Goal: Task Accomplishment & Management: Use online tool/utility

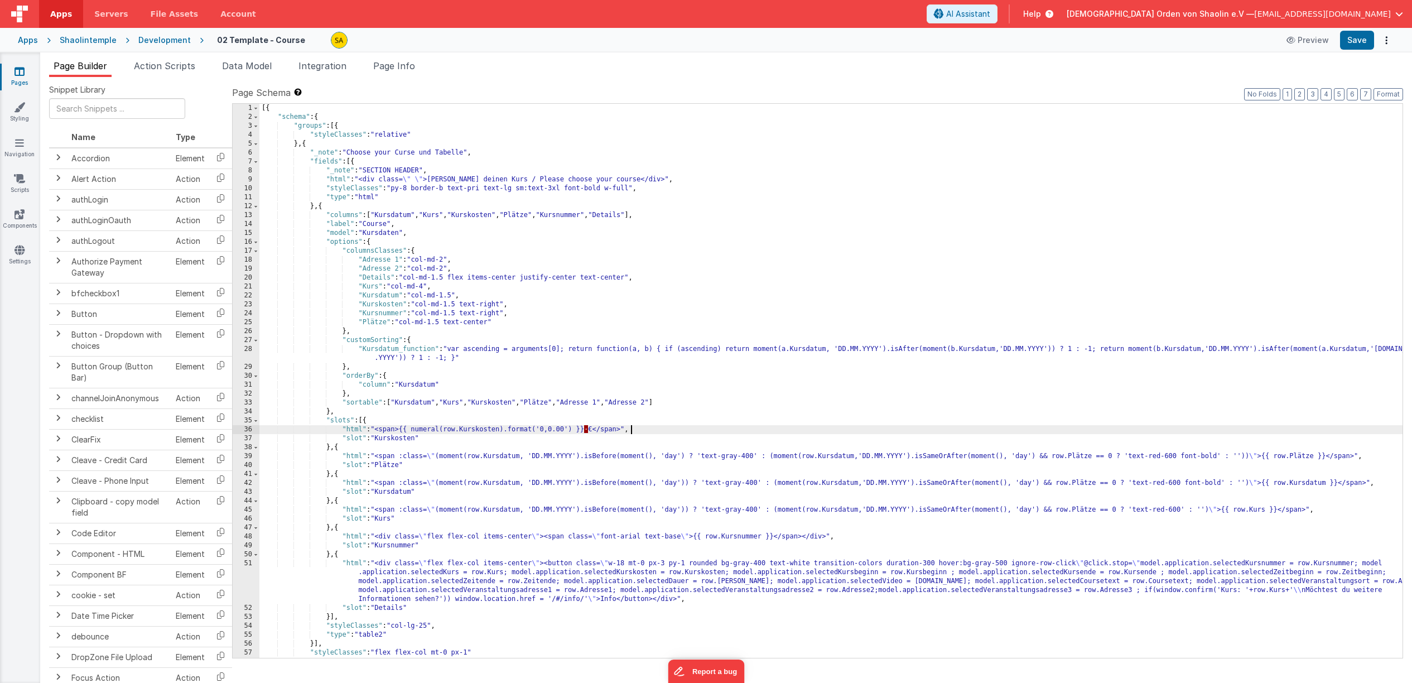
drag, startPoint x: 453, startPoint y: 295, endPoint x: 456, endPoint y: 308, distance: 13.1
click at [453, 295] on div "[{ "schema" : { "groups" : [{ "styleClasses" : "relative" } , { "_note" : "Choo…" at bounding box center [830, 390] width 1143 height 572
click at [990, 9] on span "AI Assistant" at bounding box center [968, 13] width 44 height 11
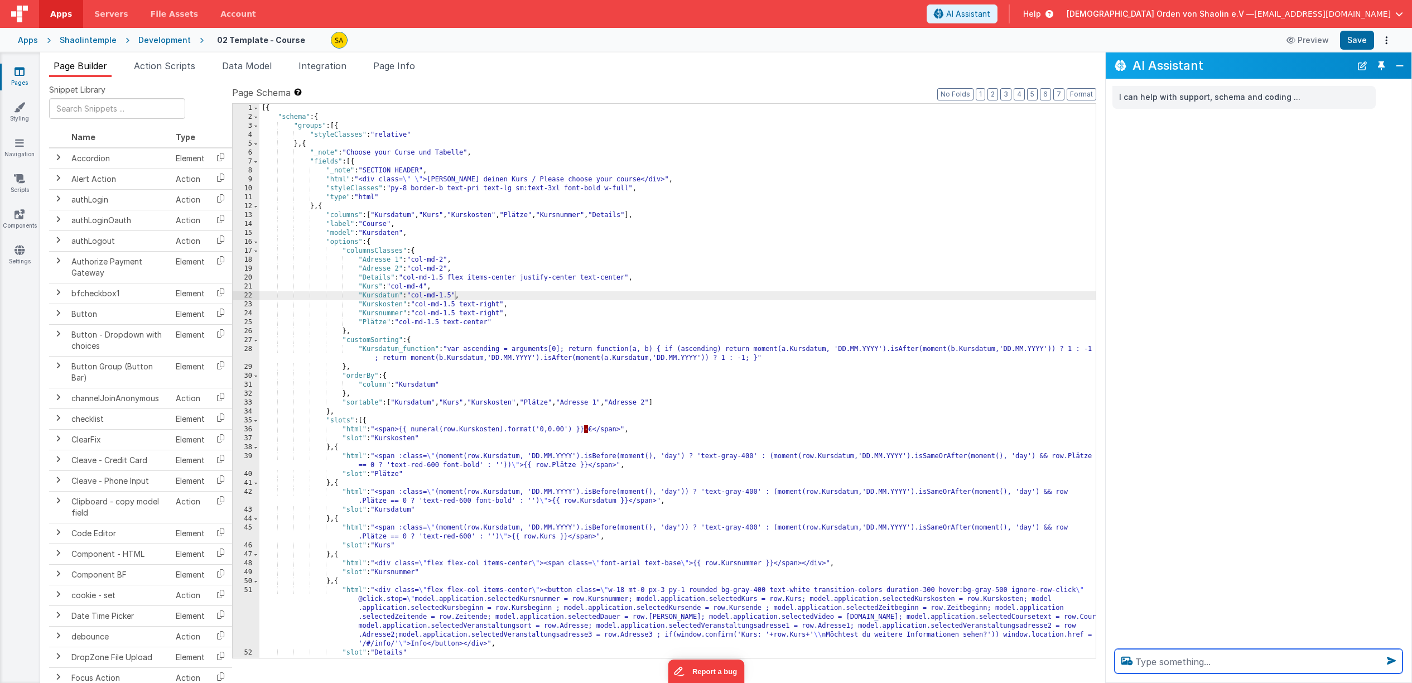
click at [1191, 651] on textarea at bounding box center [1259, 661] width 288 height 25
type textarea "kurskosten"
drag, startPoint x: 502, startPoint y: 305, endPoint x: 508, endPoint y: 344, distance: 39.6
click at [502, 305] on div "[{ "schema" : { "groups" : [{ "styleClasses" : "relative" } , { "_note" : "Choo…" at bounding box center [677, 390] width 836 height 572
click at [1359, 41] on button "Save" at bounding box center [1357, 40] width 34 height 19
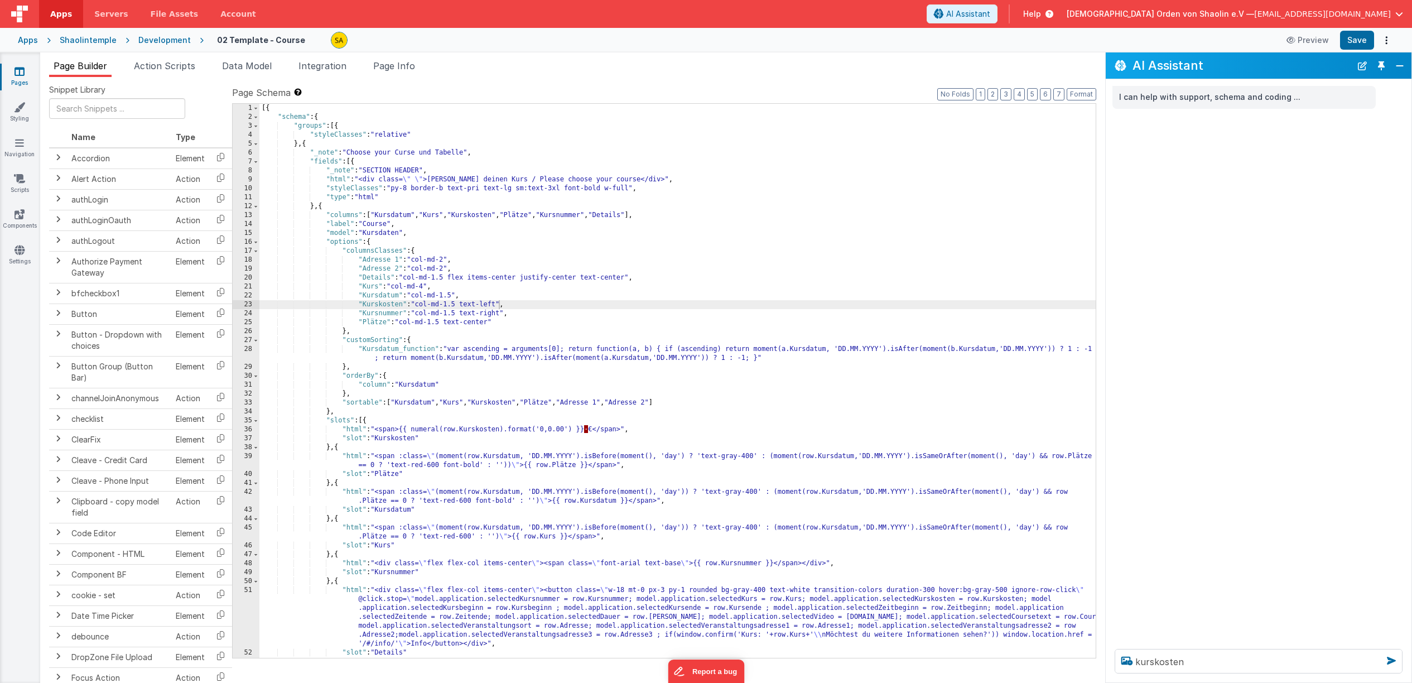
click at [489, 325] on div "[{ "schema" : { "groups" : [{ "styleClasses" : "relative" } , { "_note" : "Choo…" at bounding box center [677, 390] width 836 height 572
drag, startPoint x: 500, startPoint y: 313, endPoint x: 504, endPoint y: 362, distance: 48.7
click at [500, 314] on div "[{ "schema" : { "groups" : [{ "styleClasses" : "relative" } , { "_note" : "Choo…" at bounding box center [677, 390] width 836 height 572
click at [1360, 41] on button "Save" at bounding box center [1357, 40] width 34 height 19
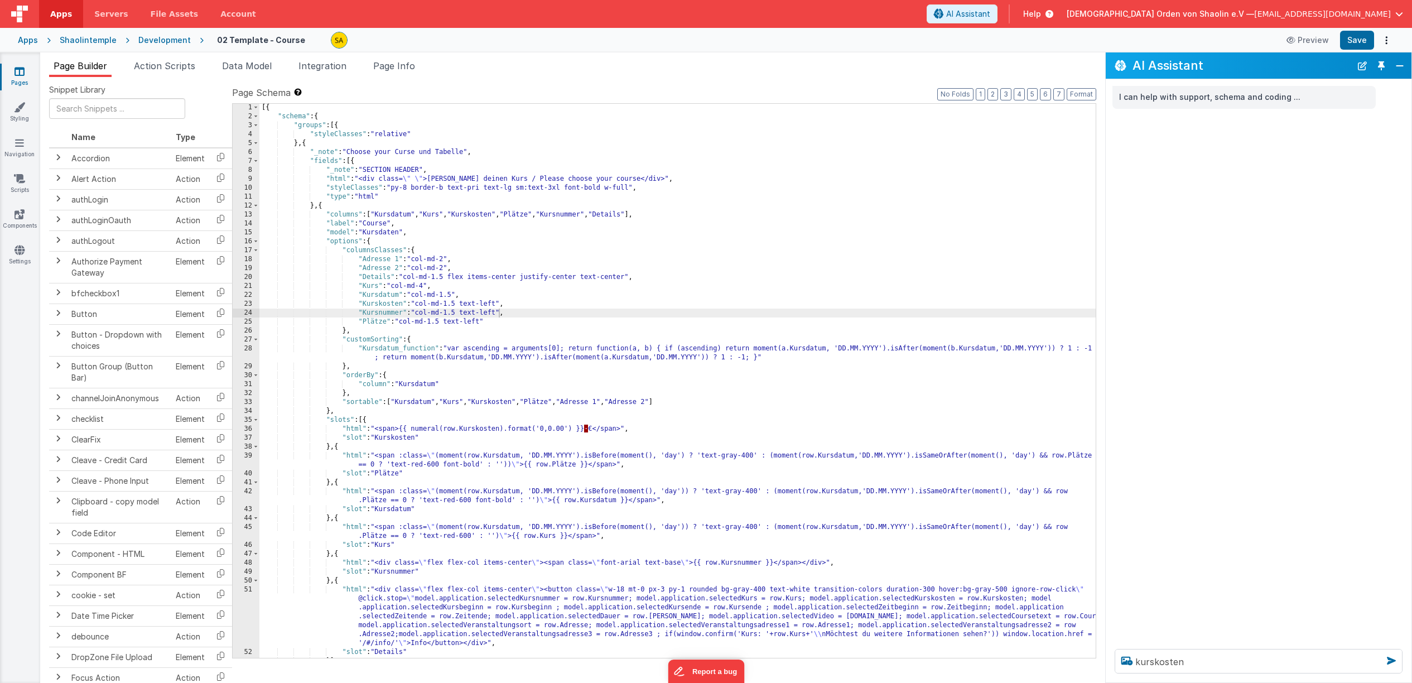
click at [23, 74] on icon at bounding box center [20, 71] width 10 height 11
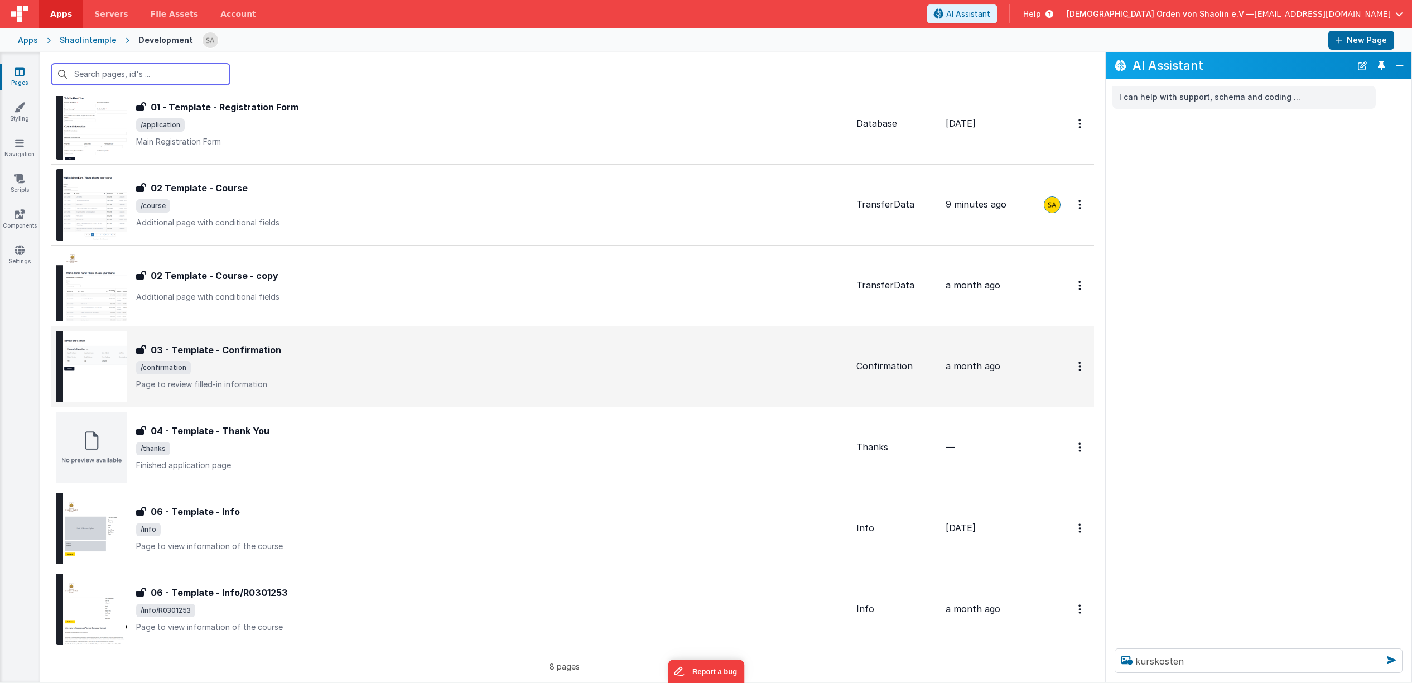
scroll to position [138, 0]
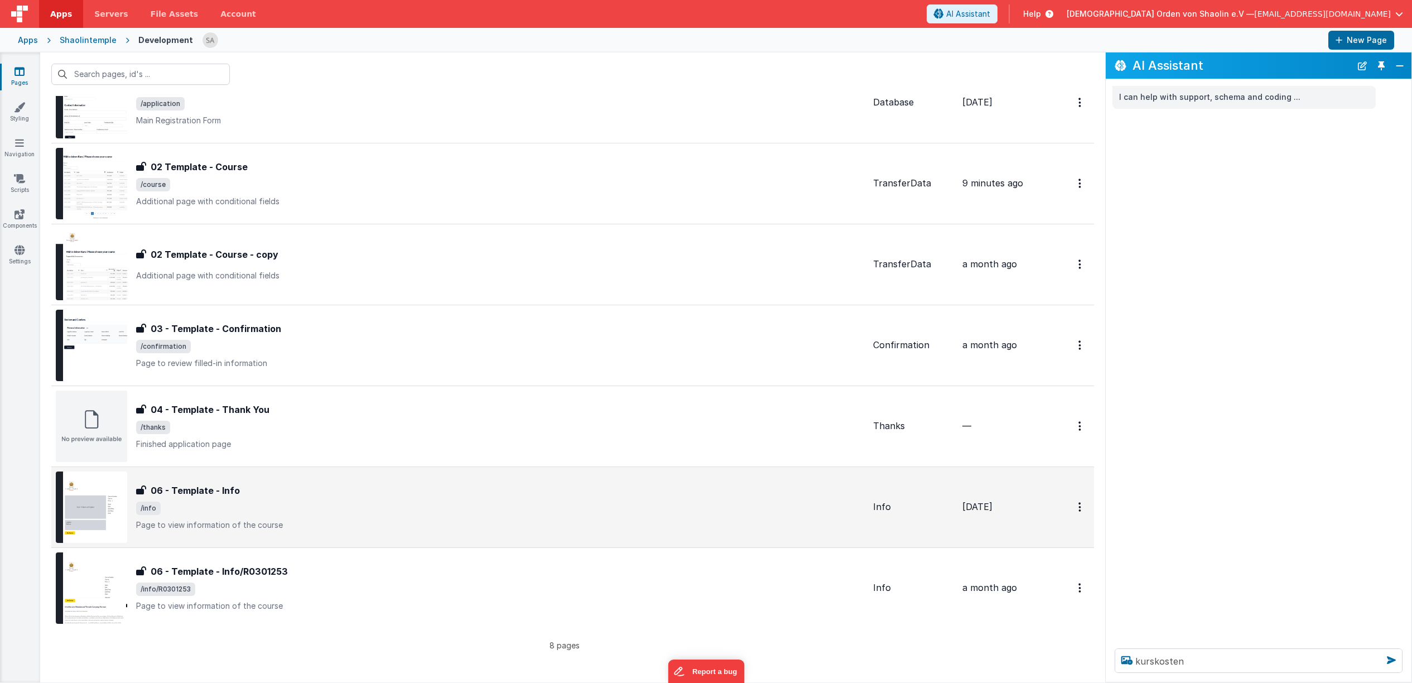
click at [361, 515] on div "06 - Template - Info 06 - Template - Info /info Page to view information of the…" at bounding box center [500, 507] width 728 height 47
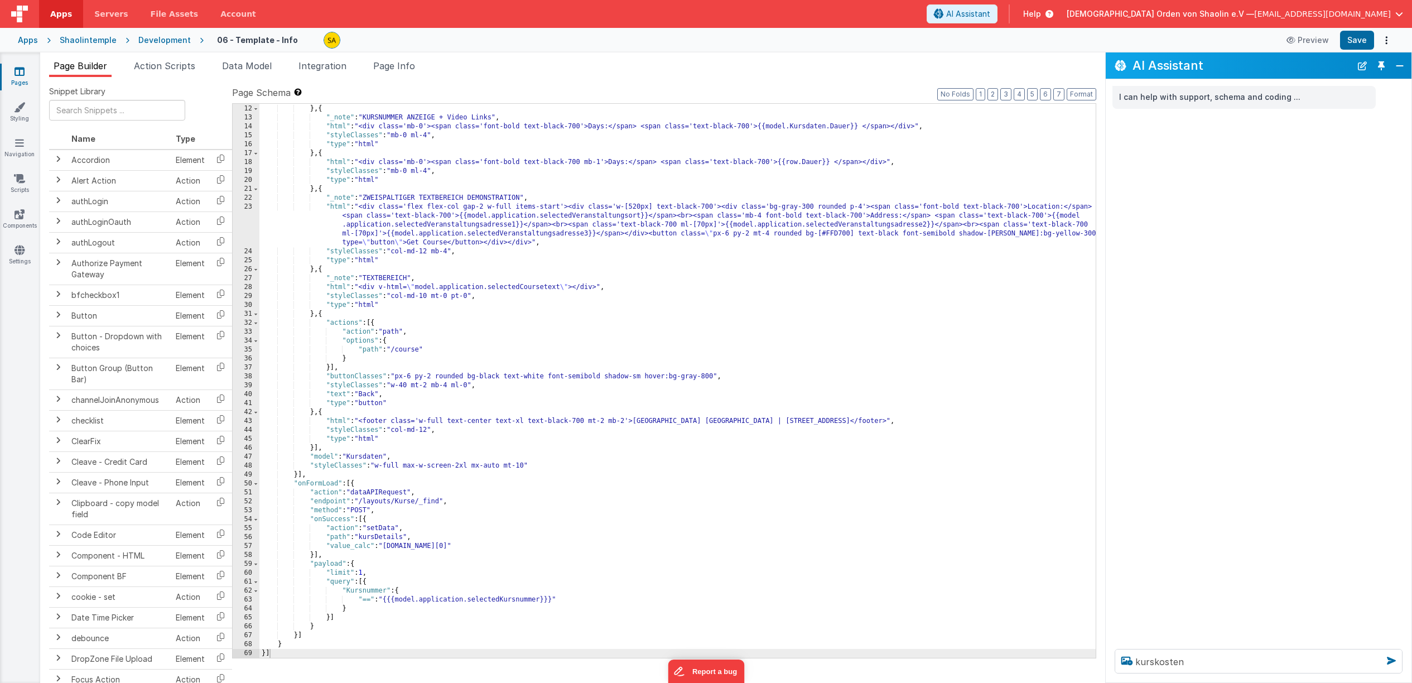
scroll to position [186, 0]
click at [749, 312] on div ""type" : "html" } , { "_note" : "KURSNUMMER ANZEIGE + Video Links" , "html" : "…" at bounding box center [677, 382] width 836 height 572
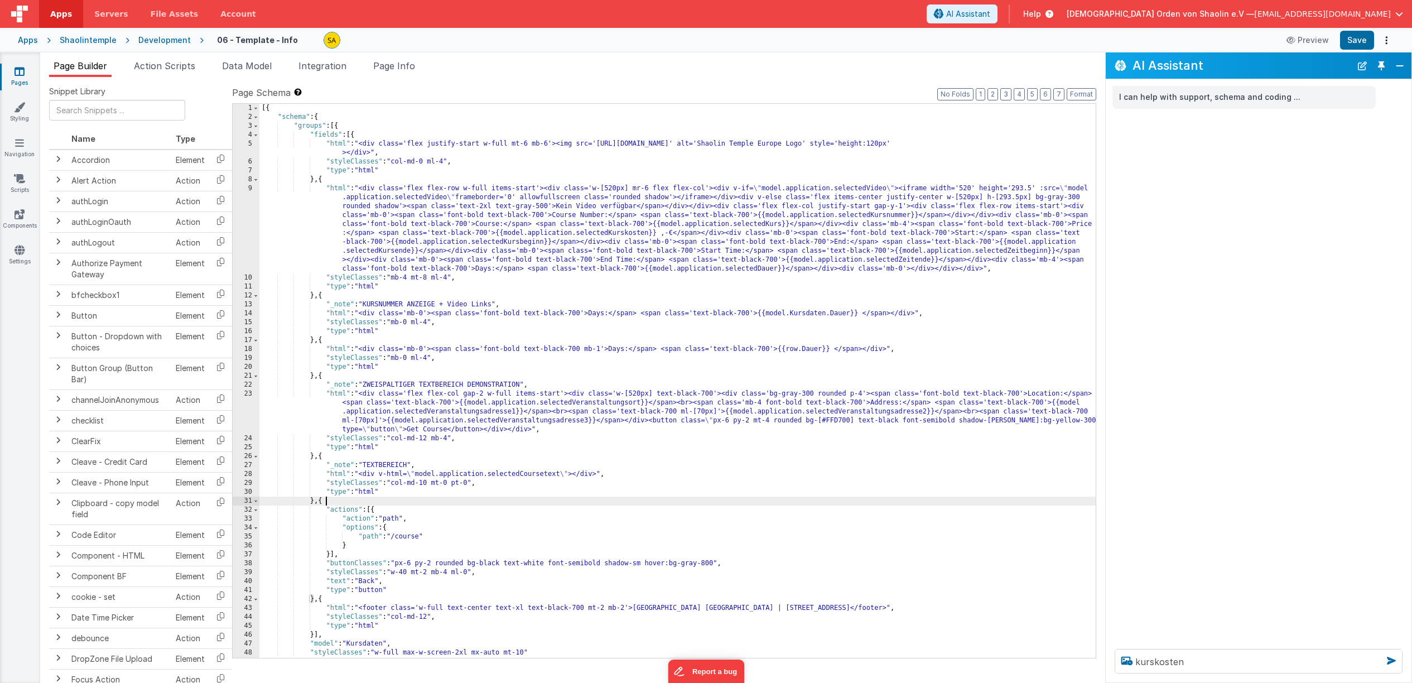
scroll to position [4, 0]
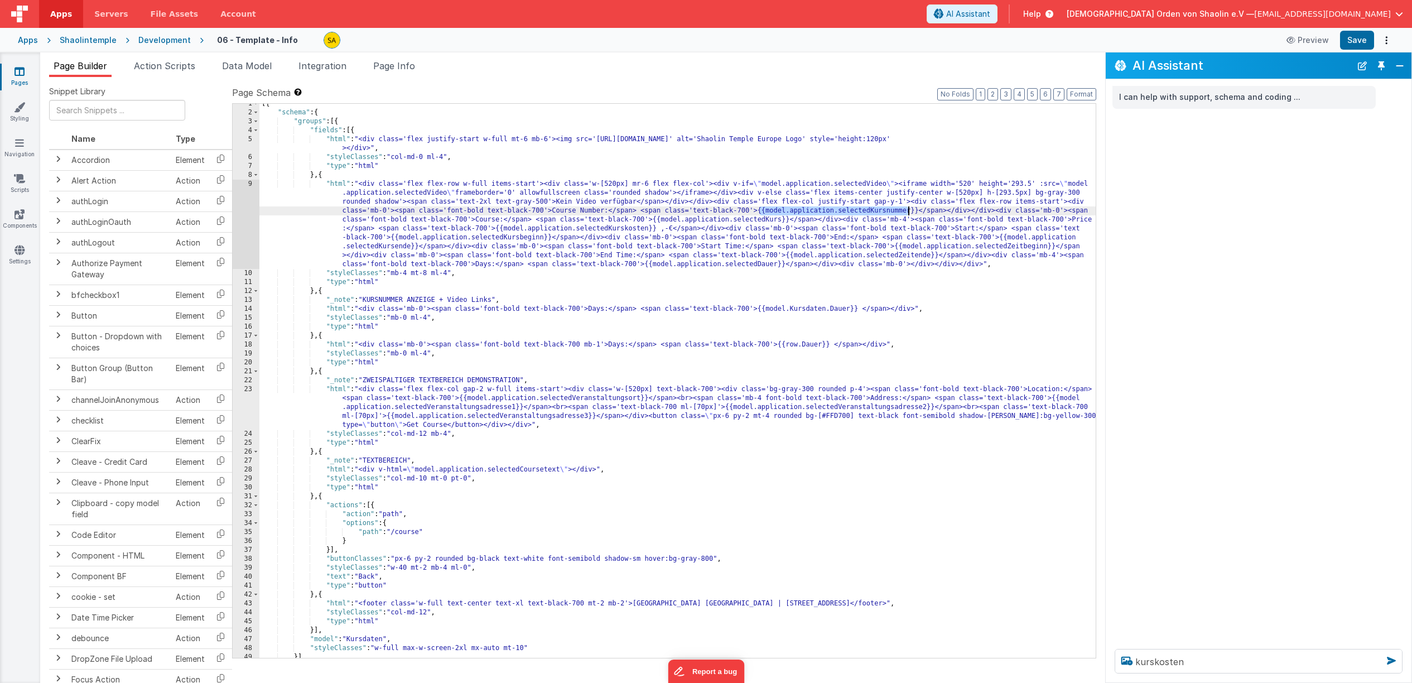
drag, startPoint x: 761, startPoint y: 212, endPoint x: 908, endPoint y: 214, distance: 146.7
click at [908, 214] on div "[{ "schema" : { "groups" : [{ "fields" : [{ "html" : "<div class='flex justify-…" at bounding box center [677, 385] width 836 height 572
click at [990, 18] on span "AI Assistant" at bounding box center [968, 13] width 44 height 11
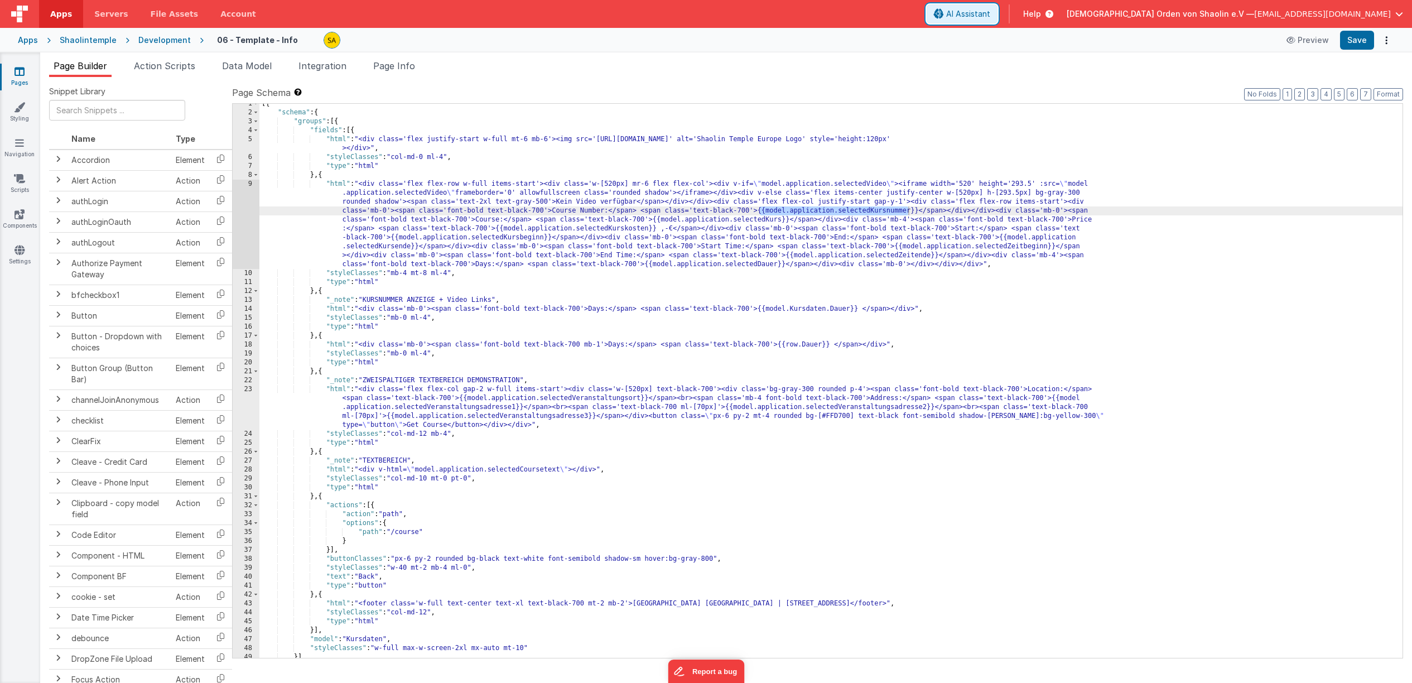
click at [990, 18] on span "AI Assistant" at bounding box center [968, 13] width 44 height 11
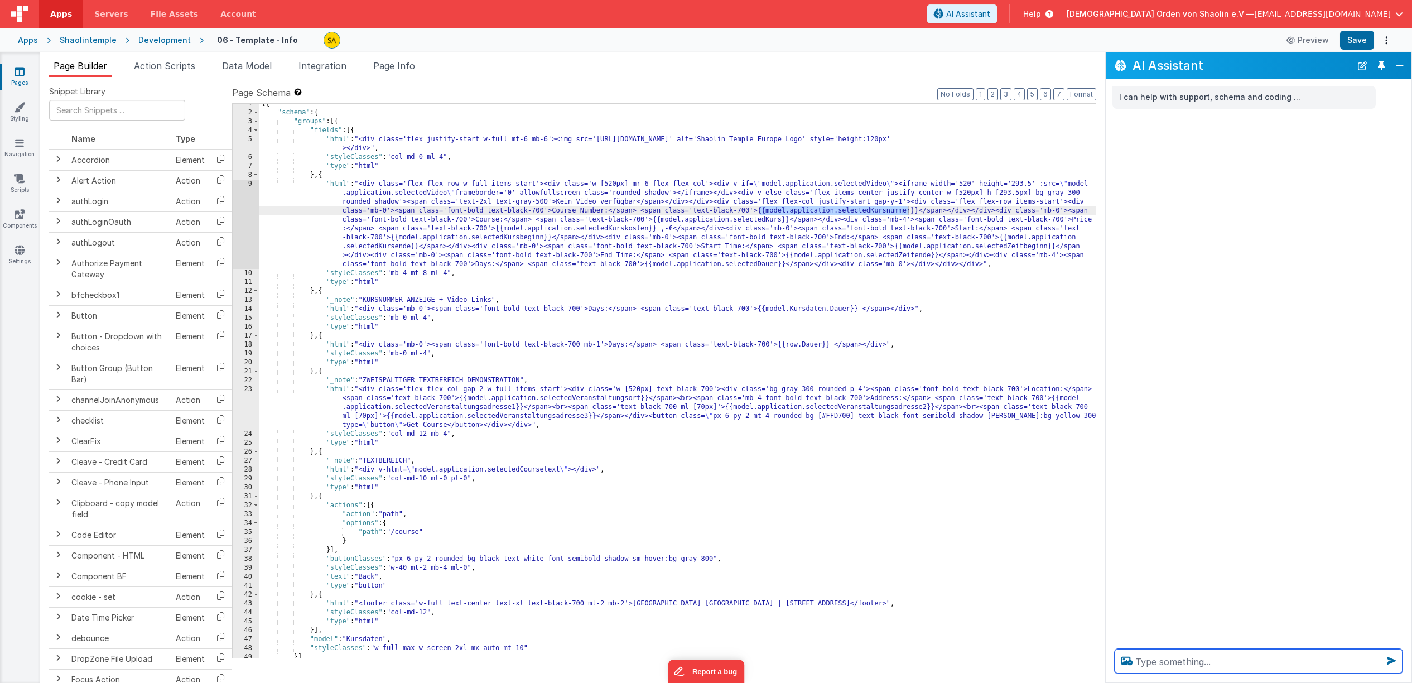
click at [1179, 662] on textarea at bounding box center [1259, 661] width 288 height 25
click at [1150, 662] on textarea "Beiklick auf get Course button" at bounding box center [1259, 661] width 288 height 25
click at [1299, 664] on textarea "Bei klick auf get Course button" at bounding box center [1259, 661] width 288 height 25
click at [807, 206] on div "[{ "schema" : { "groups" : [{ "fields" : [{ "html" : "<div class='flex justify-…" at bounding box center [677, 385] width 836 height 572
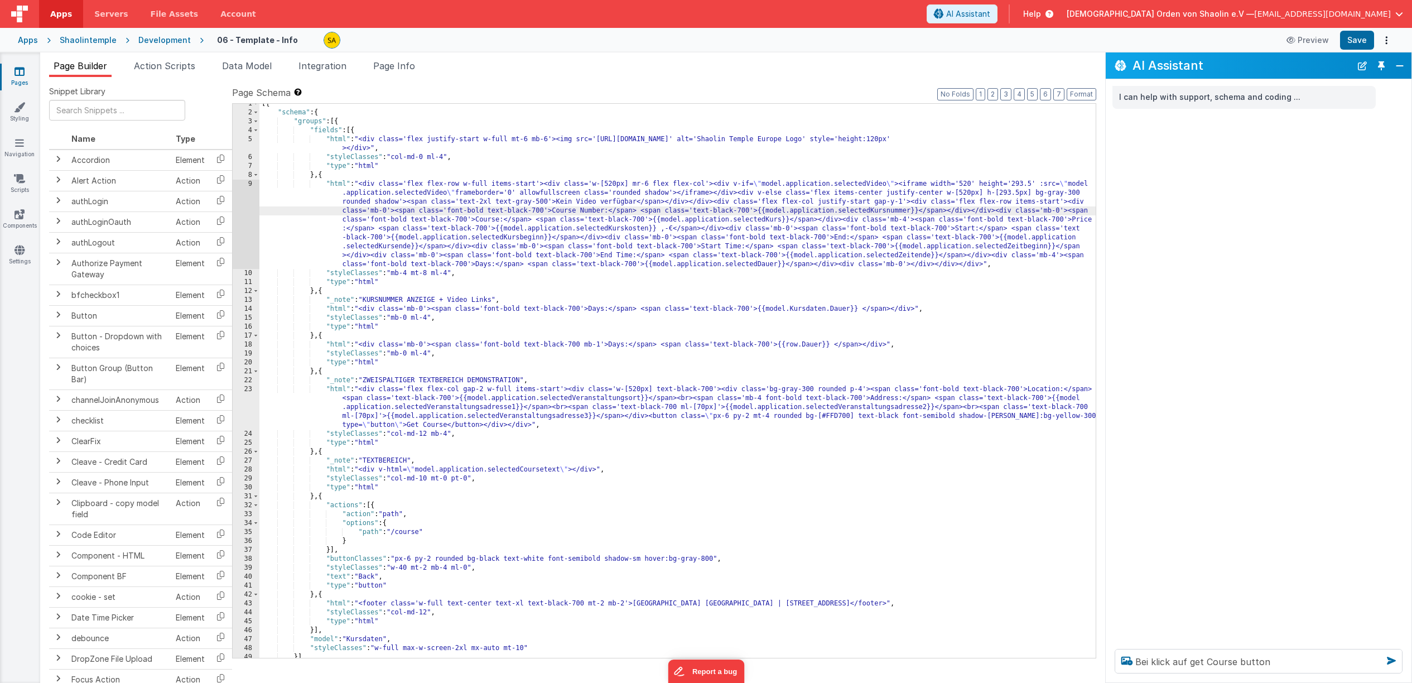
click at [807, 206] on div "[{ "schema" : { "groups" : [{ "fields" : [{ "html" : "<div class='flex justify-…" at bounding box center [677, 385] width 836 height 572
drag, startPoint x: 763, startPoint y: 210, endPoint x: 909, endPoint y: 213, distance: 146.8
click at [909, 213] on div "[{ "schema" : { "groups" : [{ "fields" : [{ "html" : "<div class='flex justify-…" at bounding box center [677, 385] width 836 height 572
click at [1323, 662] on textarea "Bei klick auf get Course button" at bounding box center [1259, 661] width 288 height 25
paste textarea "model.application.selectedKursnummer"
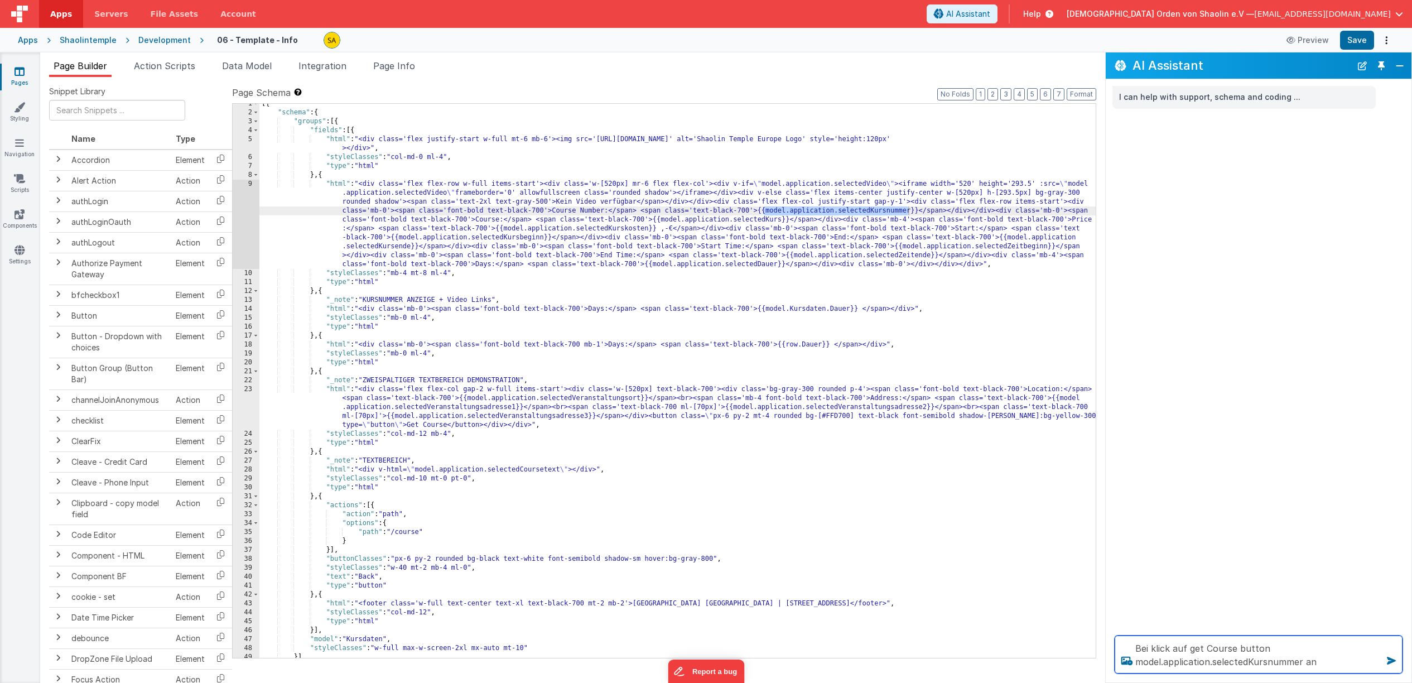
paste textarea "model.application.selectedKursnummer"
drag, startPoint x: 1250, startPoint y: 664, endPoint x: 1256, endPoint y: 679, distance: 16.3
click at [1250, 664] on textarea "Bei klick auf get Course button model.application.selectedKursnummer an model.a…" at bounding box center [1259, 647] width 288 height 51
click at [1346, 666] on textarea "Bei klick auf get Course button model.application.selectedKursnummer an model.a…" at bounding box center [1259, 647] width 288 height 51
type textarea "Bei klick auf get Course button model.application.selectedKursnummer an model.a…"
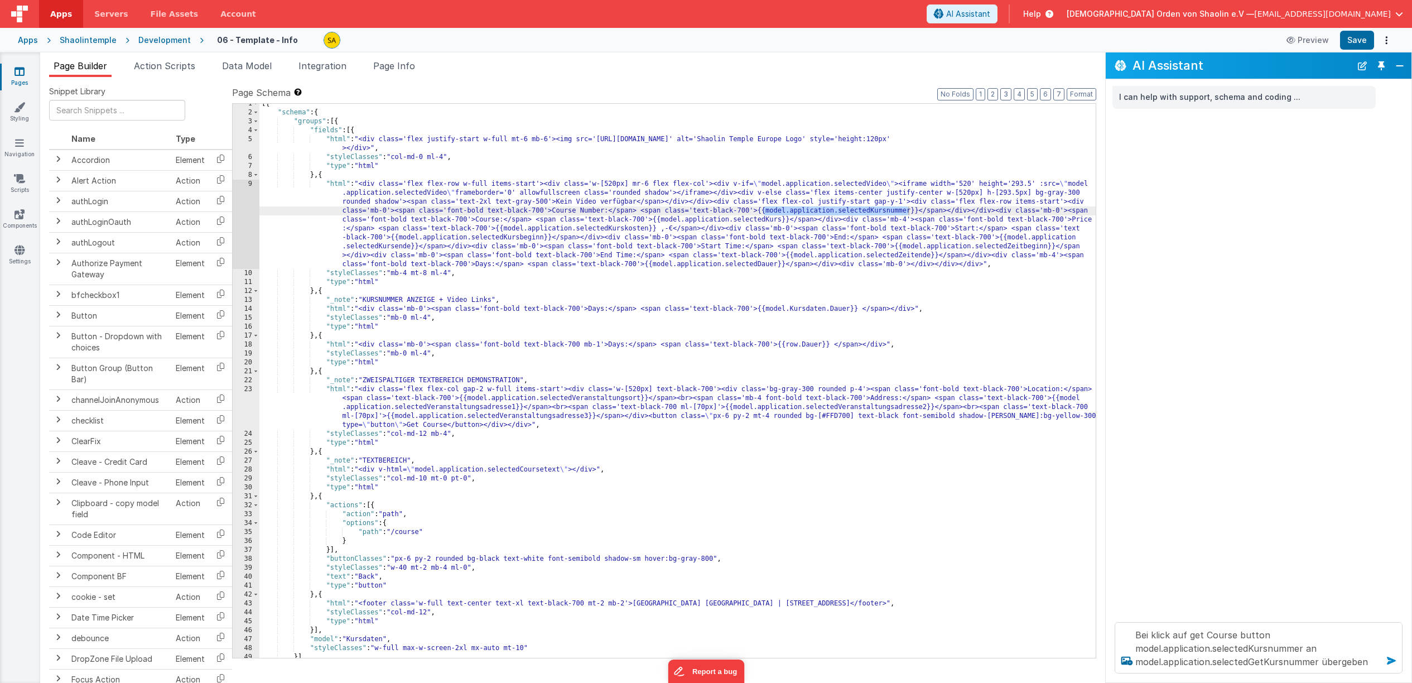
click at [1391, 663] on icon at bounding box center [1392, 661] width 18 height 18
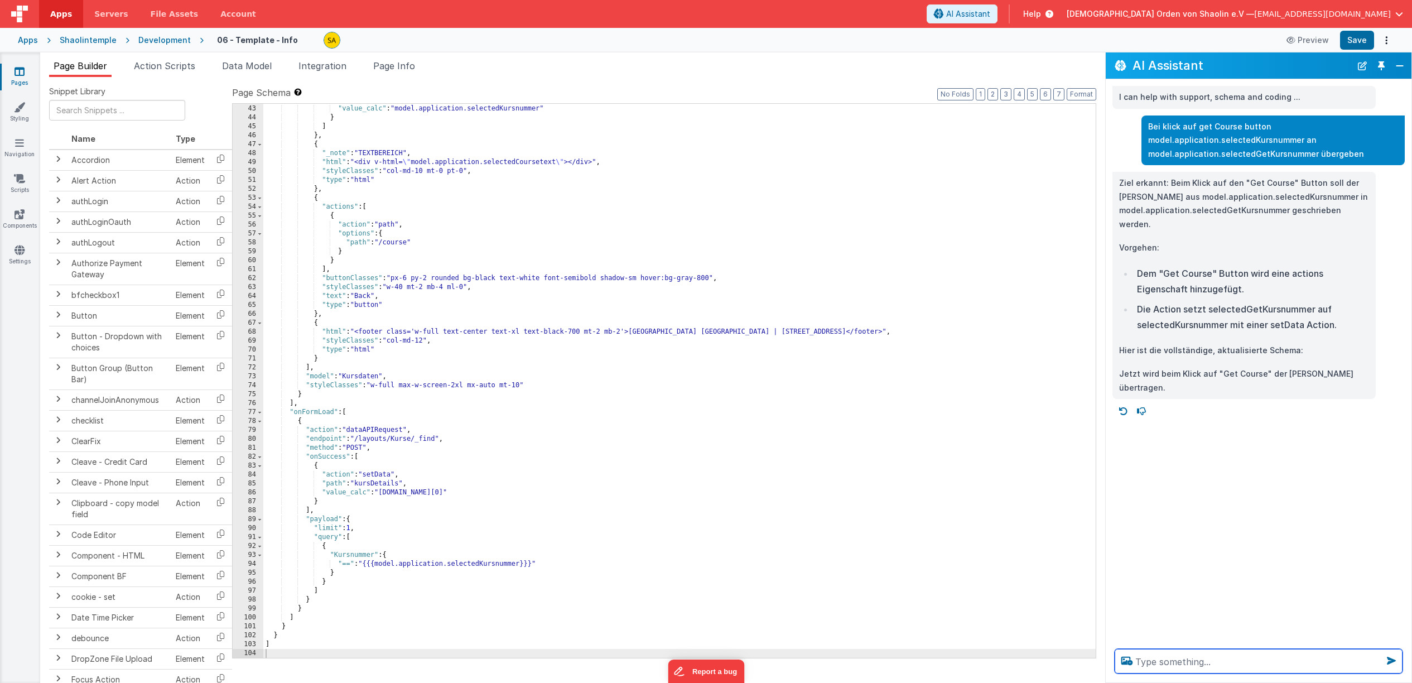
scroll to position [498, 0]
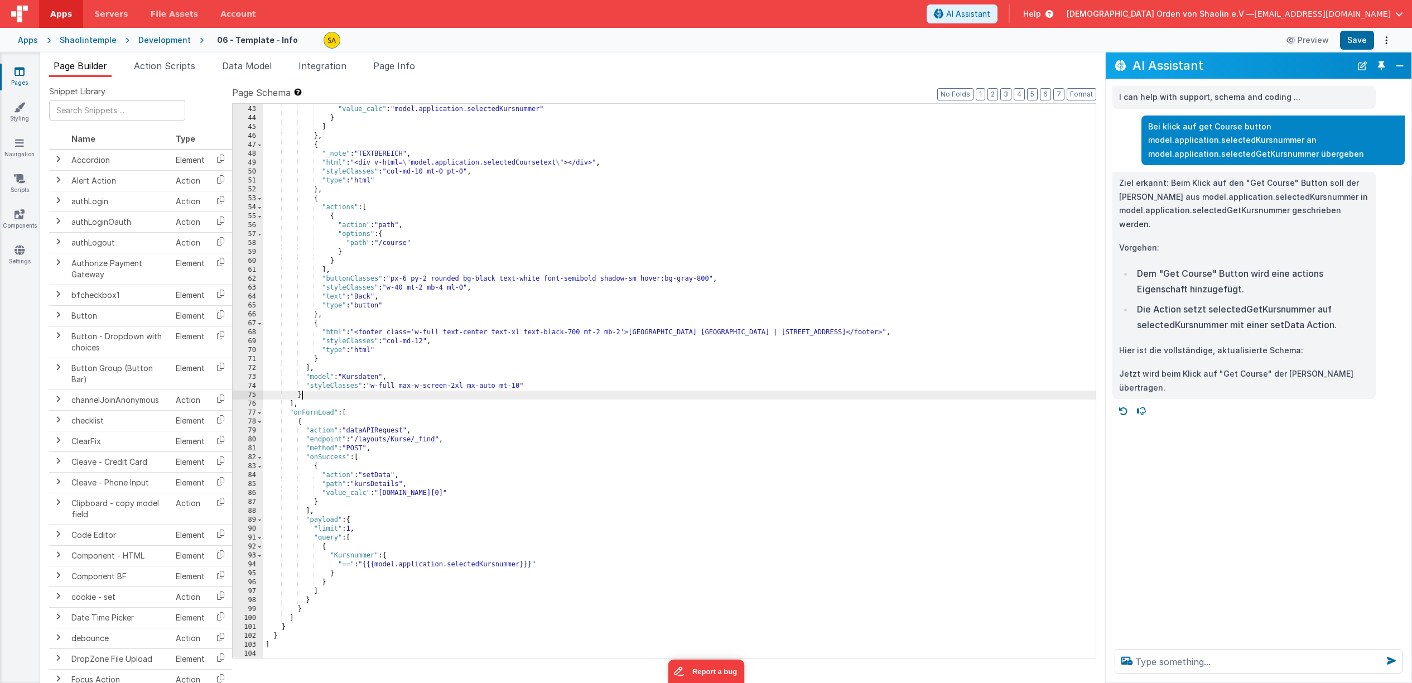
click at [860, 399] on div ""path" : "application.selectedGetKursnummer" , "value_calc" : "model.applicatio…" at bounding box center [679, 382] width 832 height 572
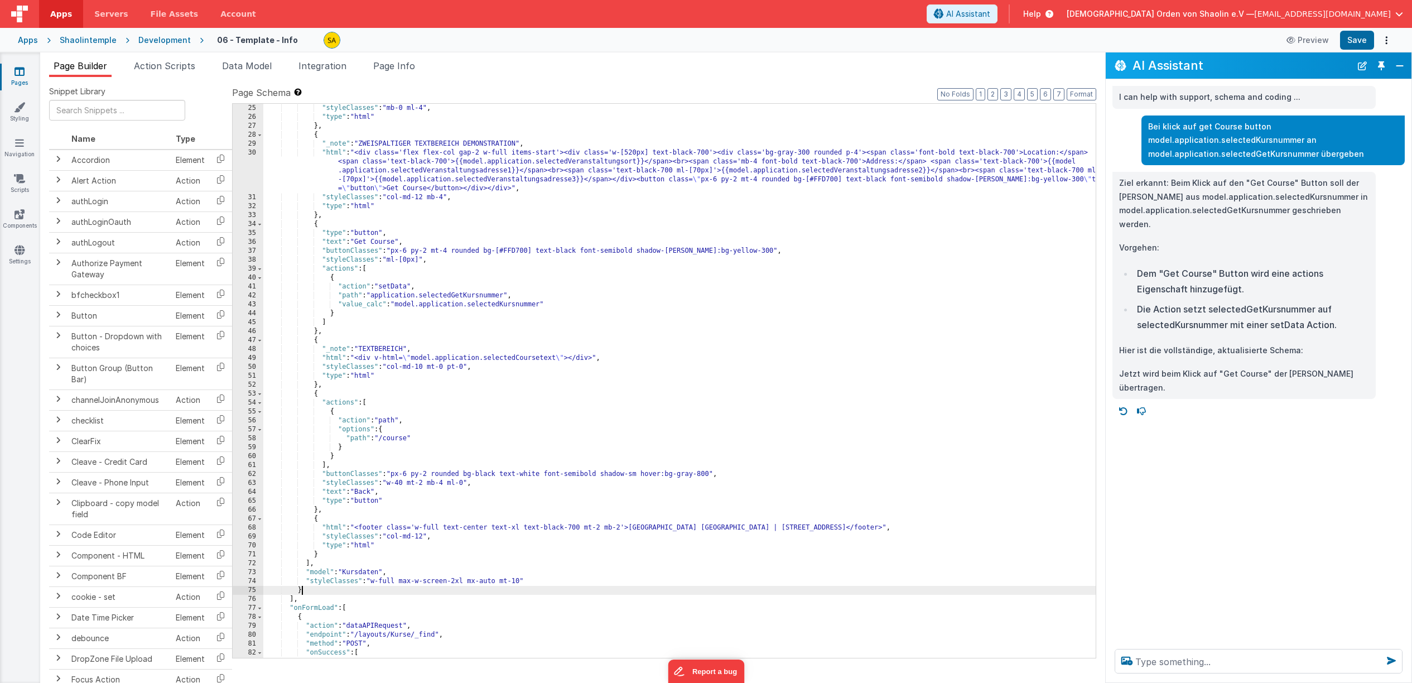
scroll to position [303, 0]
click at [1195, 666] on textarea at bounding box center [1259, 661] width 288 height 25
paste textarea "model.application.selectedKursnummer"
click at [1275, 661] on textarea "wenn model.application.selectedKursnummer" at bounding box center [1259, 661] width 288 height 25
click at [1352, 664] on textarea "wenn model.application.selectedGetKursnummer" at bounding box center [1259, 661] width 288 height 25
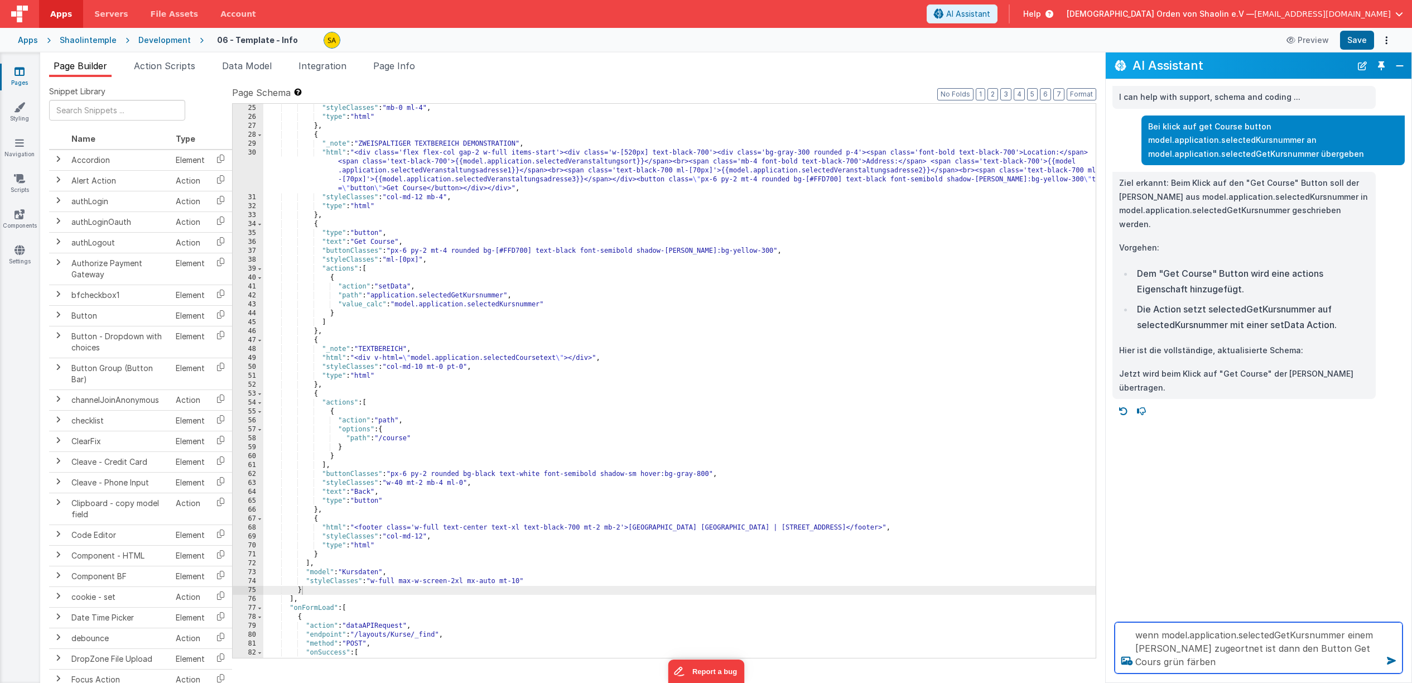
type textarea "wenn model.application.selectedGetKursnummer einem [PERSON_NAME] zugeortnet ist…"
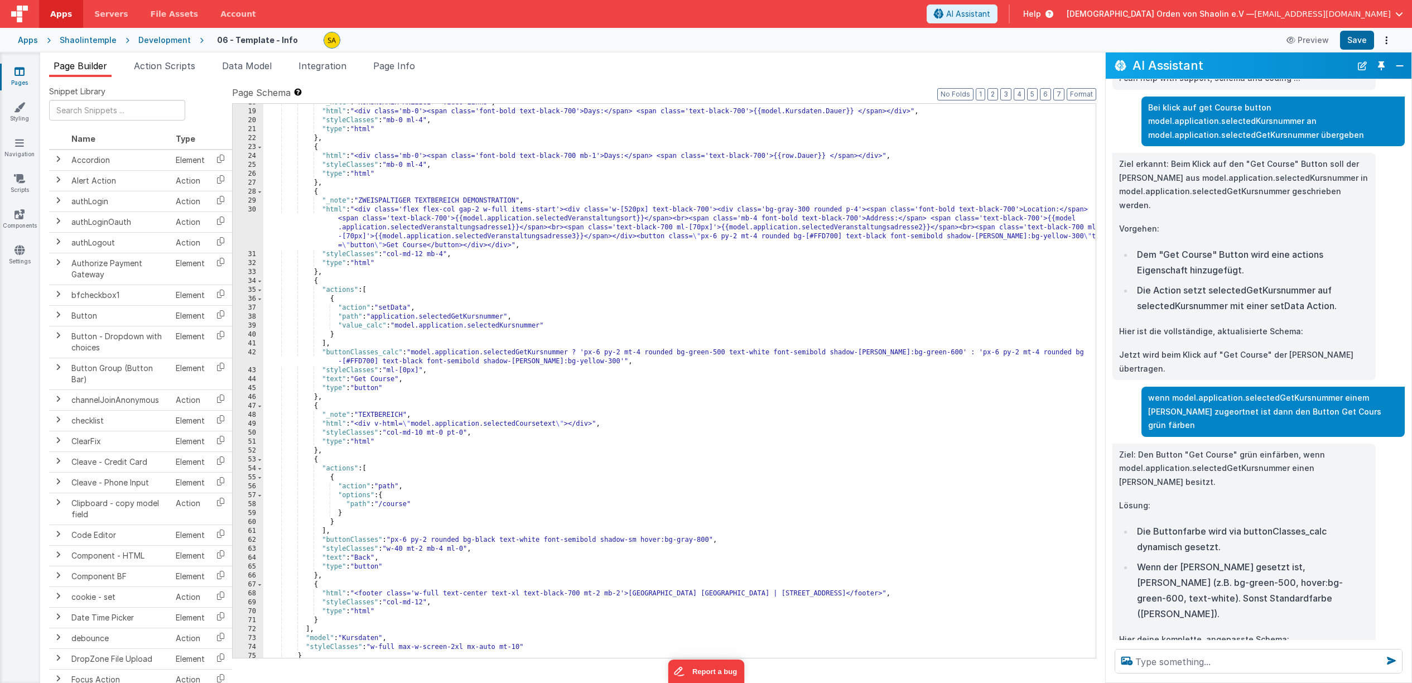
scroll to position [0, 0]
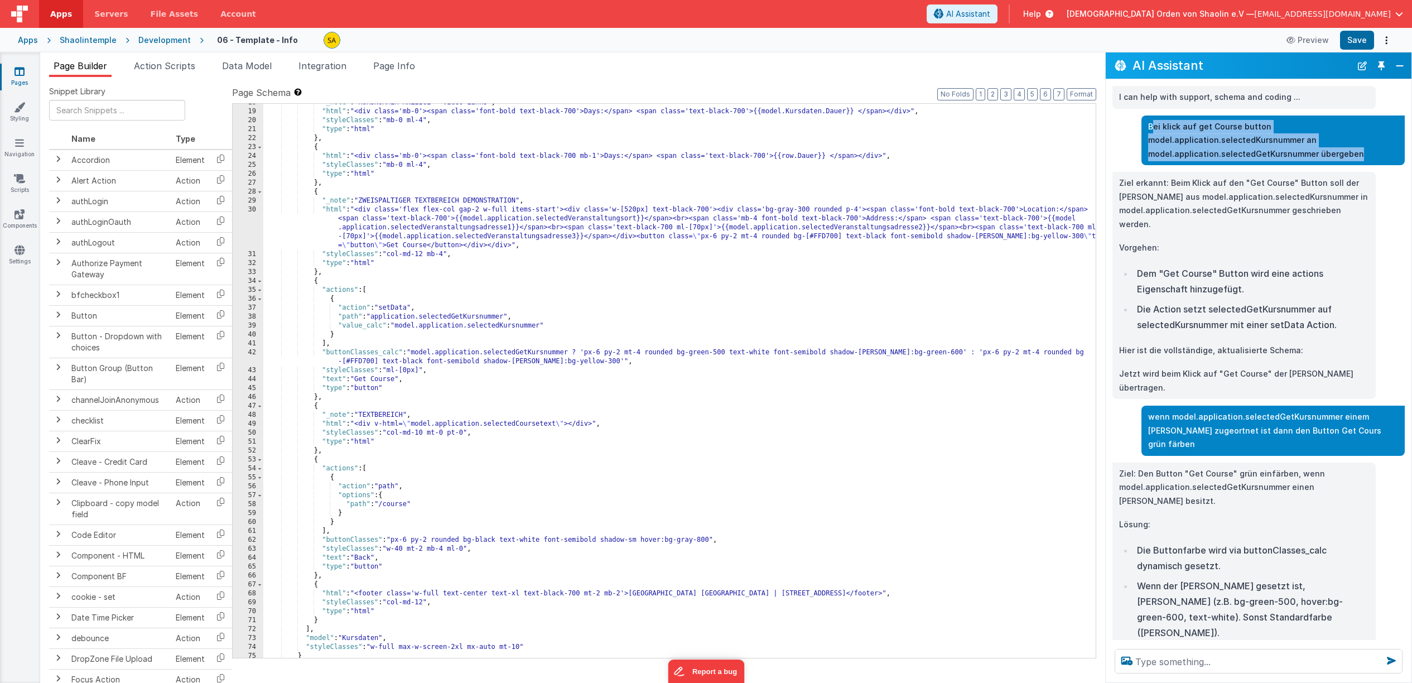
drag, startPoint x: 1152, startPoint y: 124, endPoint x: 1376, endPoint y: 149, distance: 225.6
click at [1376, 148] on p "Bei klick auf get Course button model.application.selectedKursnummer an model.a…" at bounding box center [1273, 140] width 250 height 41
copy p "[PERSON_NAME] auf get Course button model.application.selectedKursnummer an mod…"
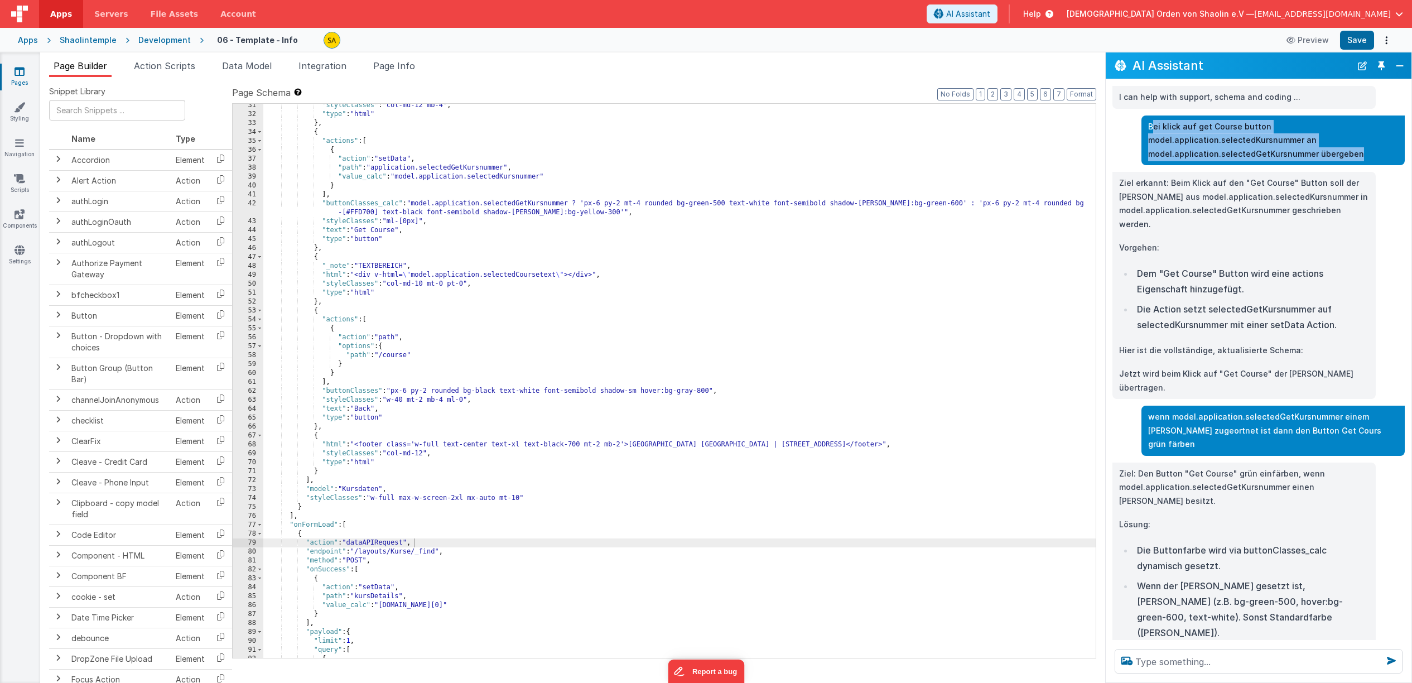
scroll to position [395, 0]
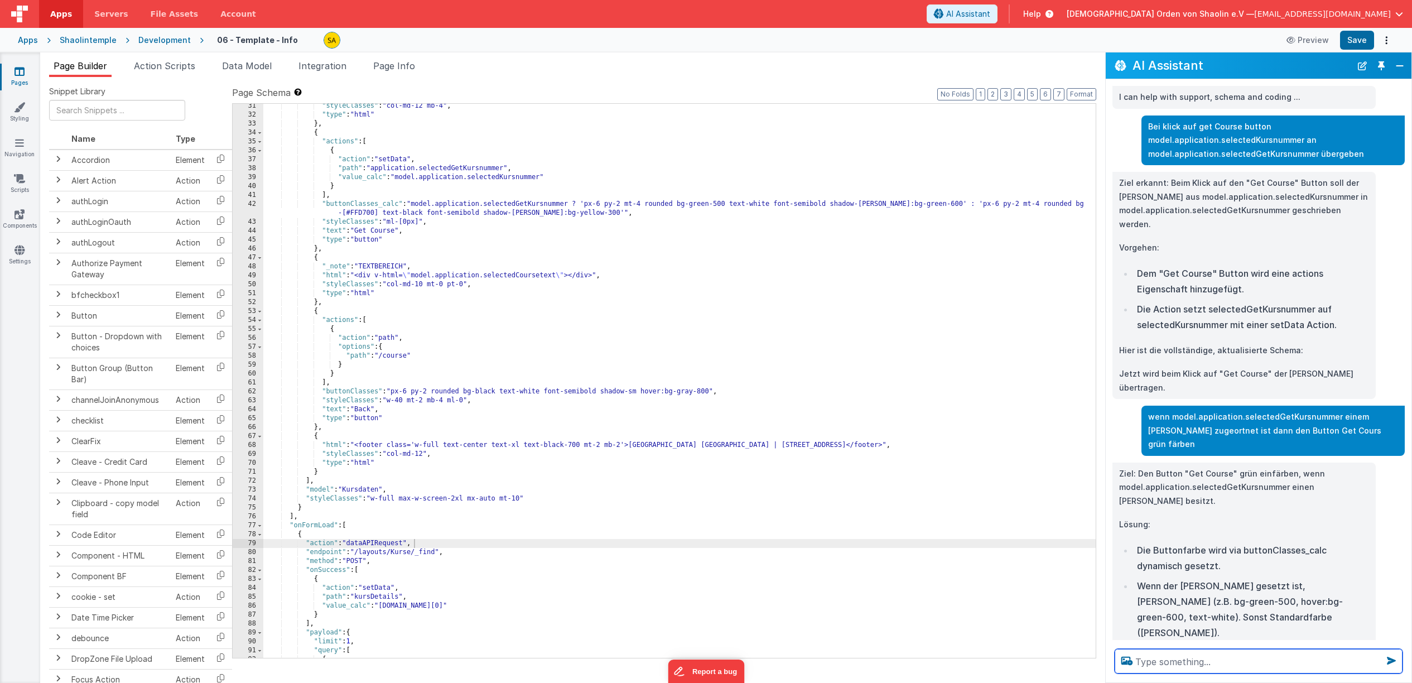
click at [1153, 662] on textarea at bounding box center [1259, 661] width 288 height 25
paste textarea "[PERSON_NAME] auf get Course button model.application.selectedKursnummer an mod…"
type textarea "[PERSON_NAME] auf get Course button model.application.selectedKursnummer an mod…"
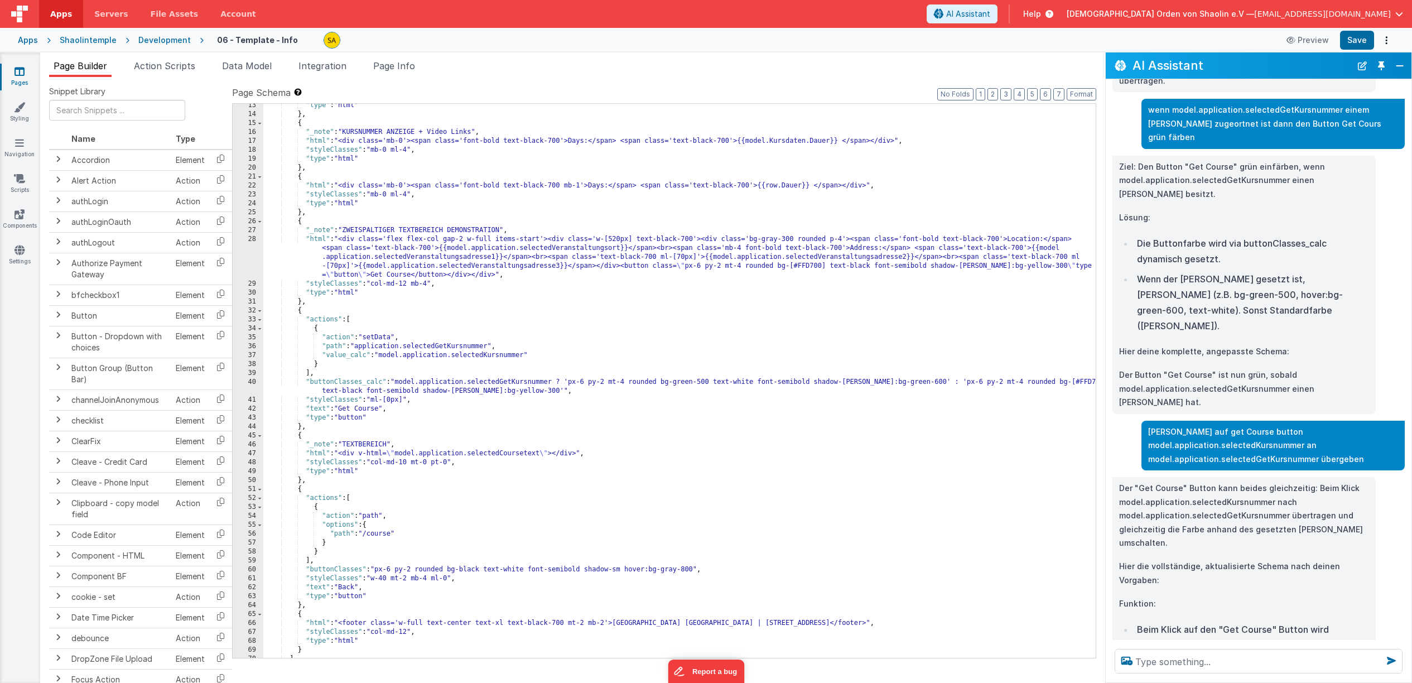
scroll to position [198, 0]
paste textarea "[PERSON_NAME] auf get Course button model.application.selectedKursnummer an mod…"
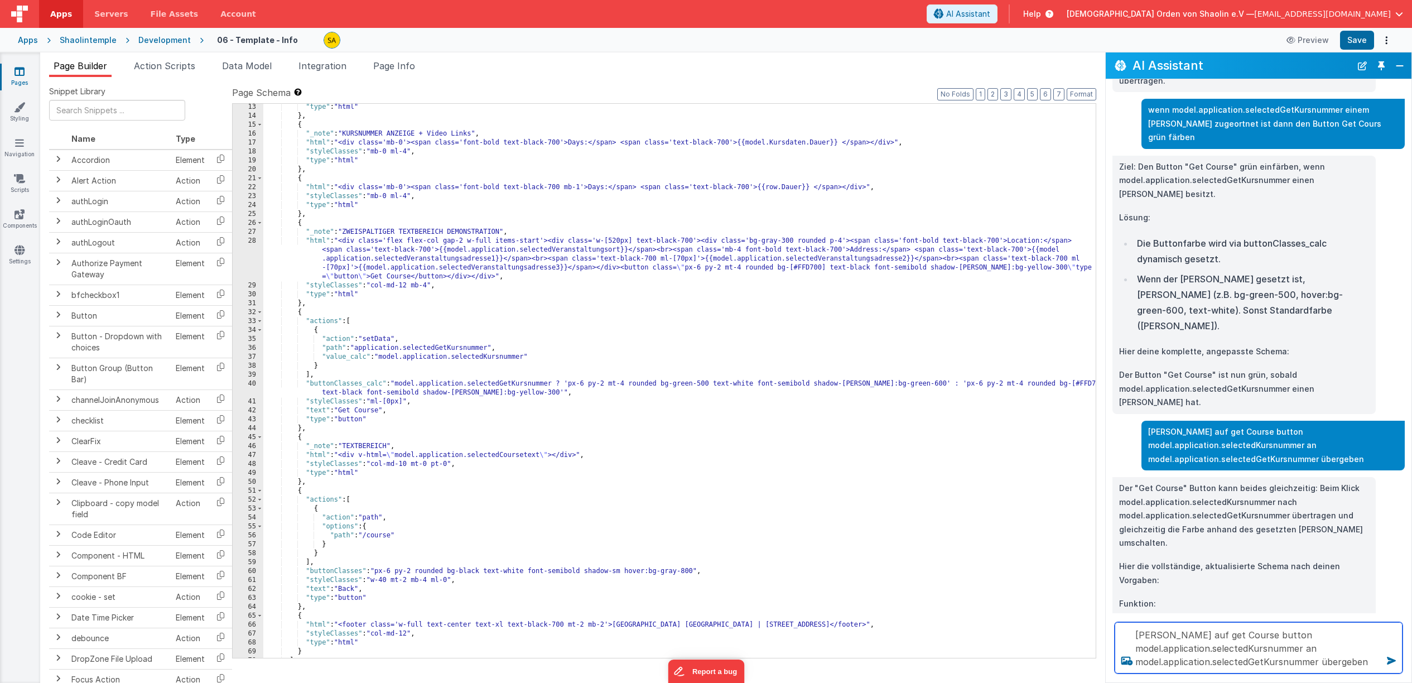
click at [1136, 635] on textarea "[PERSON_NAME] auf get Course button model.application.selectedKursnummer an mod…" at bounding box center [1259, 647] width 288 height 51
drag, startPoint x: 1135, startPoint y: 637, endPoint x: 1361, endPoint y: 687, distance: 232.1
click at [1361, 673] on textarea "Bei klick auf get Course button model.application.selectedKursnummer an model.a…" at bounding box center [1259, 647] width 288 height 51
type textarea "Bei klick auf get Course button model.application.selectedKursnummer an model.a…"
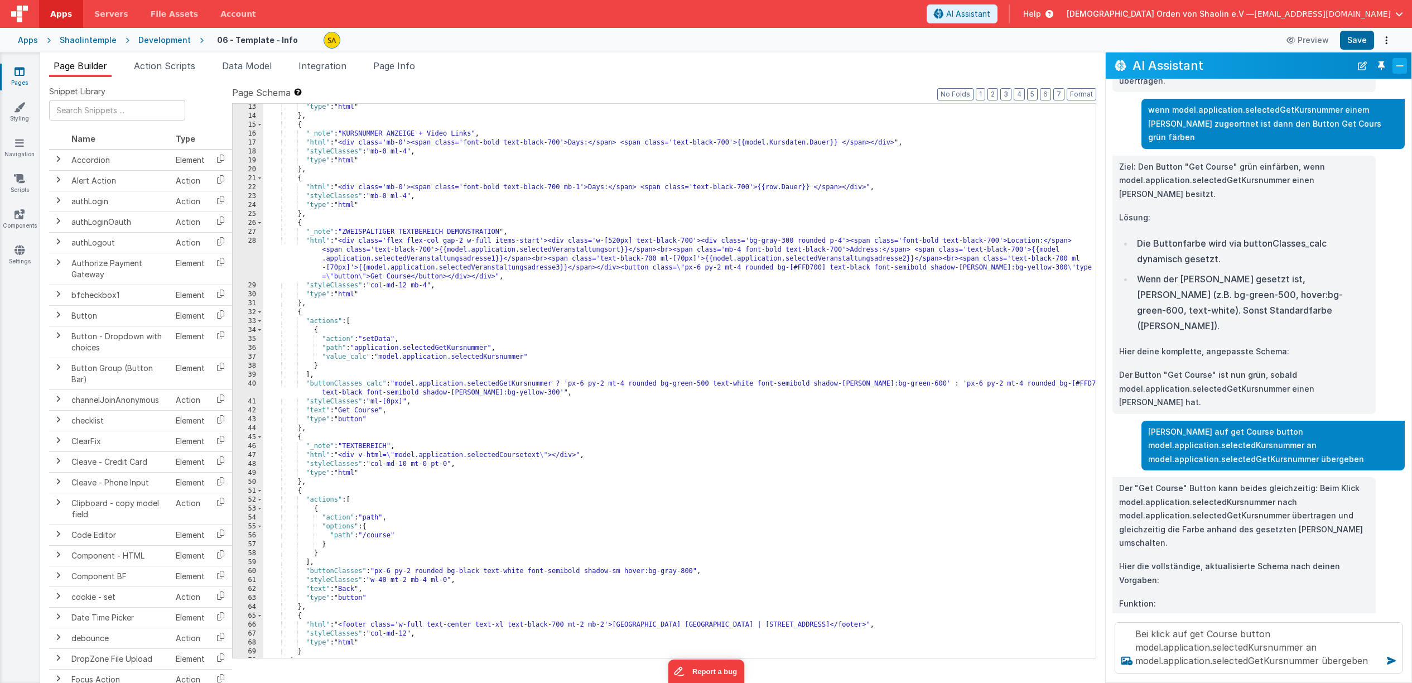
click at [1399, 66] on button "Close" at bounding box center [1400, 66] width 15 height 16
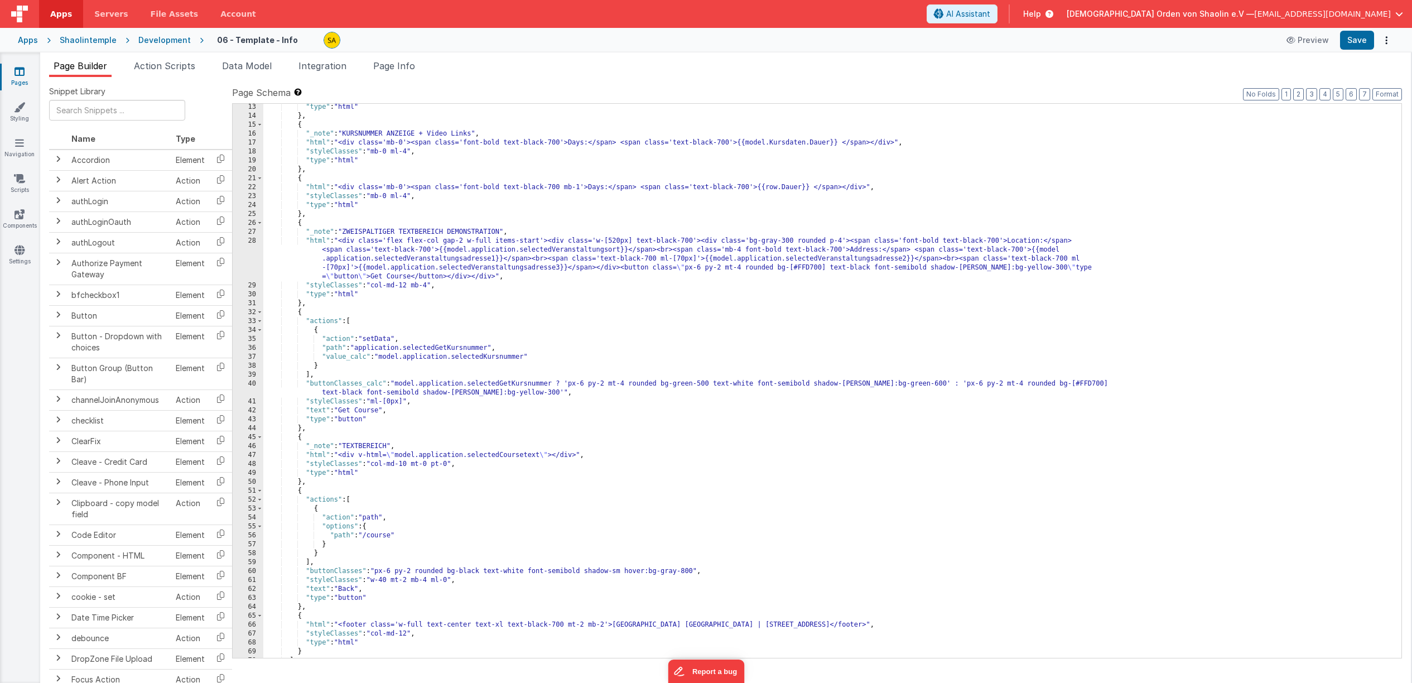
scroll to position [523, 0]
click at [990, 11] on span "AI Assistant" at bounding box center [968, 13] width 44 height 11
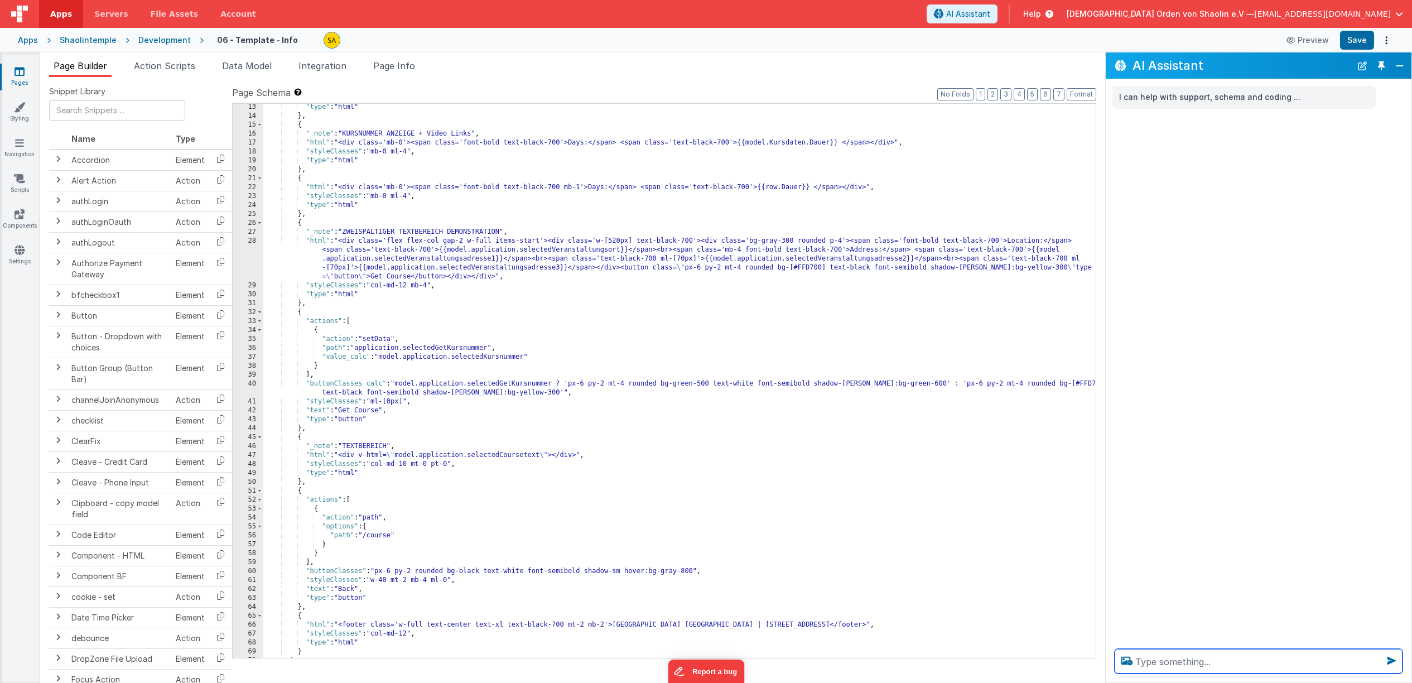
click at [1182, 661] on textarea at bounding box center [1259, 661] width 288 height 25
paste textarea "Bei klick auf get Course button model.application.selectedKursnummer an model.a…"
type textarea "Bei klick auf get Course button model.application.selectedKursnummer an model.a…"
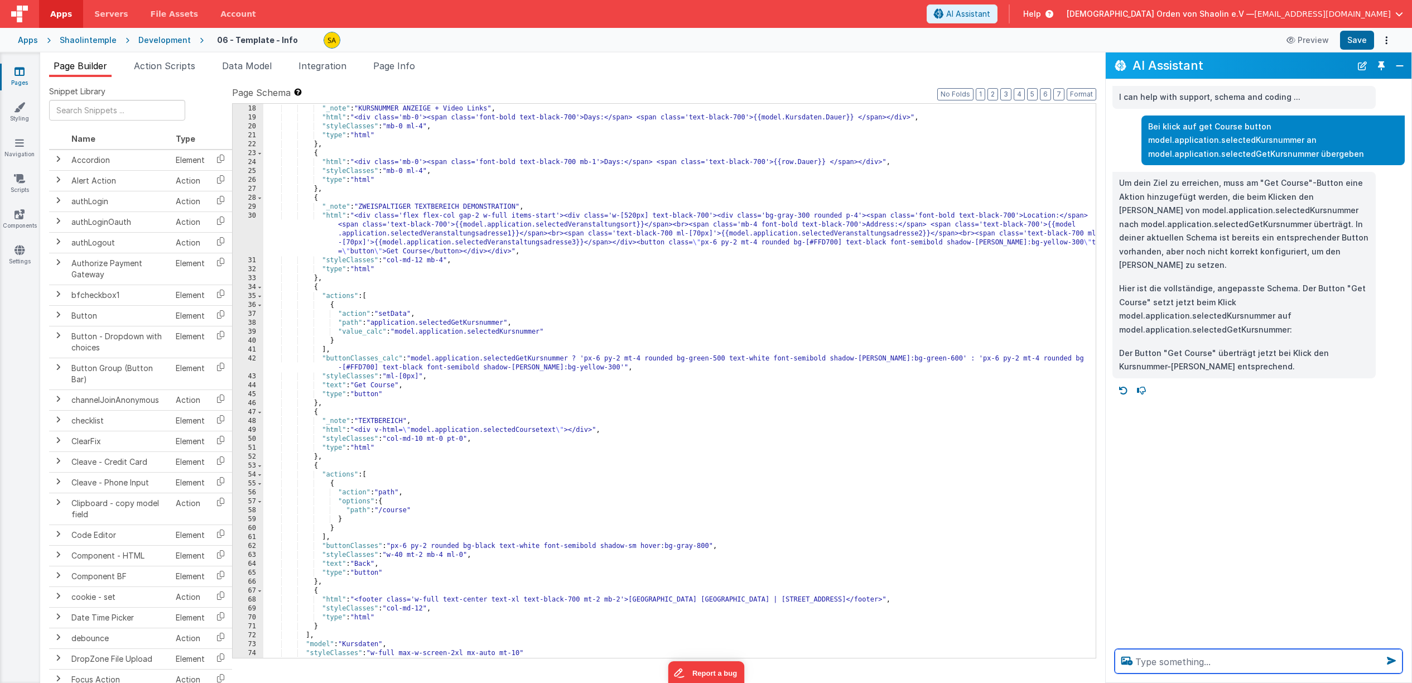
scroll to position [240, 0]
click at [1200, 665] on textarea at bounding box center [1259, 661] width 288 height 25
paste textarea "Bei klick auf get Course button model.application.selectedKursnummer an model.a…"
drag, startPoint x: 1162, startPoint y: 633, endPoint x: 1323, endPoint y: 647, distance: 162.4
click at [1323, 647] on textarea "wenn Bei klick auf get Course button model.application.selectedKursnummer an mo…" at bounding box center [1259, 647] width 288 height 51
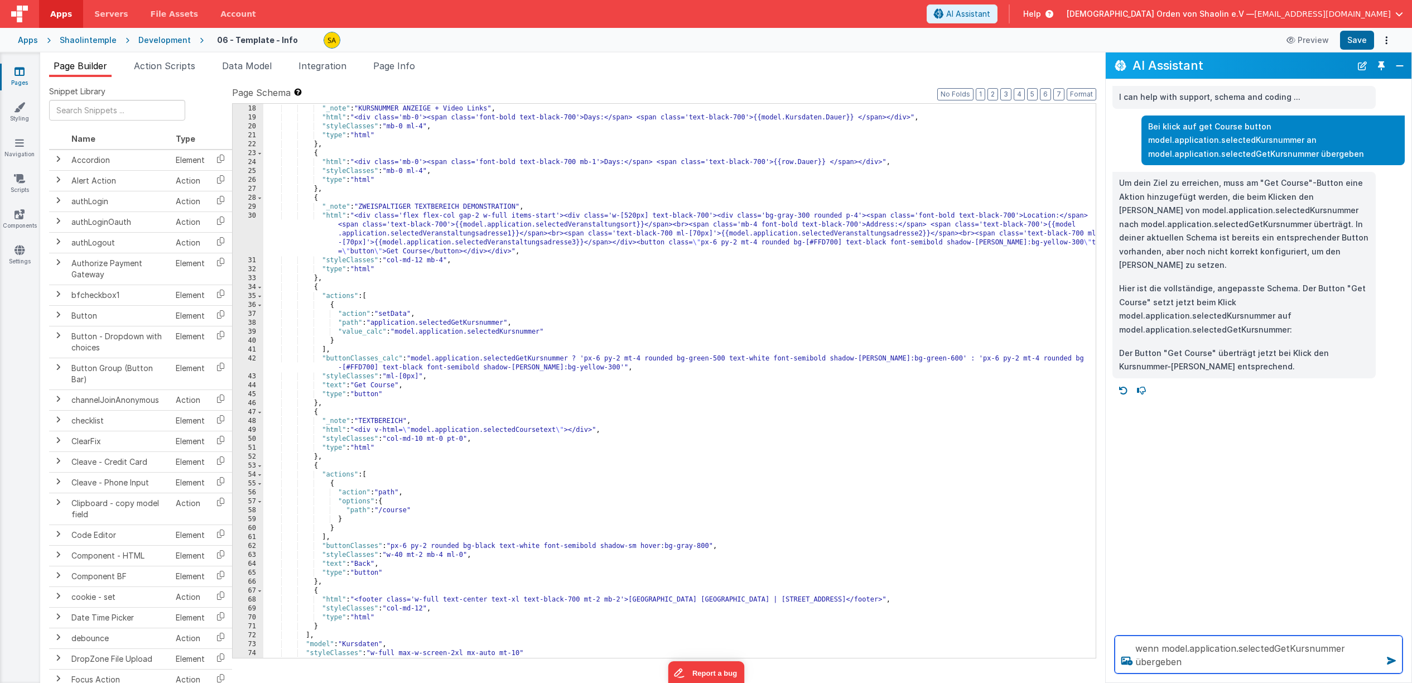
drag, startPoint x: 1188, startPoint y: 662, endPoint x: 1152, endPoint y: 664, distance: 36.9
click at [1138, 661] on textarea "wenn model.application.selectedGetKursnummer übergeben" at bounding box center [1259, 654] width 288 height 38
type textarea "wenn model.application.selectedGetKursnummer einen [PERSON_NAME] zugeordnet ist…"
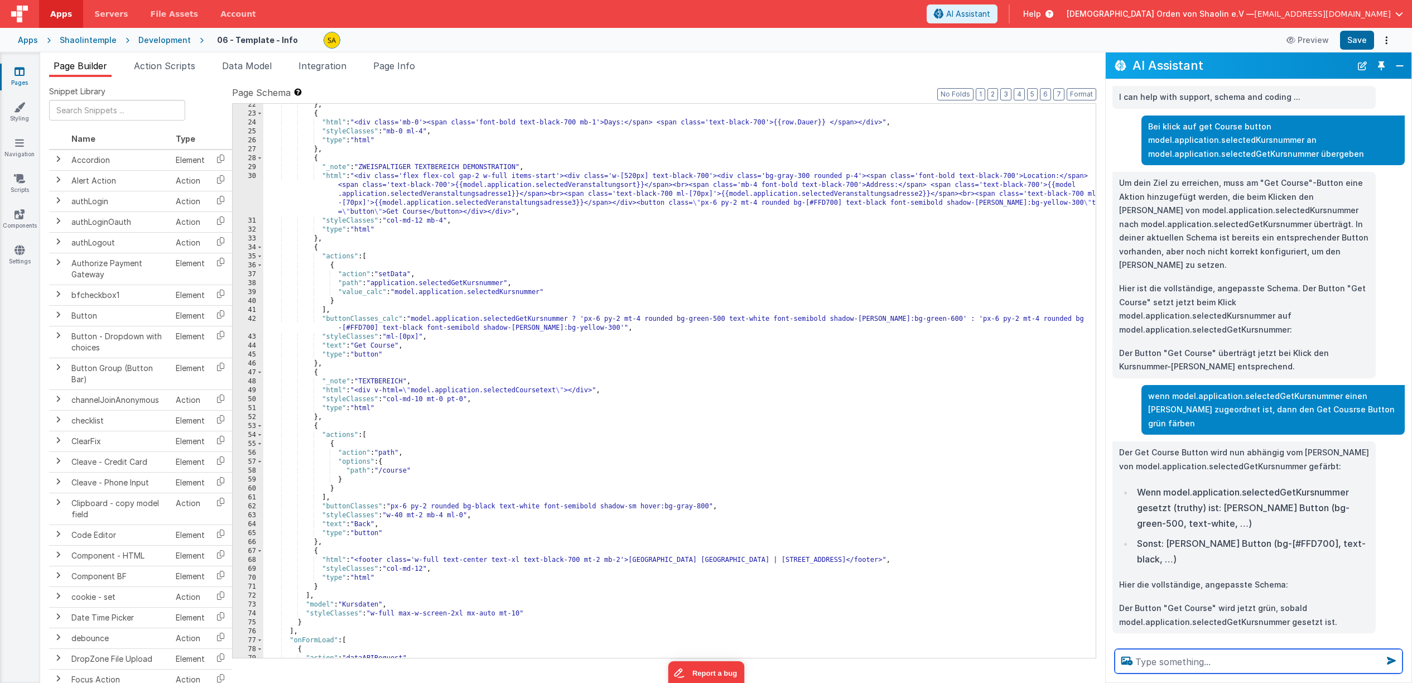
scroll to position [280, 0]
click at [1360, 40] on button "Save" at bounding box center [1357, 40] width 34 height 19
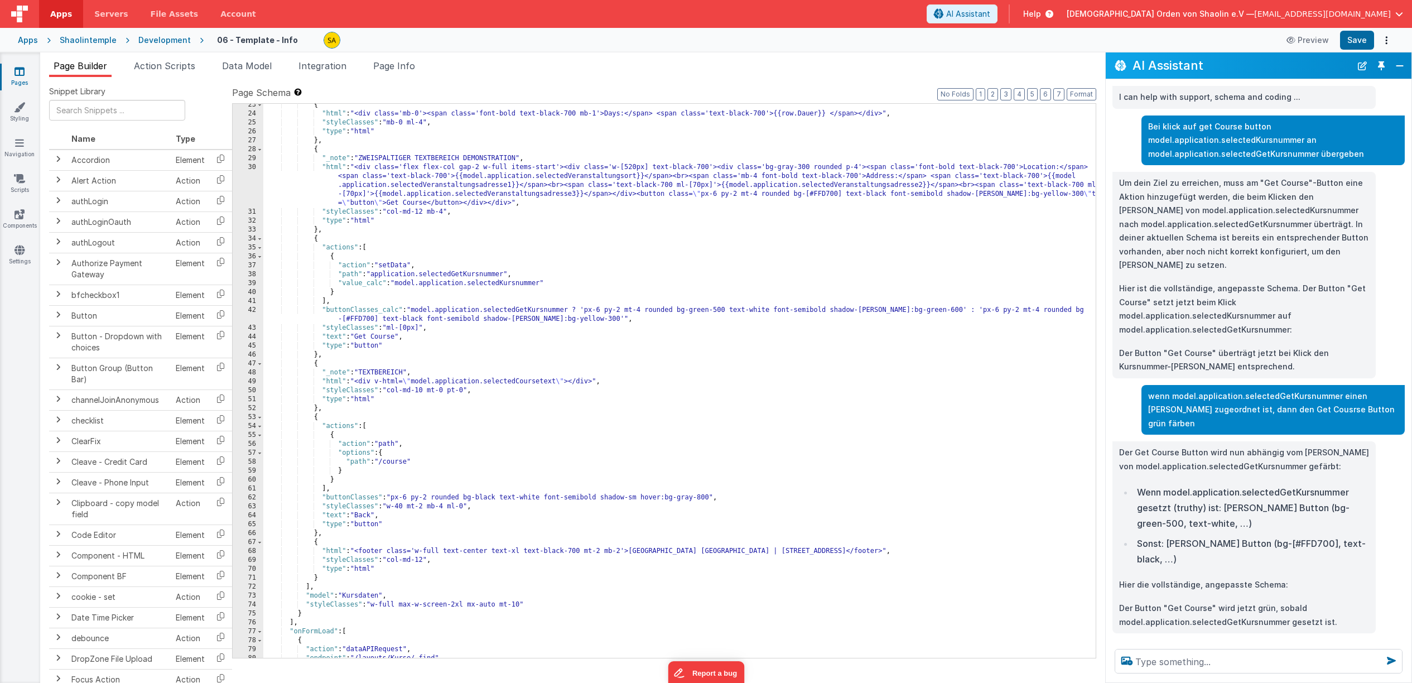
scroll to position [290, 0]
click at [326, 300] on div "{ "html" : "<div class='mb-0'><span class='font-bold text-black-700 mb-1'>Days:…" at bounding box center [679, 385] width 832 height 572
click at [339, 301] on div "{ "html" : "<div class='mb-0'><span class='font-bold text-black-700 mb-1'>Days:…" at bounding box center [679, 385] width 832 height 572
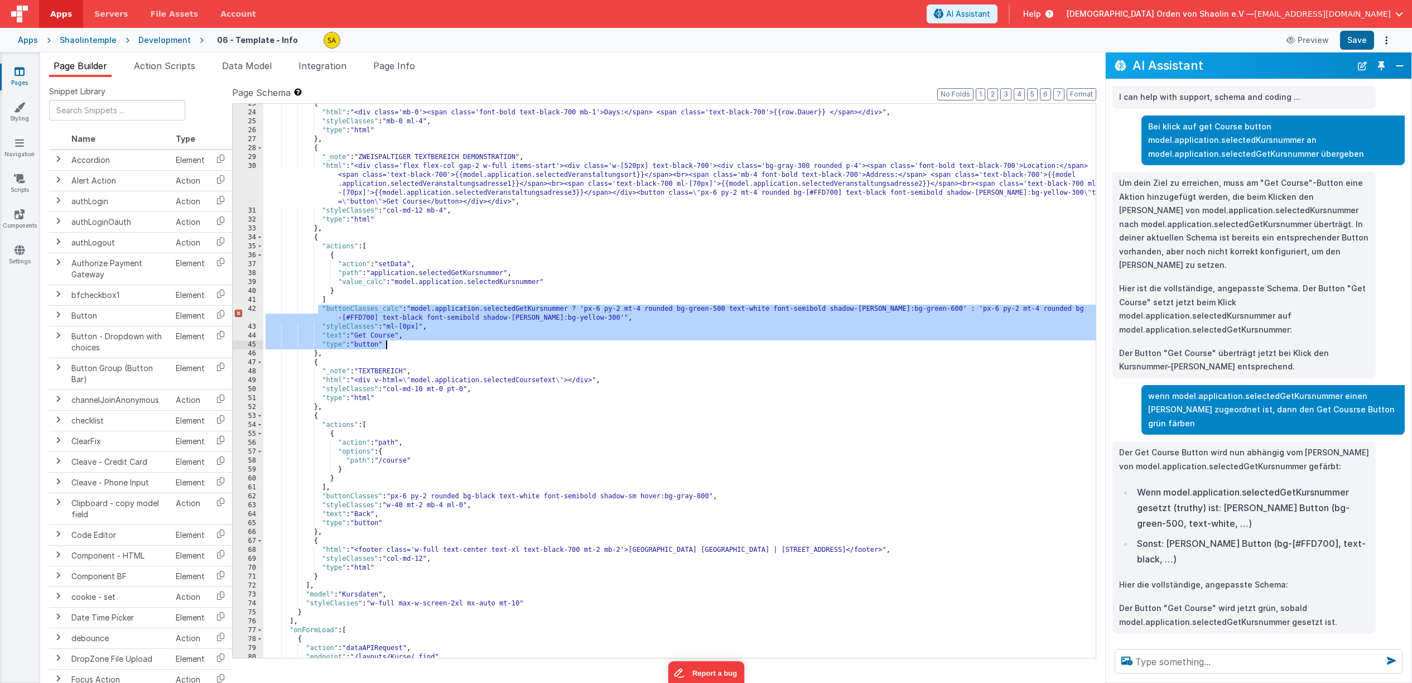
drag, startPoint x: 319, startPoint y: 310, endPoint x: 410, endPoint y: 346, distance: 98.4
click at [410, 346] on div "{ "html" : "<div class='mb-0'><span class='font-bold text-black-700 mb-1'>Days:…" at bounding box center [679, 385] width 832 height 572
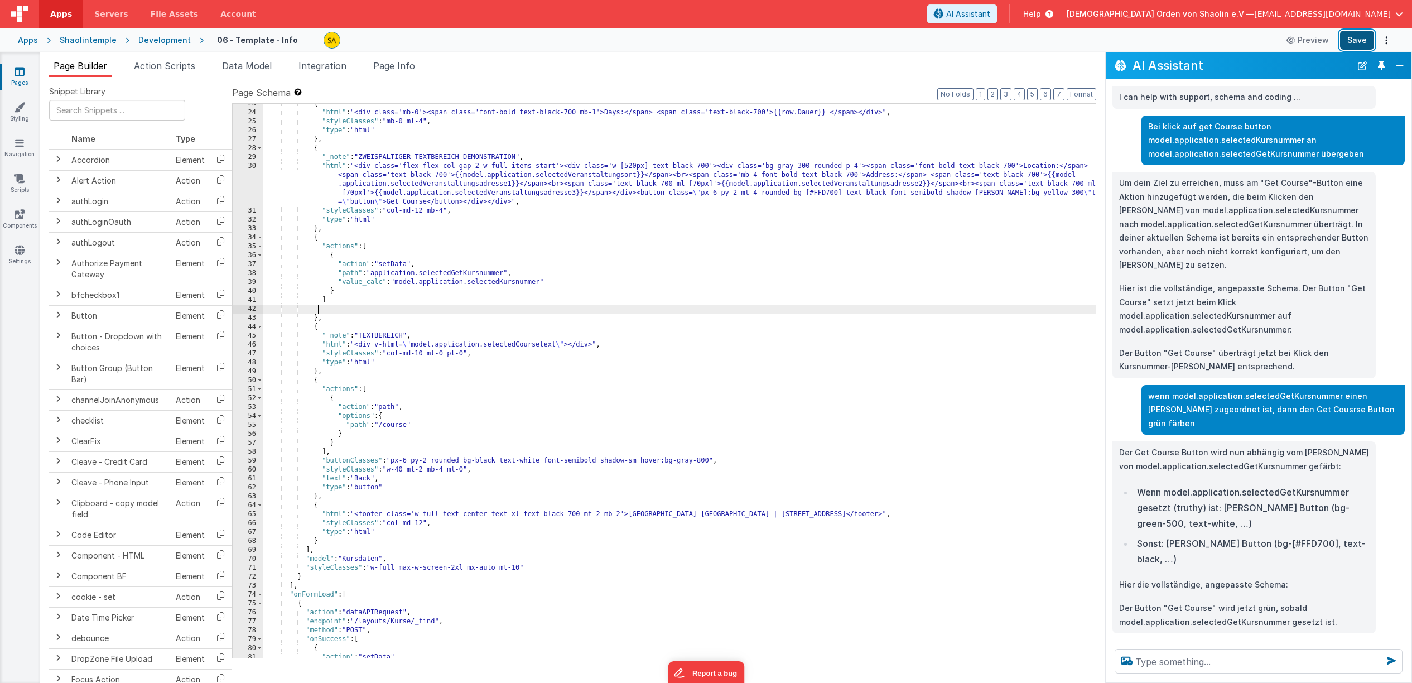
click at [1356, 40] on button "Save" at bounding box center [1357, 40] width 34 height 19
click at [314, 320] on div "{ "html" : "<div class='mb-0'><span class='font-bold text-black-700 mb-1'>Days:…" at bounding box center [679, 385] width 832 height 572
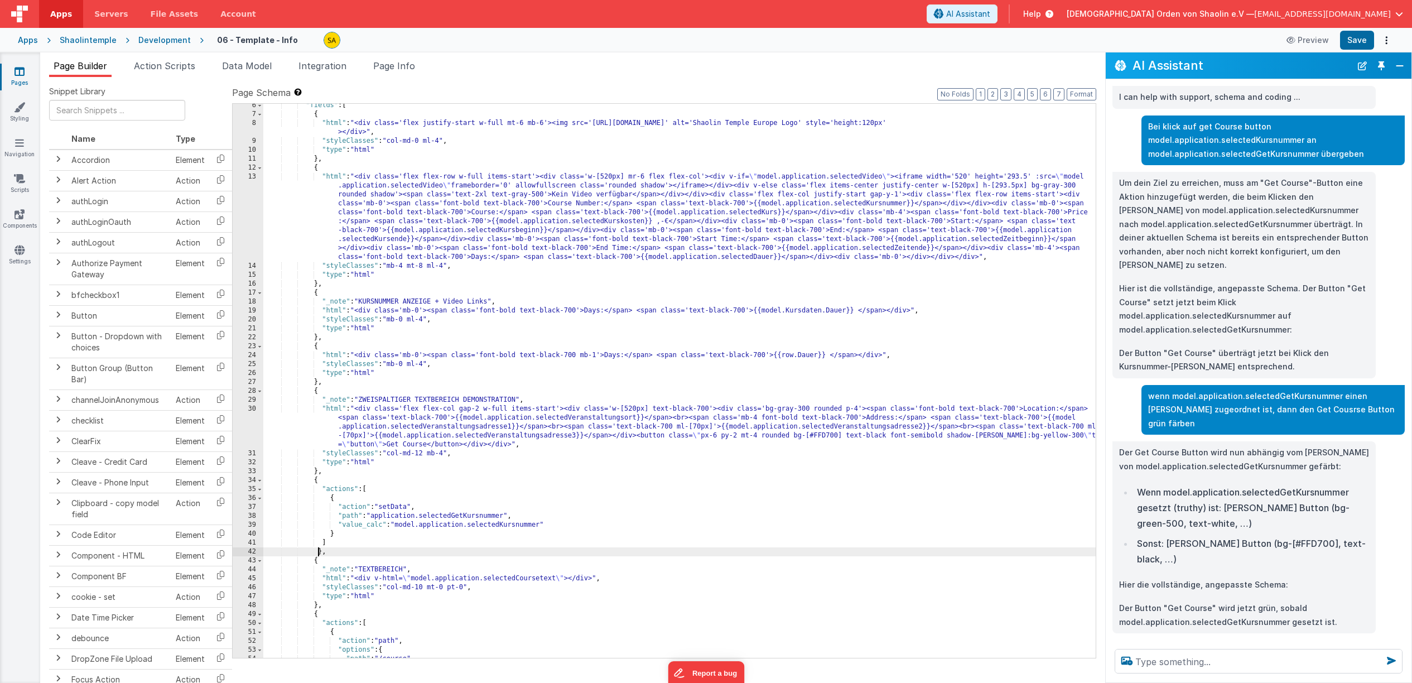
scroll to position [50, 0]
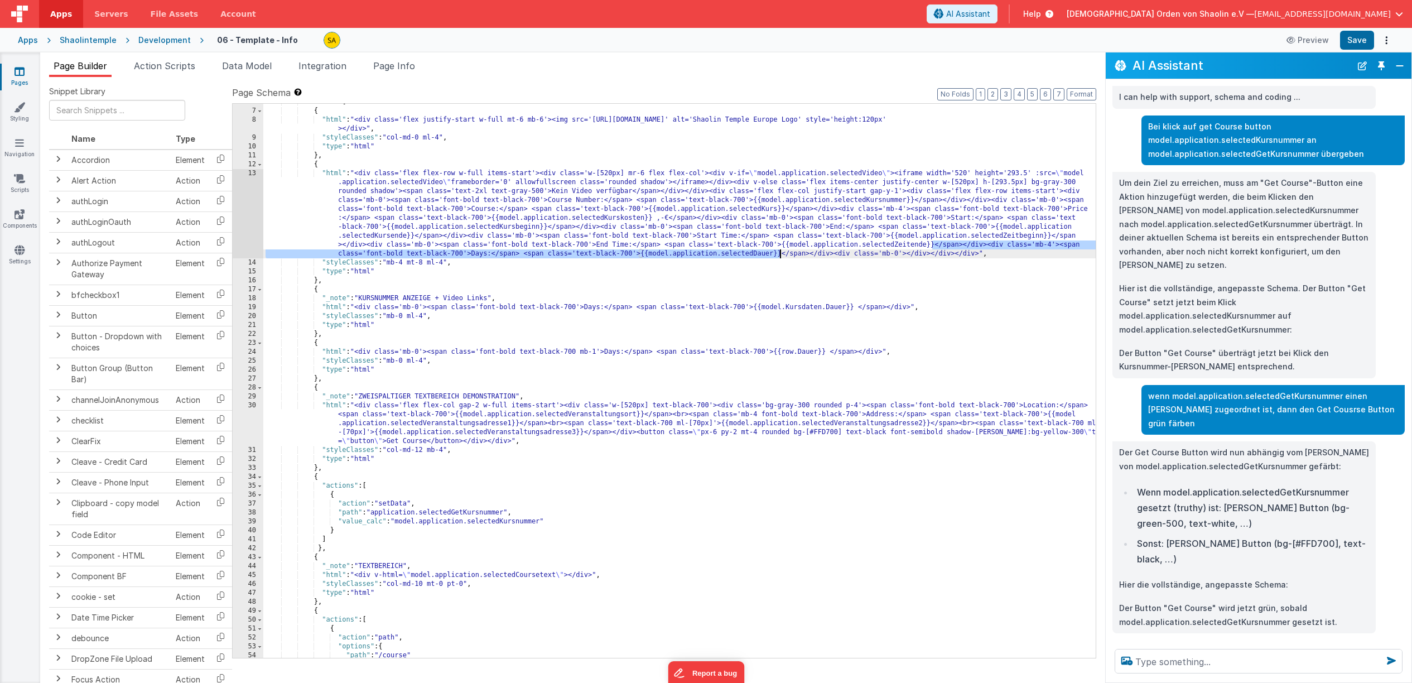
drag, startPoint x: 933, startPoint y: 247, endPoint x: 802, endPoint y: 305, distance: 142.6
click at [777, 256] on div ""fields" : [ { "html" : "<div class='flex justify-start w-full mt-6 mb-6'><img …" at bounding box center [679, 384] width 832 height 572
click at [913, 282] on div ""fields" : [ { "html" : "<div class='flex justify-start w-full mt-6 mb-6'><img …" at bounding box center [679, 384] width 832 height 572
drag, startPoint x: 933, startPoint y: 246, endPoint x: 820, endPoint y: 308, distance: 129.1
click at [781, 258] on div ""fields" : [ { "html" : "<div class='flex justify-start w-full mt-6 mb-6'><img …" at bounding box center [679, 384] width 832 height 572
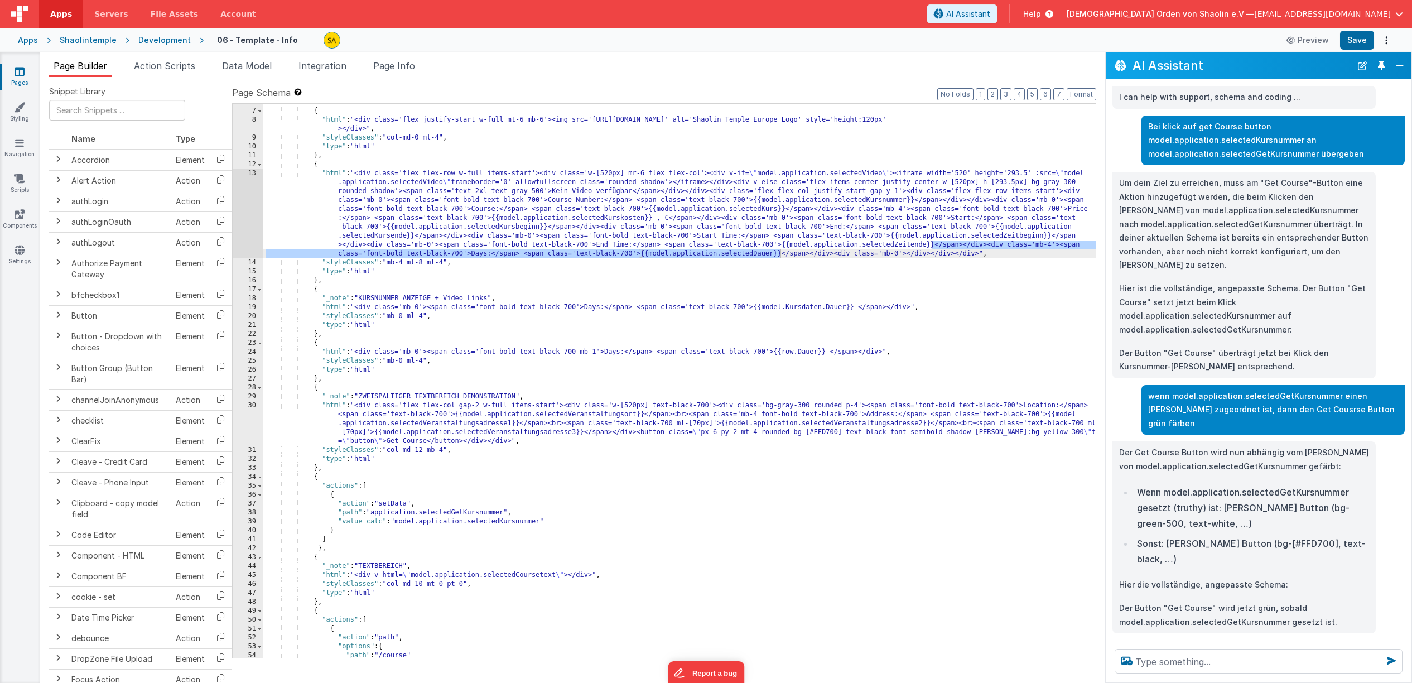
click at [779, 254] on div ""fields" : [ { "html" : "<div class='flex justify-start w-full mt-6 mb-6'><img …" at bounding box center [679, 384] width 832 height 572
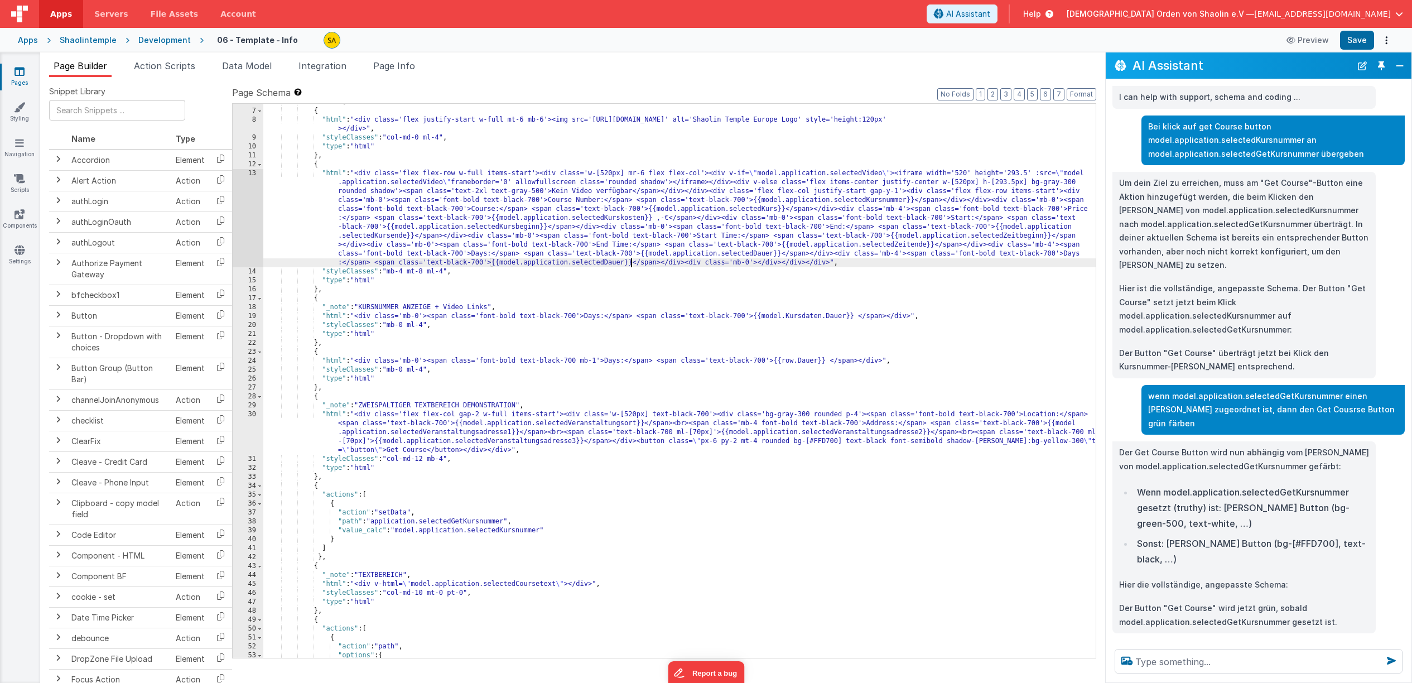
click at [1077, 254] on div ""fields" : [ { "html" : "<div class='flex justify-start w-full mt-6 mb-6'><img …" at bounding box center [679, 384] width 832 height 572
drag, startPoint x: 626, startPoint y: 263, endPoint x: 637, endPoint y: 307, distance: 45.5
click at [626, 263] on div ""fields" : [ { "html" : "<div class='flex justify-start w-full mt-6 mb-6'><img …" at bounding box center [679, 384] width 832 height 572
click at [1357, 39] on button "Save" at bounding box center [1357, 40] width 34 height 19
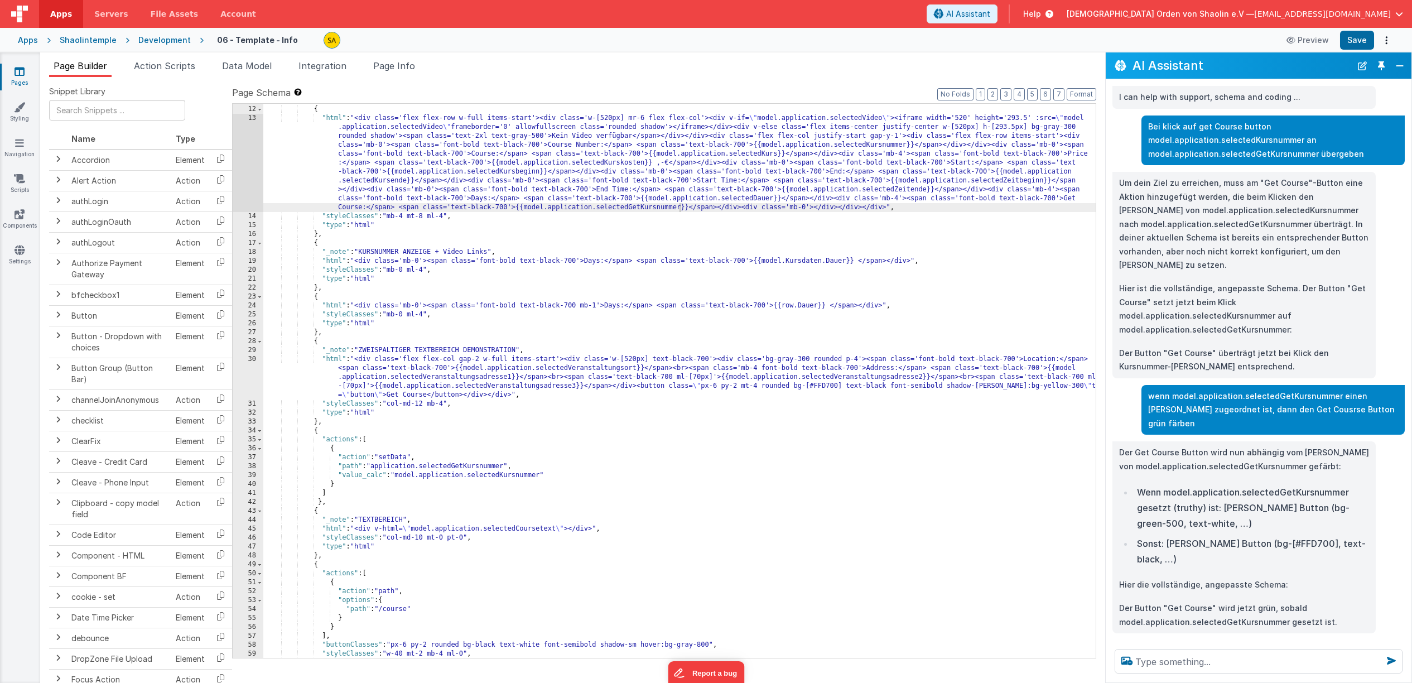
scroll to position [104, 0]
click at [375, 468] on div "} , { "html" : "<div class='flex flex-row w-full items-start'><div class='w-[52…" at bounding box center [679, 384] width 832 height 572
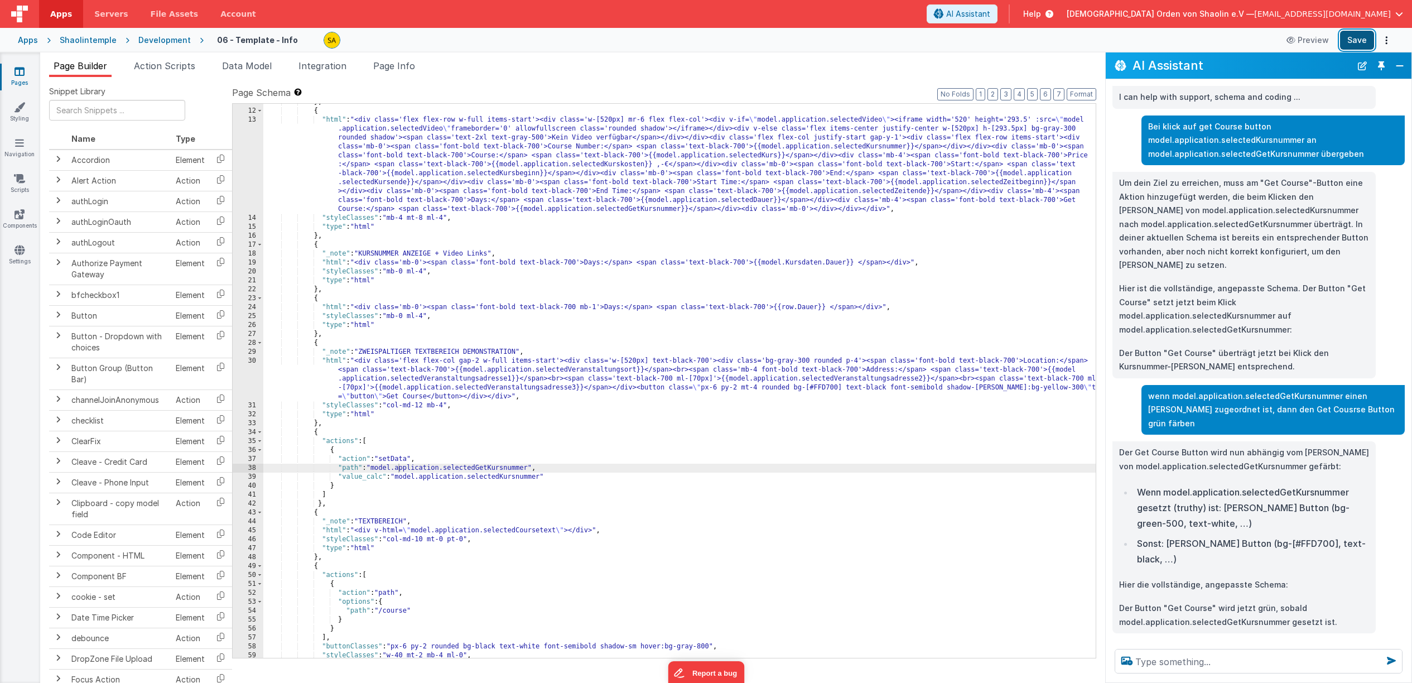
click at [1347, 46] on button "Save" at bounding box center [1357, 40] width 34 height 19
click at [566, 475] on div "} , { "html" : "<div class='flex flex-row w-full items-start'><div class='w-[52…" at bounding box center [679, 384] width 832 height 572
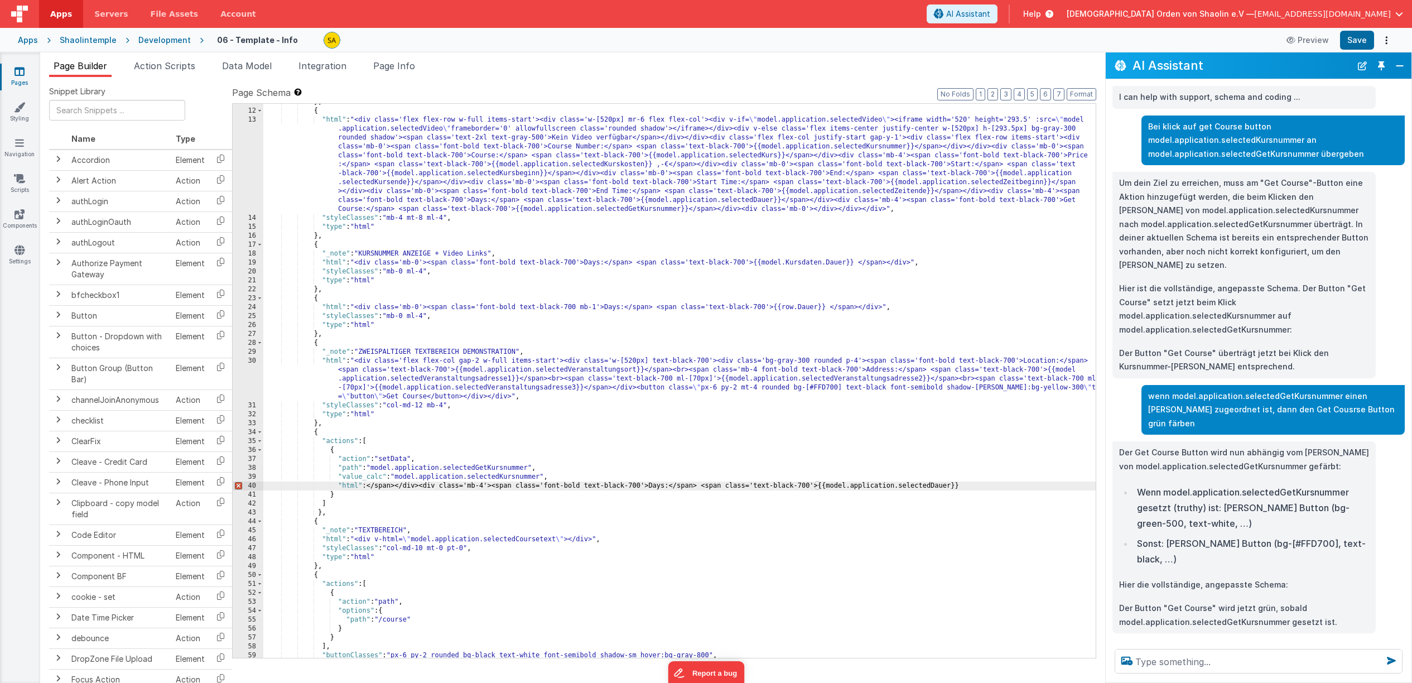
scroll to position [90, 0]
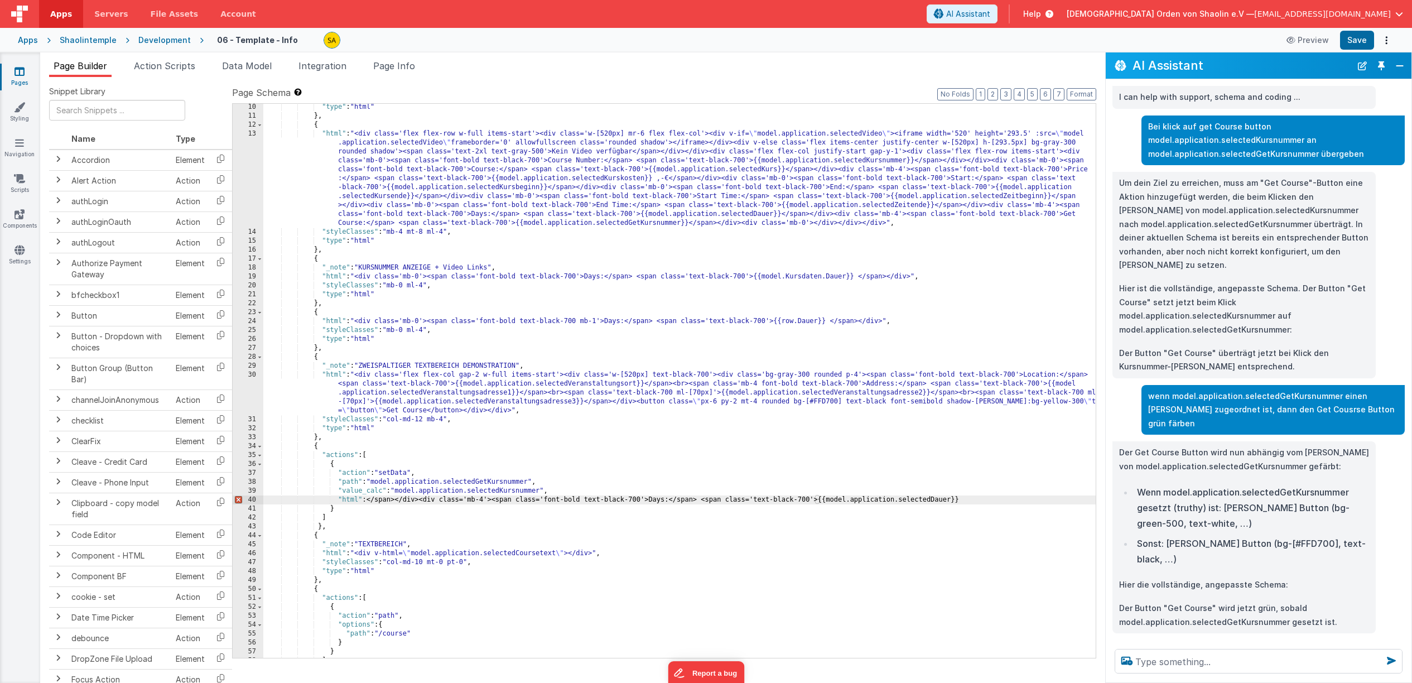
click at [367, 503] on div ""type" : "html" } , { "html" : "<div class='flex flex-row w-full items-start'><…" at bounding box center [679, 389] width 832 height 572
click at [977, 498] on div ""type" : "html" } , { "html" : "<div class='flex flex-row w-full items-start'><…" at bounding box center [679, 389] width 832 height 572
click at [1356, 41] on button "Save" at bounding box center [1357, 40] width 34 height 19
drag, startPoint x: 338, startPoint y: 500, endPoint x: 985, endPoint y: 503, distance: 647.2
click at [985, 503] on div ""type" : "html" } , { "html" : "<div class='flex flex-row w-full items-start'><…" at bounding box center [679, 389] width 832 height 572
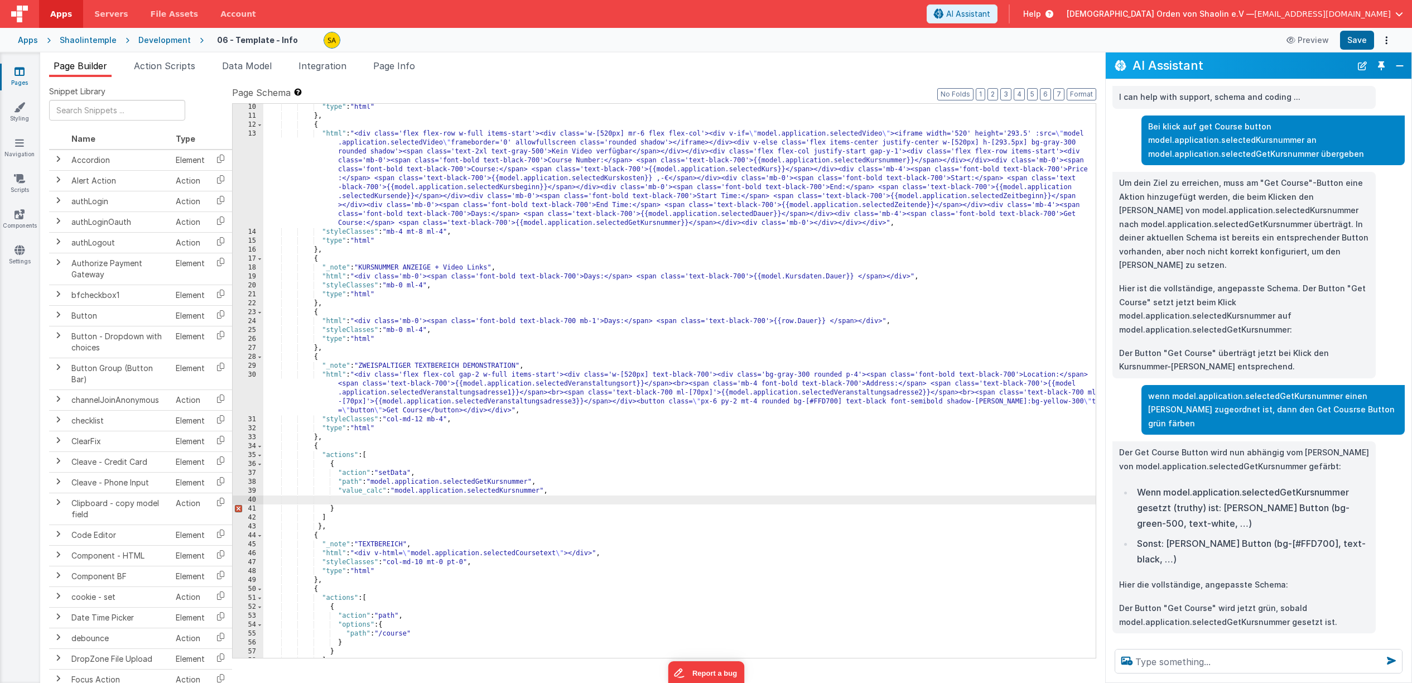
click at [581, 493] on div ""type" : "html" } , { "html" : "<div class='flex flex-row w-full items-start'><…" at bounding box center [679, 389] width 832 height 572
click at [1360, 38] on button "Save" at bounding box center [1357, 40] width 34 height 19
click at [640, 223] on div ""type" : "html" } , { "html" : "<div class='flex flex-row w-full items-start'><…" at bounding box center [679, 389] width 832 height 572
click at [1357, 46] on button "Save" at bounding box center [1357, 40] width 34 height 19
click at [630, 225] on div ""type" : "html" } , { "html" : "<div class='flex flex-row w-full items-start'><…" at bounding box center [679, 389] width 832 height 572
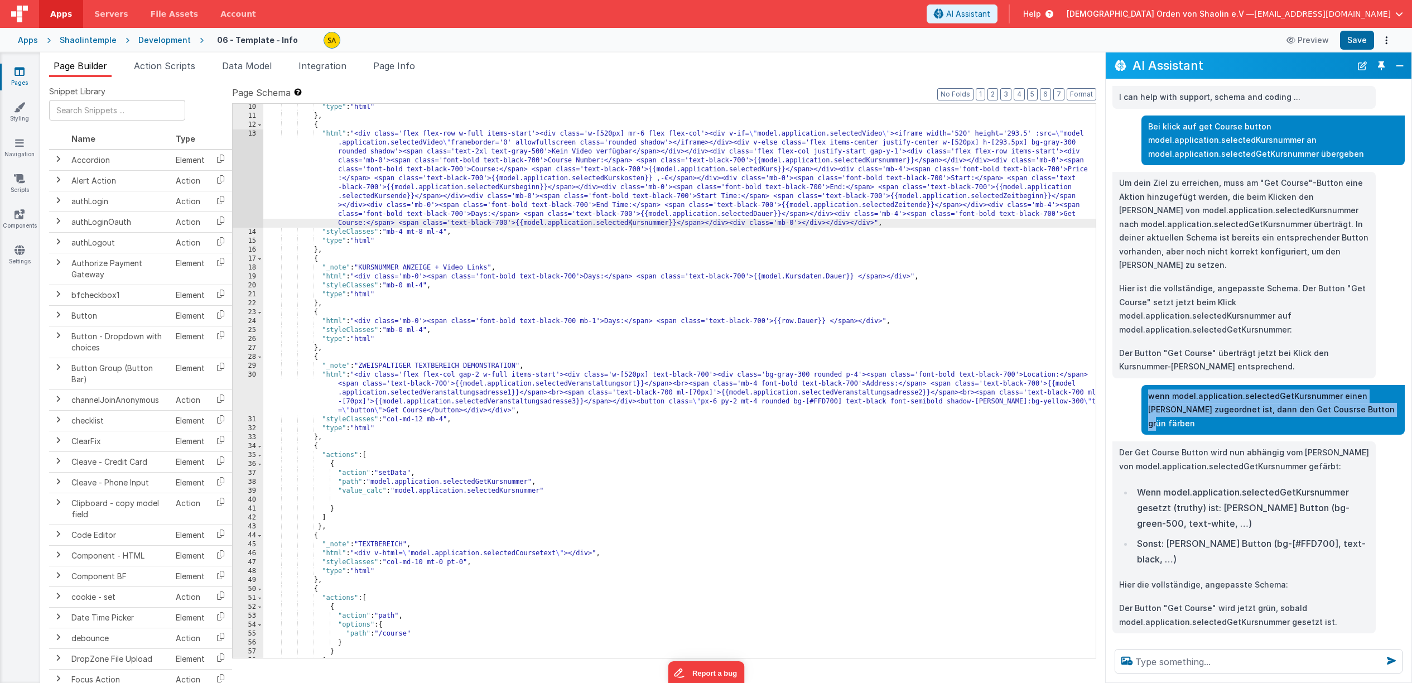
drag, startPoint x: 1150, startPoint y: 397, endPoint x: 1369, endPoint y: 409, distance: 219.0
click at [1369, 409] on p "wenn model.application.selectedGetKursnummer einen [PERSON_NAME] zugeordnet ist…" at bounding box center [1273, 409] width 250 height 41
copy p "wenn model.application.selectedGetKursnummer einen [PERSON_NAME] zugeordnet ist…"
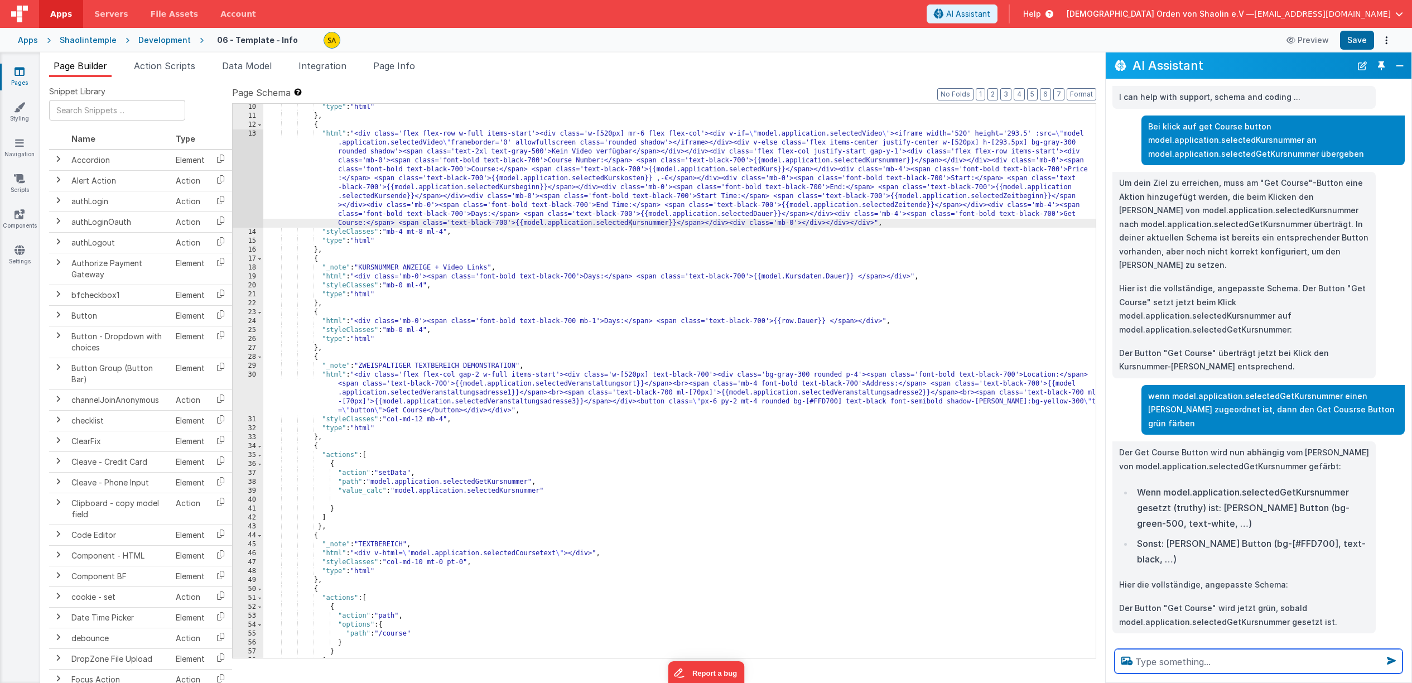
click at [1181, 661] on textarea at bounding box center [1259, 661] width 288 height 25
paste textarea "wenn model.application.selectedGetKursnummer einen [PERSON_NAME] zugeordnet ist…"
click at [173, 68] on span "Action Scripts" at bounding box center [164, 65] width 61 height 11
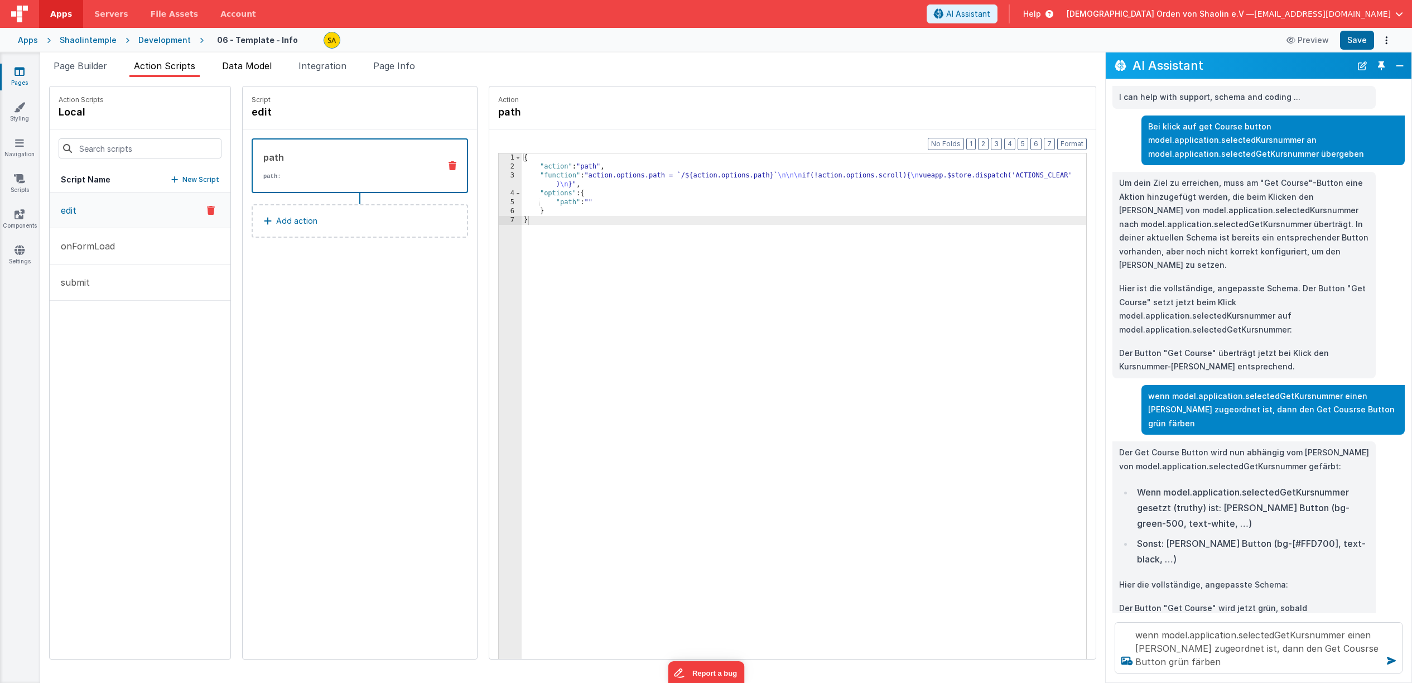
click at [242, 67] on span "Data Model" at bounding box center [247, 65] width 50 height 11
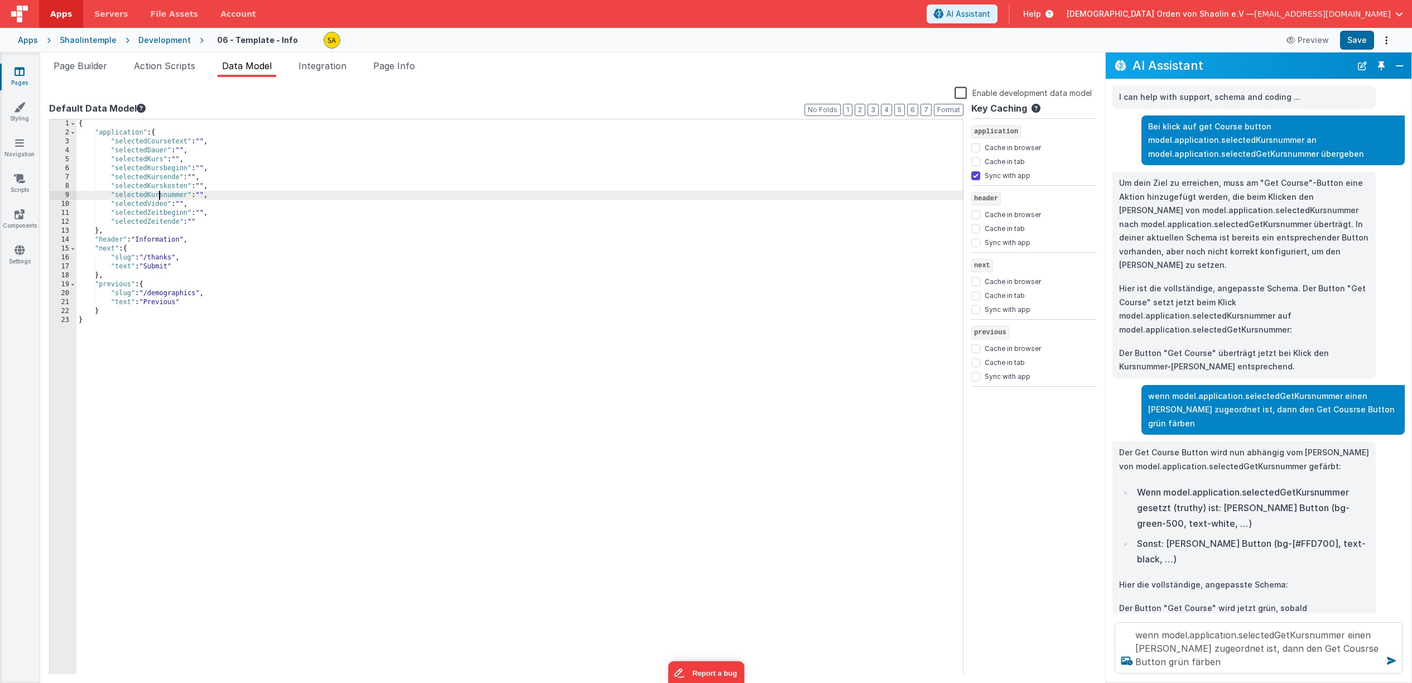
click at [160, 195] on div "{ "application" : { "selectedCoursetext" : "" , "selectedDauer" : "" , "selecte…" at bounding box center [519, 406] width 887 height 574
click at [334, 69] on span "Integration" at bounding box center [322, 65] width 48 height 11
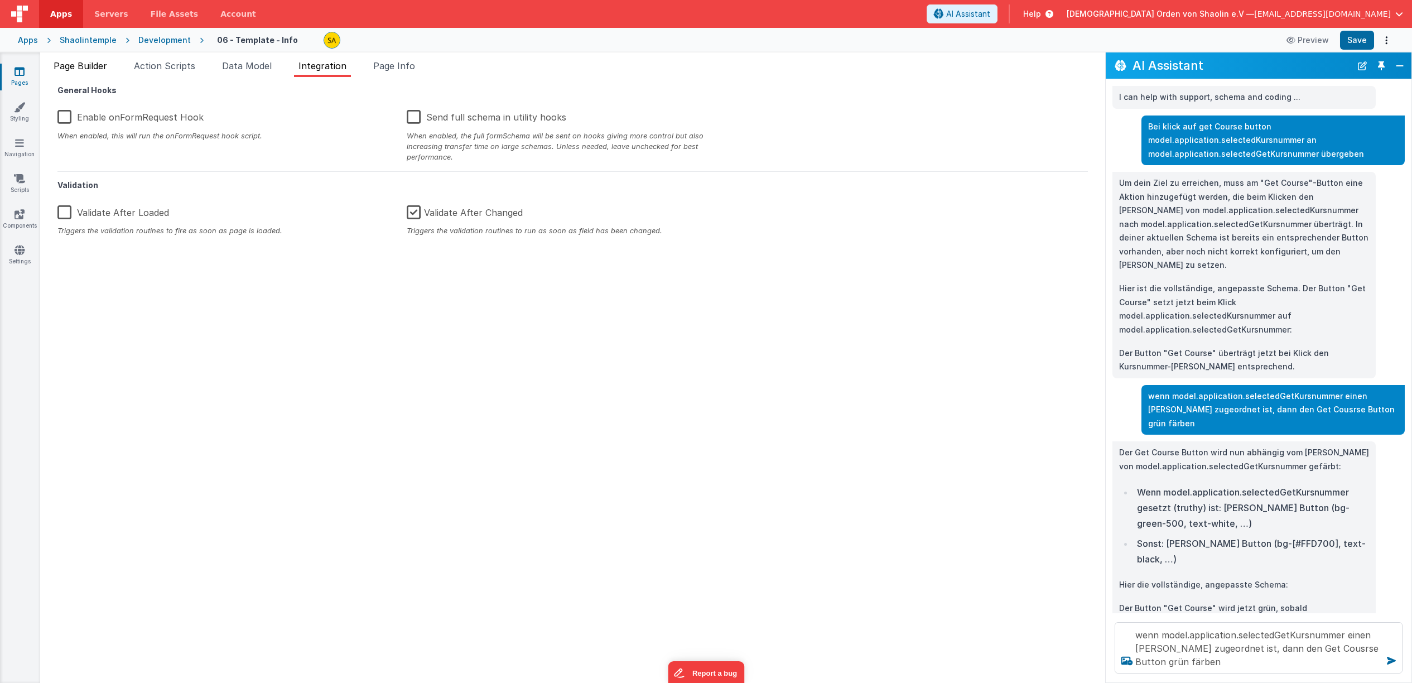
click at [74, 60] on div "Page Builder Action Scripts Data Model Integration Page Info Snippet Library Na…" at bounding box center [572, 367] width 1065 height 630
click at [75, 62] on span "Page Builder" at bounding box center [81, 65] width 54 height 11
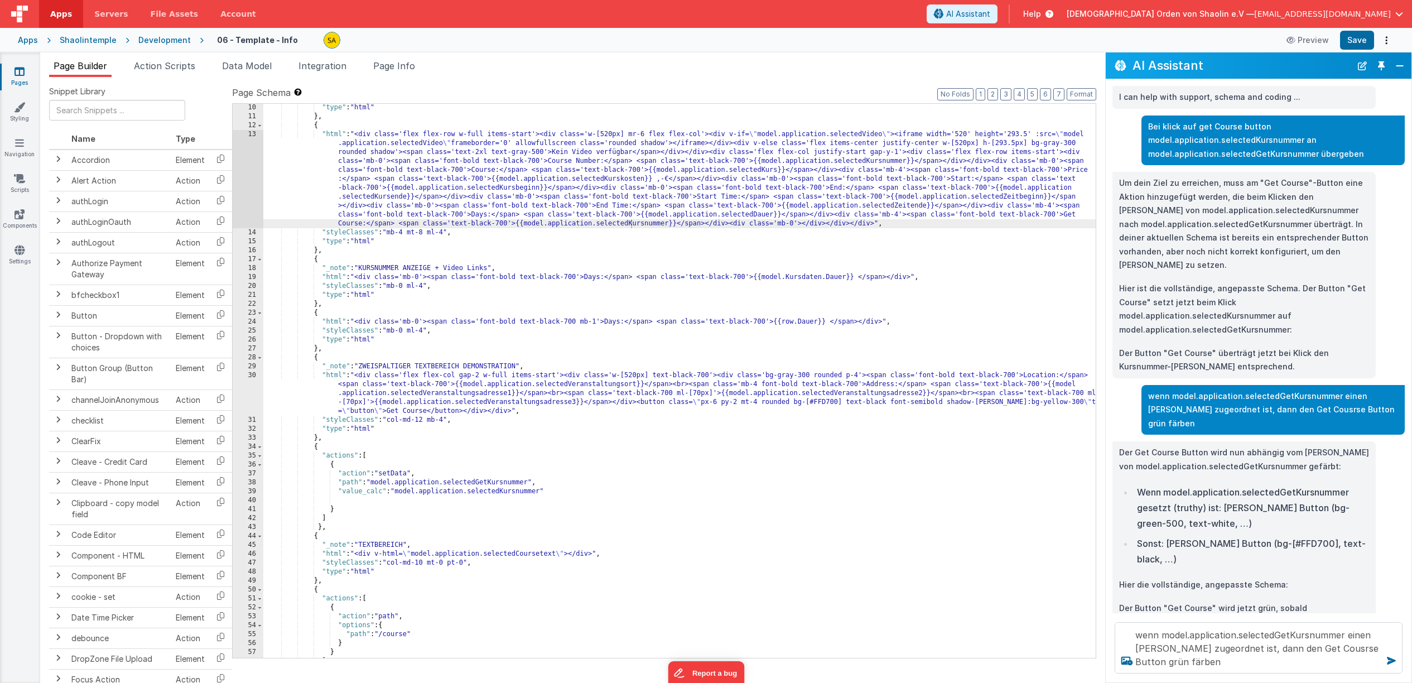
scroll to position [2, 0]
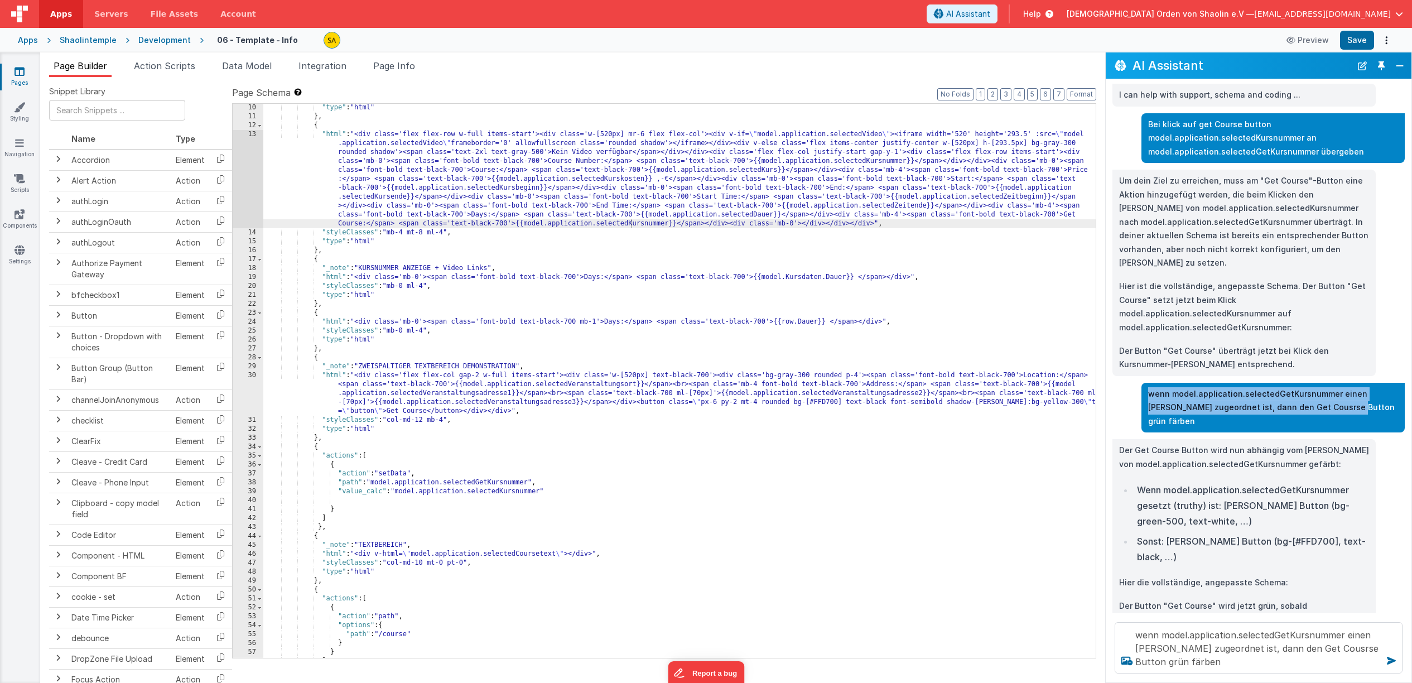
drag, startPoint x: 1150, startPoint y: 395, endPoint x: 1287, endPoint y: 497, distance: 170.3
click at [1326, 405] on p "wenn model.application.selectedGetKursnummer einen [PERSON_NAME] zugeordnet ist…" at bounding box center [1273, 407] width 250 height 41
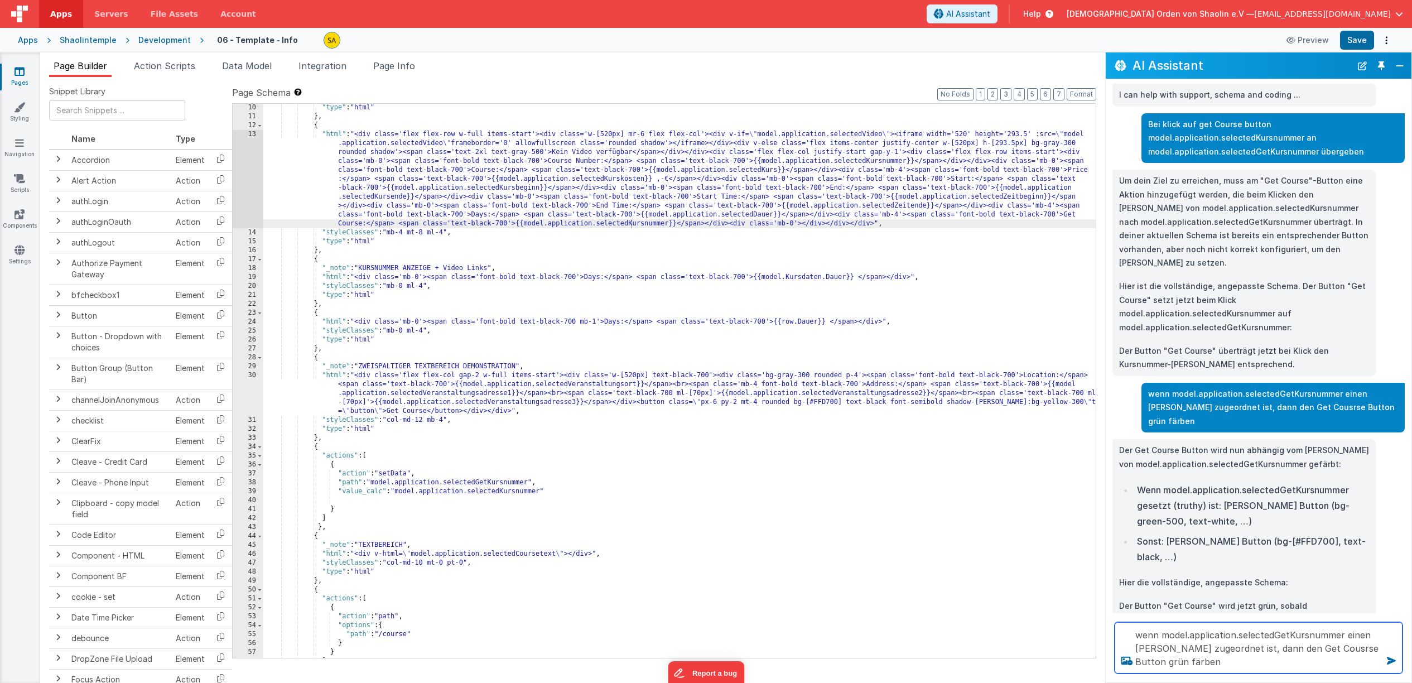
click at [1216, 658] on textarea "wenn model.application.selectedGetKursnummer einen [PERSON_NAME] zugeordnet ist…" at bounding box center [1259, 647] width 288 height 51
drag, startPoint x: 1250, startPoint y: 650, endPoint x: 1251, endPoint y: 656, distance: 5.7
click at [1251, 656] on textarea "wenn model.application.selectedGetKursnummer einen [PERSON_NAME] zugeordnet ist…" at bounding box center [1259, 647] width 288 height 51
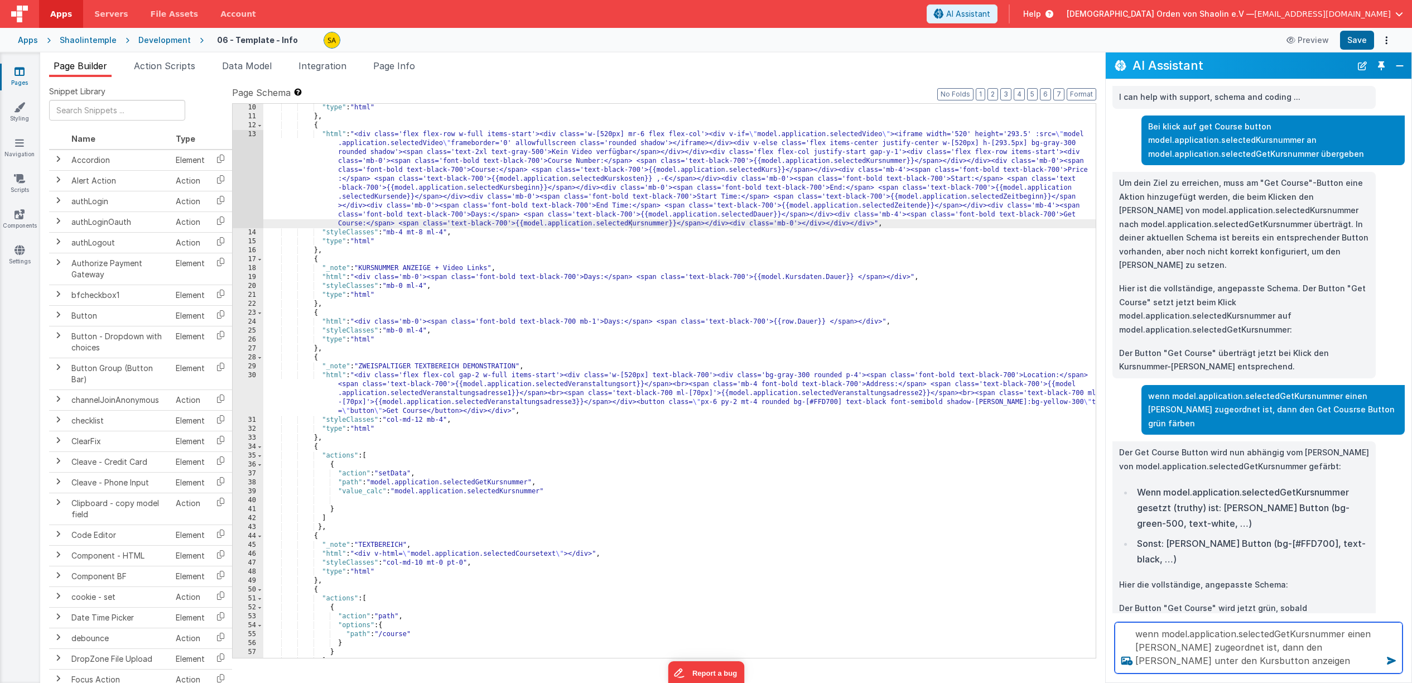
type textarea "wenn model.application.selectedGetKursnummer einen [PERSON_NAME] zugeordnet ist…"
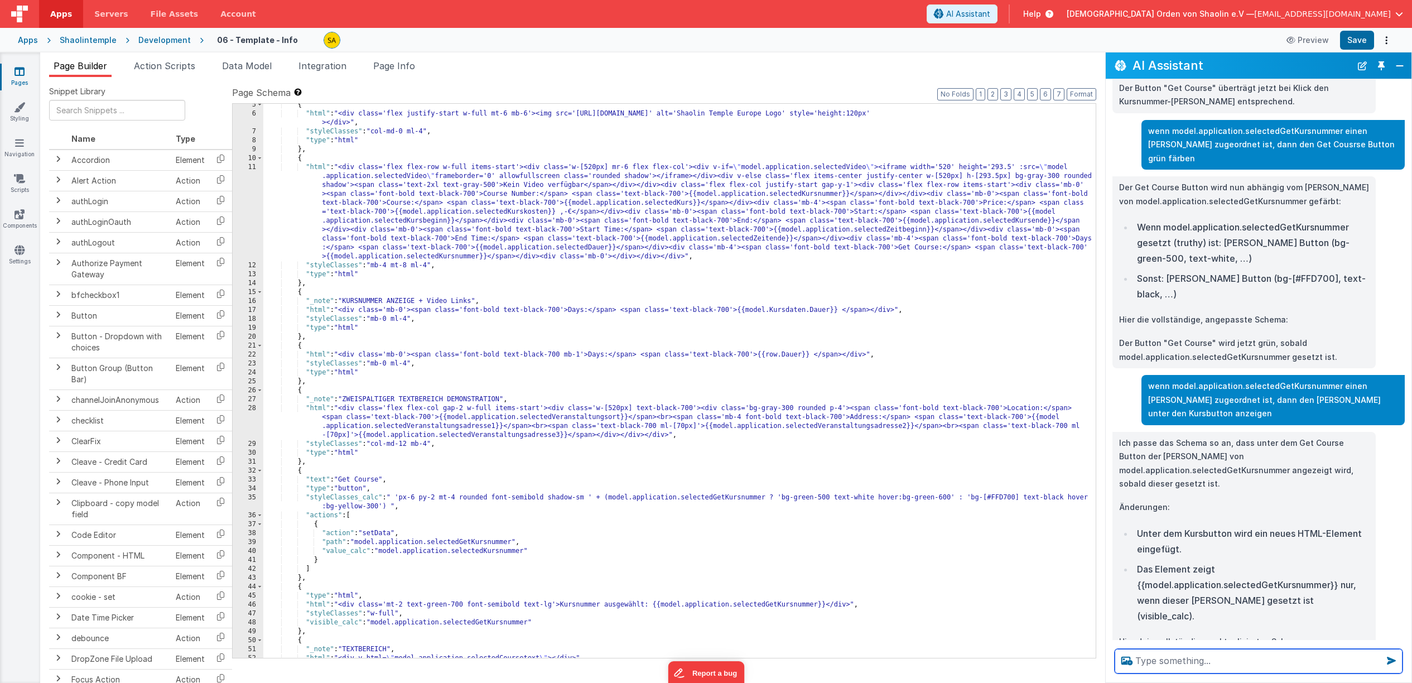
scroll to position [37, 0]
click at [1365, 40] on button "Save" at bounding box center [1357, 40] width 34 height 19
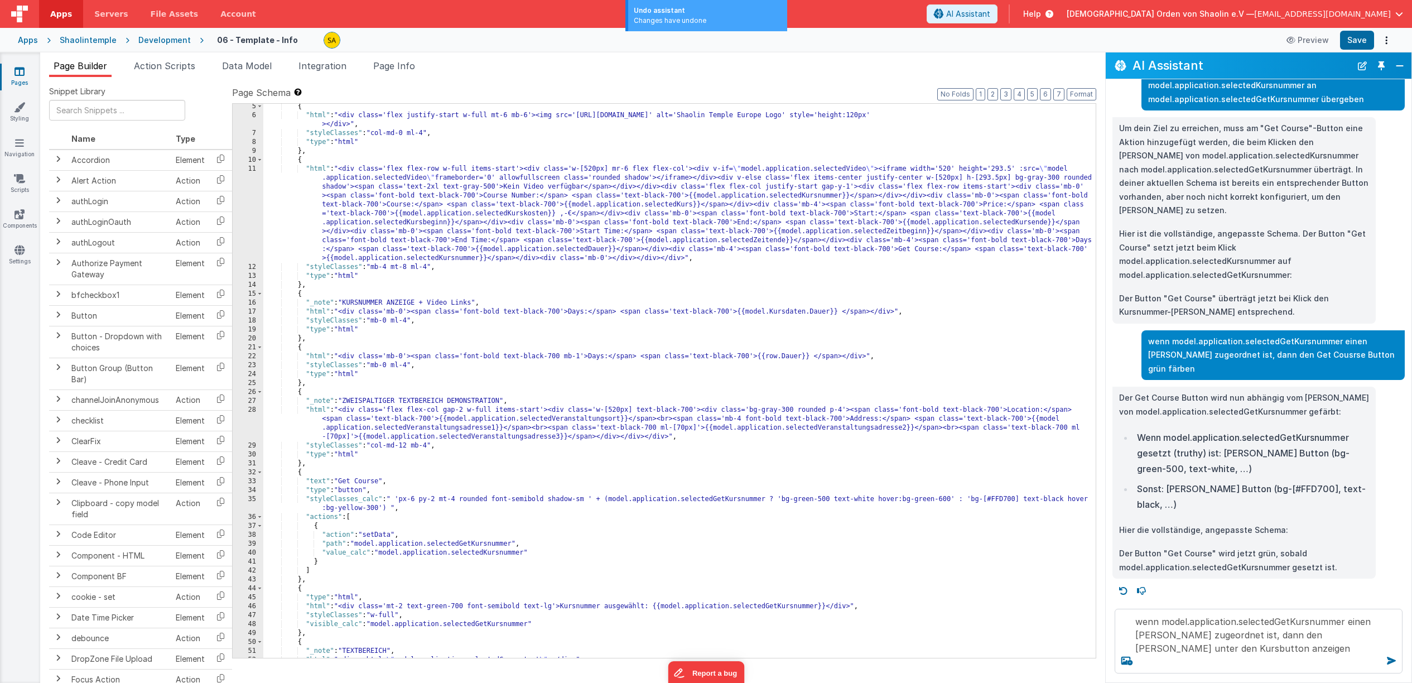
scroll to position [26, 0]
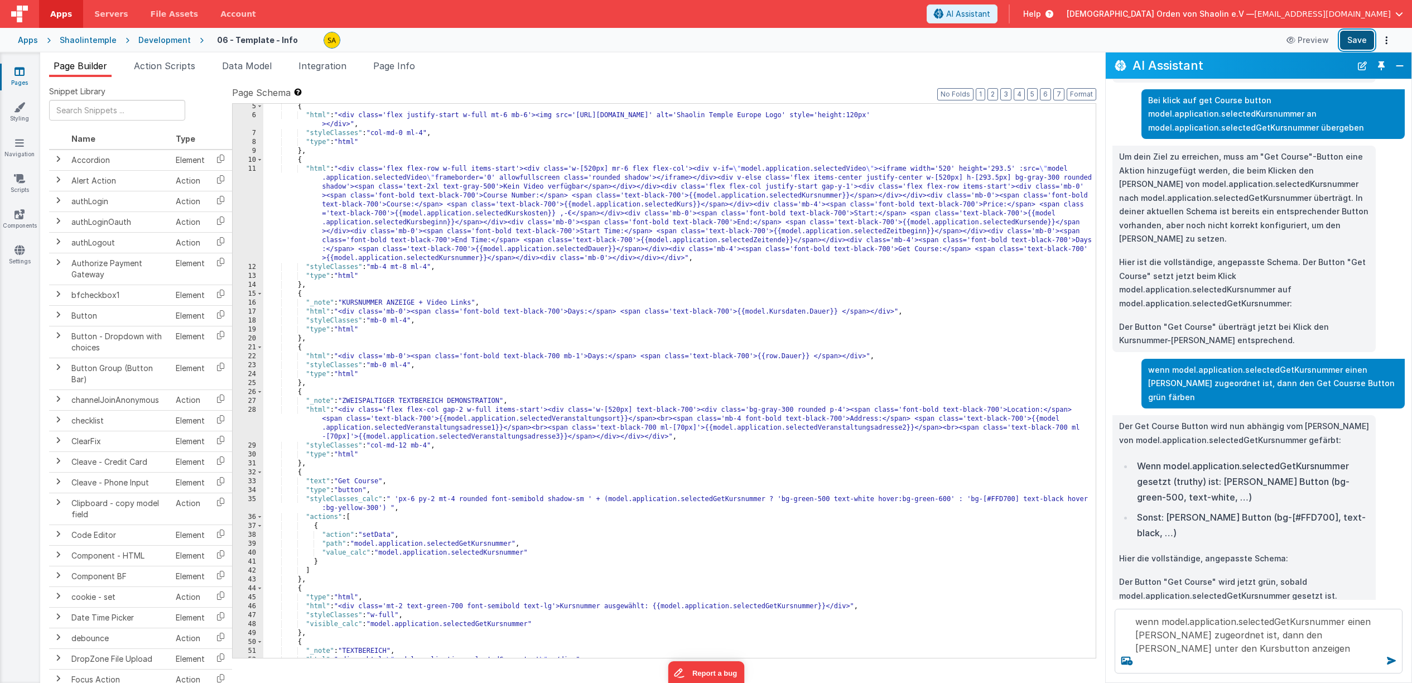
click at [1361, 42] on button "Save" at bounding box center [1357, 40] width 34 height 19
drag, startPoint x: 1179, startPoint y: 651, endPoint x: 1098, endPoint y: 616, distance: 88.5
click at [1115, 616] on textarea "wenn model.application.selectedGetKursnummer einen [PERSON_NAME] zugeordnet ist…" at bounding box center [1259, 641] width 288 height 65
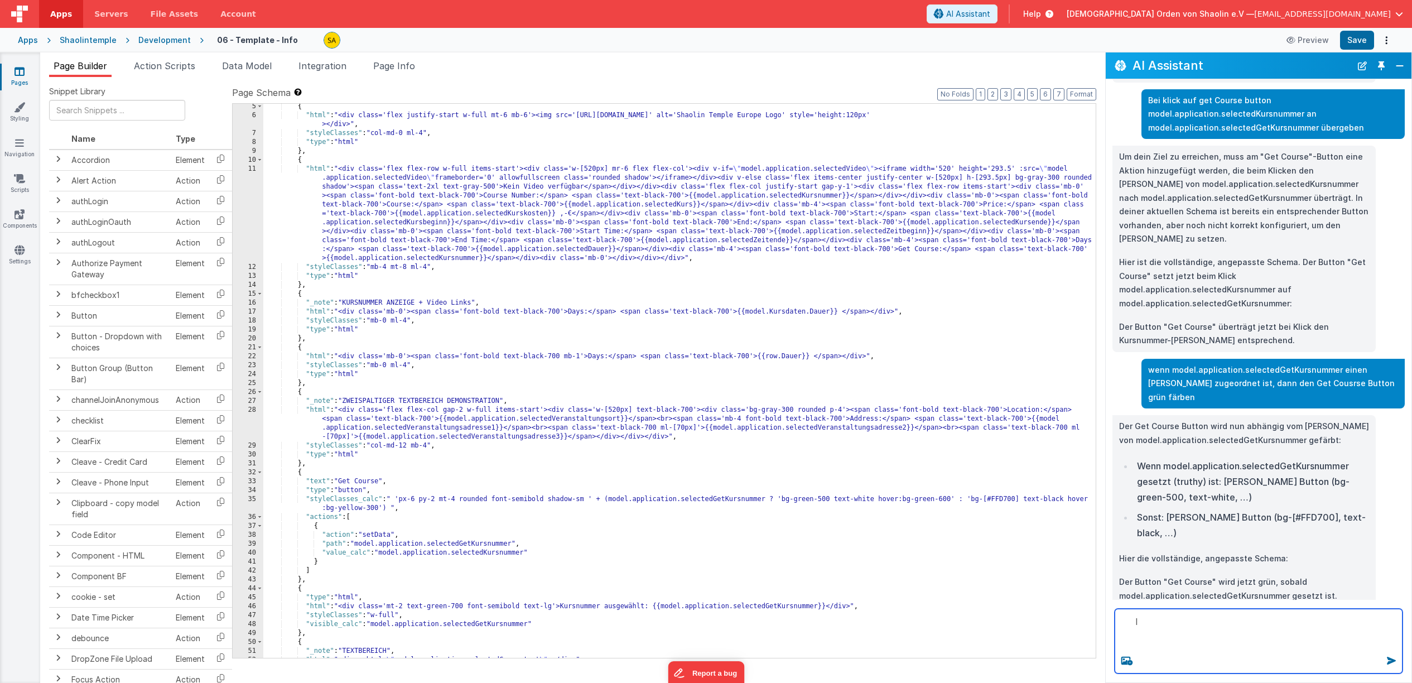
scroll to position [0, 0]
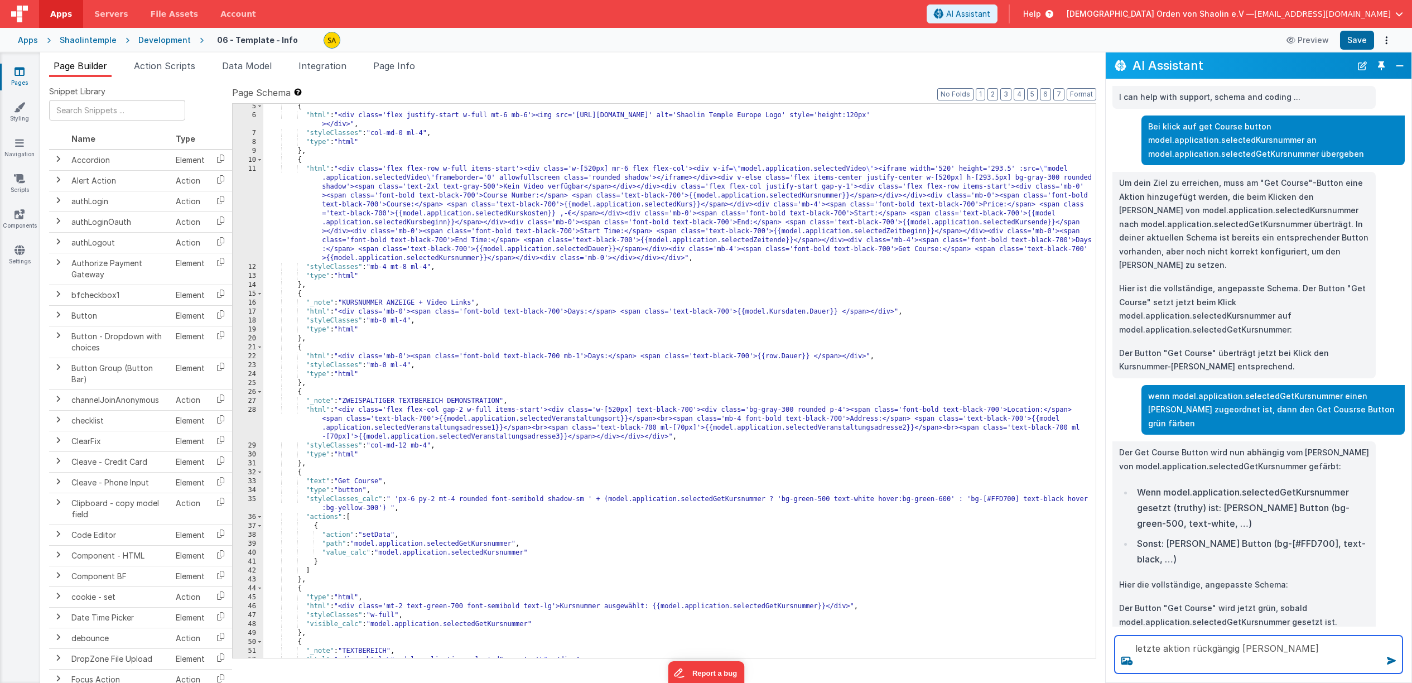
type textarea "letzte aktion rückgängig [PERSON_NAME]"
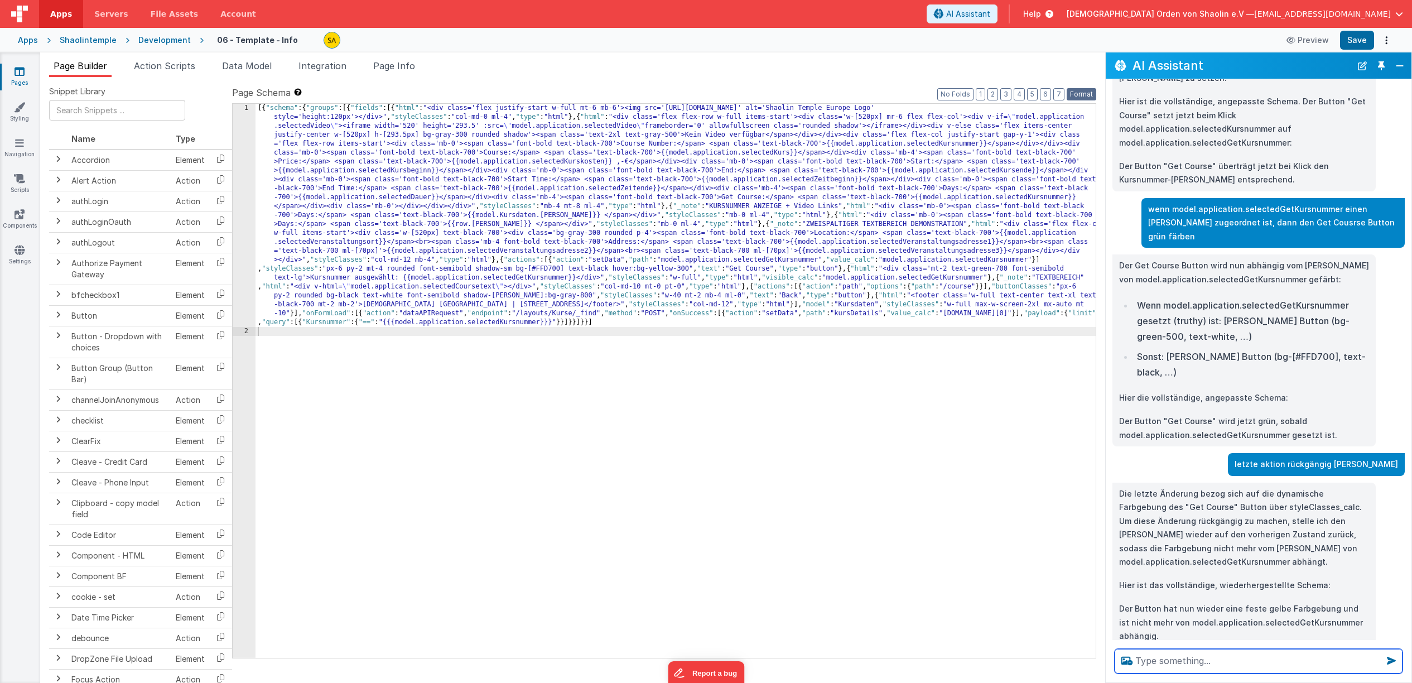
scroll to position [187, 0]
click at [1087, 95] on button "Format" at bounding box center [1082, 94] width 30 height 12
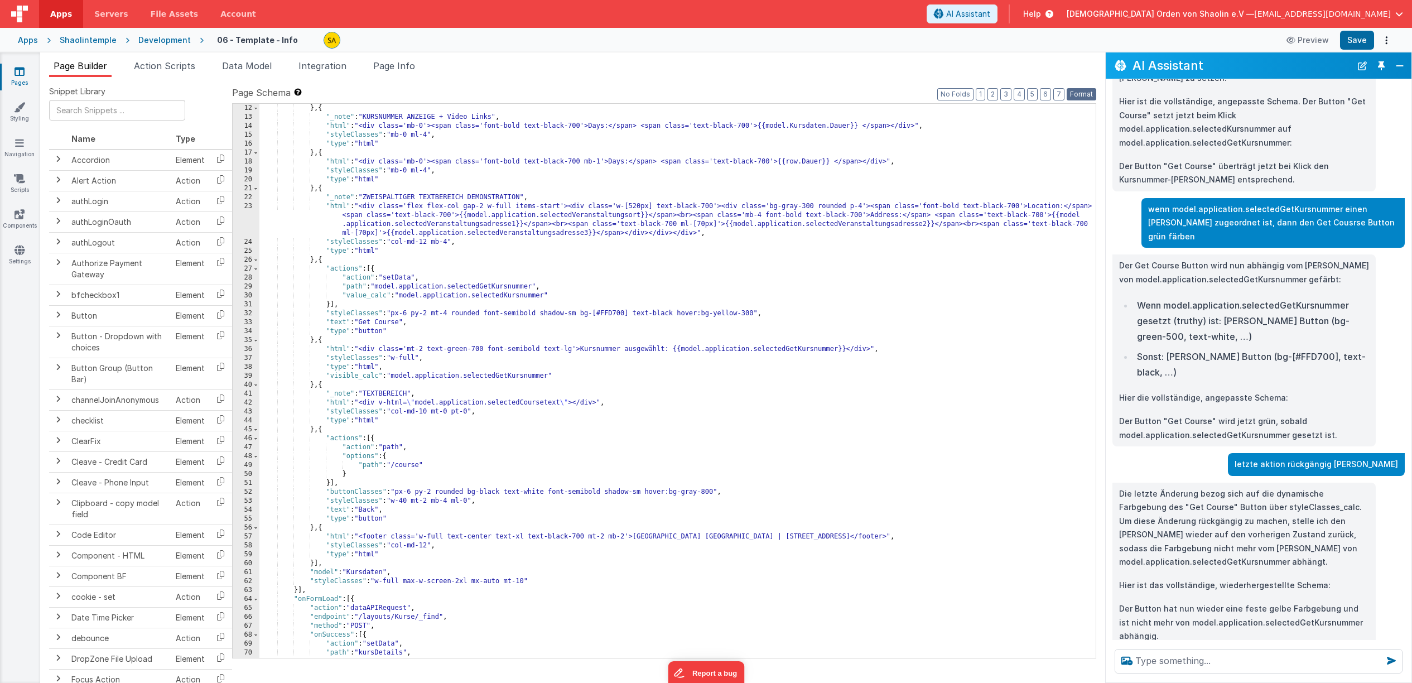
scroll to position [196, 0]
click at [1364, 40] on button "Save" at bounding box center [1357, 40] width 34 height 19
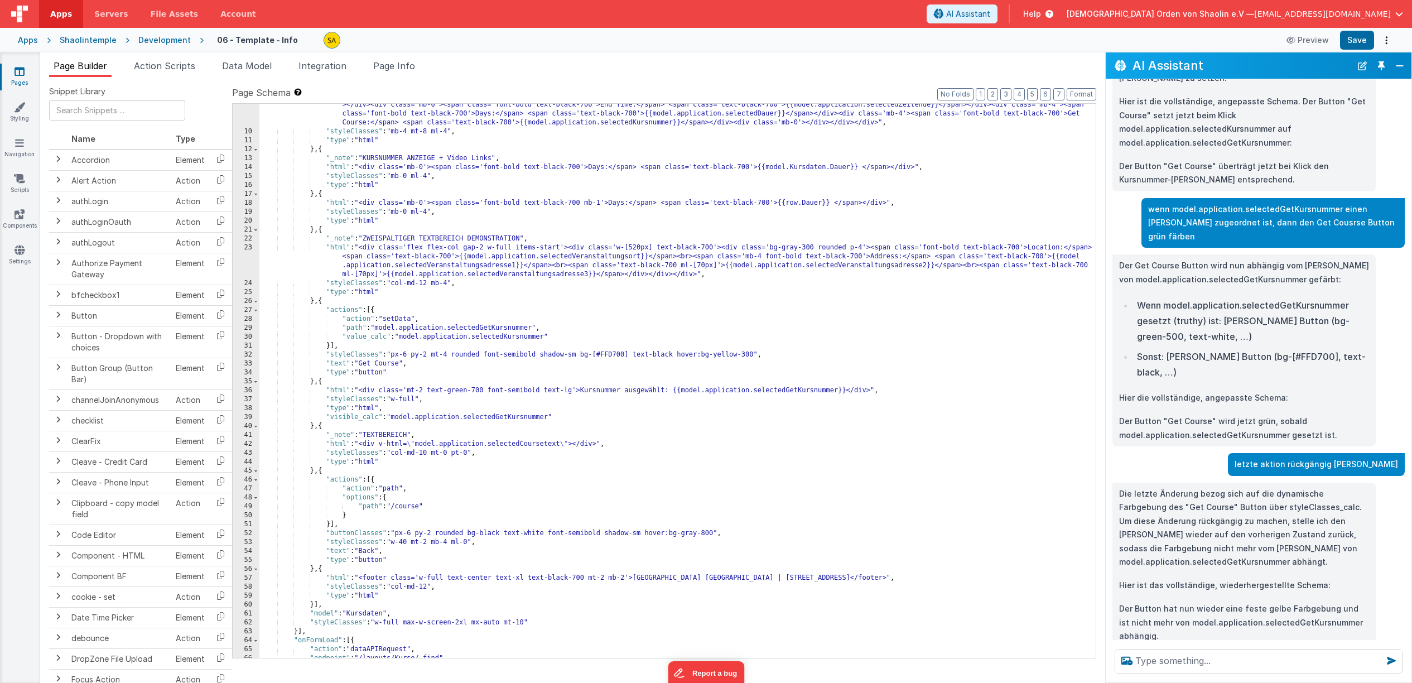
scroll to position [0, 0]
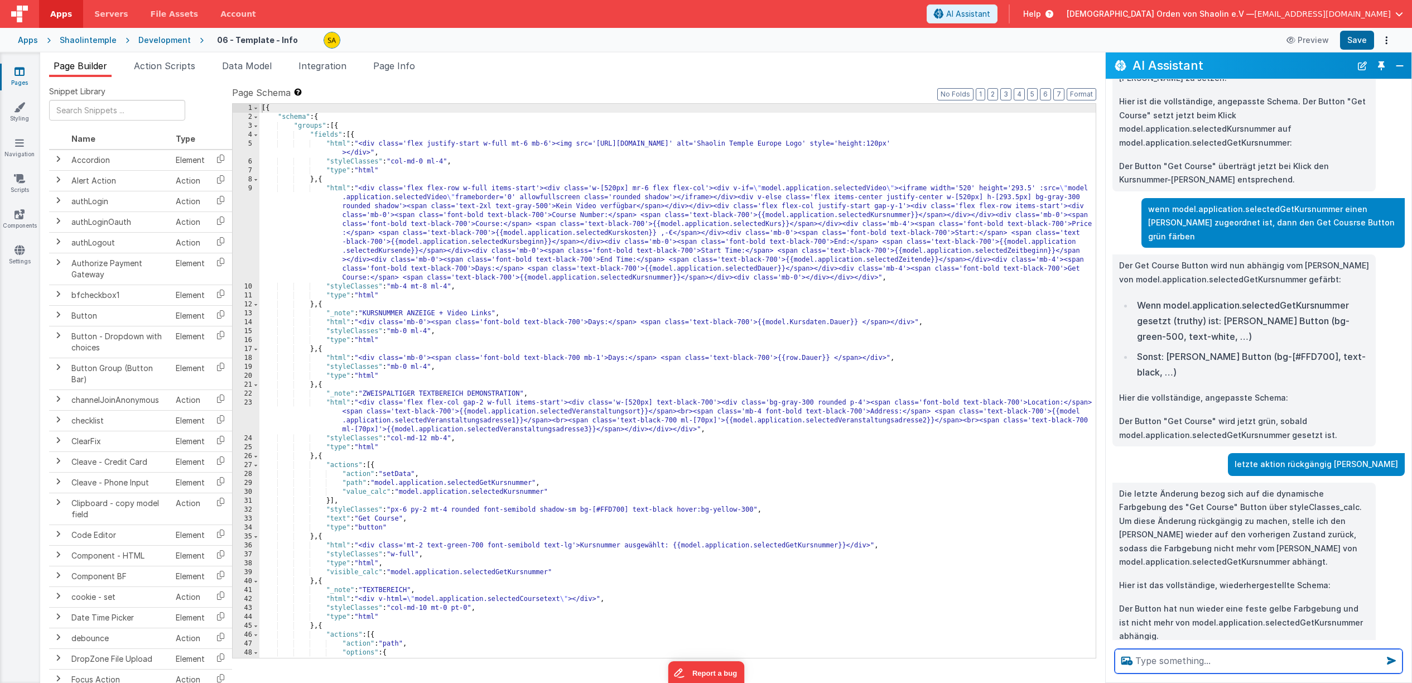
click at [1176, 662] on textarea at bounding box center [1259, 661] width 288 height 25
type textarea "get course button verkleinern"
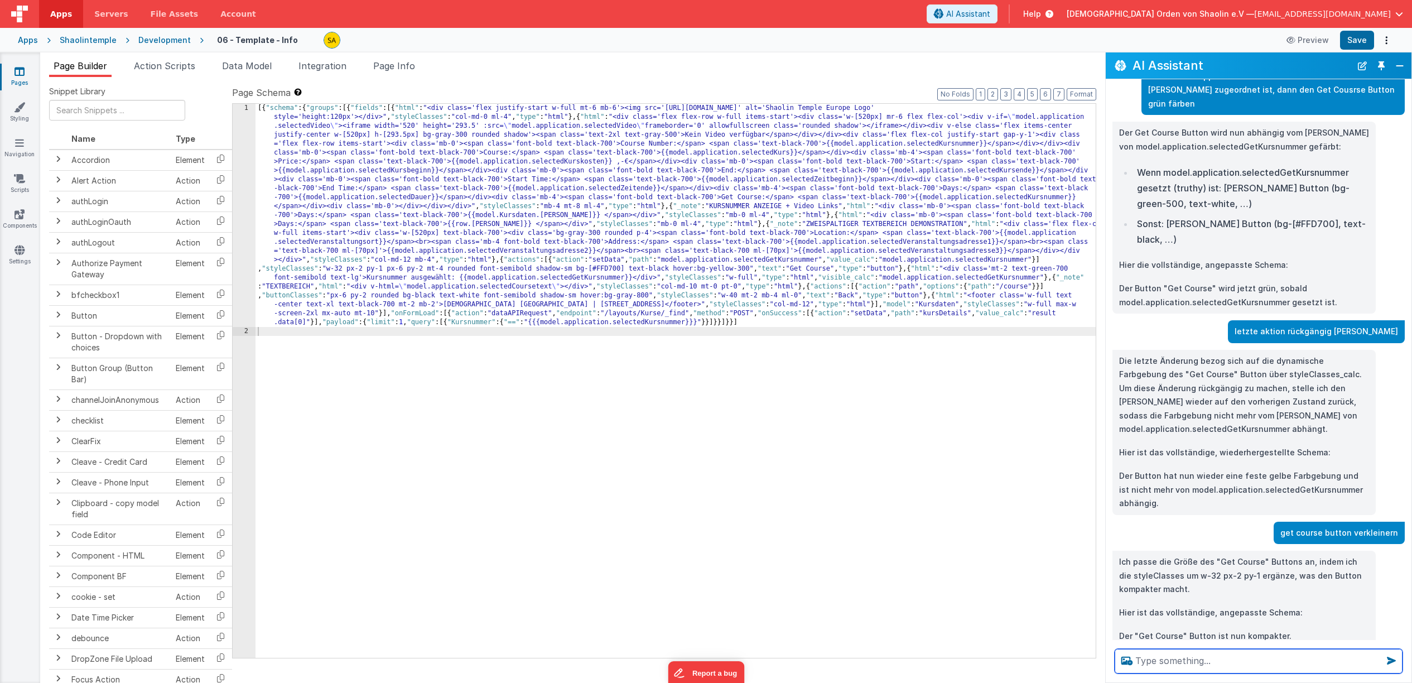
scroll to position [320, 0]
click at [1083, 91] on button "Format" at bounding box center [1082, 94] width 30 height 12
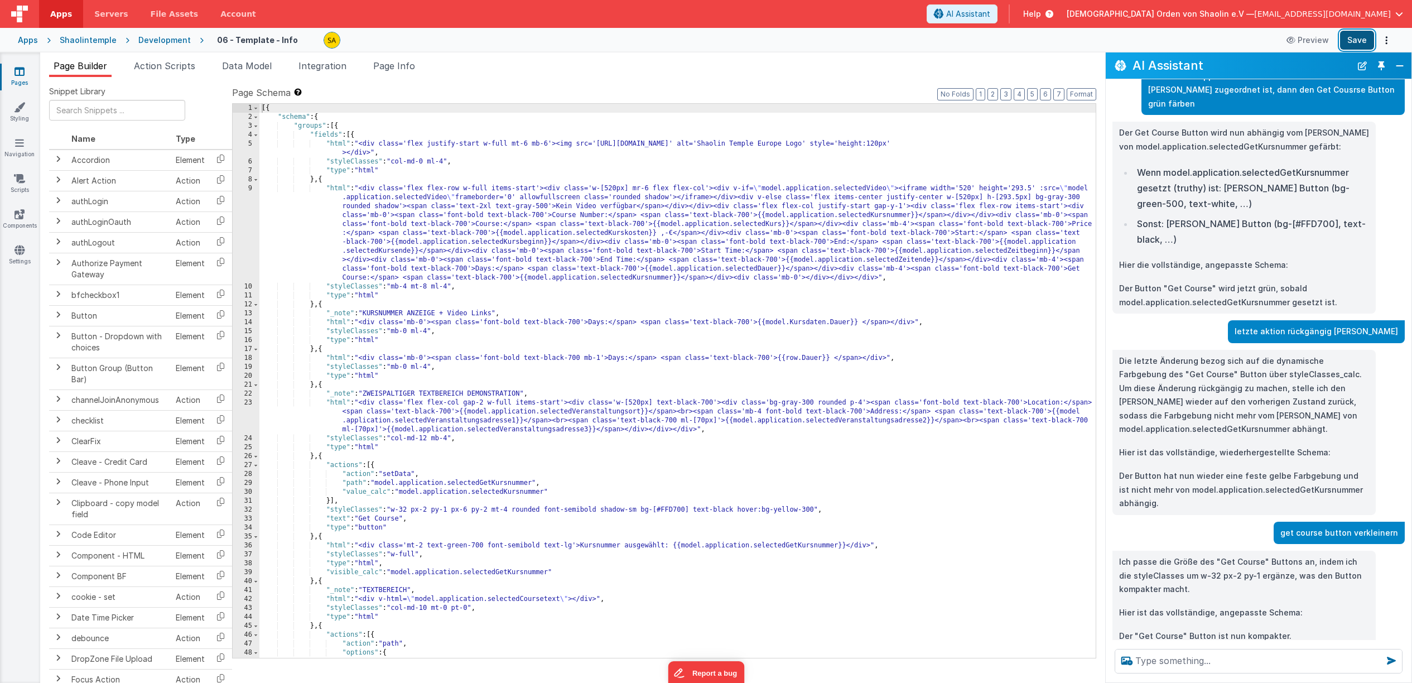
click at [1355, 40] on button "Save" at bounding box center [1357, 40] width 34 height 19
drag, startPoint x: 471, startPoint y: 509, endPoint x: 486, endPoint y: 543, distance: 37.2
click at [471, 509] on div "[{ "schema" : { "groups" : [{ "fields" : [{ "html" : "<div class='flex justify-…" at bounding box center [677, 390] width 836 height 572
click at [1352, 40] on button "Save" at bounding box center [1357, 40] width 34 height 19
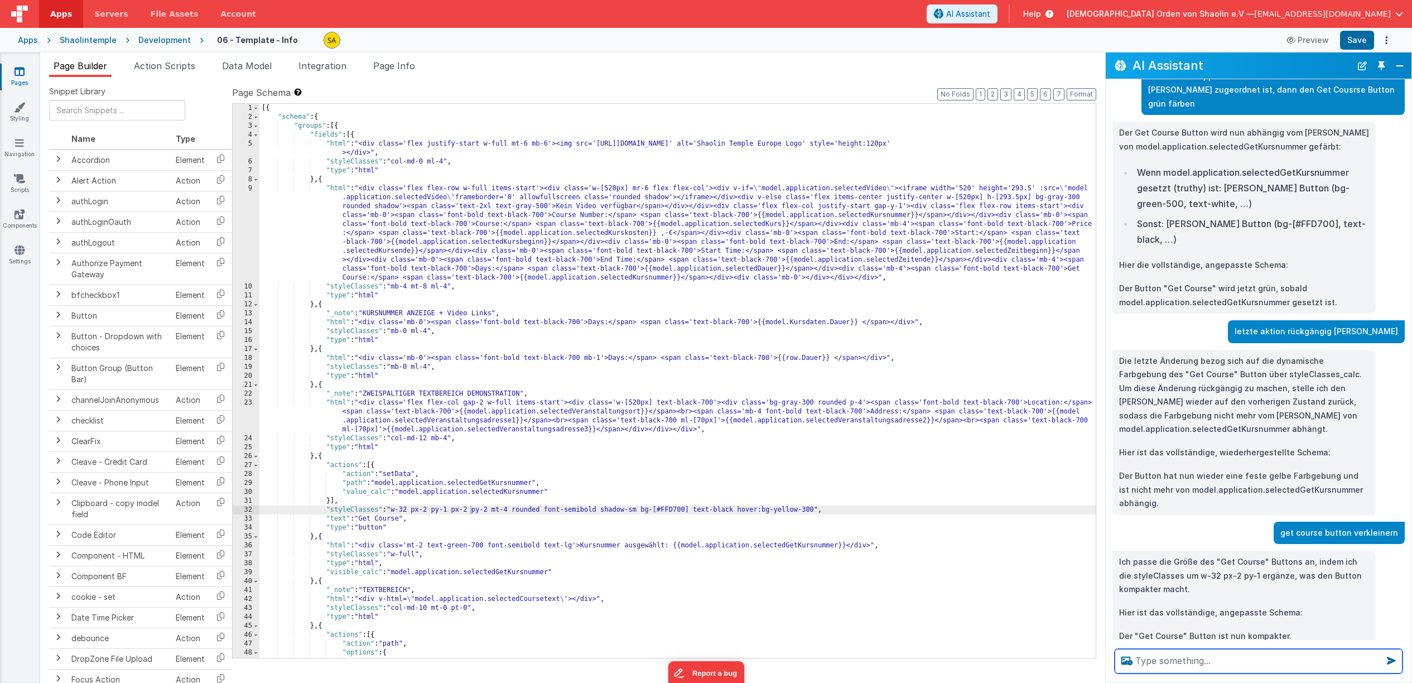
click at [1167, 663] on textarea at bounding box center [1259, 661] width 288 height 25
click at [511, 510] on div "[{ "schema" : { "groups" : [{ "fields" : [{ "html" : "<div class='flex justify-…" at bounding box center [677, 390] width 836 height 572
click at [1362, 42] on button "Save" at bounding box center [1357, 40] width 34 height 19
click at [511, 509] on div "[{ "schema" : { "groups" : [{ "fields" : [{ "html" : "<div class='flex justify-…" at bounding box center [677, 390] width 836 height 572
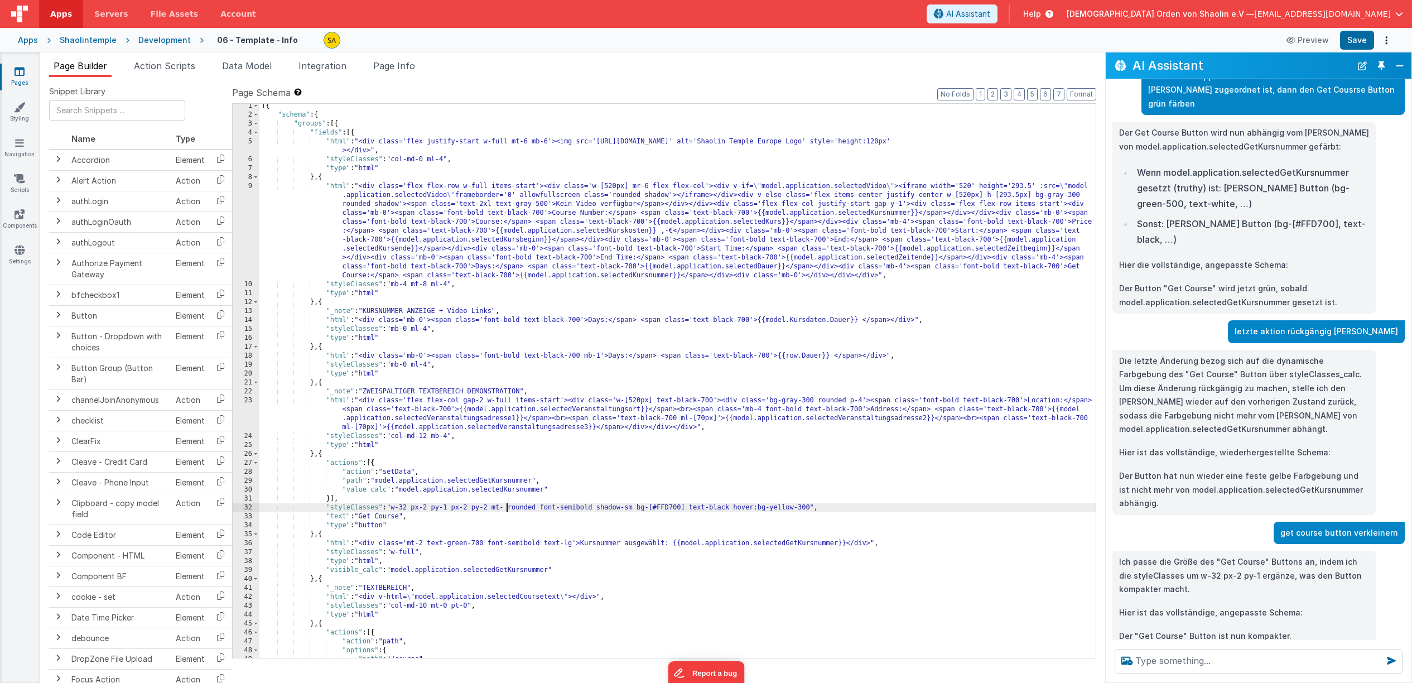
scroll to position [2, 0]
drag, startPoint x: 490, startPoint y: 509, endPoint x: 507, endPoint y: 541, distance: 35.2
click at [490, 510] on div "[{ "schema" : { "groups" : [{ "fields" : [{ "html" : "<div class='flex justify-…" at bounding box center [677, 388] width 836 height 572
click at [1362, 39] on button "Save" at bounding box center [1357, 40] width 34 height 19
click at [493, 510] on div "[{ "schema" : { "groups" : [{ "fields" : [{ "html" : "<div class='flex justify-…" at bounding box center [677, 388] width 836 height 572
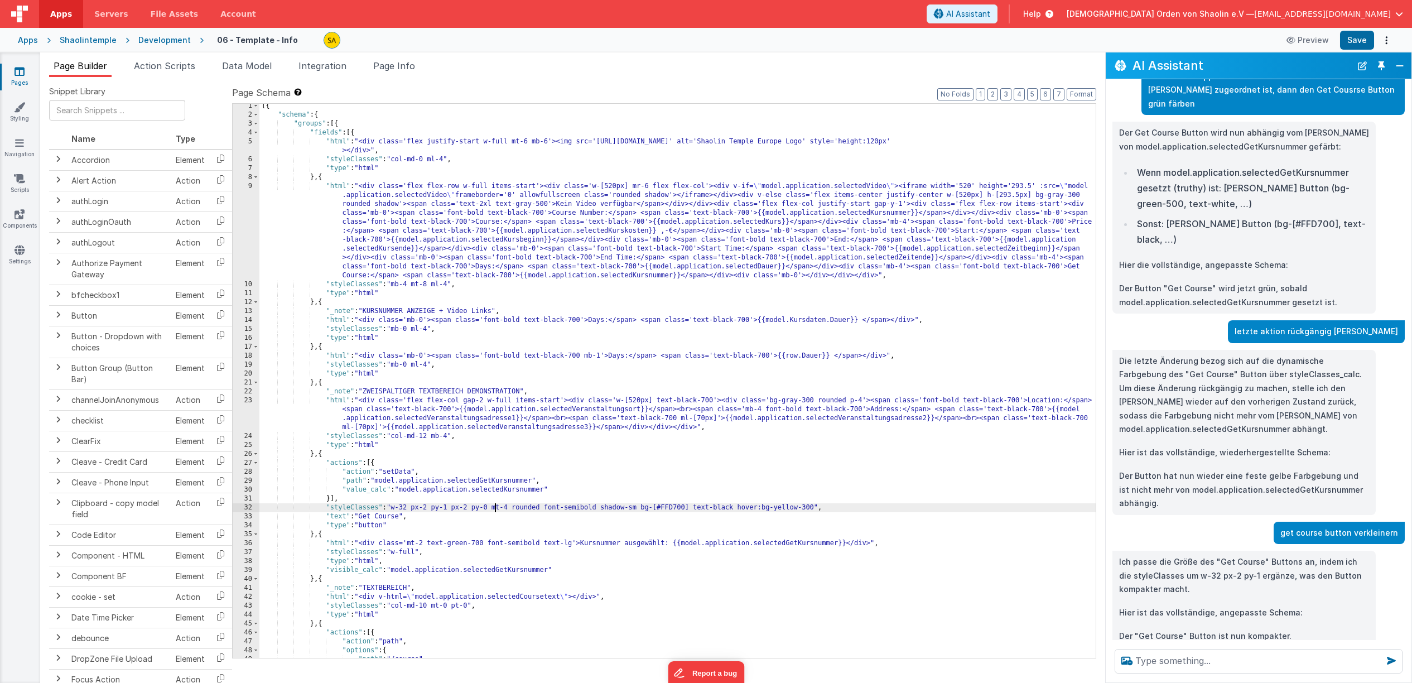
click at [493, 508] on div "[{ "schema" : { "groups" : [{ "fields" : [{ "html" : "<div class='flex justify-…" at bounding box center [677, 388] width 836 height 572
click at [489, 508] on div "[{ "schema" : { "groups" : [{ "fields" : [{ "html" : "<div class='flex justify-…" at bounding box center [677, 388] width 836 height 572
click at [1350, 37] on button "Save" at bounding box center [1357, 40] width 34 height 19
click at [1153, 659] on textarea at bounding box center [1259, 661] width 288 height 25
drag, startPoint x: 410, startPoint y: 508, endPoint x: 411, endPoint y: 543, distance: 35.2
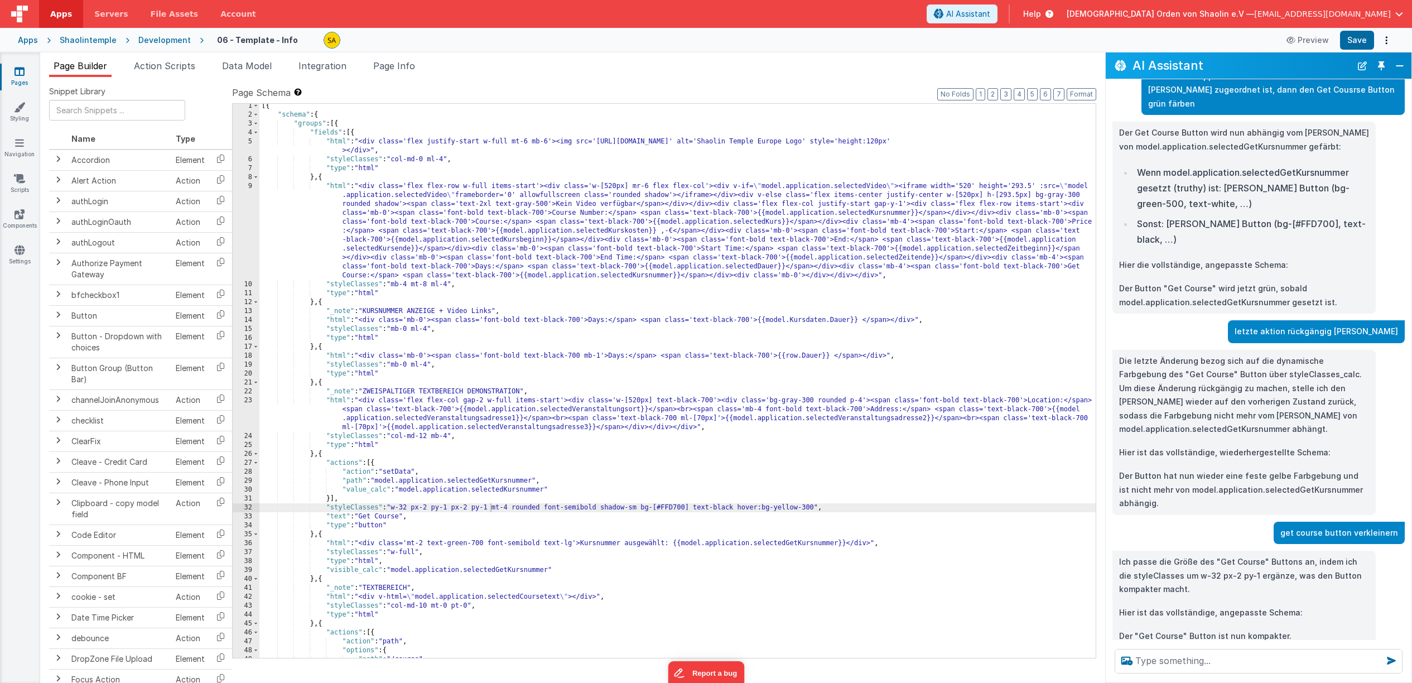
click at [410, 508] on div "[{ "schema" : { "groups" : [{ "fields" : [{ "html" : "<div class='flex justify-…" at bounding box center [677, 388] width 836 height 572
click at [1357, 36] on button "Save" at bounding box center [1357, 40] width 34 height 19
drag, startPoint x: 410, startPoint y: 508, endPoint x: 414, endPoint y: 518, distance: 10.8
click at [410, 508] on div "[{ "schema" : { "groups" : [{ "fields" : [{ "html" : "<div class='flex justify-…" at bounding box center [677, 388] width 836 height 572
click at [1360, 40] on button "Save" at bounding box center [1357, 40] width 34 height 19
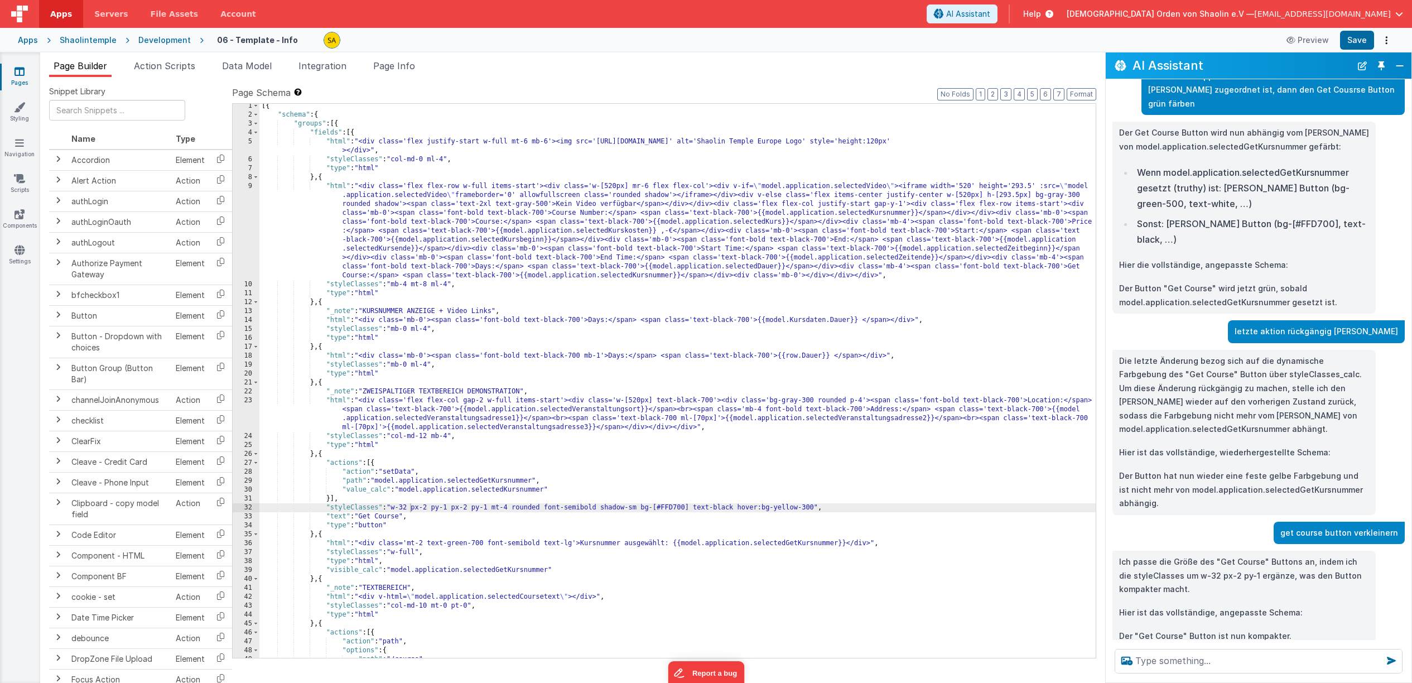
click at [430, 507] on div "[{ "schema" : { "groups" : [{ "fields" : [{ "html" : "<div class='flex justify-…" at bounding box center [677, 388] width 836 height 572
click at [1357, 36] on button "Save" at bounding box center [1357, 40] width 34 height 19
click at [1227, 664] on textarea at bounding box center [1259, 661] width 288 height 25
type textarea "get course button normale größe"
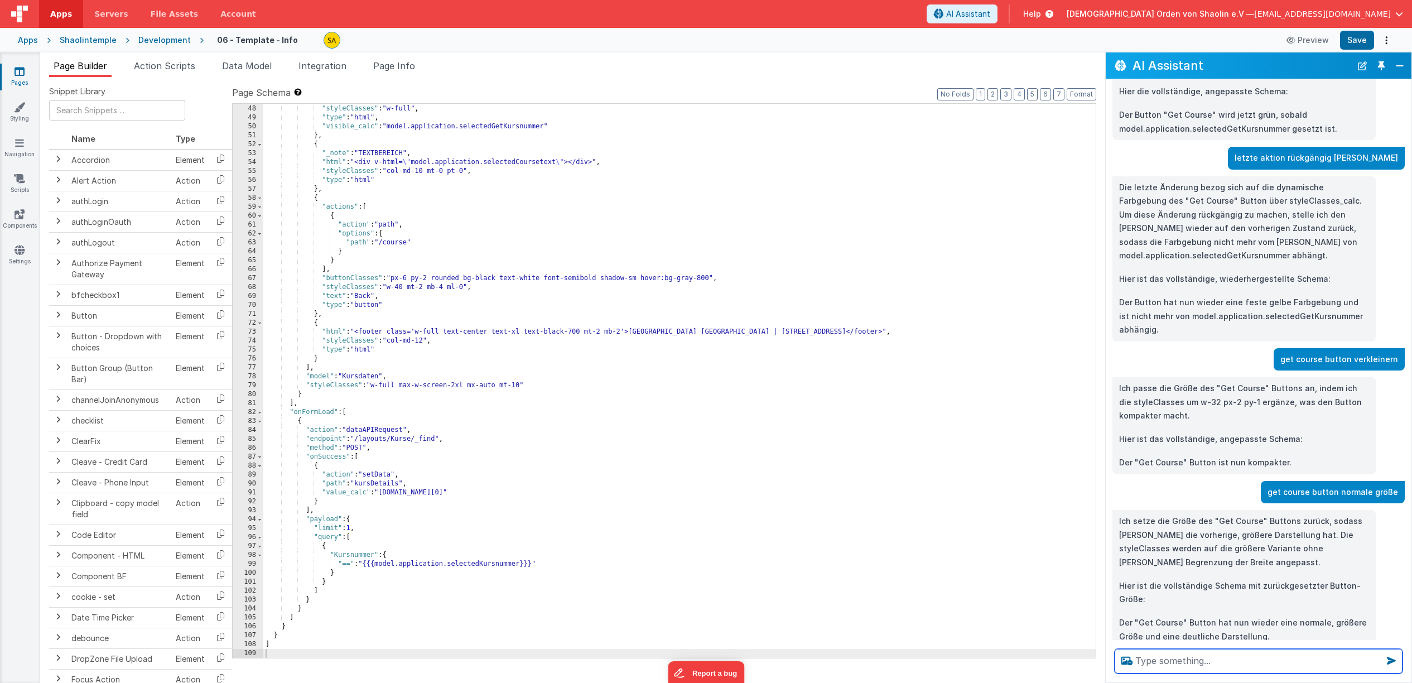
scroll to position [494, 0]
click at [1352, 36] on button "Save" at bounding box center [1357, 40] width 34 height 19
click at [1208, 658] on textarea at bounding box center [1259, 661] width 288 height 25
type textarea "get course button nicht [PERSON_NAME] als die Beschriftung und etwas höher als …"
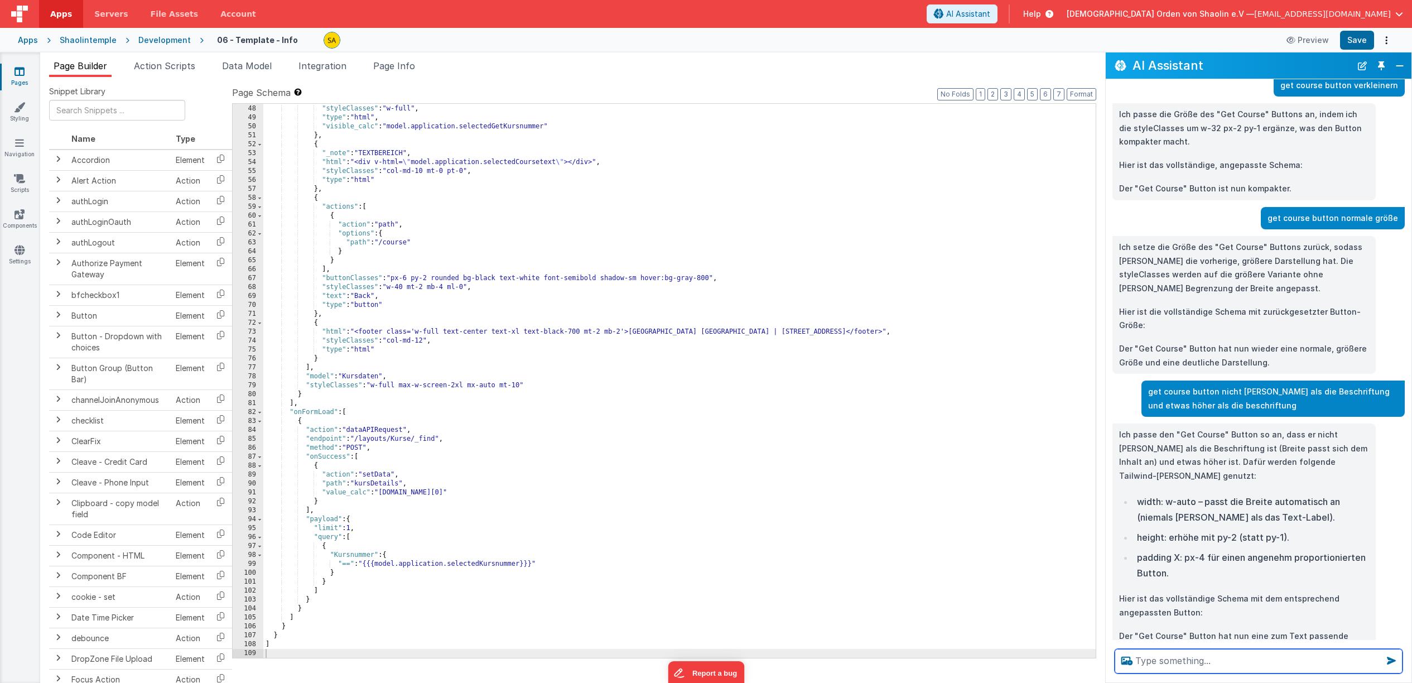
scroll to position [768, 0]
click at [1360, 43] on button "Save" at bounding box center [1357, 40] width 34 height 19
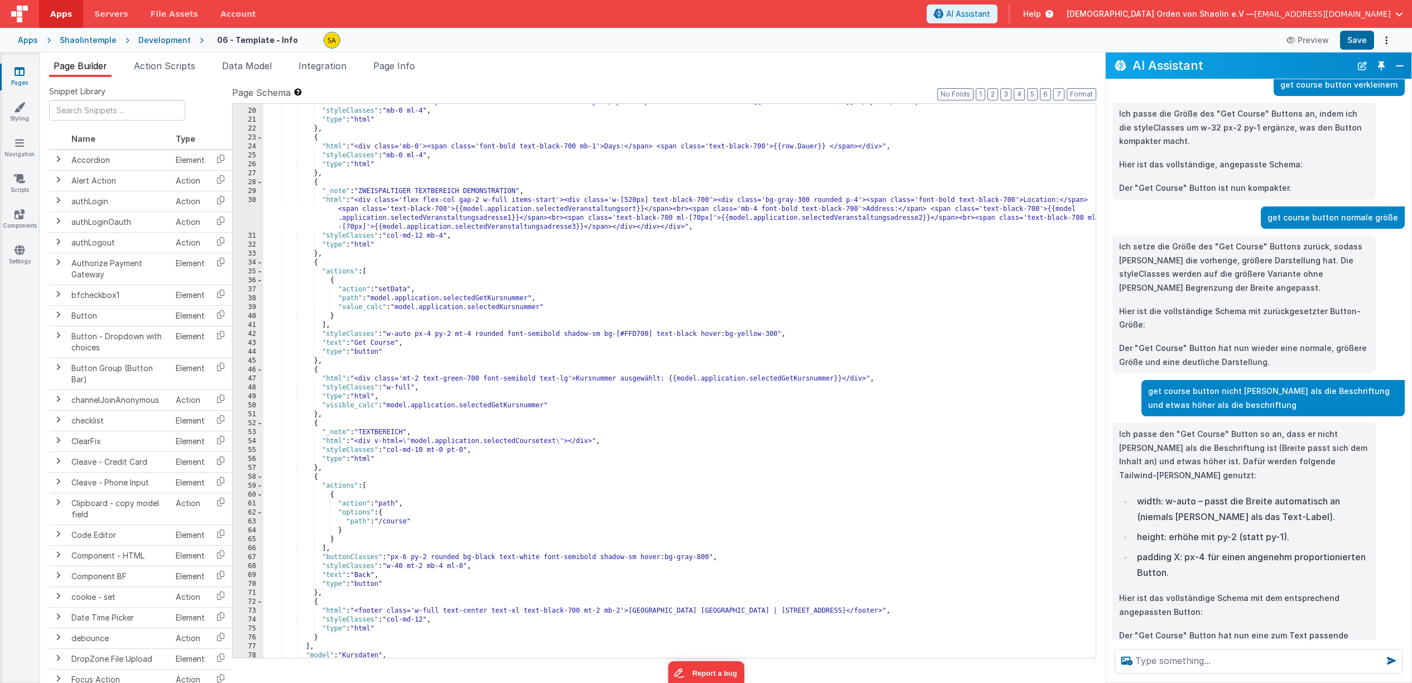
scroll to position [264, 0]
drag, startPoint x: 415, startPoint y: 335, endPoint x: 456, endPoint y: 367, distance: 51.8
click at [400, 335] on div ""html" : "<div class='mb-0'><span class='font-bold text-black-700'>Days:</span>…" at bounding box center [679, 384] width 832 height 572
click at [1356, 38] on button "Save" at bounding box center [1357, 40] width 34 height 19
click at [426, 333] on div ""html" : "<div class='mb-0'><span class='font-bold text-black-700'>Days:</span>…" at bounding box center [679, 384] width 832 height 572
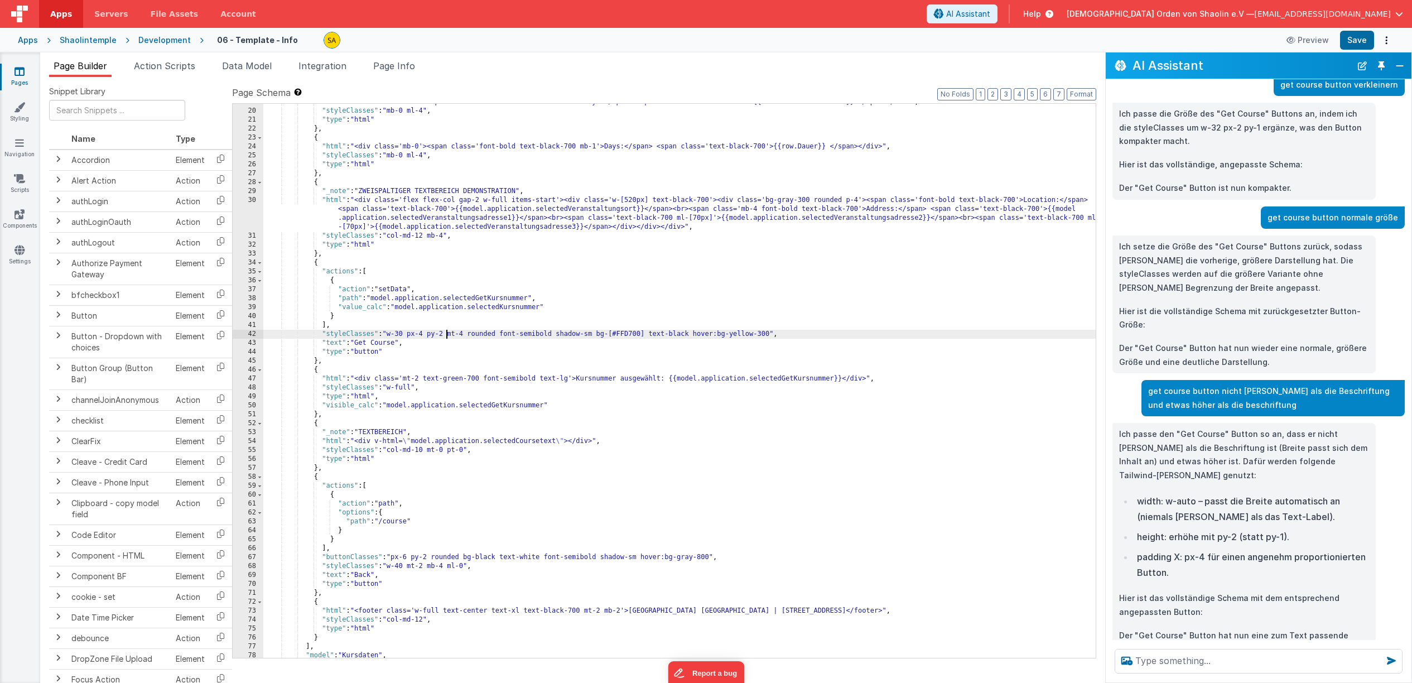
click at [446, 333] on div ""html" : "<div class='mb-0'><span class='font-bold text-black-700'>Days:</span>…" at bounding box center [679, 384] width 832 height 572
click at [1360, 38] on button "Save" at bounding box center [1357, 40] width 34 height 19
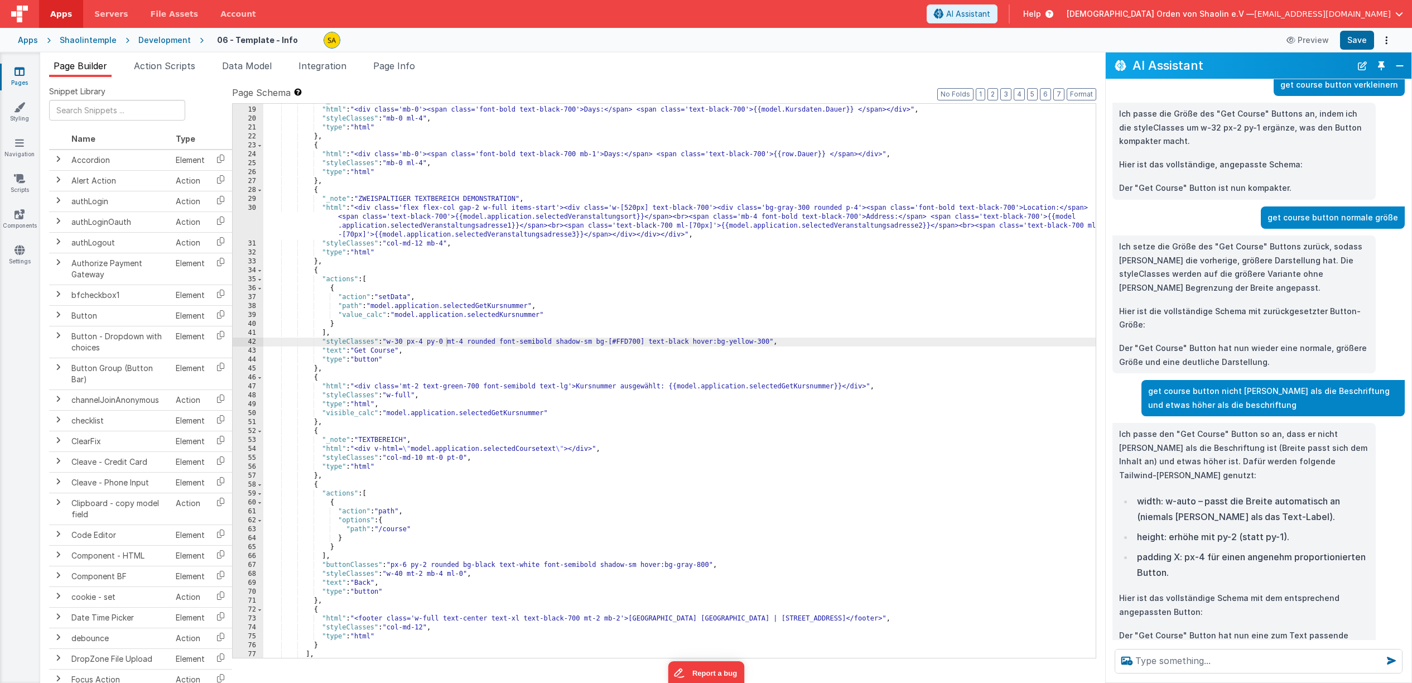
scroll to position [257, 0]
drag, startPoint x: 469, startPoint y: 342, endPoint x: 407, endPoint y: 342, distance: 62.5
click at [407, 342] on div ""_note" : "KURSNUMMER ANZEIGE + Video Links" , "html" : "<div class='mb-0'><spa…" at bounding box center [679, 383] width 832 height 572
click at [1356, 38] on button "Save" at bounding box center [1357, 40] width 34 height 19
click at [575, 367] on div ""_note" : "KURSNUMMER ANZEIGE + Video Links" , "html" : "<div class='mb-0'><spa…" at bounding box center [679, 383] width 832 height 572
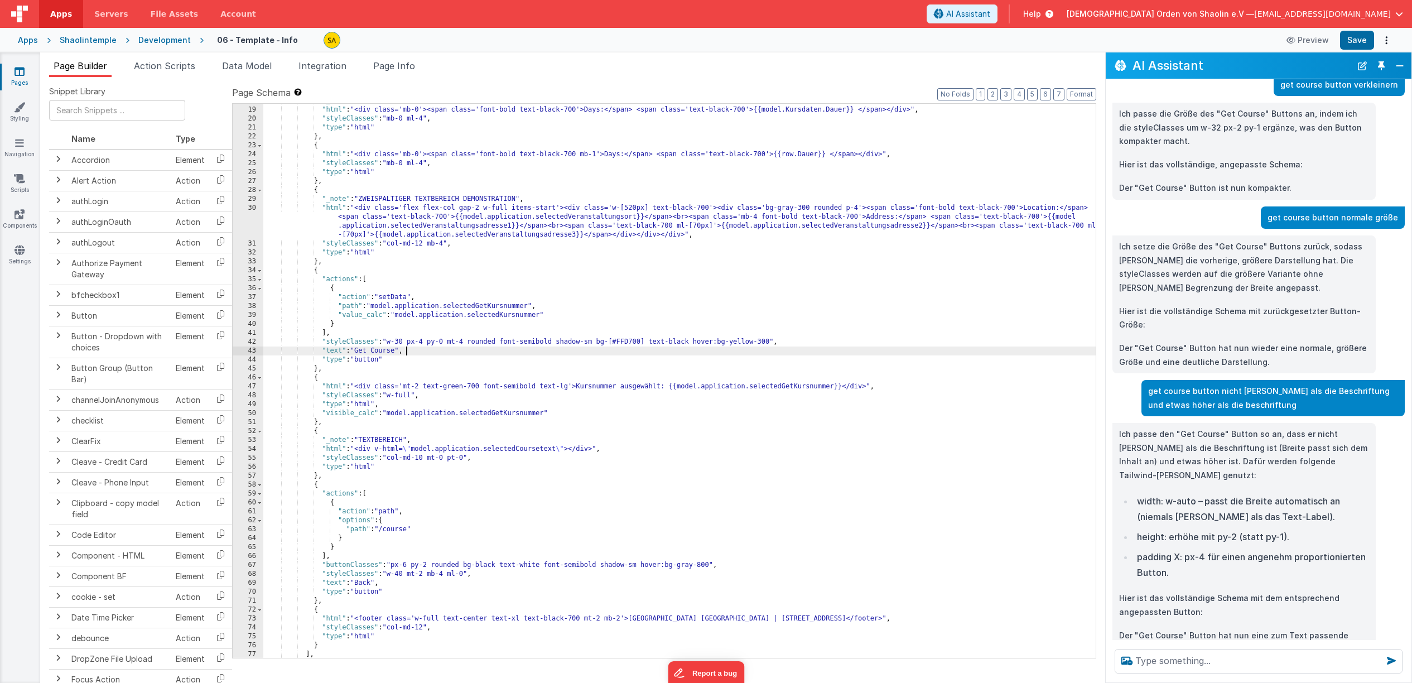
drag, startPoint x: 460, startPoint y: 354, endPoint x: 461, endPoint y: 348, distance: 6.2
click at [460, 354] on div ""_note" : "KURSNUMMER ANZEIGE + Video Links" , "html" : "<div class='mb-0'><spa…" at bounding box center [679, 383] width 832 height 572
click at [466, 342] on div ""_note" : "KURSNUMMER ANZEIGE + Video Links" , "html" : "<div class='mb-0'><spa…" at bounding box center [679, 383] width 832 height 572
click at [1351, 38] on button "Save" at bounding box center [1357, 40] width 34 height 19
click at [426, 344] on div ""_note" : "KURSNUMMER ANZEIGE + Video Links" , "html" : "<div class='mb-0'><spa…" at bounding box center [679, 383] width 832 height 572
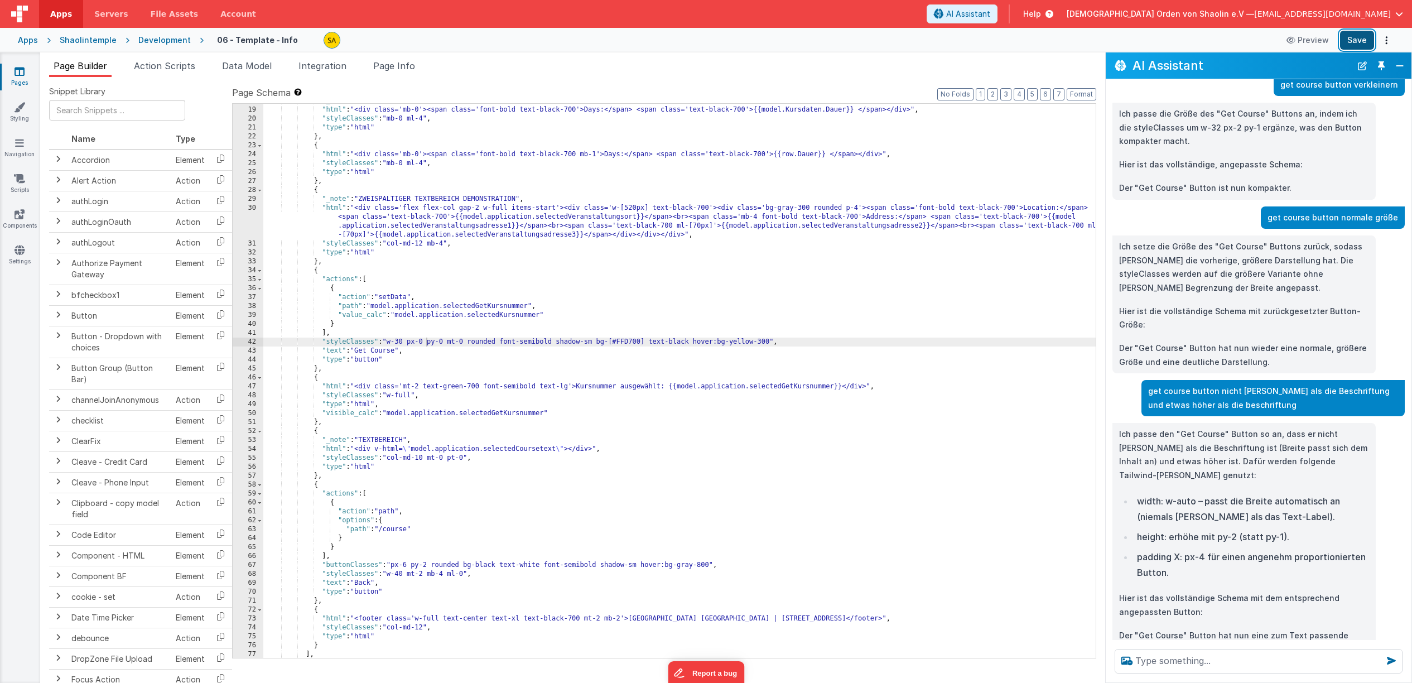
click at [1352, 42] on button "Save" at bounding box center [1357, 40] width 34 height 19
drag, startPoint x: 427, startPoint y: 341, endPoint x: 432, endPoint y: 351, distance: 10.5
click at [427, 341] on div ""_note" : "KURSNUMMER ANZEIGE + Video Links" , "html" : "<div class='mb-0'><spa…" at bounding box center [679, 383] width 832 height 572
click at [1356, 41] on button "Save" at bounding box center [1357, 40] width 34 height 19
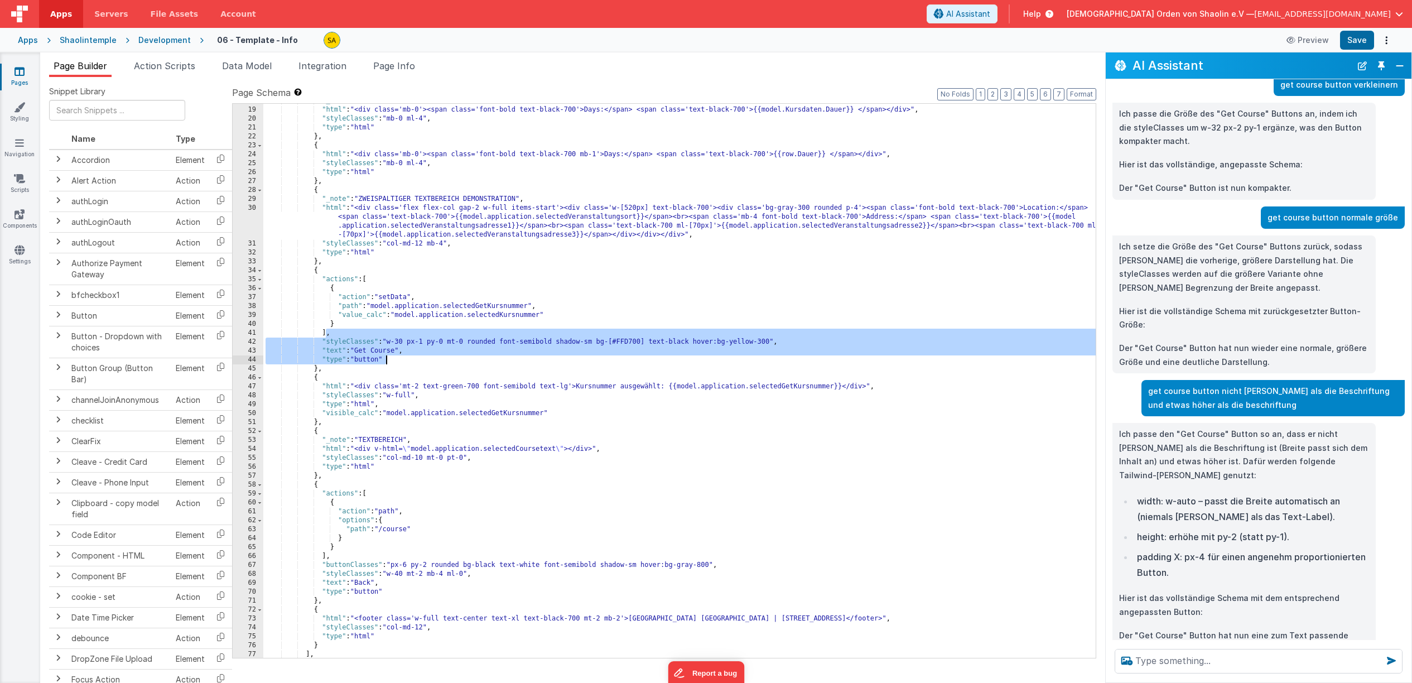
drag, startPoint x: 326, startPoint y: 336, endPoint x: 434, endPoint y: 358, distance: 109.7
click at [434, 358] on div ""_note" : "KURSNUMMER ANZEIGE + Video Links" , "html" : "<div class='mb-0'><spa…" at bounding box center [679, 383] width 832 height 572
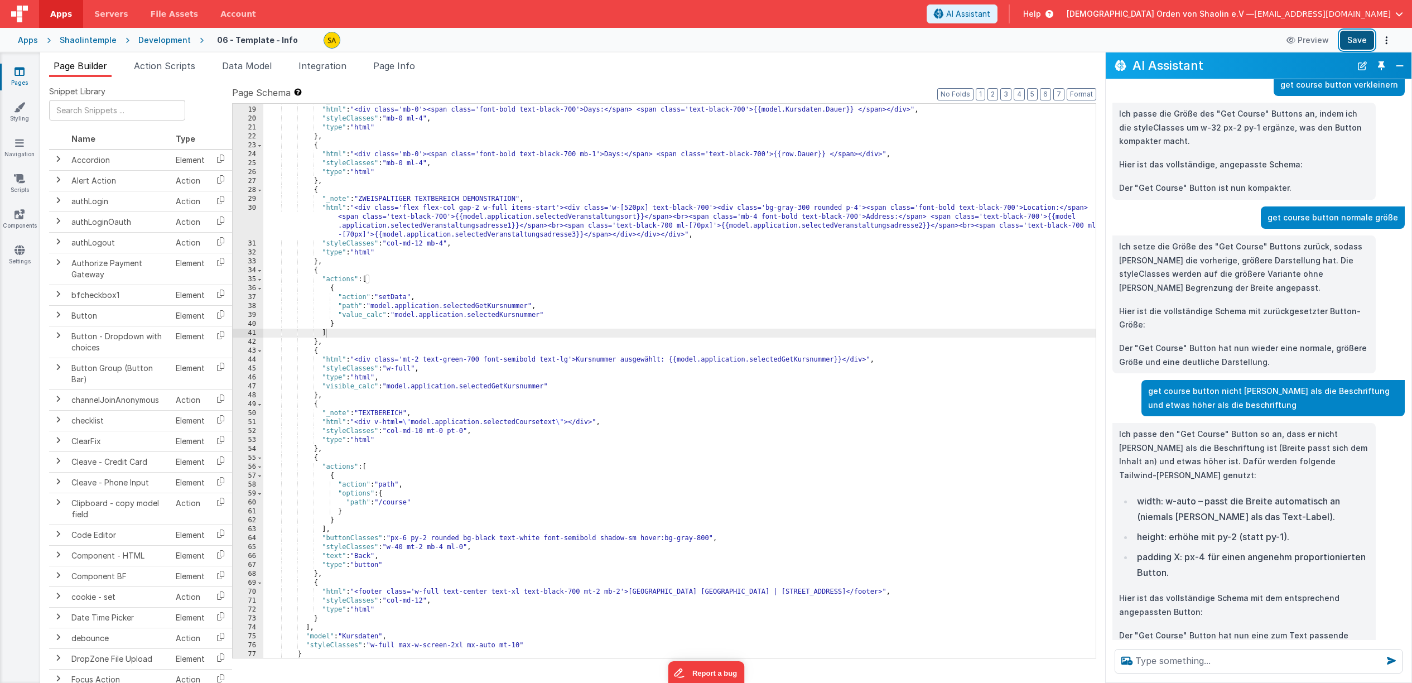
click at [1365, 42] on button "Save" at bounding box center [1357, 40] width 34 height 19
click at [1215, 657] on textarea at bounding box center [1259, 661] width 288 height 25
type textarea "Get Course Button unter dem grauen [PERSON_NAME] setzen"
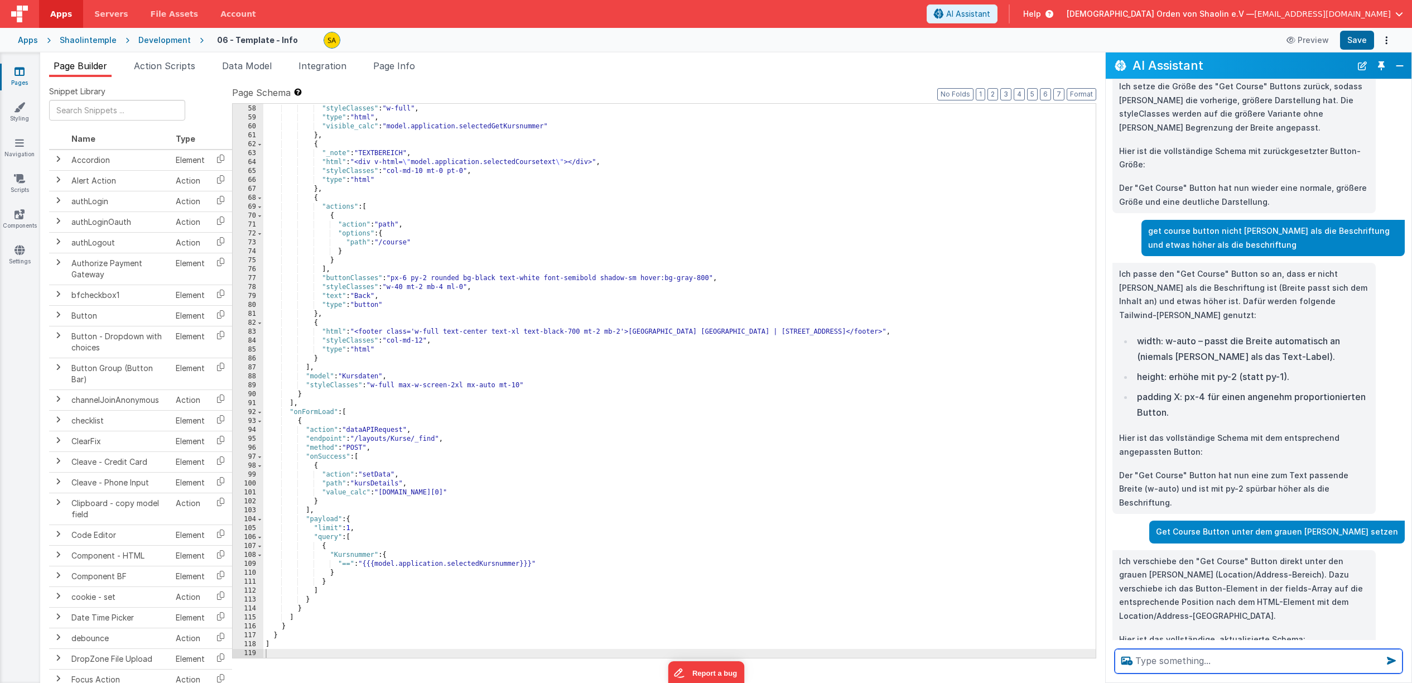
scroll to position [632, 0]
click at [832, 238] on div ""html" : "<div class='mt-2 text-green-700 font-semibold text-lg'>Kursnummer aus…" at bounding box center [679, 382] width 832 height 572
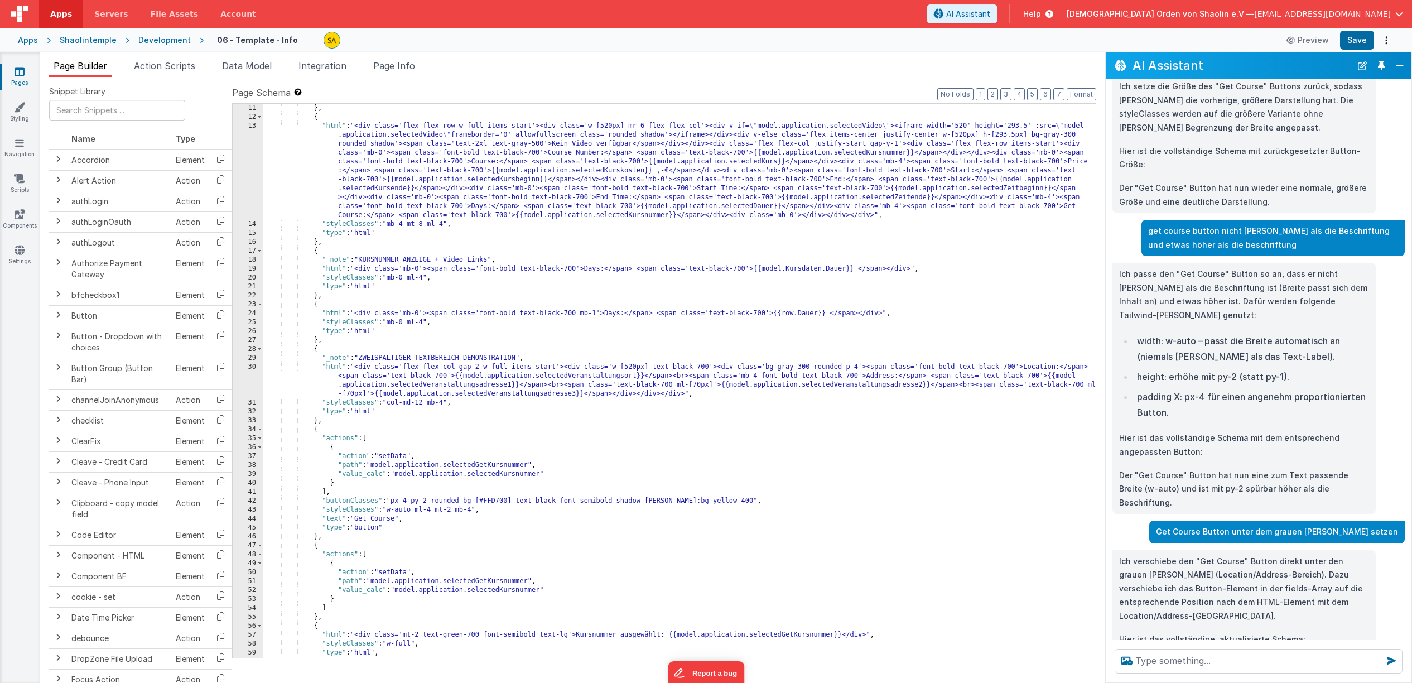
scroll to position [98, 0]
click at [1355, 38] on button "Save" at bounding box center [1357, 40] width 34 height 19
click at [1208, 660] on textarea at bounding box center [1259, 661] width 288 height 25
type textarea "get course button rechts ausrichten"
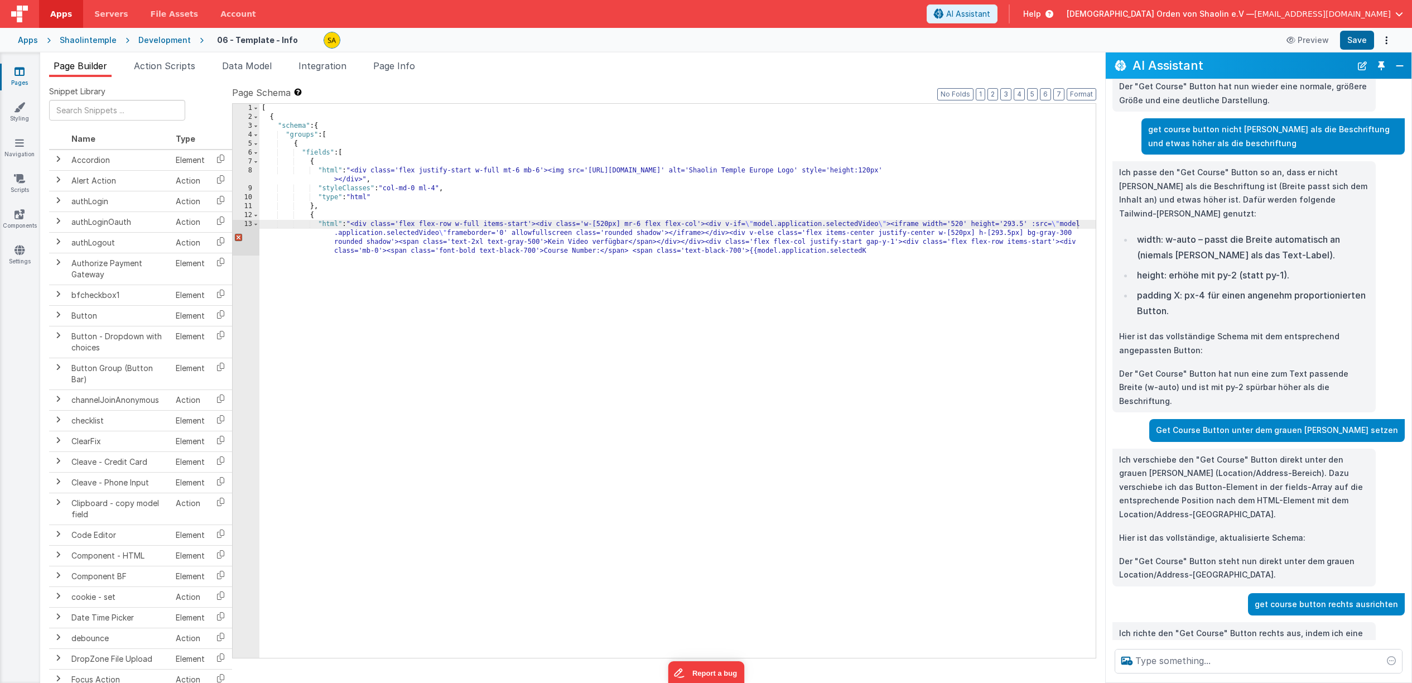
scroll to position [1029, 0]
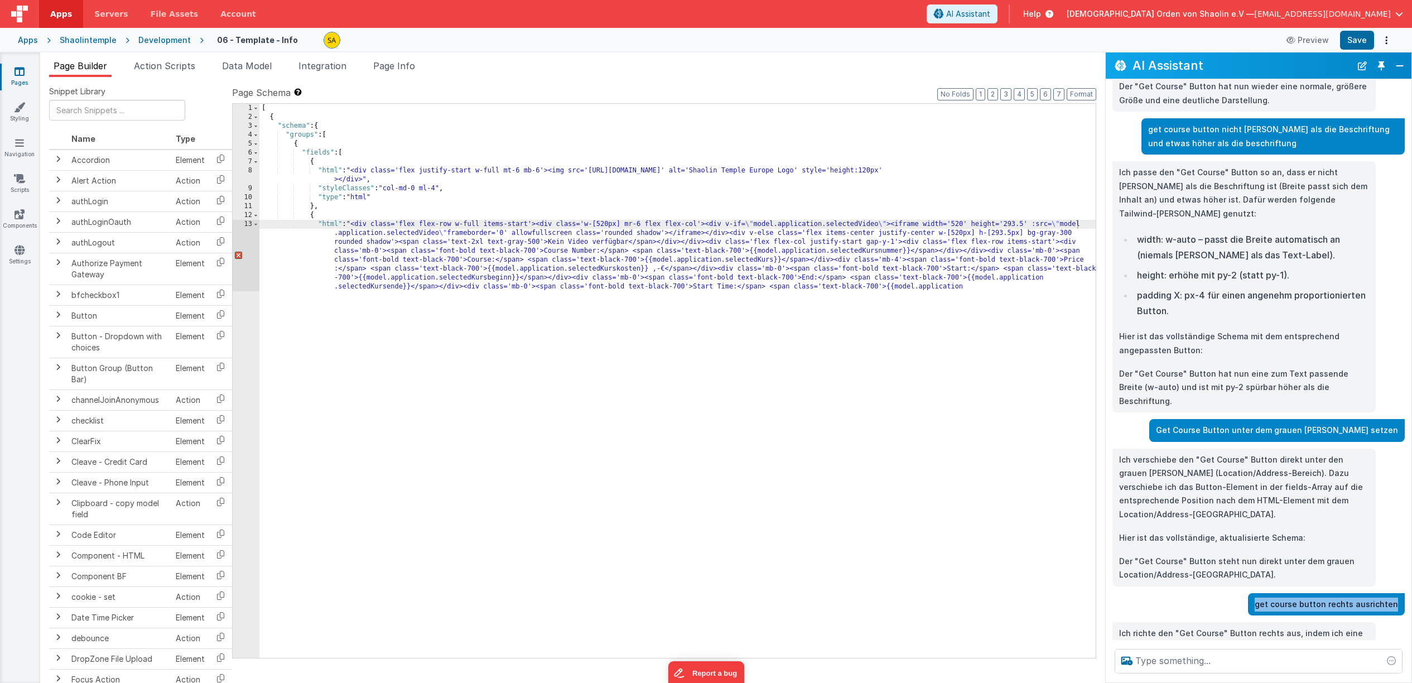
drag, startPoint x: 1266, startPoint y: 537, endPoint x: 1400, endPoint y: 536, distance: 134.5
click at [1400, 593] on div "get course button rechts ausrichten" at bounding box center [1326, 604] width 157 height 23
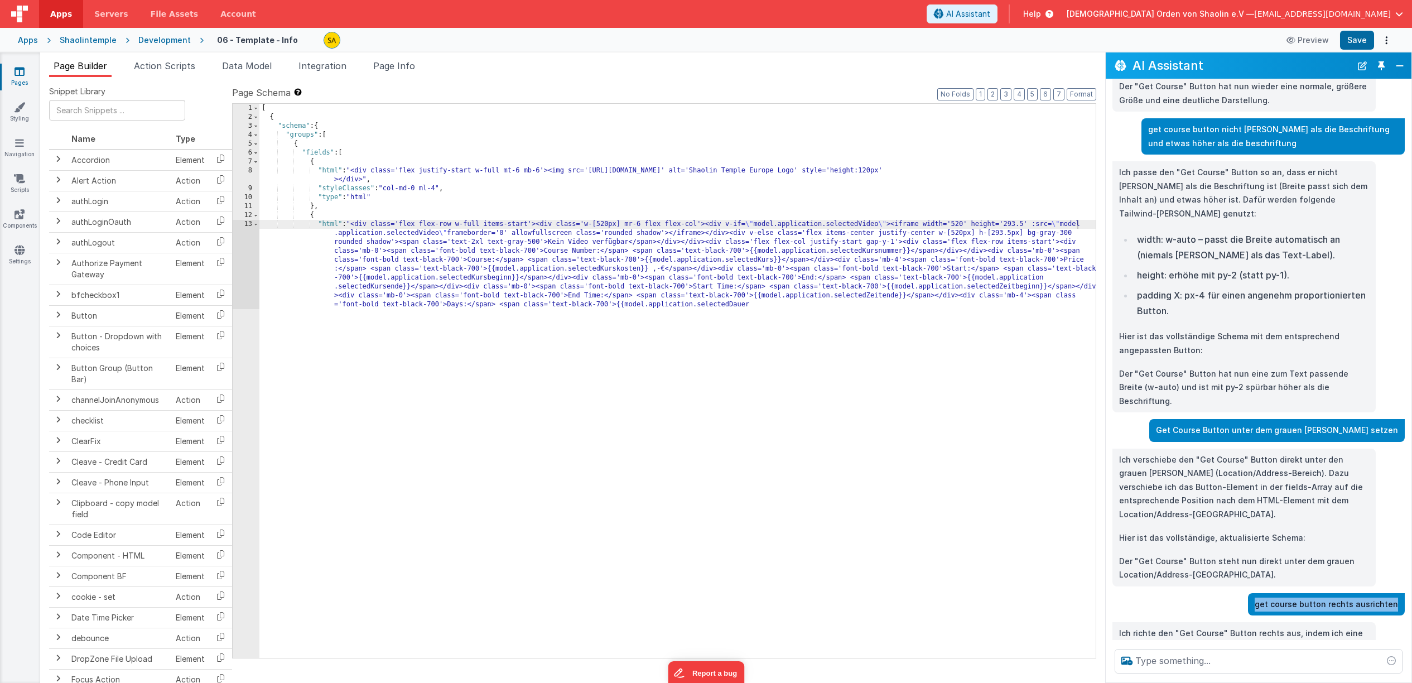
copy p "get course button rechts ausrichten"
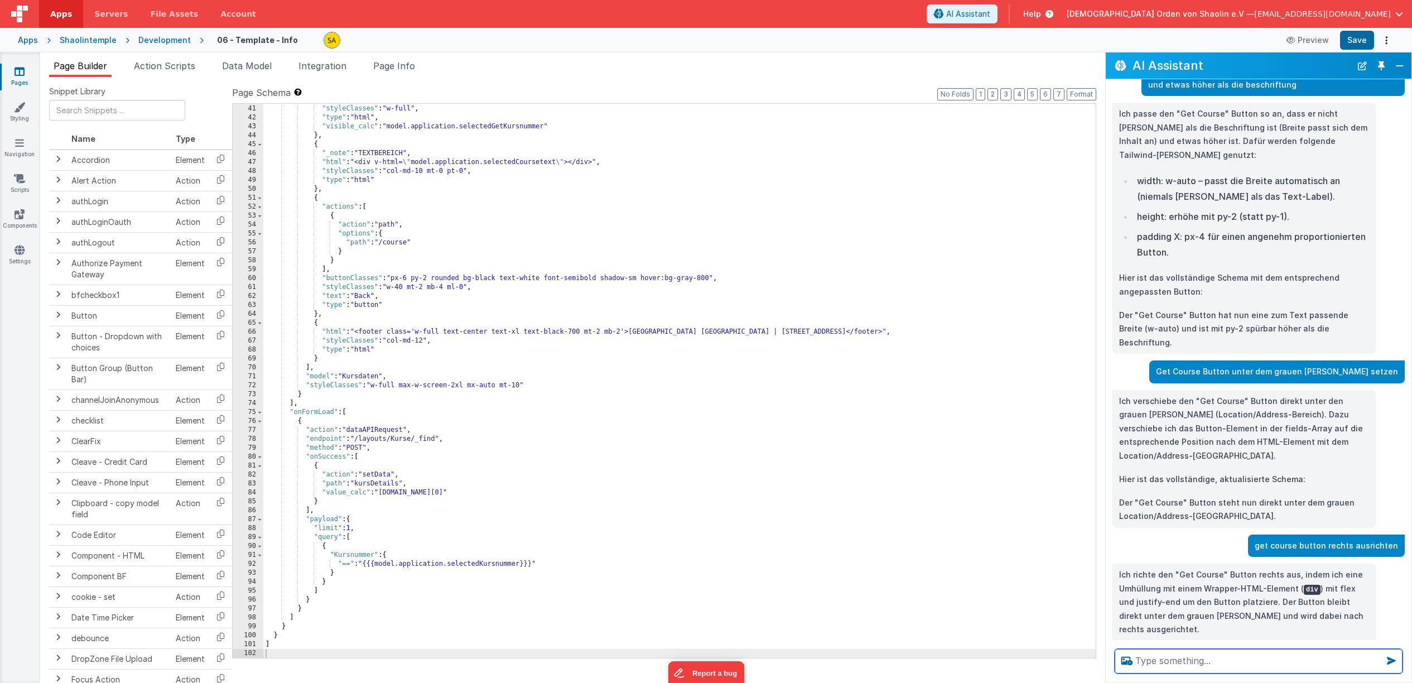
scroll to position [1, 0]
click at [1202, 657] on textarea at bounding box center [1259, 661] width 288 height 25
paste textarea "get course button rechts ausrichten"
drag, startPoint x: 1240, startPoint y: 662, endPoint x: 1215, endPoint y: 666, distance: 25.9
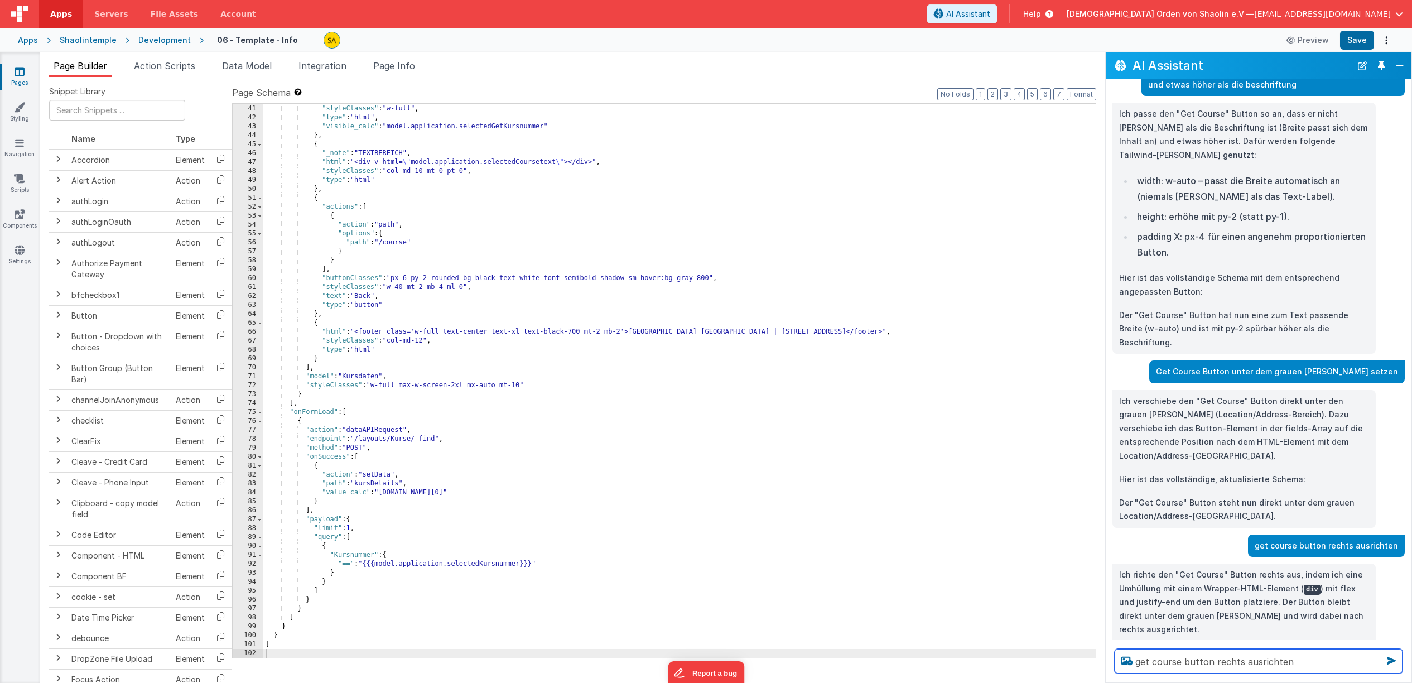
click at [1211, 661] on textarea "get course button rechts ausrichten" at bounding box center [1259, 661] width 288 height 25
type textarea "get course buttonlinks ausrichten"
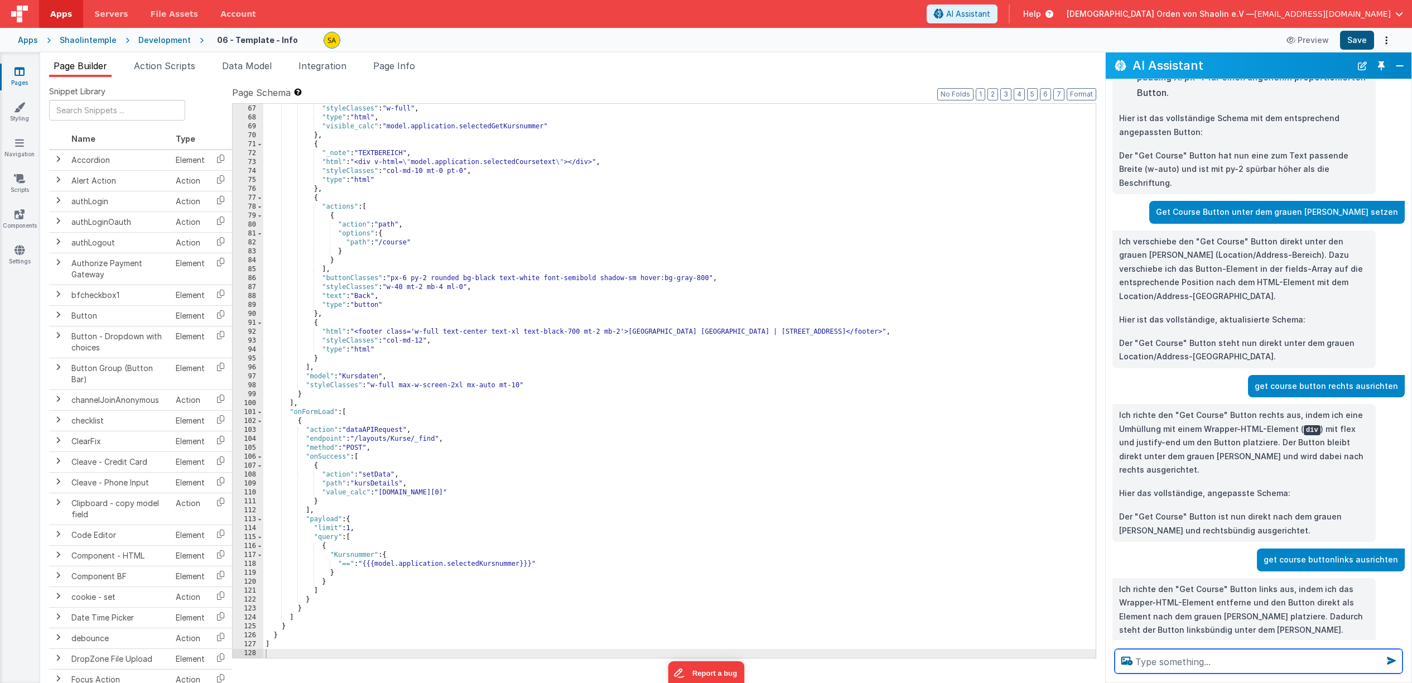
scroll to position [1248, 0]
click at [1354, 42] on button "Save" at bounding box center [1357, 40] width 34 height 19
click at [1360, 41] on button "Save" at bounding box center [1357, 40] width 34 height 19
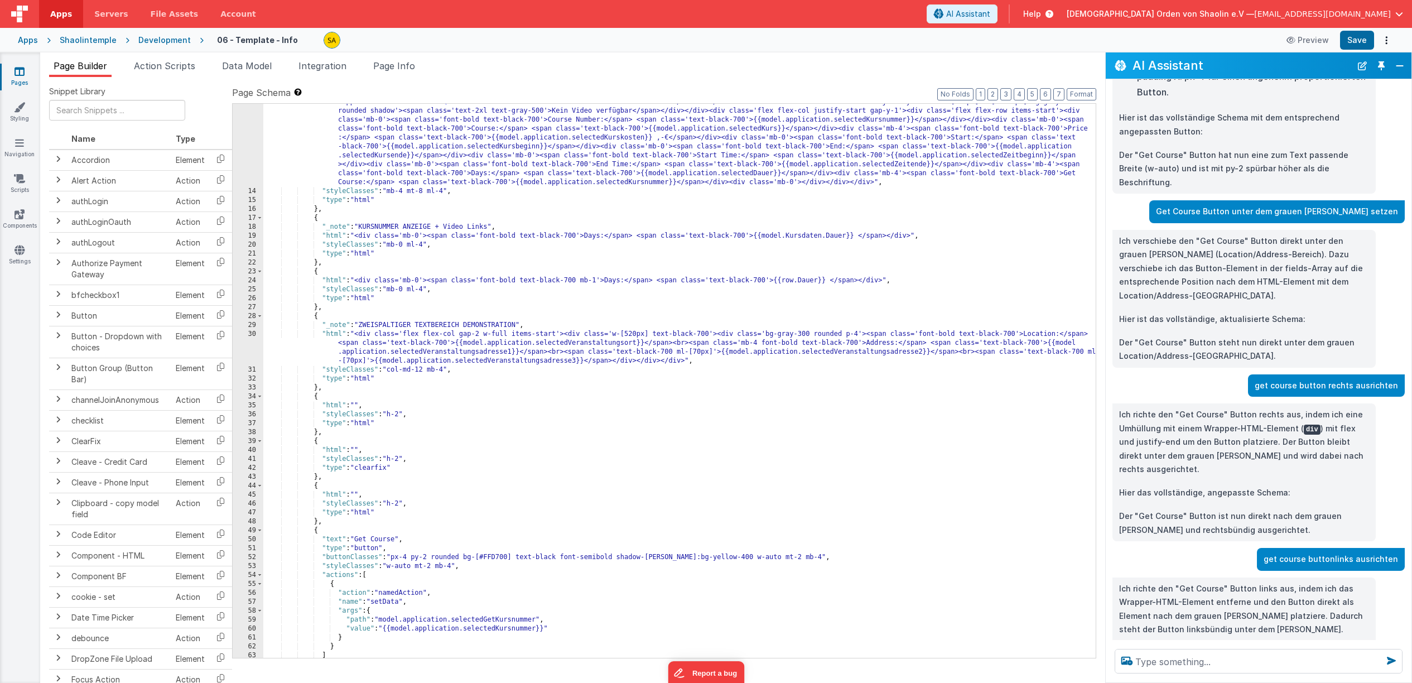
scroll to position [169, 0]
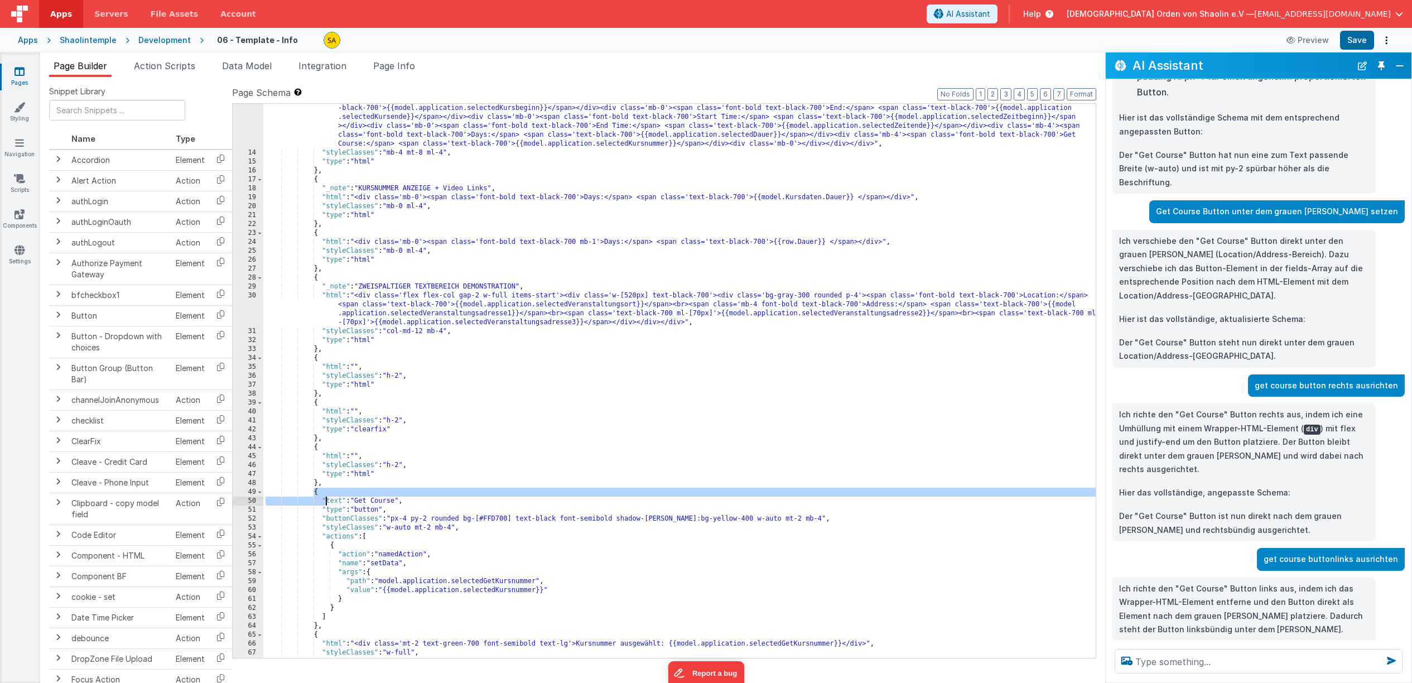
drag, startPoint x: 314, startPoint y: 495, endPoint x: 326, endPoint y: 500, distance: 13.8
click at [326, 500] on div ""html" : "<div class='flex flex-row w-full items-start'><div class='w-[520px] m…" at bounding box center [679, 380] width 832 height 661
click at [318, 494] on div ""html" : "<div class='flex flex-row w-full items-start'><div class='w-[520px] m…" at bounding box center [679, 380] width 832 height 661
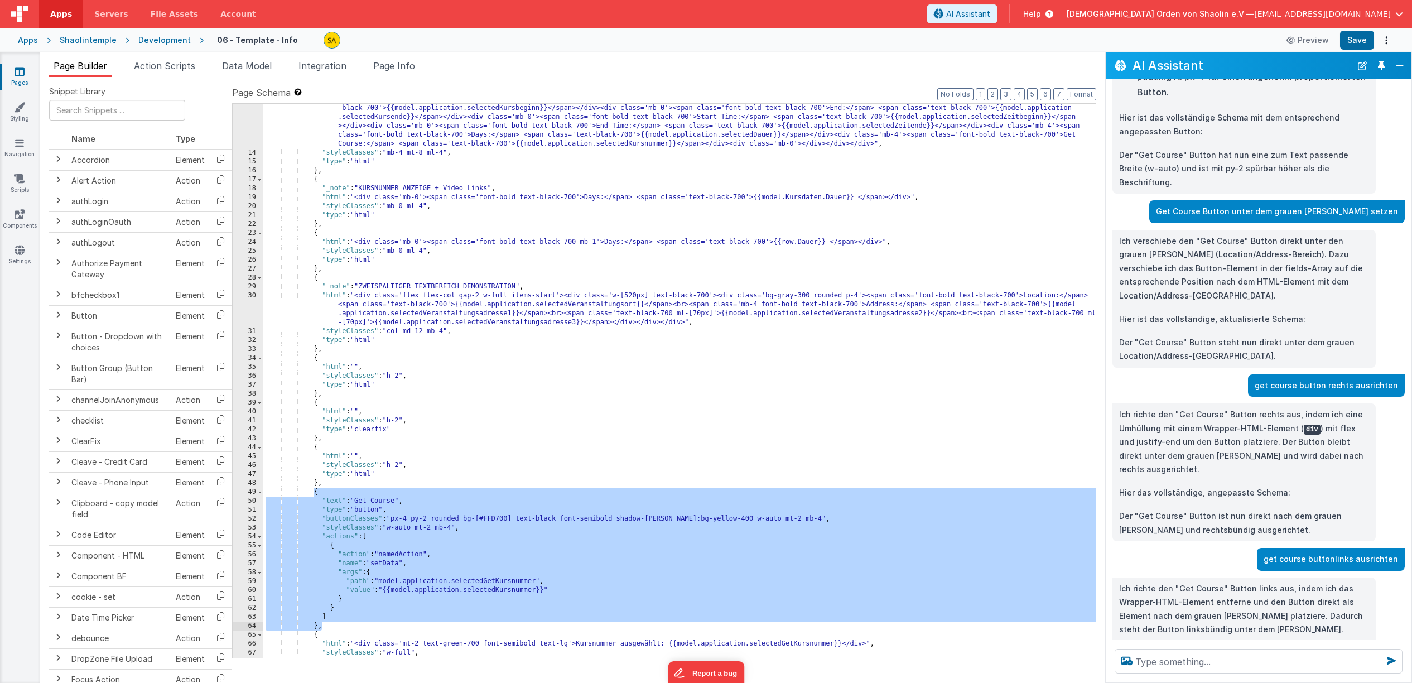
drag, startPoint x: 314, startPoint y: 495, endPoint x: 325, endPoint y: 628, distance: 133.2
click at [325, 628] on div ""html" : "<div class='flex flex-row w-full items-start'><div class='w-[520px] m…" at bounding box center [679, 380] width 832 height 661
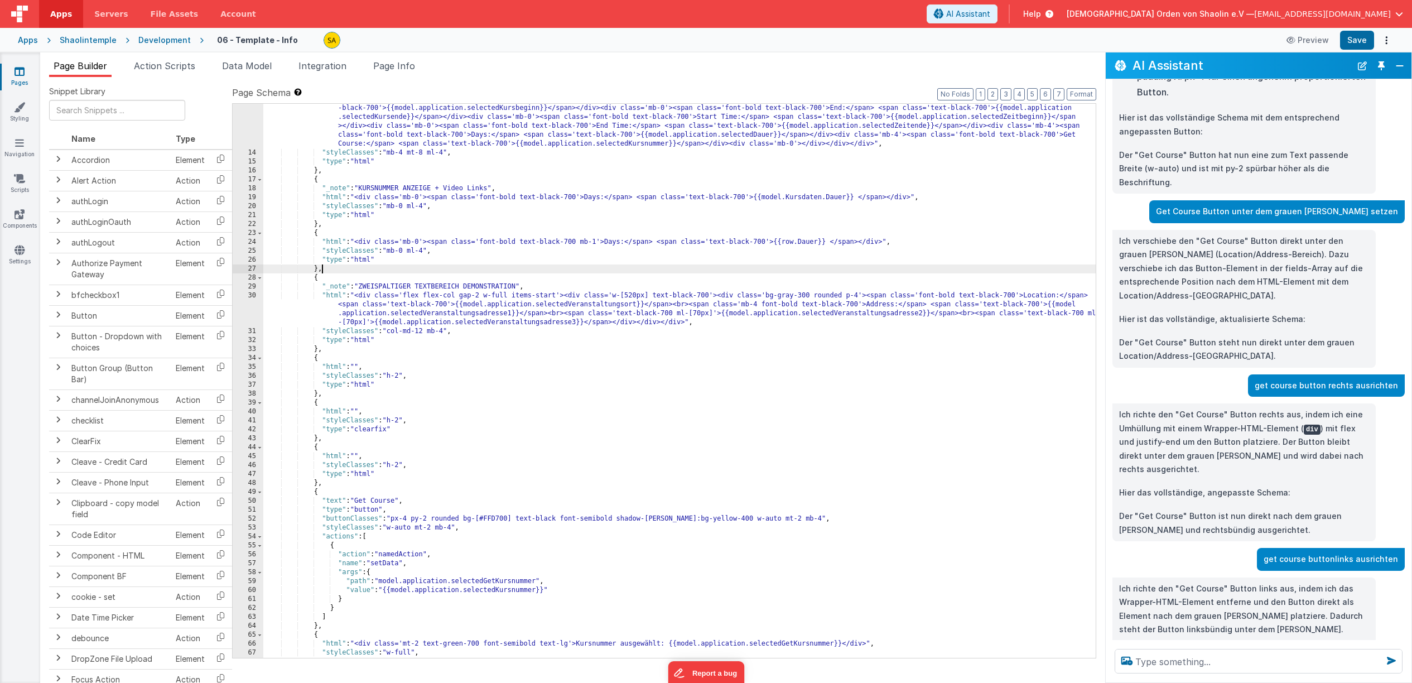
click at [326, 270] on div ""html" : "<div class='flex flex-row w-full items-start'><div class='w-[520px] m…" at bounding box center [679, 380] width 832 height 661
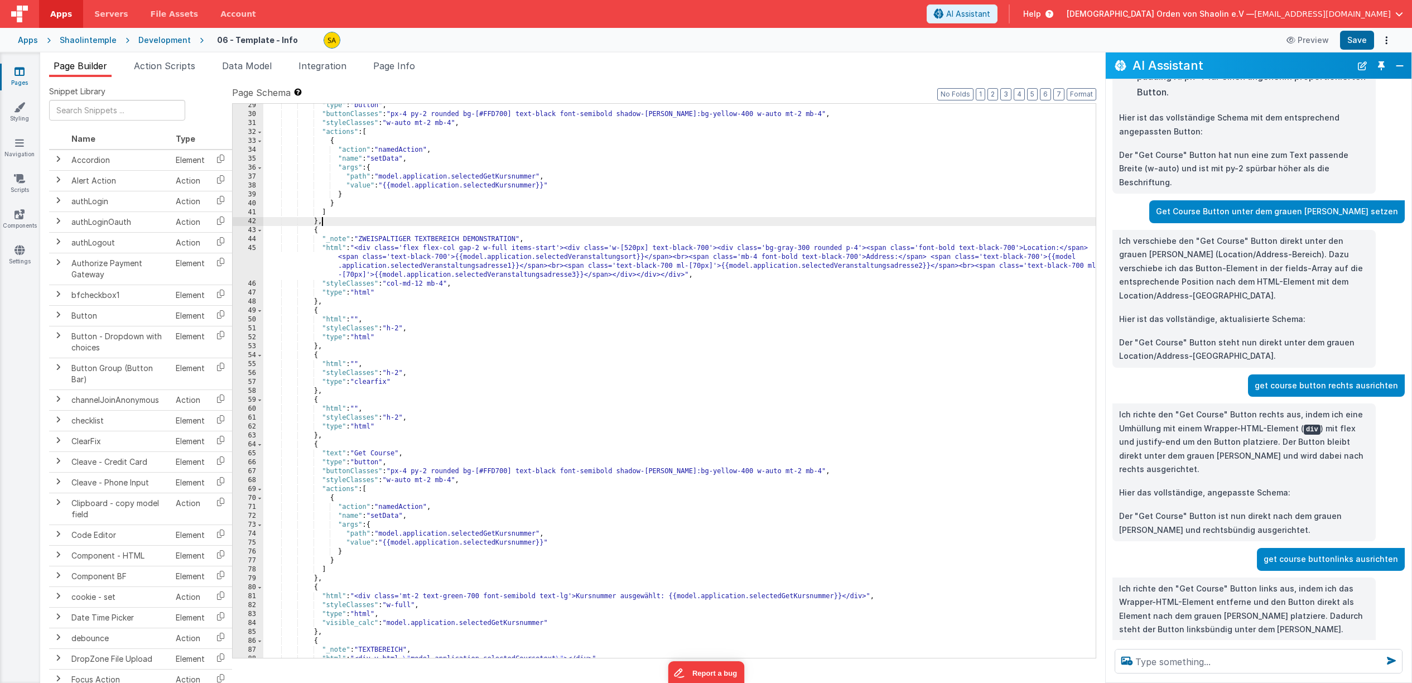
scroll to position [614, 0]
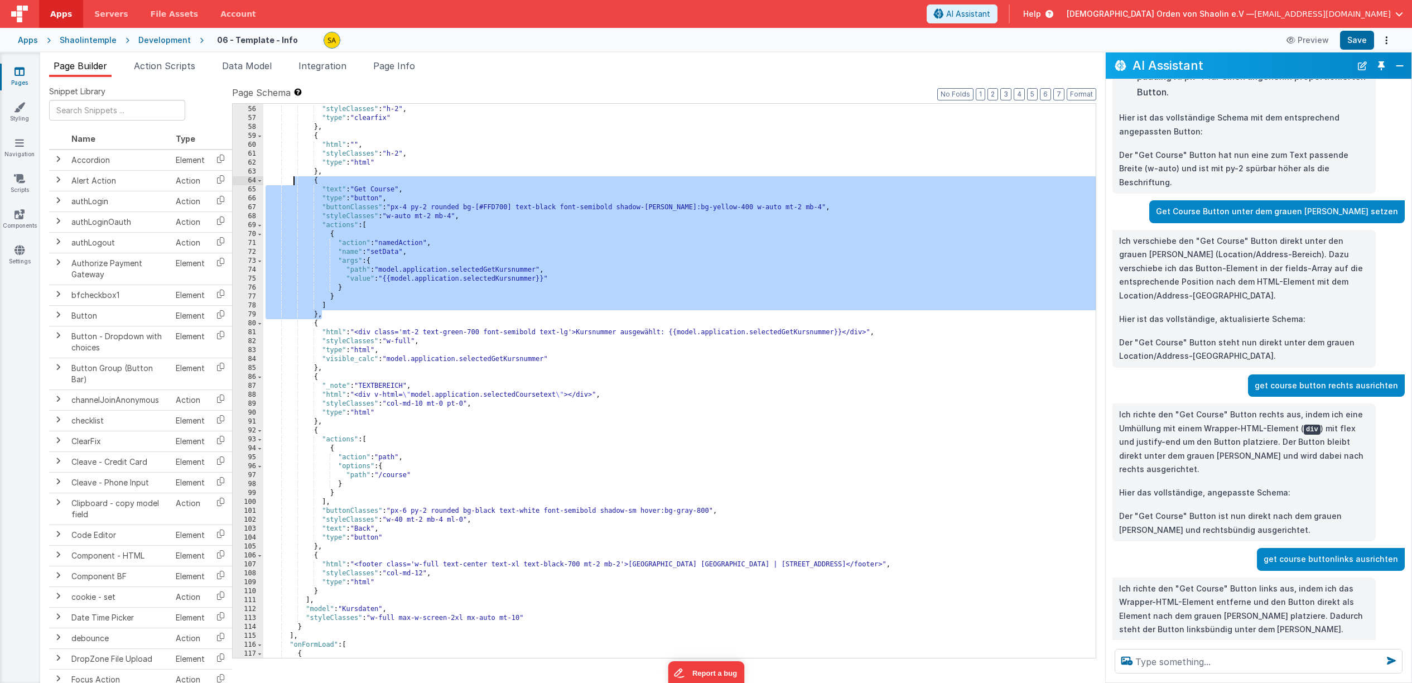
drag, startPoint x: 324, startPoint y: 317, endPoint x: 293, endPoint y: 182, distance: 138.0
click at [293, 182] on div ""html" : "" , "styleClasses" : "h-2" , "type" : "clearfix" } , { "html" : "" , …" at bounding box center [679, 382] width 832 height 572
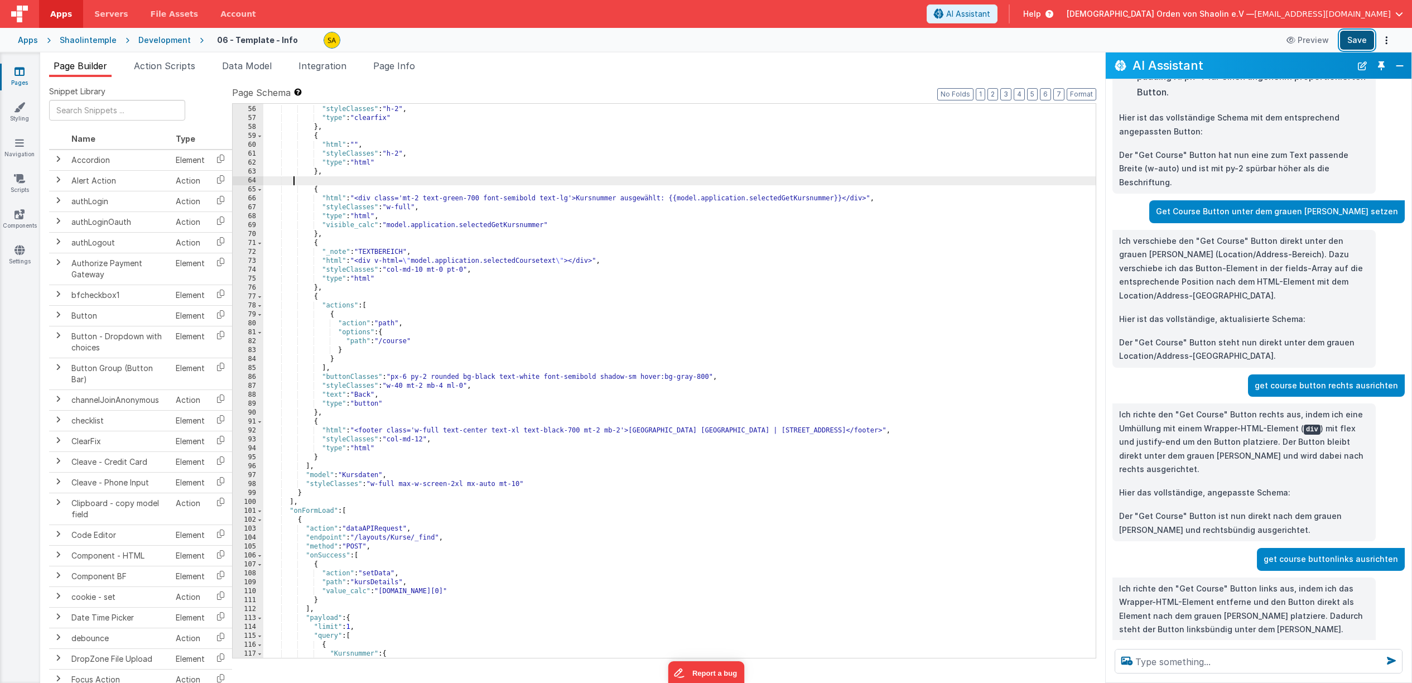
click at [1356, 37] on button "Save" at bounding box center [1357, 40] width 34 height 19
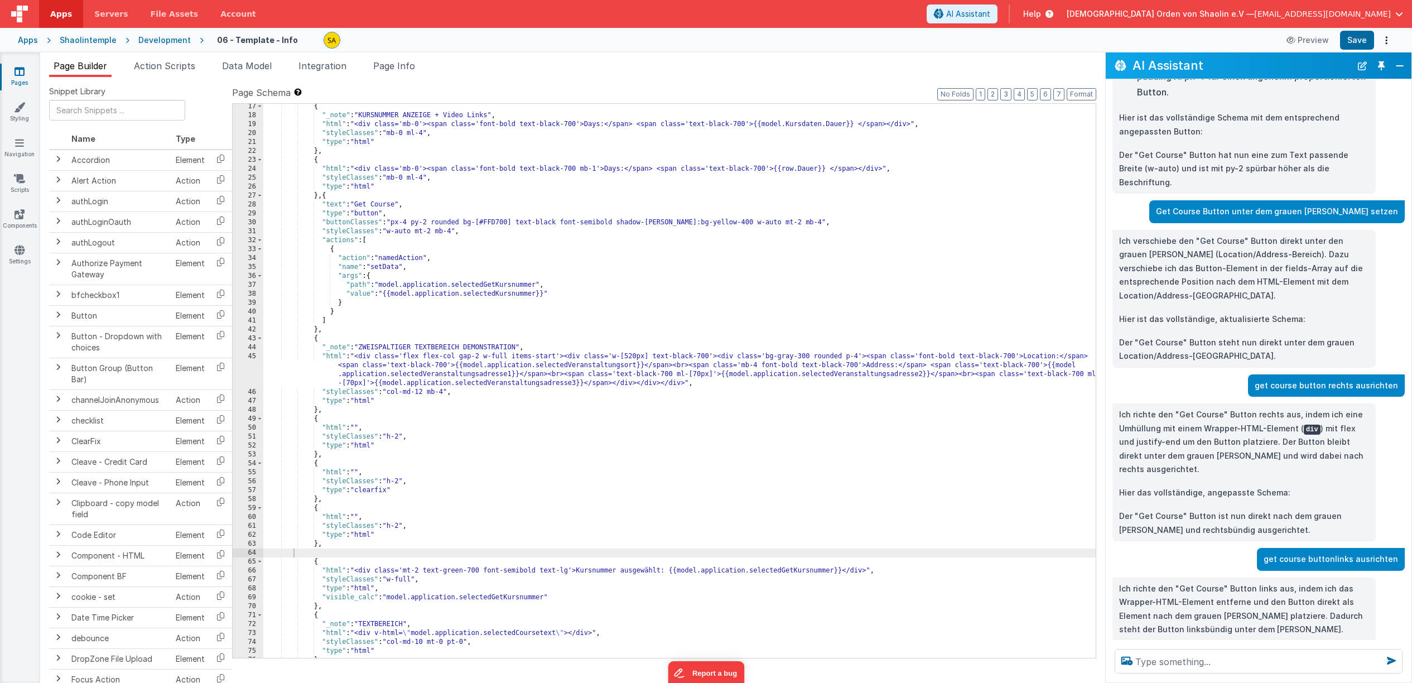
scroll to position [225, 0]
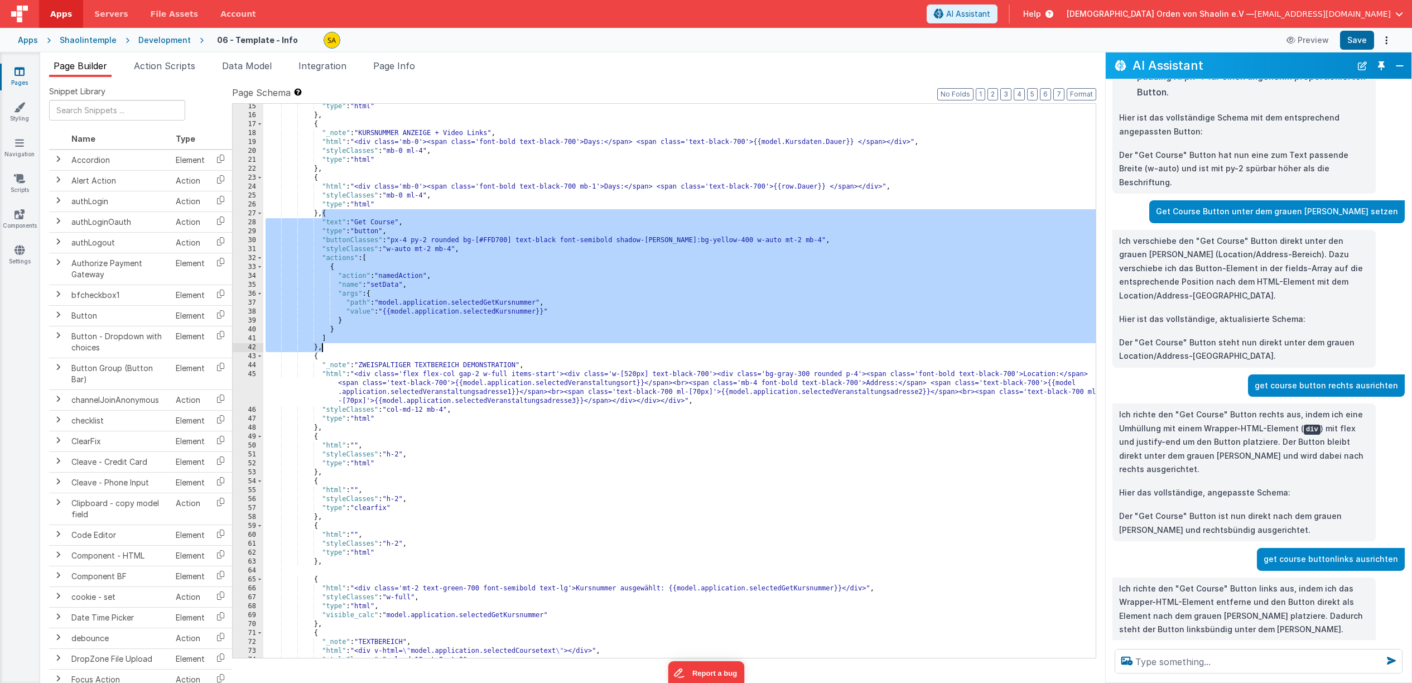
drag, startPoint x: 322, startPoint y: 215, endPoint x: 330, endPoint y: 344, distance: 129.6
click at [330, 344] on div ""type" : "html" } , { "_note" : "KURSNUMMER ANZEIGE + Video Links" , "html" : "…" at bounding box center [679, 388] width 832 height 572
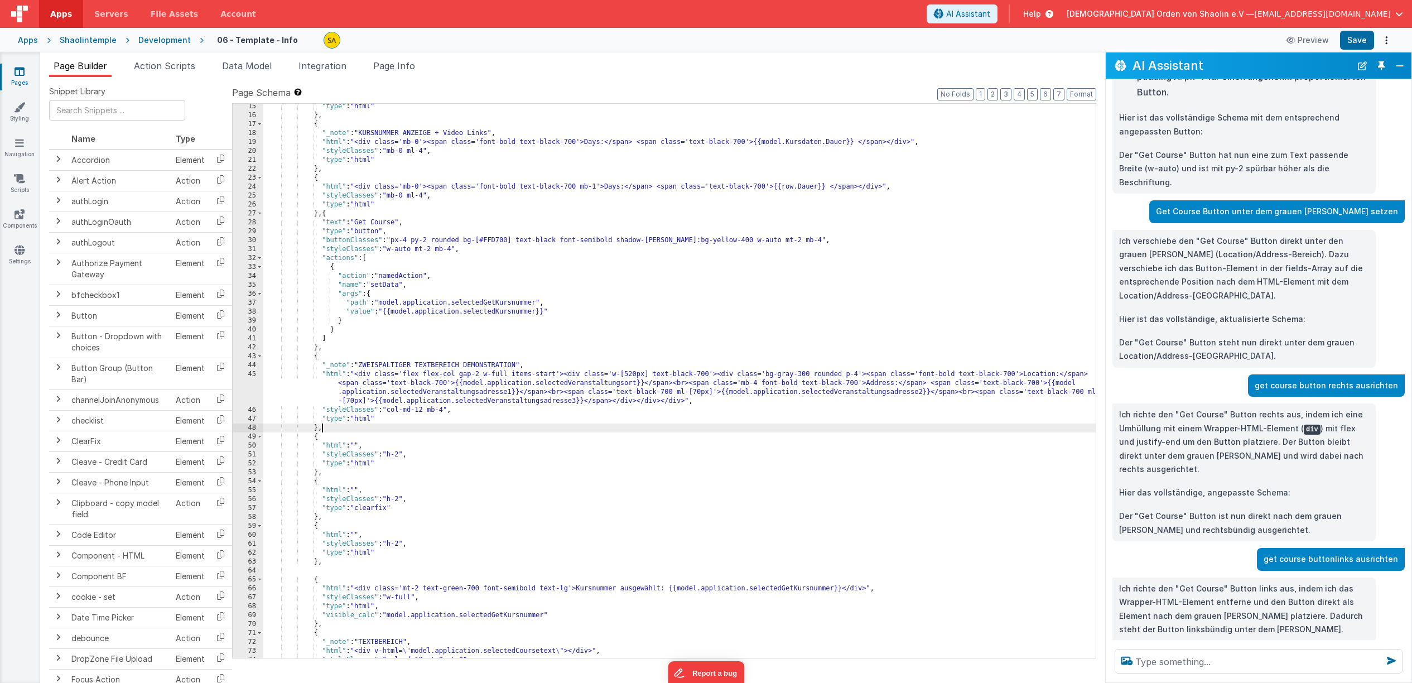
click at [331, 431] on div ""type" : "html" } , { "_note" : "KURSNUMMER ANZEIGE + Video Links" , "html" : "…" at bounding box center [679, 388] width 832 height 572
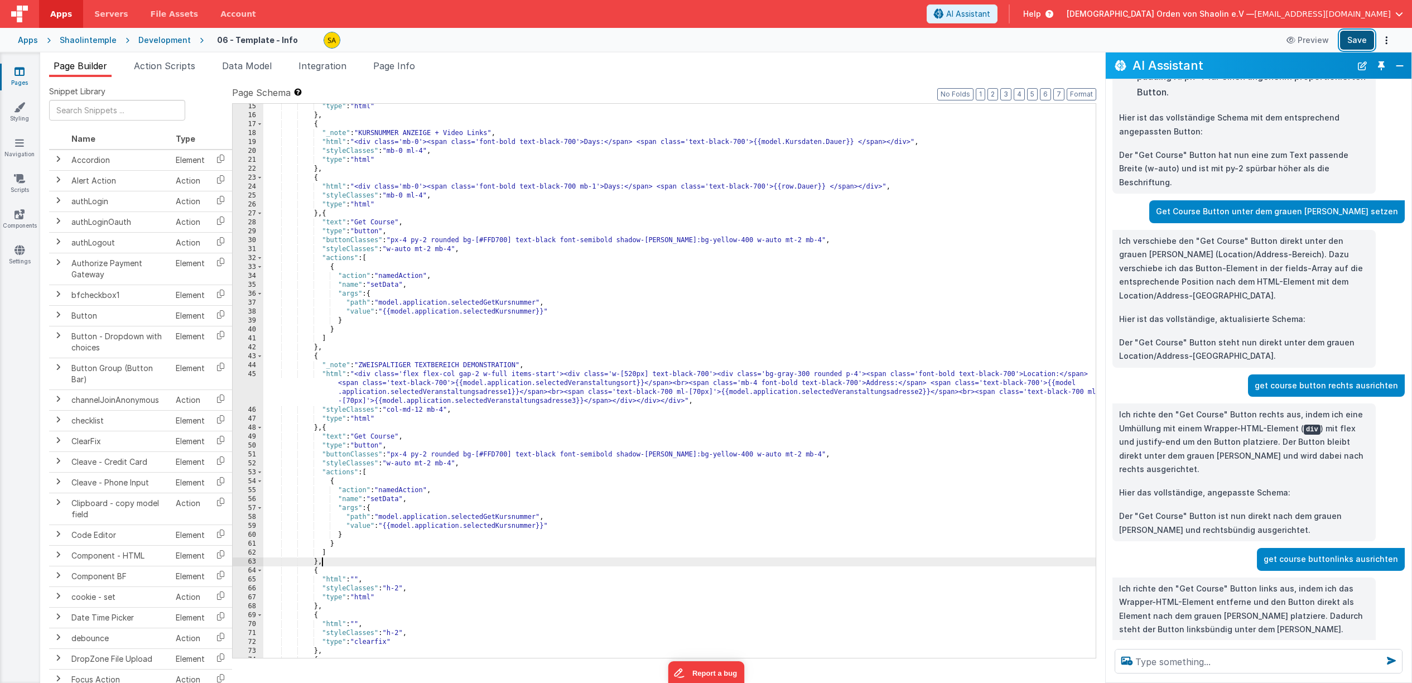
click at [1359, 37] on button "Save" at bounding box center [1357, 40] width 34 height 19
click at [542, 555] on div ""type" : "html" } , { "_note" : "KURSNUMMER ANZEIGE + Video Links" , "html" : "…" at bounding box center [679, 388] width 832 height 572
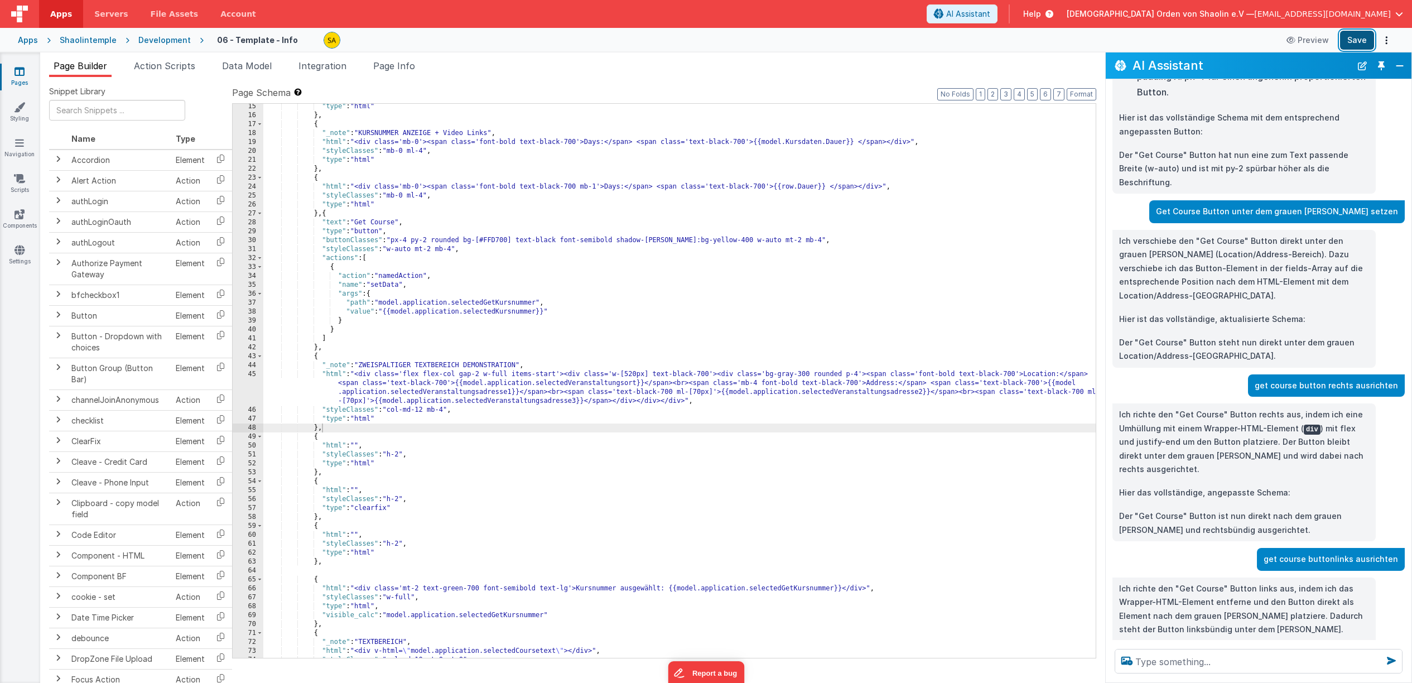
click at [1361, 41] on button "Save" at bounding box center [1357, 40] width 34 height 19
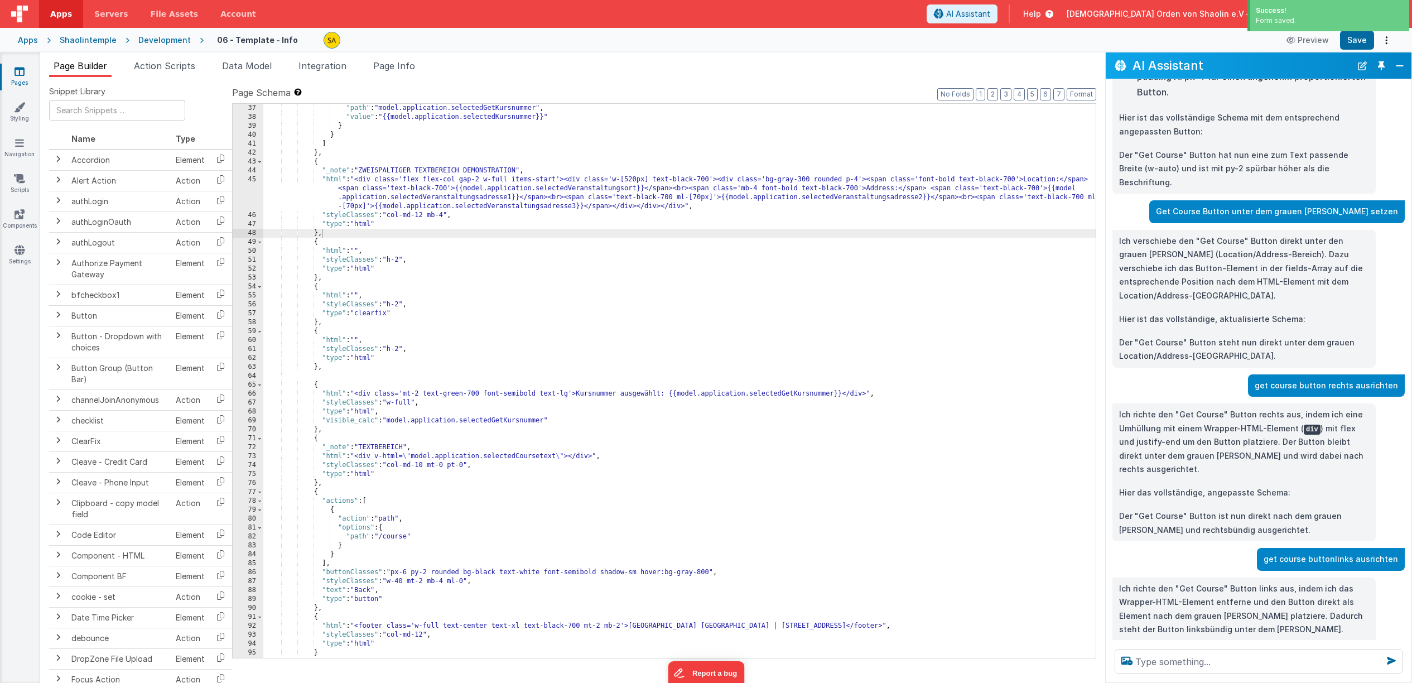
scroll to position [432, 0]
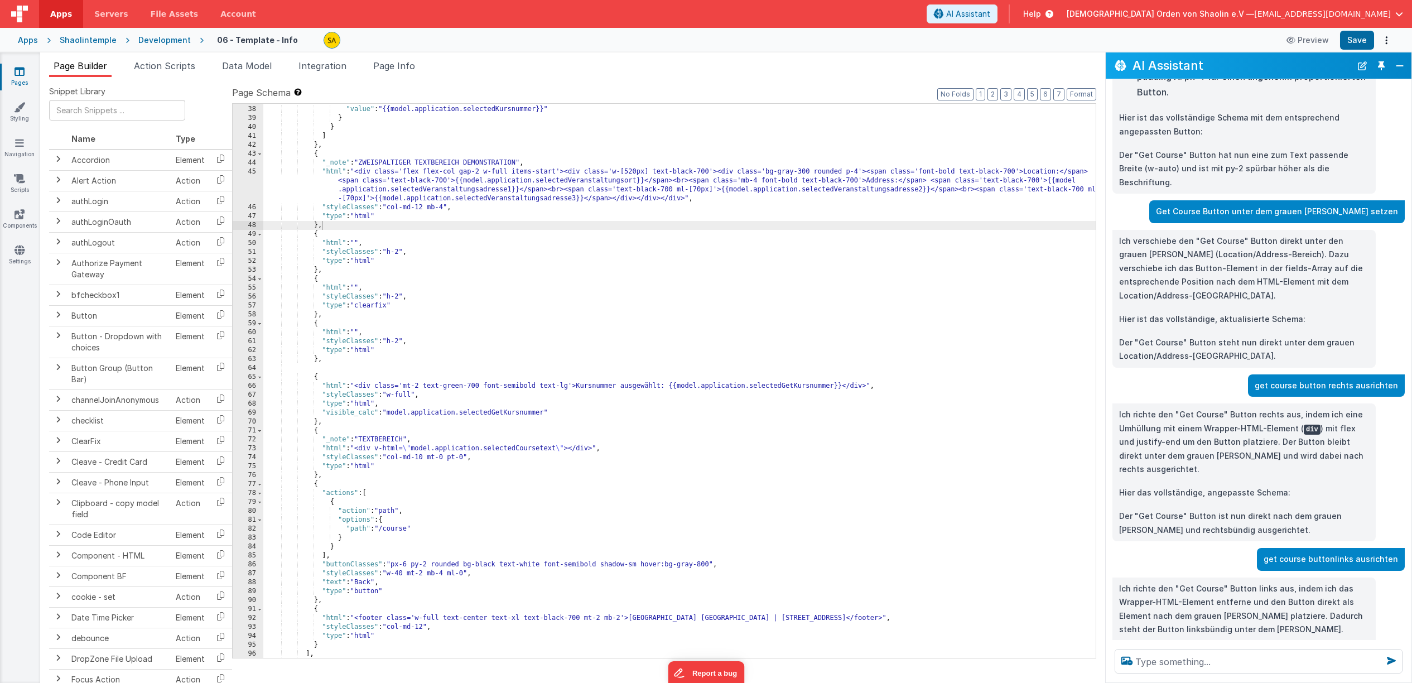
click at [328, 419] on div ""path" : "model.application.selectedGetKursnummer" , "value" : "{{model.applica…" at bounding box center [679, 382] width 832 height 572
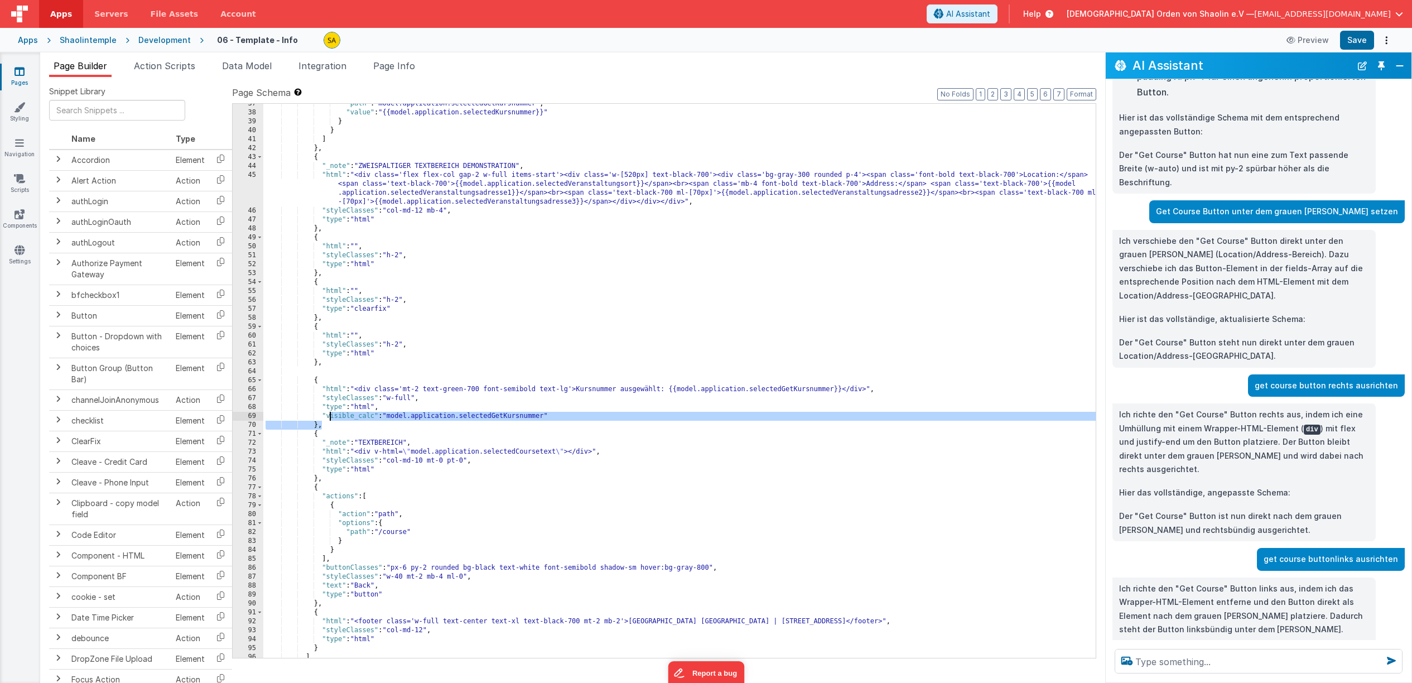
scroll to position [424, 0]
click at [337, 426] on div ""path" : "model.application.selectedGetKursnummer" , "value" : "{{model.applica…" at bounding box center [679, 385] width 832 height 572
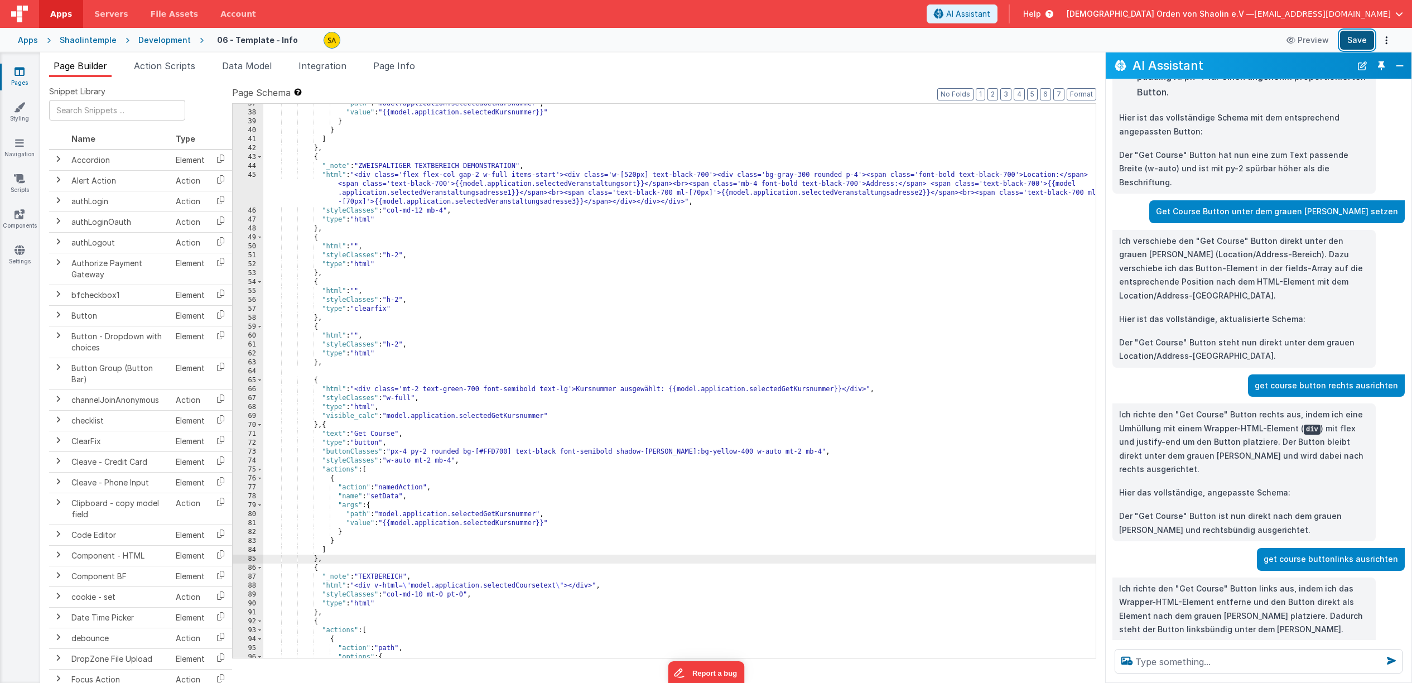
click at [1357, 41] on button "Save" at bounding box center [1357, 40] width 34 height 19
click at [446, 543] on div ""path" : "model.application.selectedGetKursnummer" , "value" : "{{model.applica…" at bounding box center [679, 385] width 832 height 572
click at [523, 563] on div ""path" : "model.application.selectedGetKursnummer" , "value" : "{{model.applica…" at bounding box center [679, 389] width 832 height 572
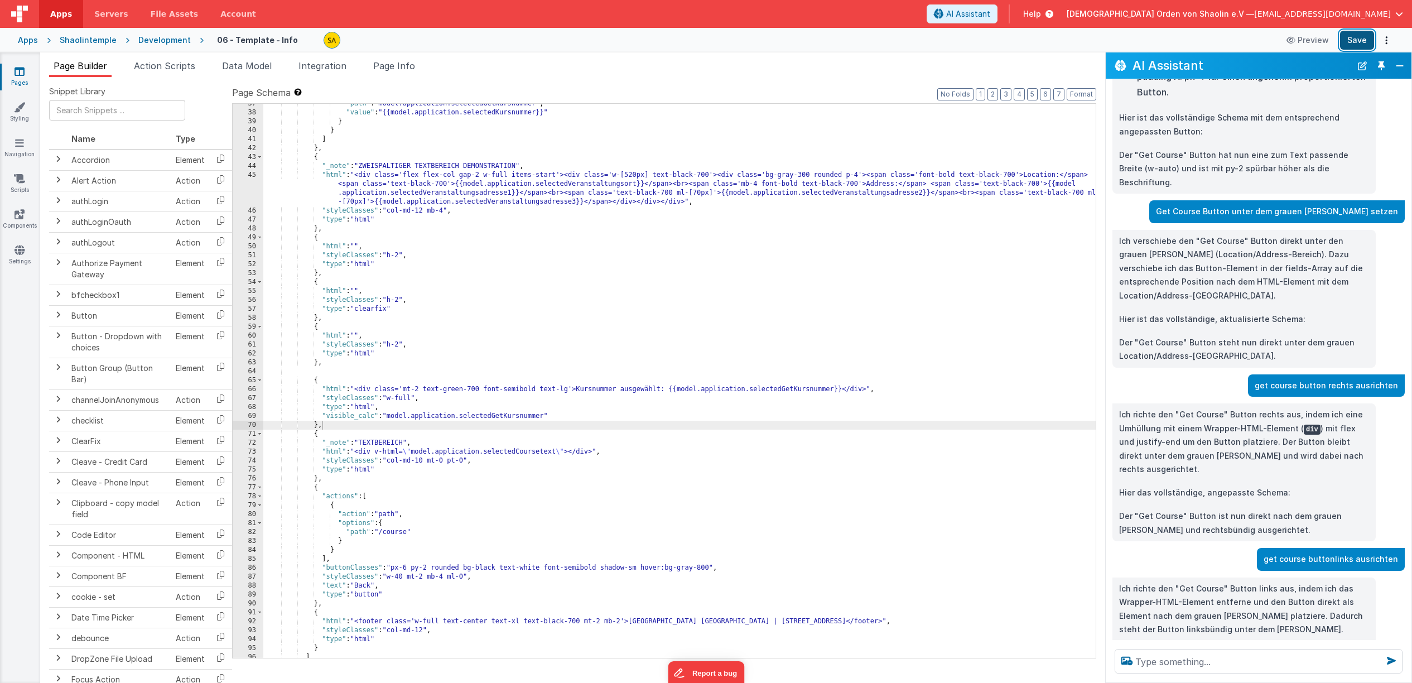
click at [1361, 38] on button "Save" at bounding box center [1357, 40] width 34 height 19
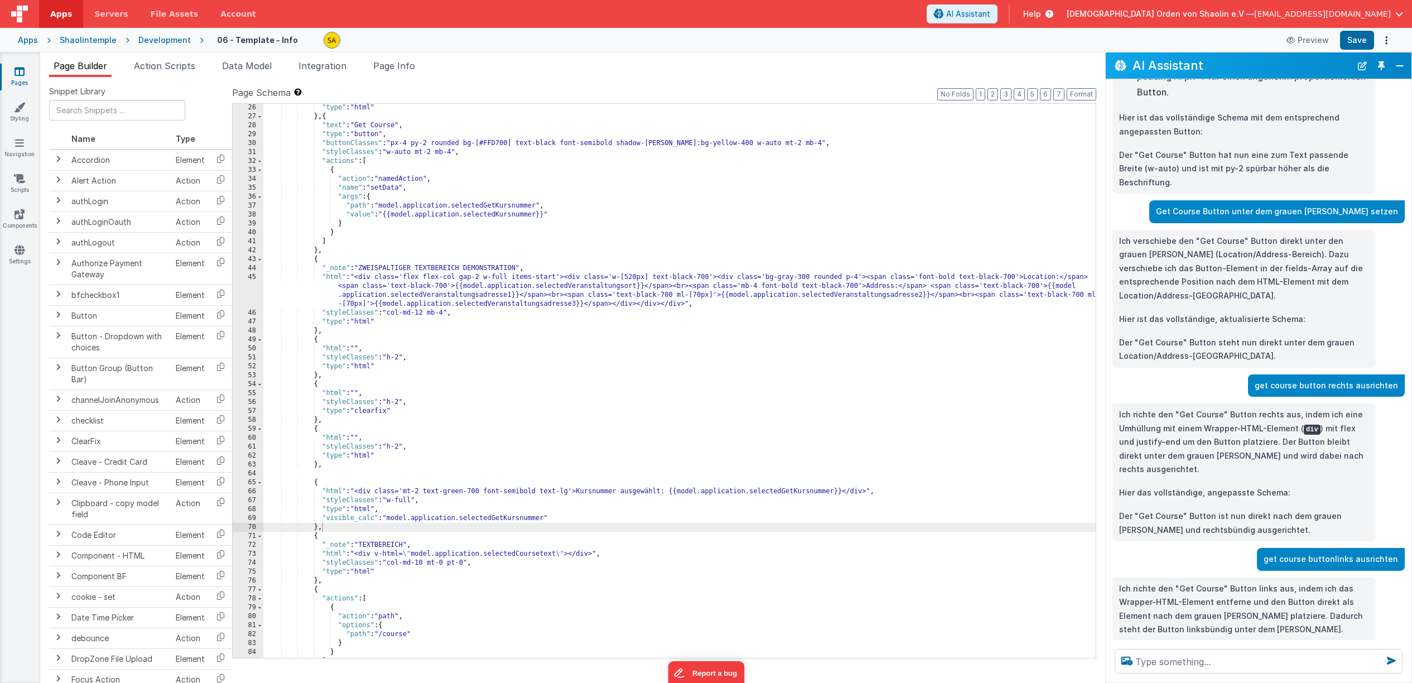
scroll to position [346, 0]
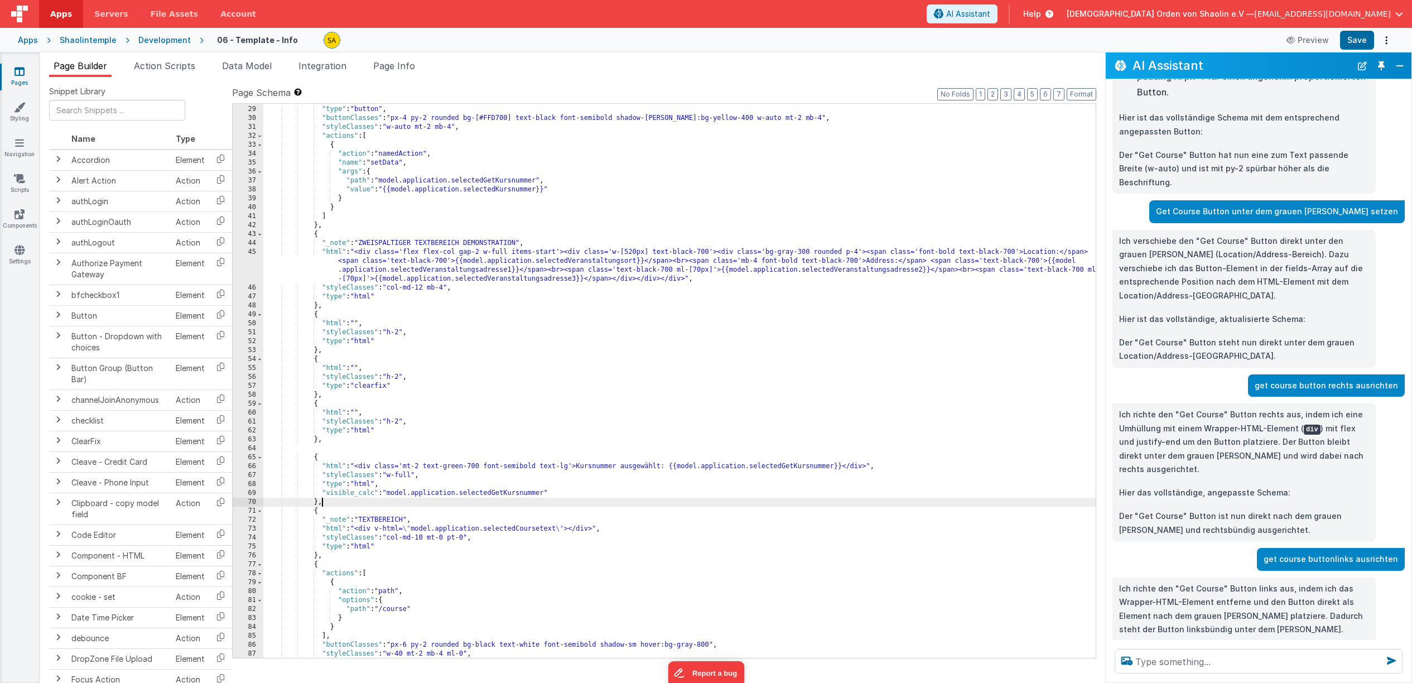
click at [348, 444] on div ""text" : "Get Course" , "type" : "button" , "buttonClasses" : "px-4 py-2 rounde…" at bounding box center [679, 382] width 832 height 572
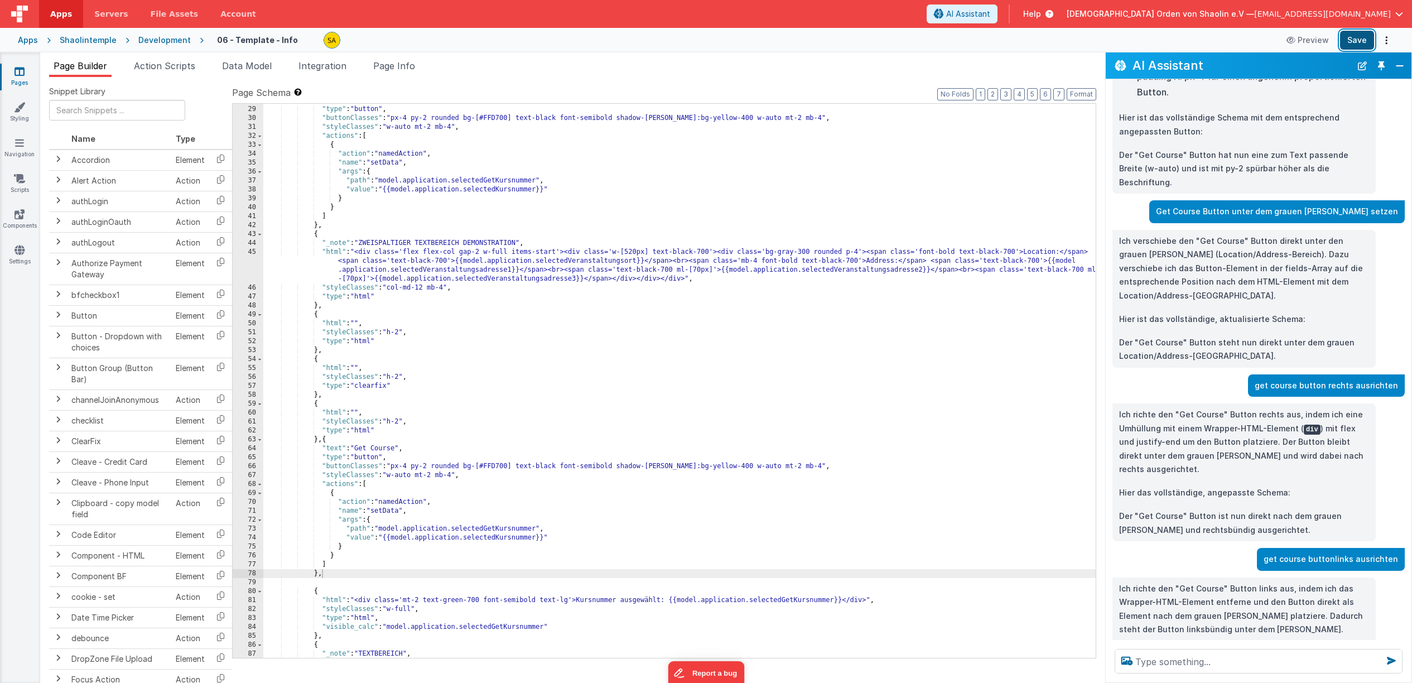
click at [1354, 42] on button "Save" at bounding box center [1357, 40] width 34 height 19
click at [622, 408] on div ""text" : "Get Course" , "type" : "button" , "buttonClasses" : "px-4 py-2 rounde…" at bounding box center [679, 382] width 832 height 572
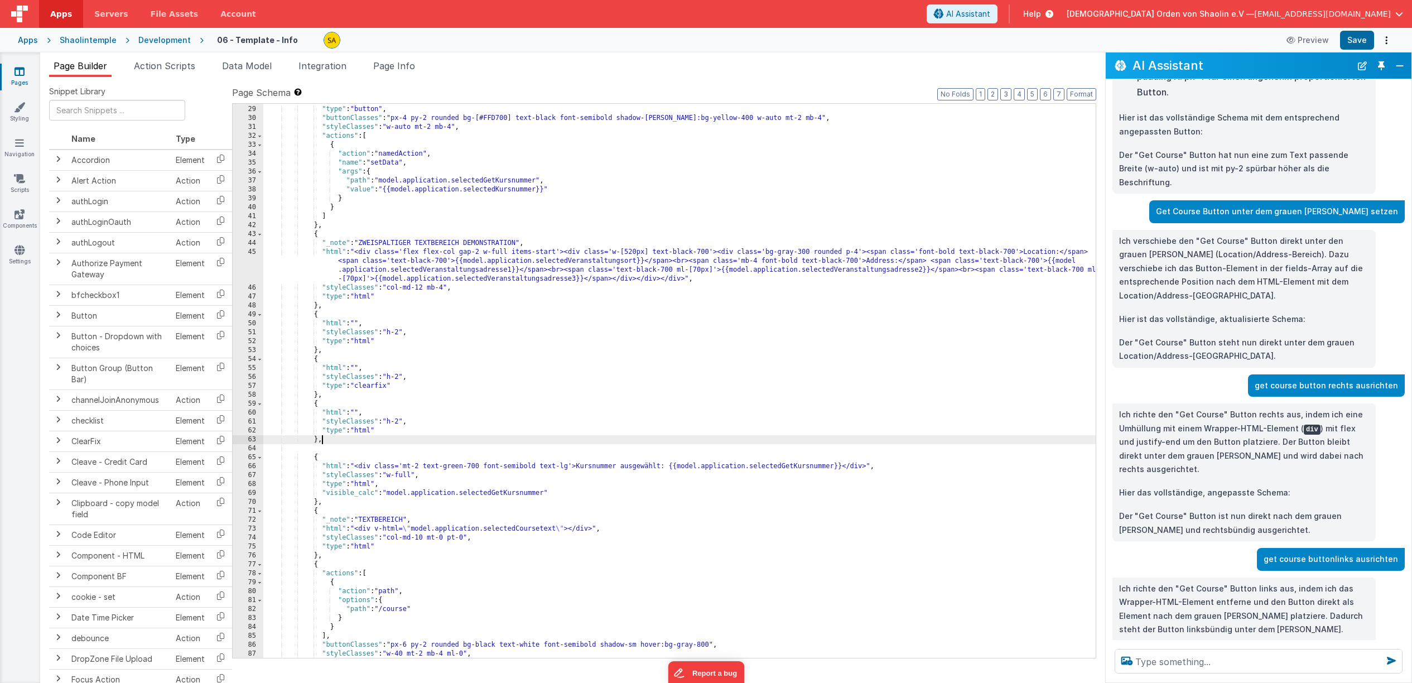
click at [21, 80] on link "Pages" at bounding box center [19, 77] width 40 height 22
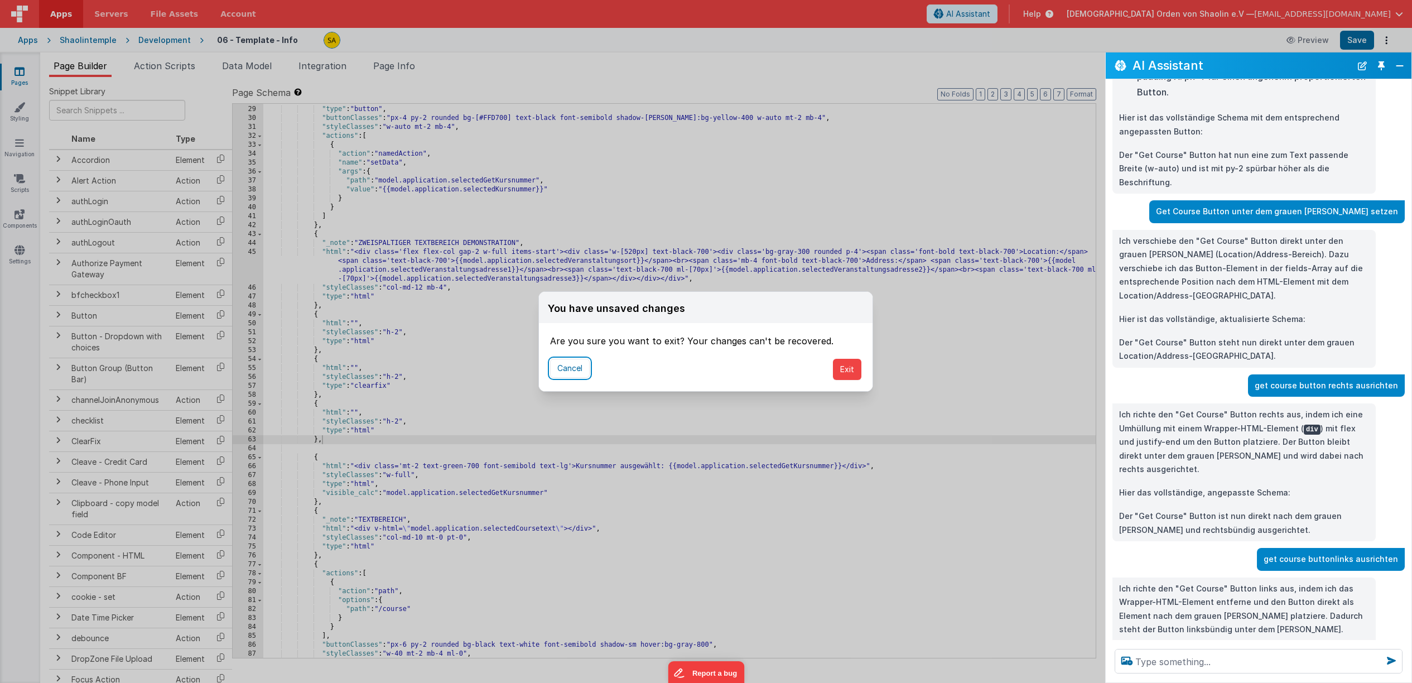
drag, startPoint x: 571, startPoint y: 369, endPoint x: 596, endPoint y: 366, distance: 25.9
click at [571, 369] on button "Cancel" at bounding box center [570, 368] width 40 height 19
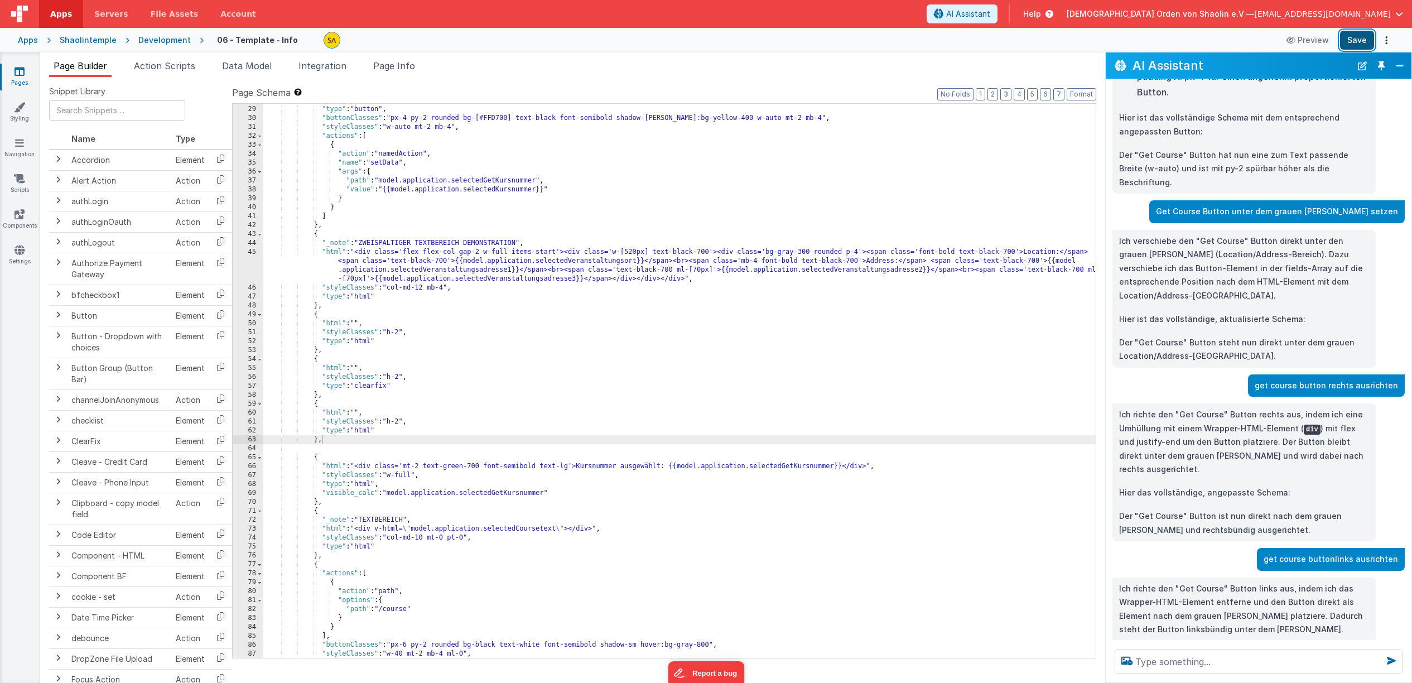
click at [1347, 38] on button "Save" at bounding box center [1357, 40] width 34 height 19
click at [688, 411] on div ""text" : "Get Course" , "type" : "button" , "buttonClasses" : "px-4 py-2 rounde…" at bounding box center [679, 384] width 832 height 572
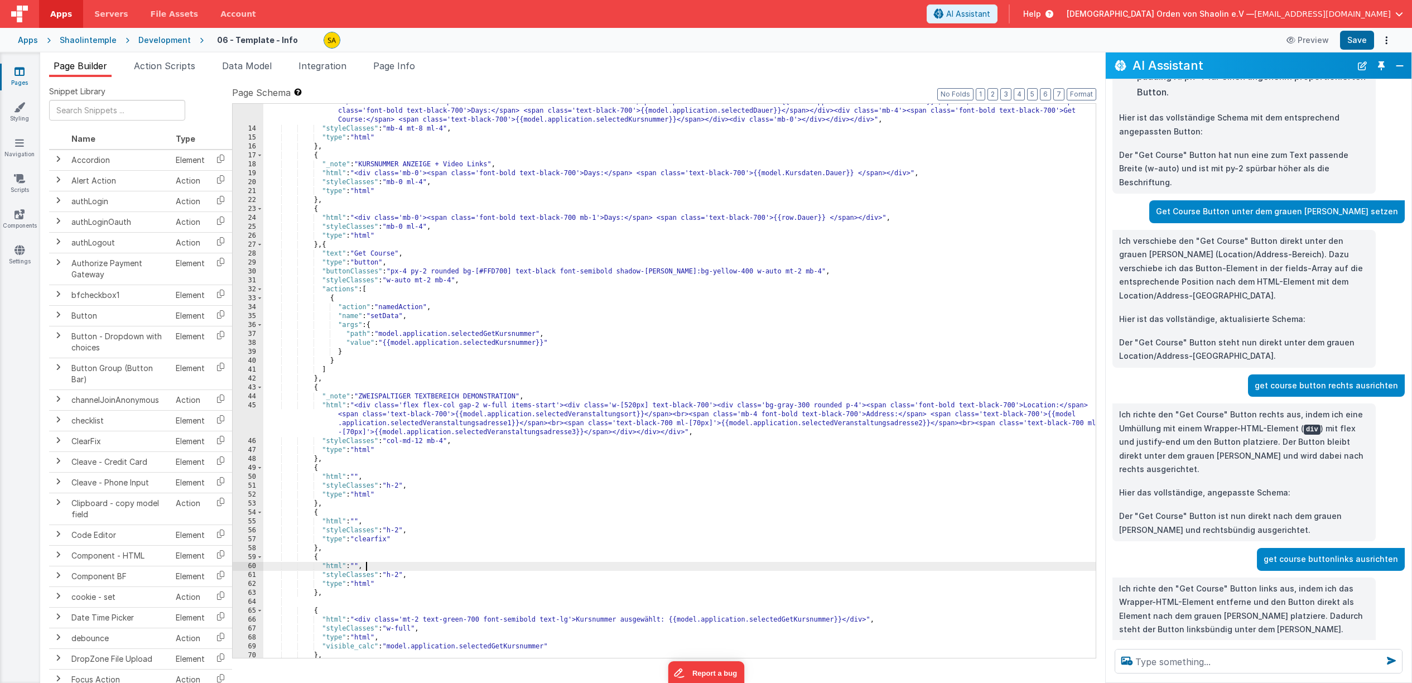
scroll to position [0, 0]
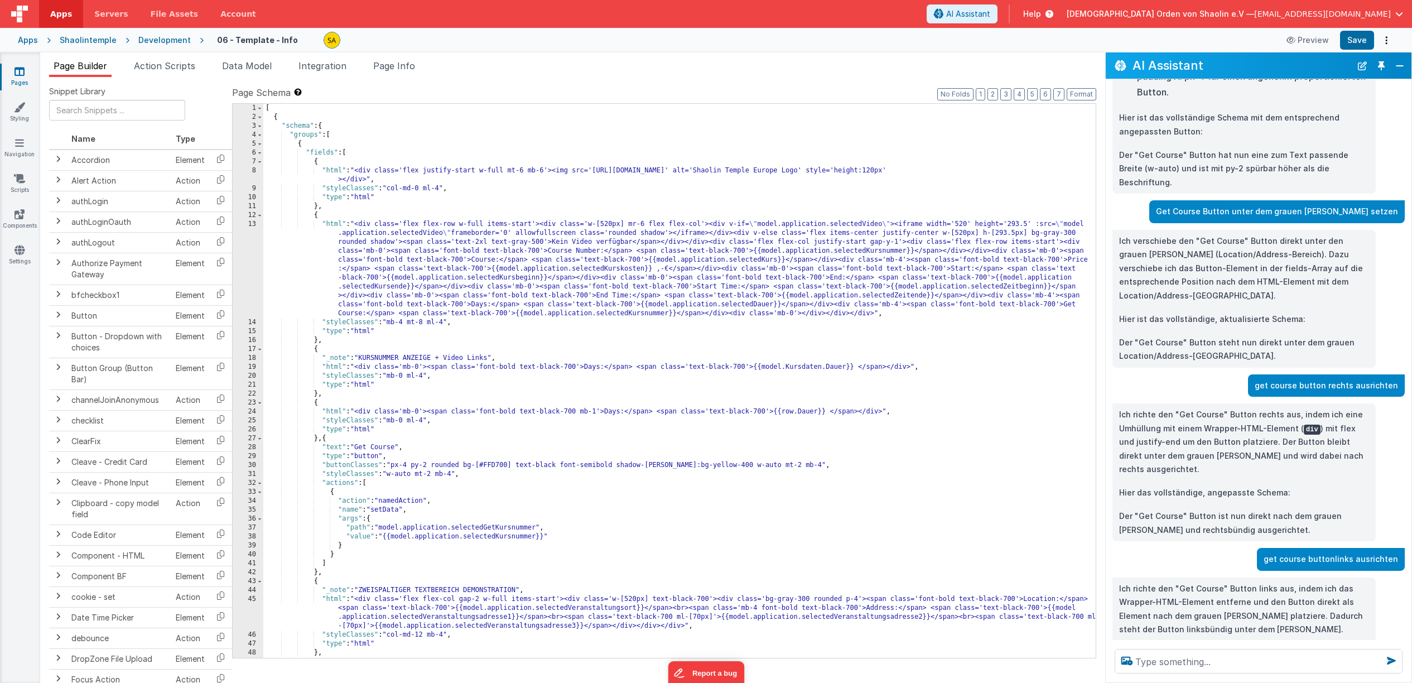
click at [435, 475] on div "[ { "schema" : { "groups" : [ { "fields" : [ { "html" : "<div class='flex justi…" at bounding box center [679, 390] width 832 height 572
click at [1361, 39] on button "Save" at bounding box center [1357, 40] width 34 height 19
click at [435, 474] on div "[ { "schema" : { "groups" : [ { "fields" : [ { "html" : "<div class='flex justi…" at bounding box center [679, 390] width 832 height 572
click at [1352, 41] on button "Save" at bounding box center [1357, 40] width 34 height 19
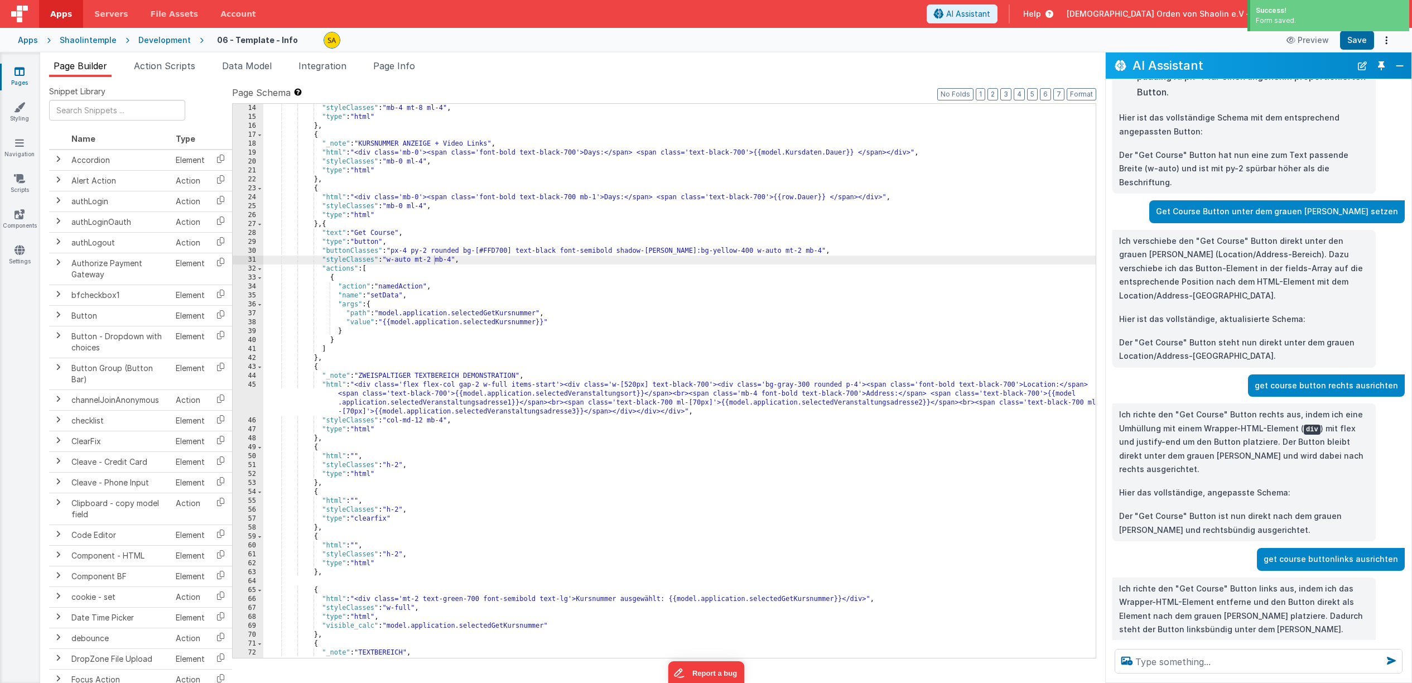
scroll to position [251, 0]
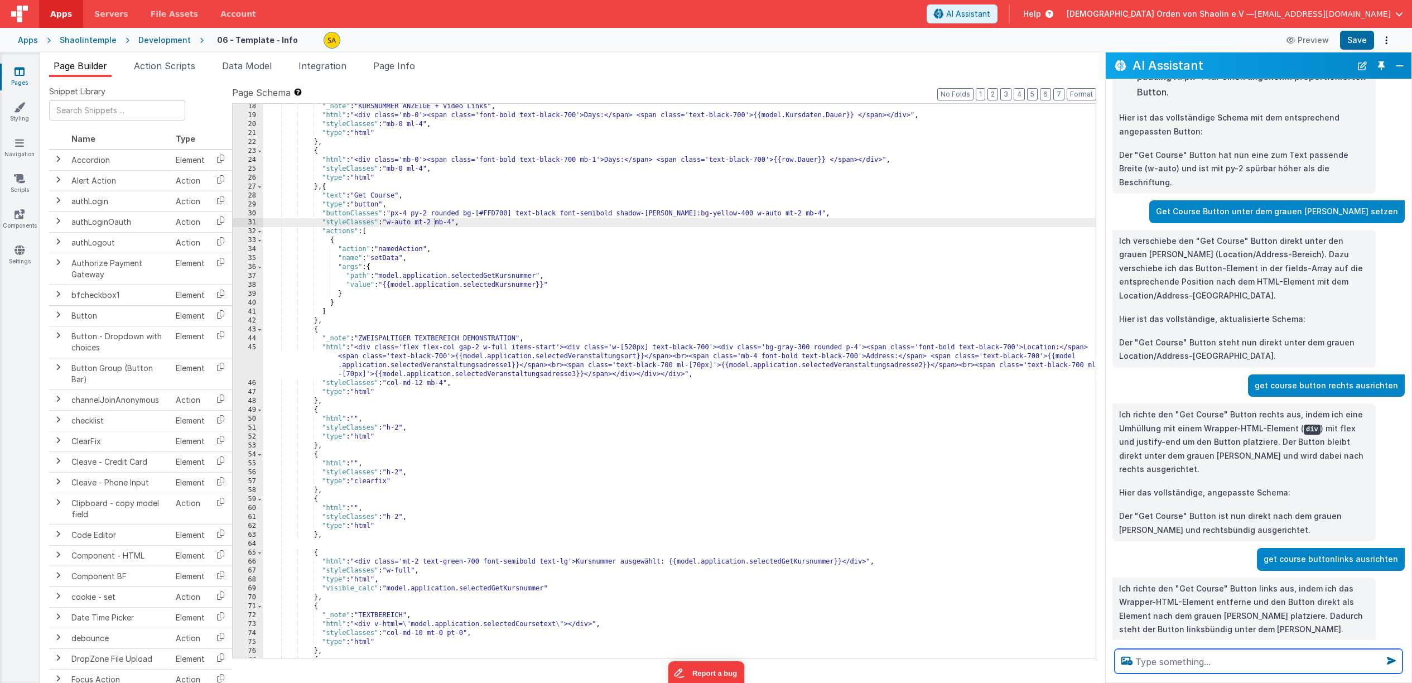
click at [1179, 662] on textarea at bounding box center [1259, 661] width 288 height 25
type textarea "get course button linksbündig mit video"
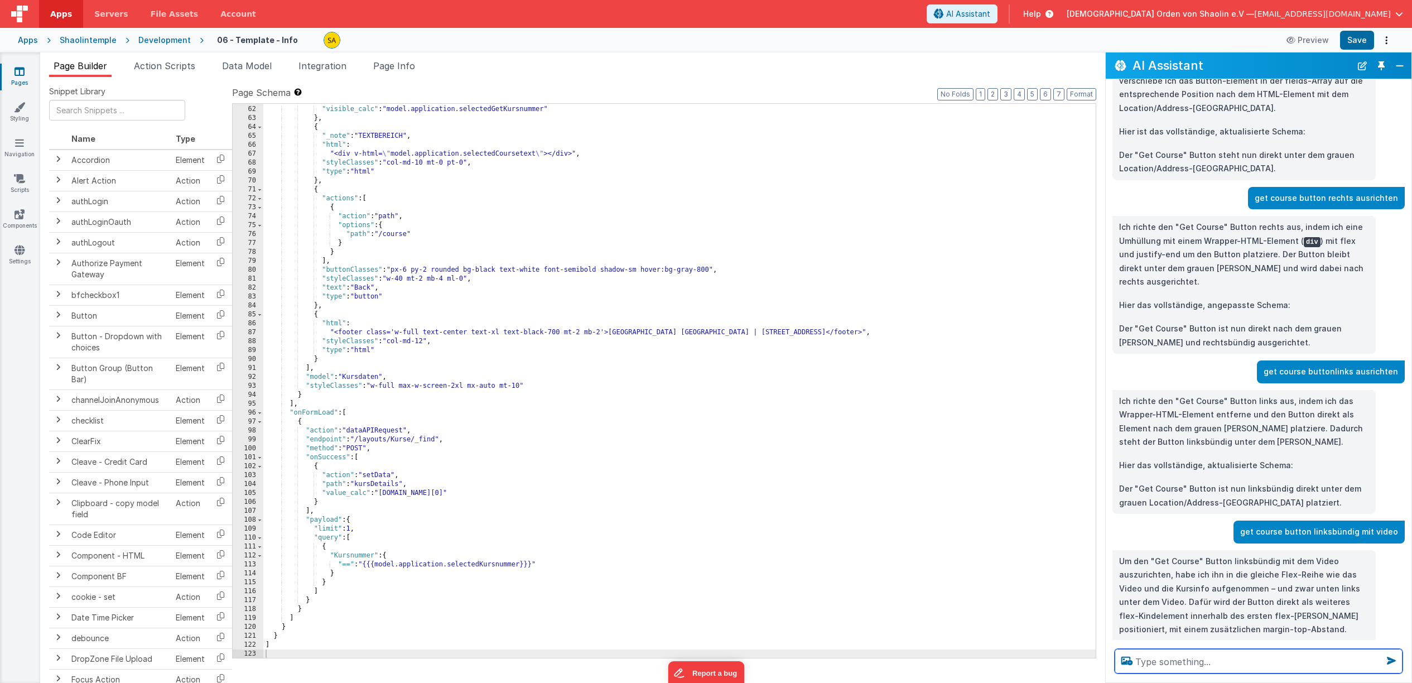
scroll to position [668, 0]
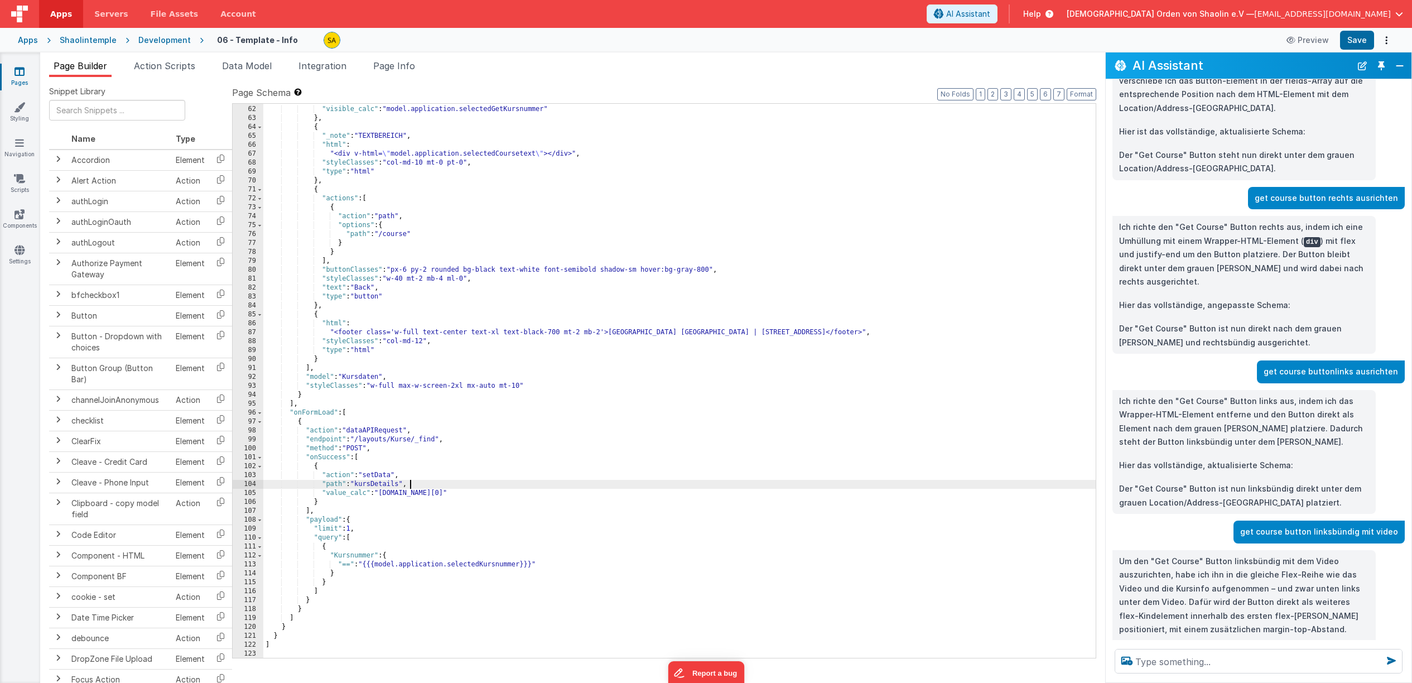
click at [889, 487] on div ""type" : "html" , "visible_calc" : "model.application.selectedGetKursnummer" } …" at bounding box center [679, 382] width 832 height 572
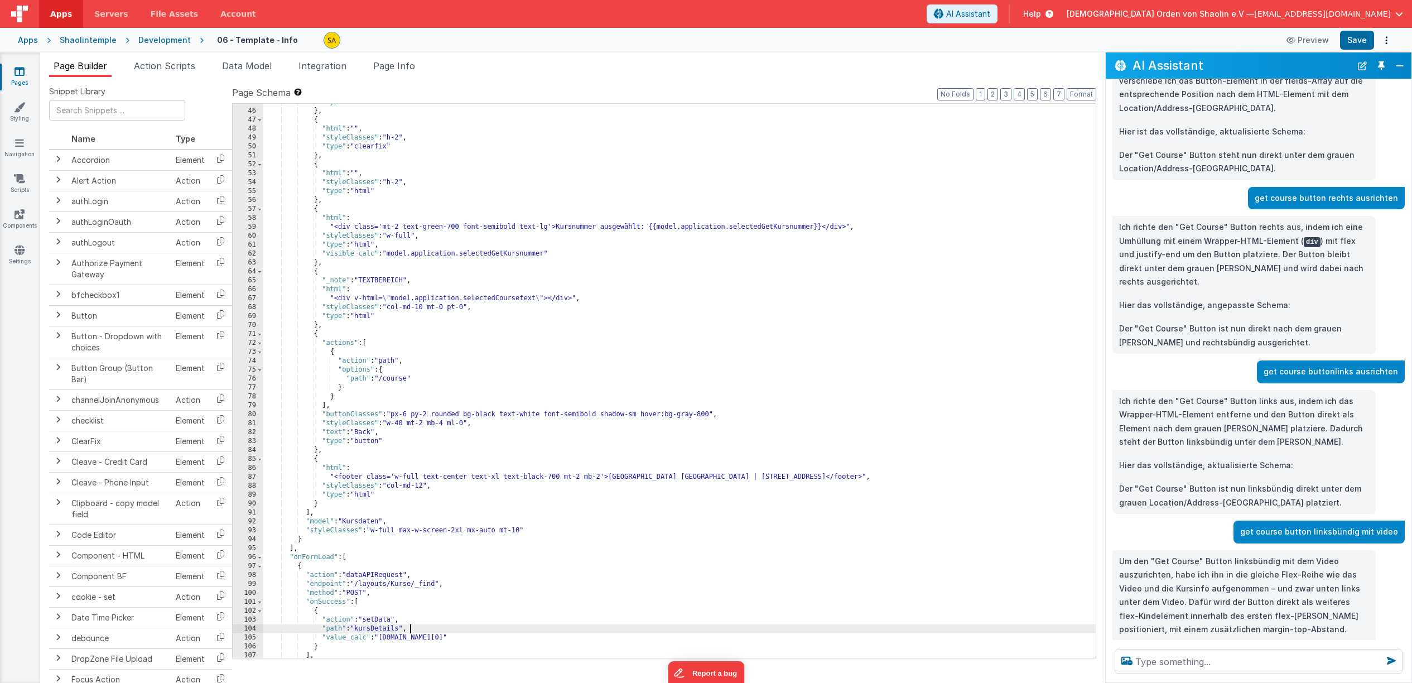
scroll to position [0, 0]
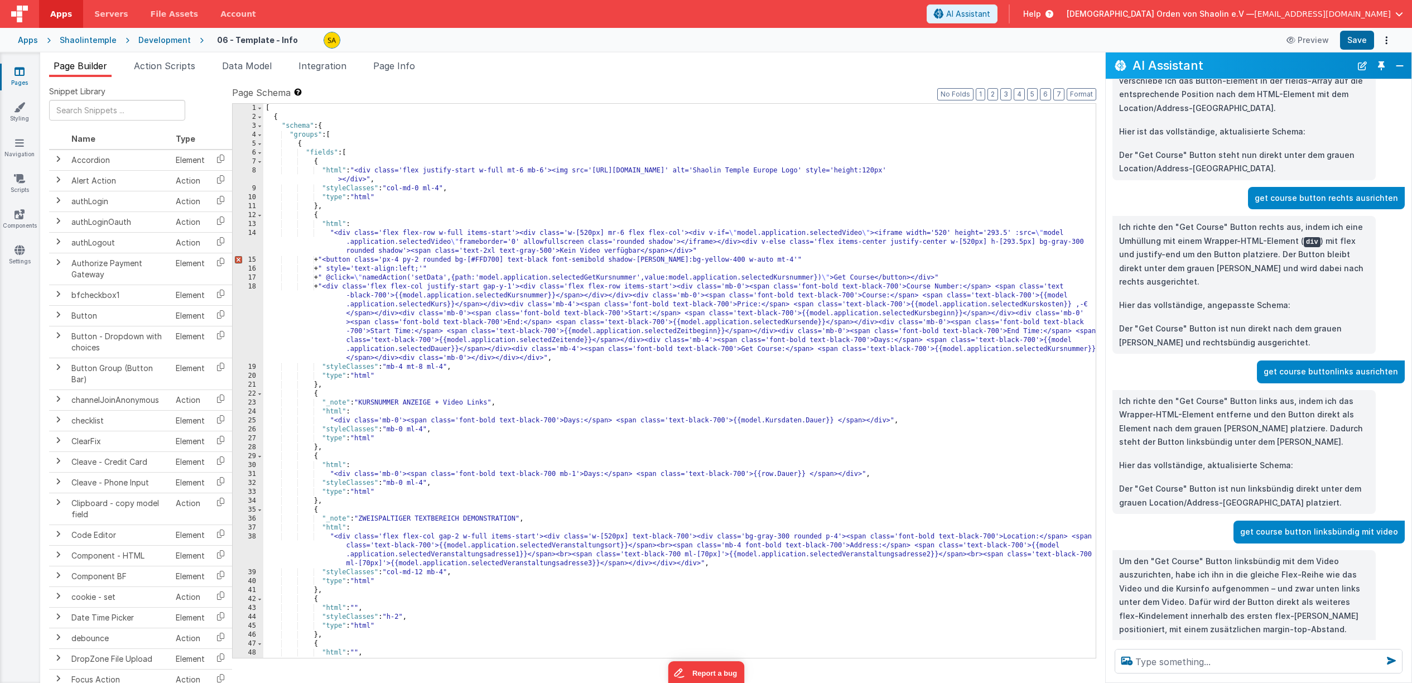
click at [15, 75] on icon at bounding box center [20, 71] width 10 height 11
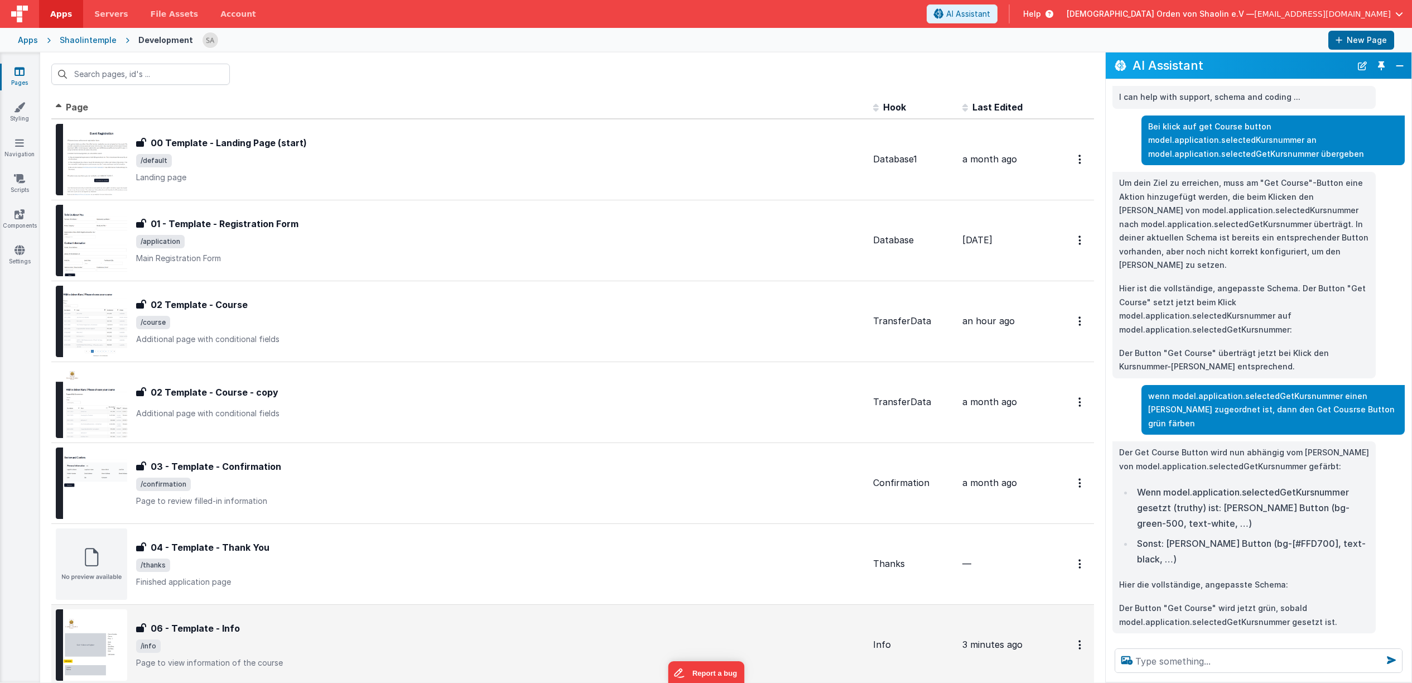
click at [416, 638] on div "06 - Template - Info 06 - Template - Info /info Page to view information of the…" at bounding box center [500, 645] width 728 height 47
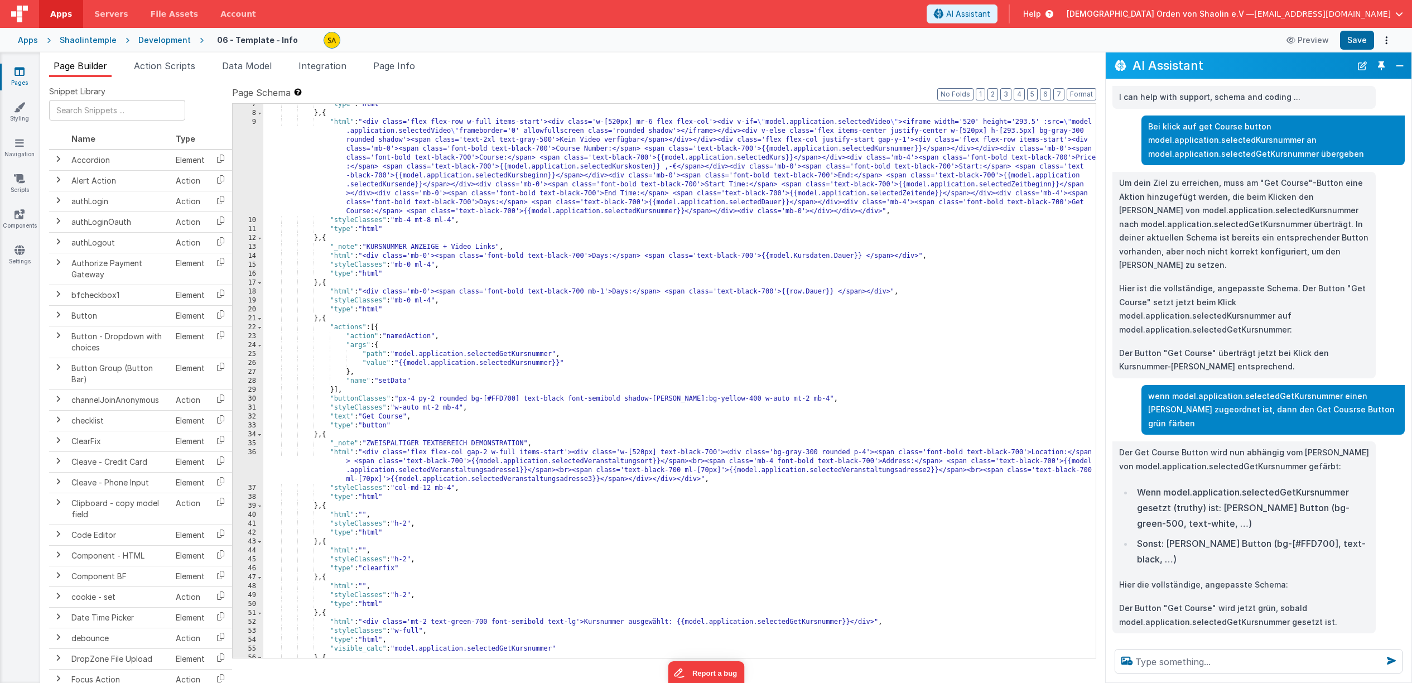
scroll to position [71, 0]
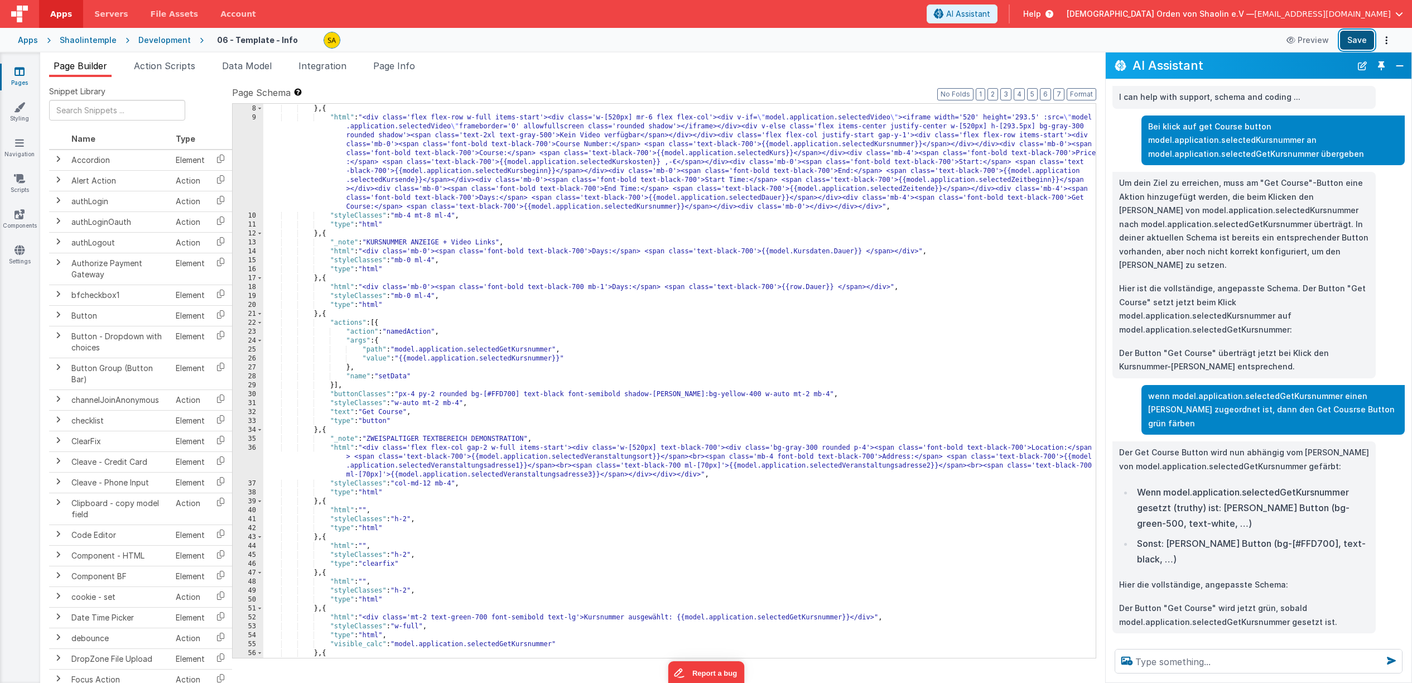
click at [1351, 41] on button "Save" at bounding box center [1357, 40] width 34 height 19
click at [1226, 659] on textarea at bounding box center [1259, 661] width 288 height 25
type textarea "eigene flex class für get course button"
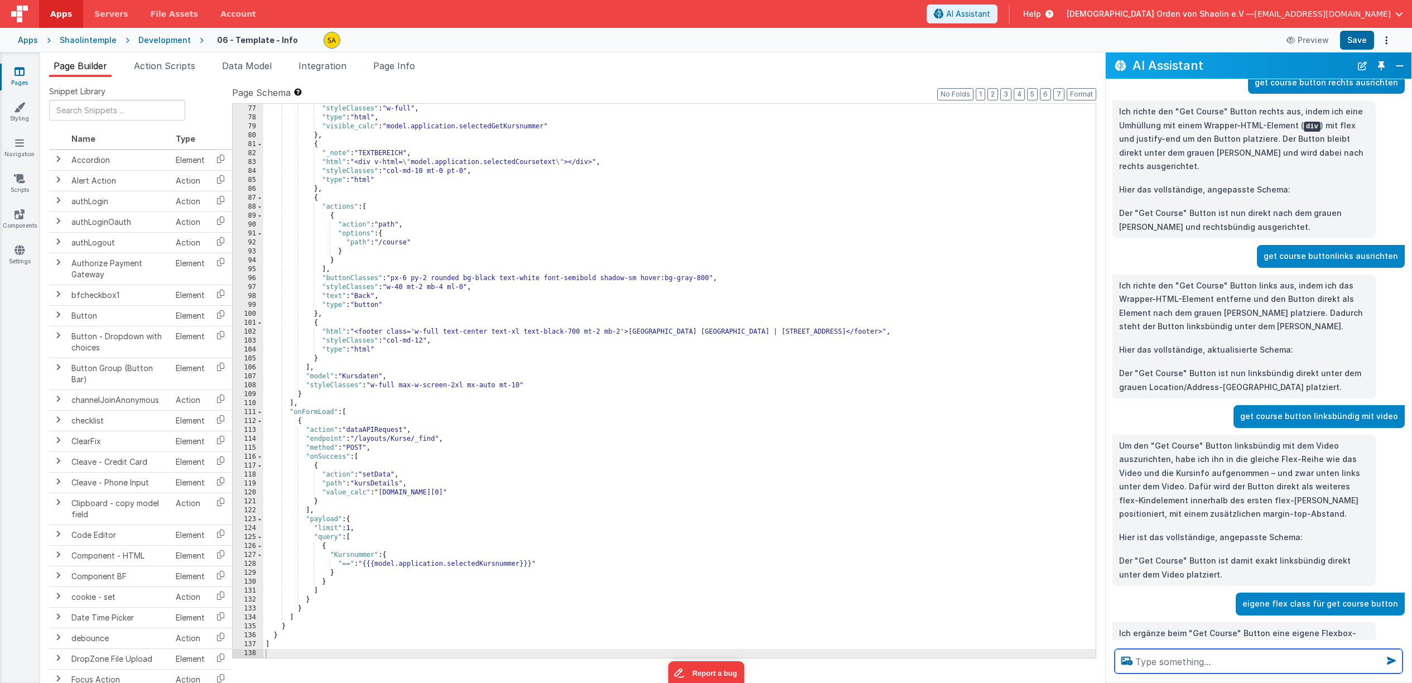
scroll to position [1550, 0]
click at [1356, 41] on button "Save" at bounding box center [1357, 40] width 34 height 19
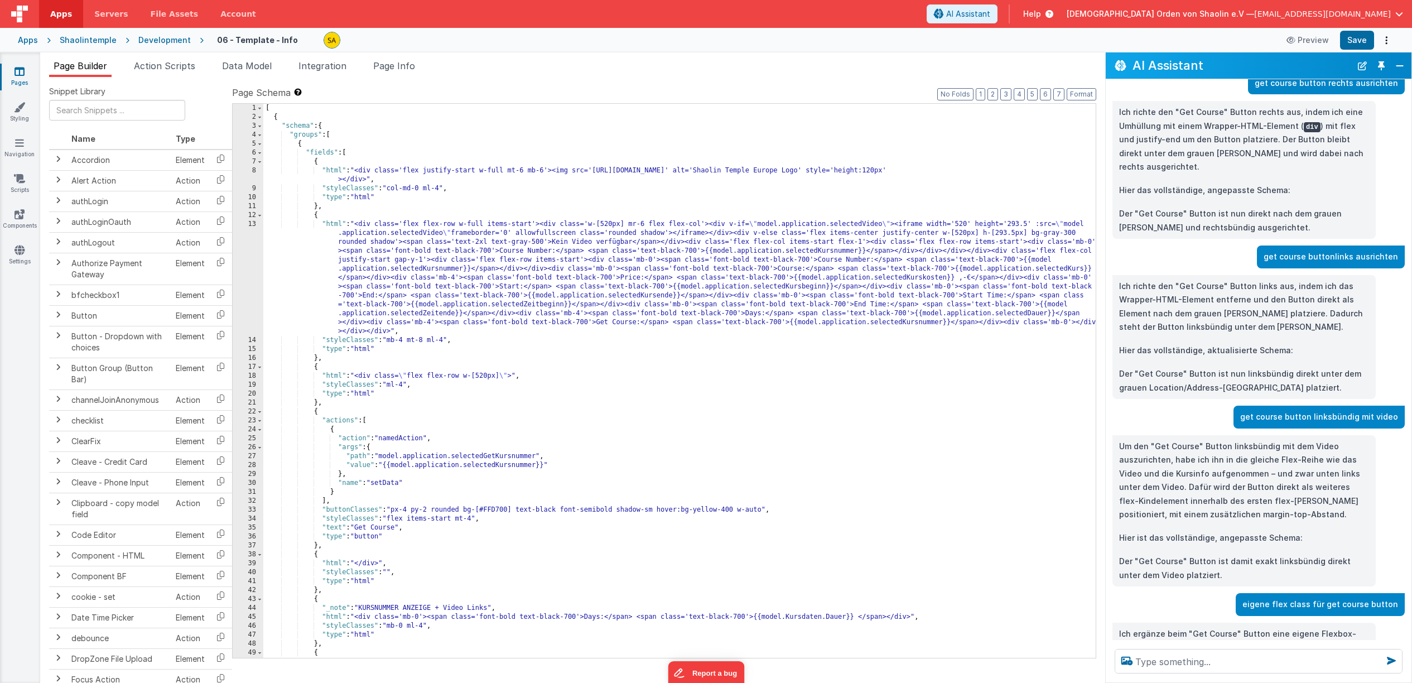
scroll to position [1600, 0]
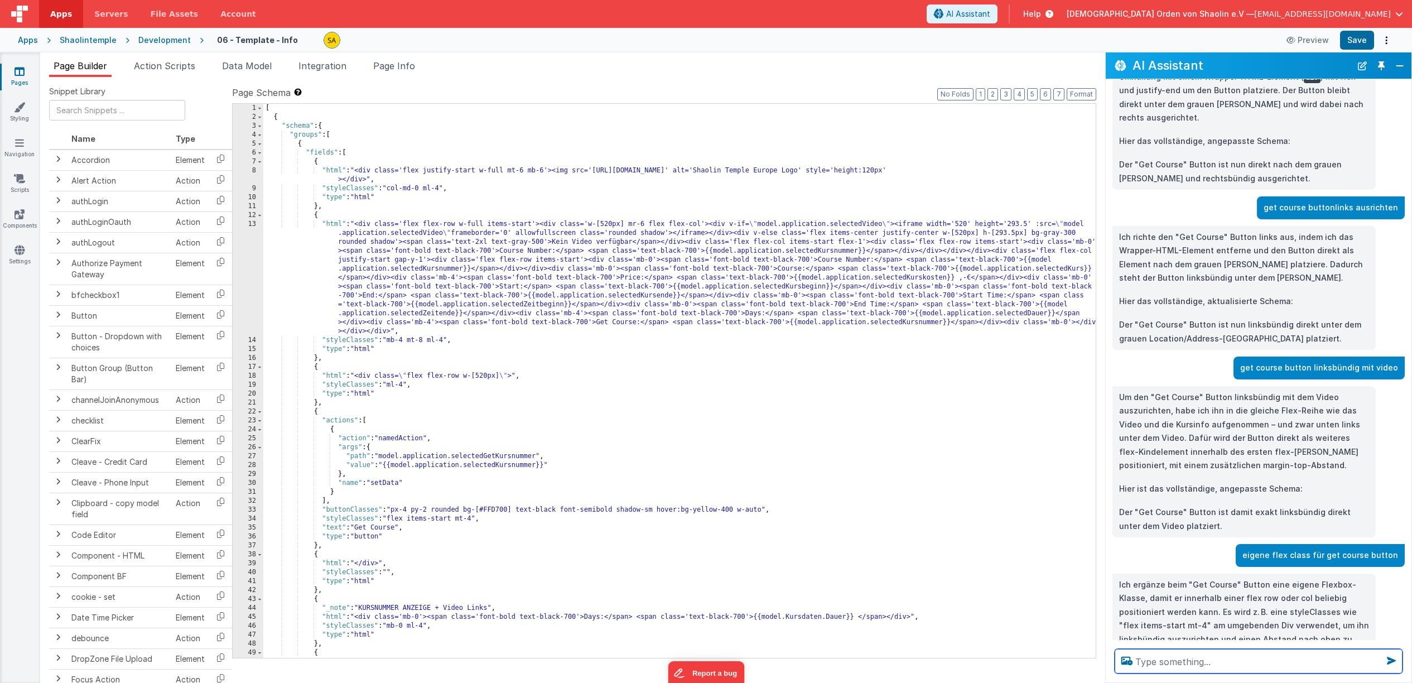
click at [1168, 663] on textarea at bounding box center [1259, 661] width 288 height 25
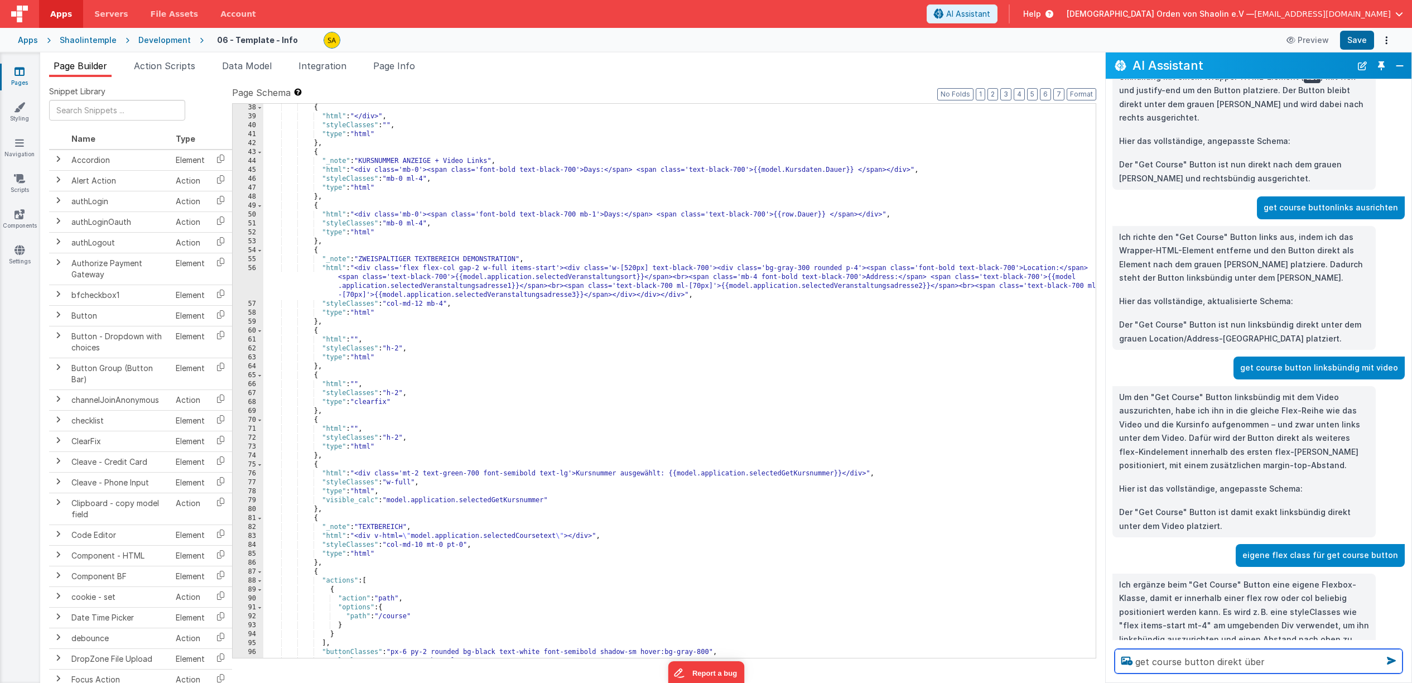
scroll to position [455, 0]
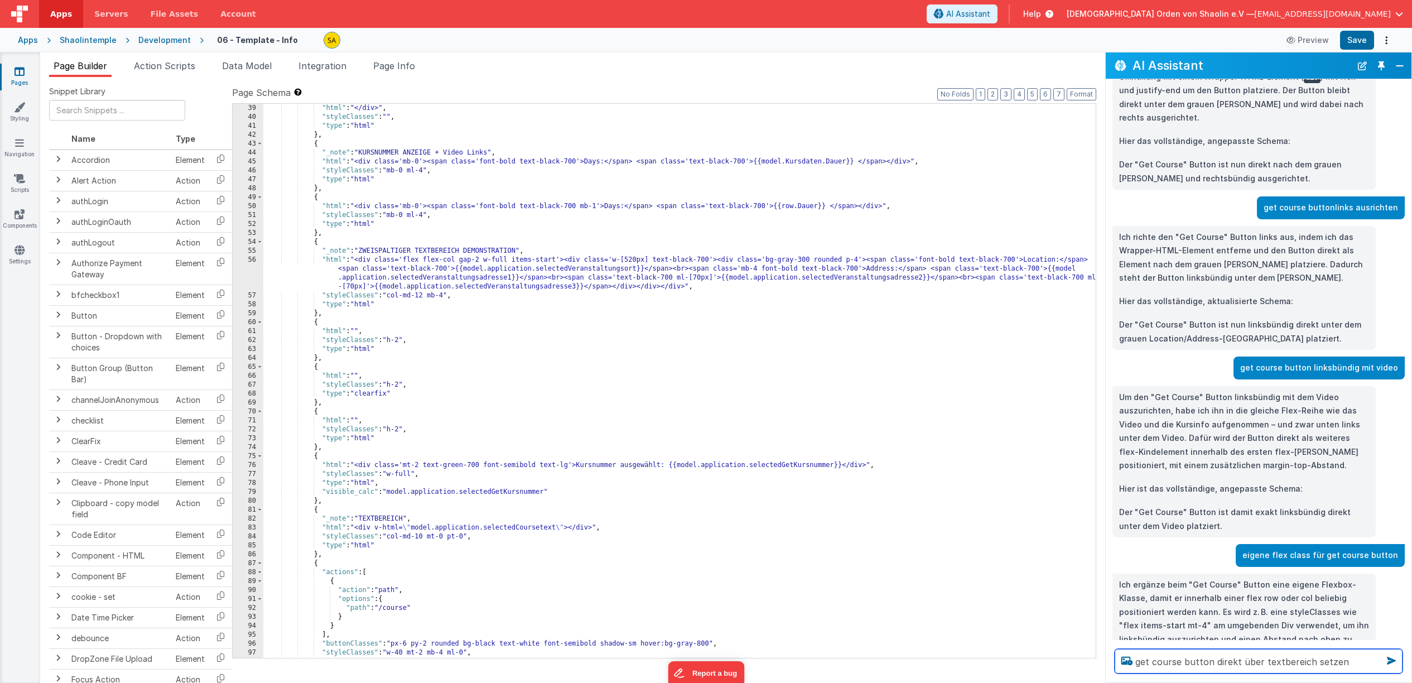
type textarea "get course button direkt über textbereich setzen"
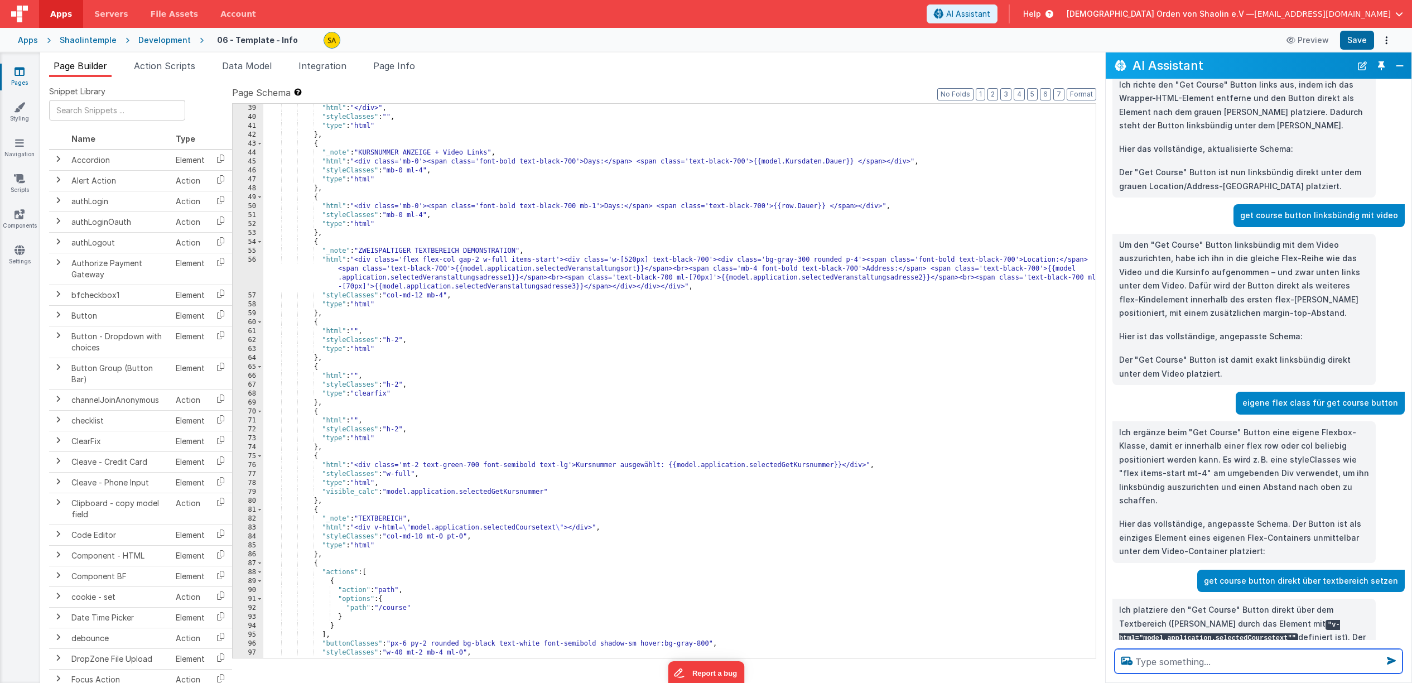
scroll to position [1773, 0]
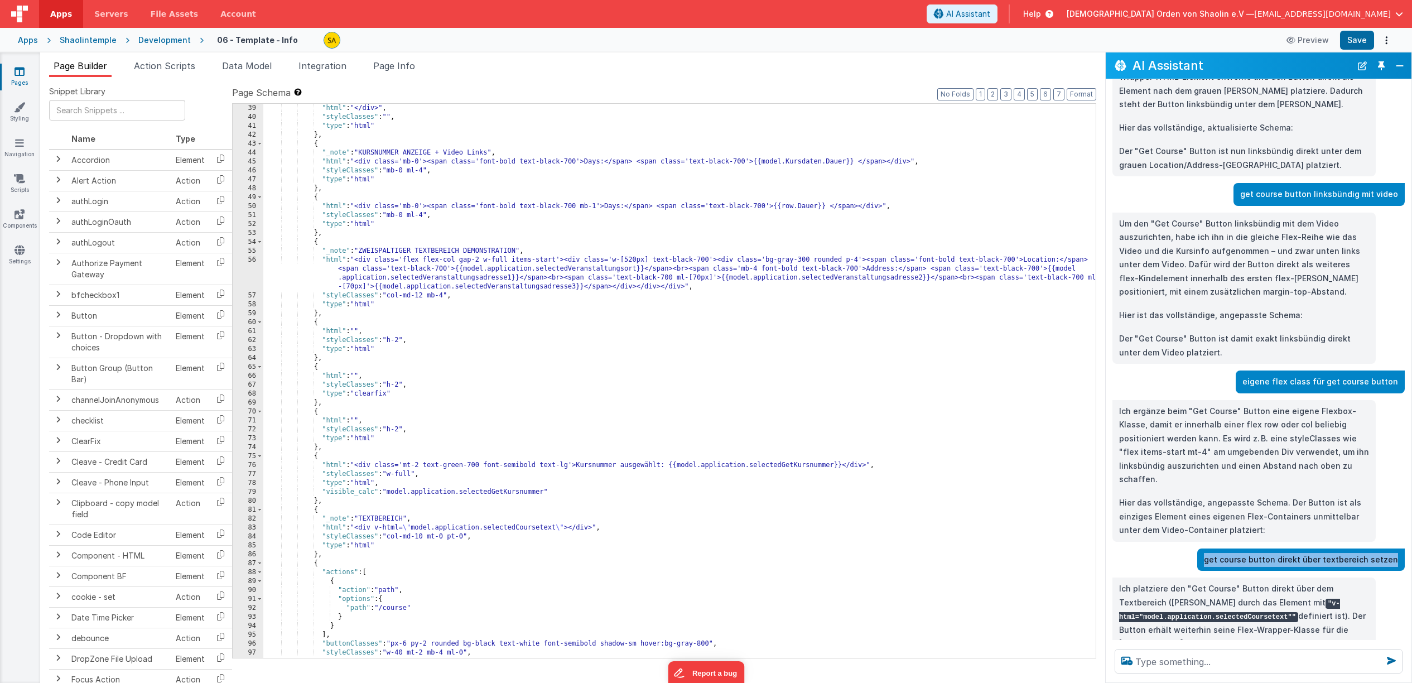
drag, startPoint x: 1225, startPoint y: 463, endPoint x: 1404, endPoint y: 465, distance: 179.7
click at [1404, 548] on div "get course button direkt über textbereich setzen" at bounding box center [1301, 559] width 208 height 23
copy p "get course button direkt über textbereich setzen"
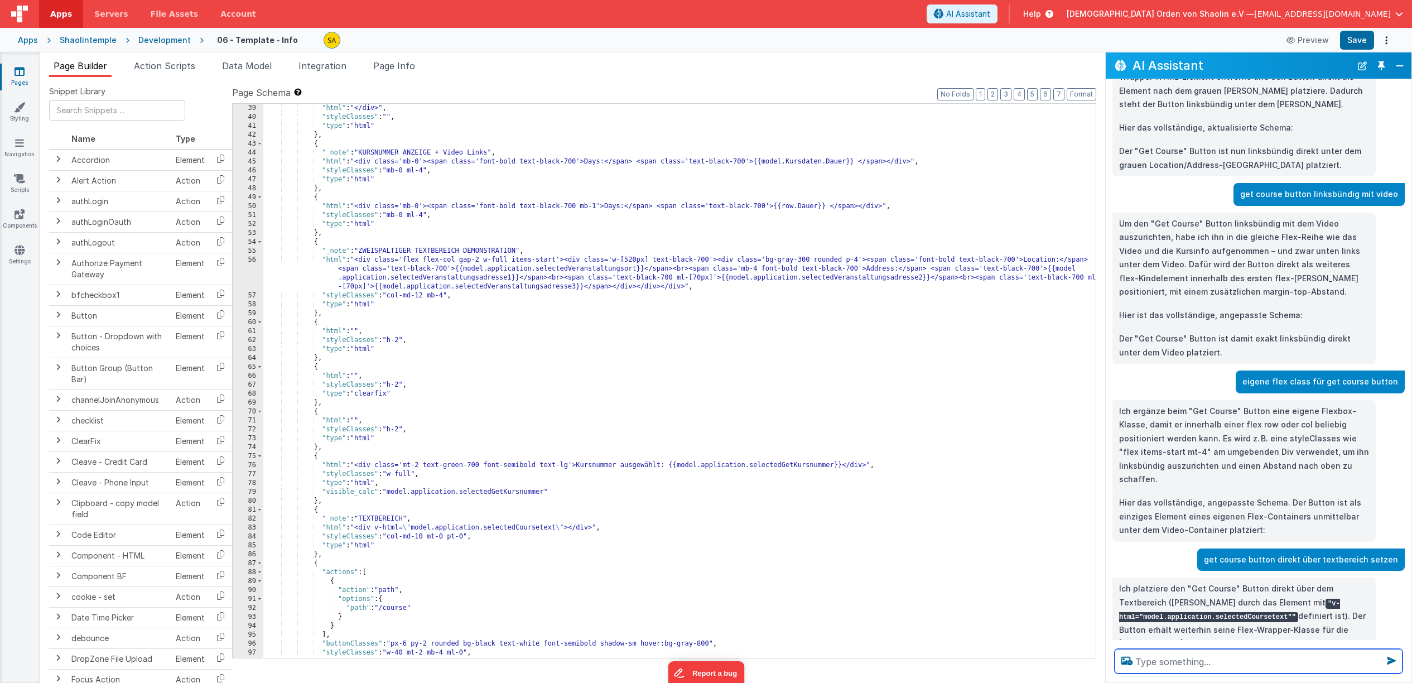
click at [1181, 659] on textarea at bounding box center [1259, 661] width 288 height 25
paste textarea "get course button direkt über textbereich setzen"
type textarea "get course button direkt über textbereich setzen"
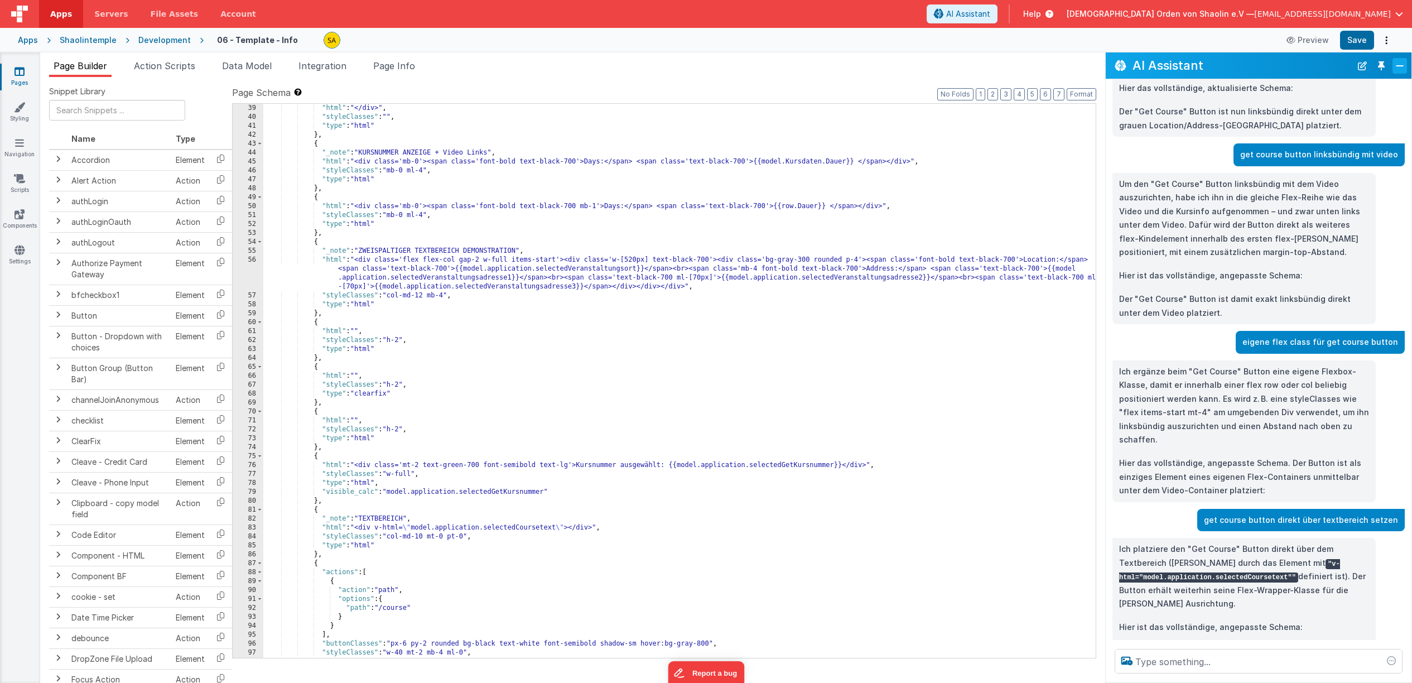
click at [1399, 69] on button "Close" at bounding box center [1400, 66] width 15 height 16
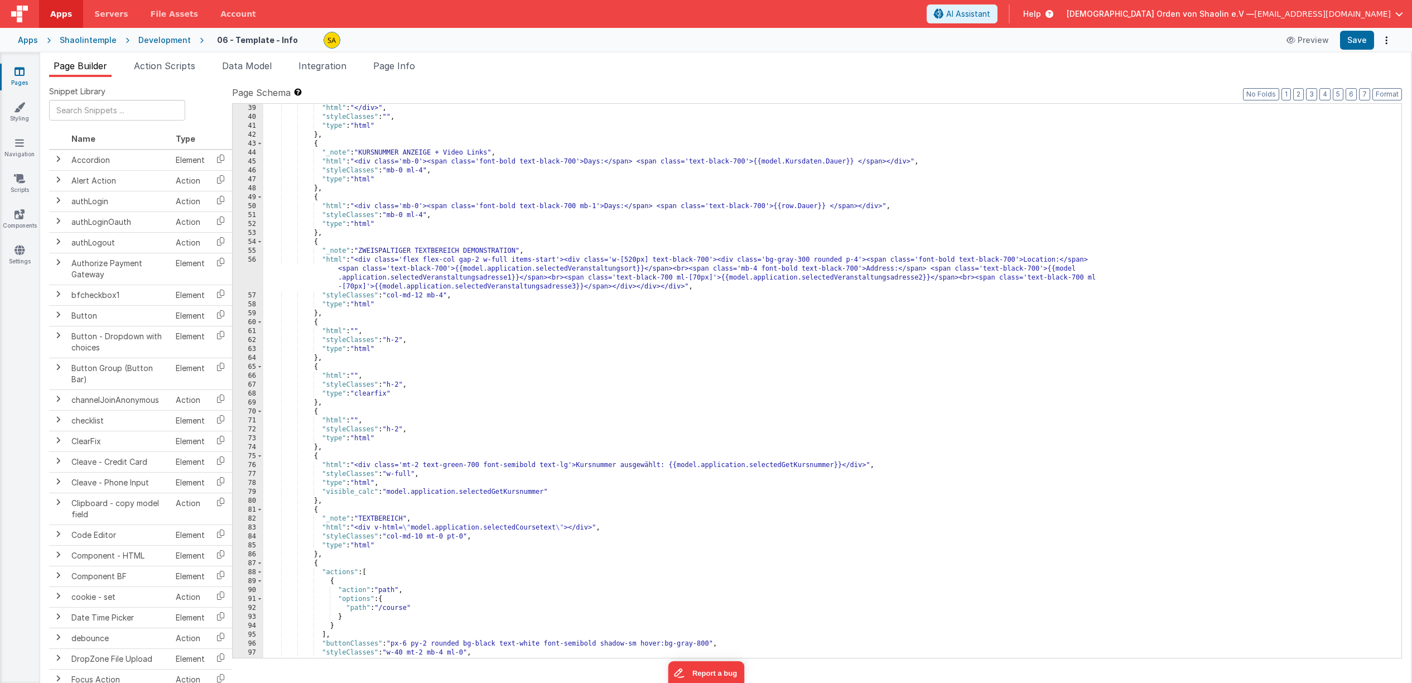
scroll to position [3048, 0]
click at [990, 16] on span "AI Assistant" at bounding box center [968, 13] width 44 height 11
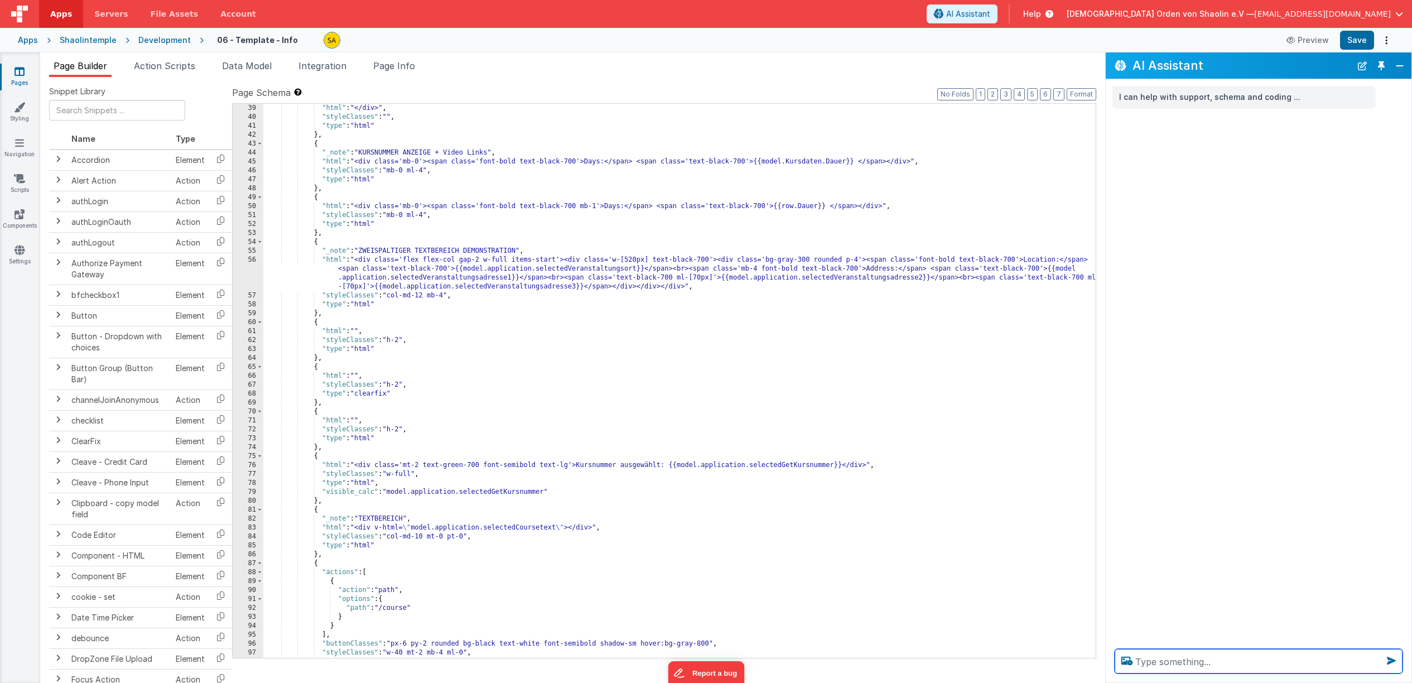
paste textarea "get course button direkt über textbereich setzen"
type textarea "get course button direkt über textbereich setzen"
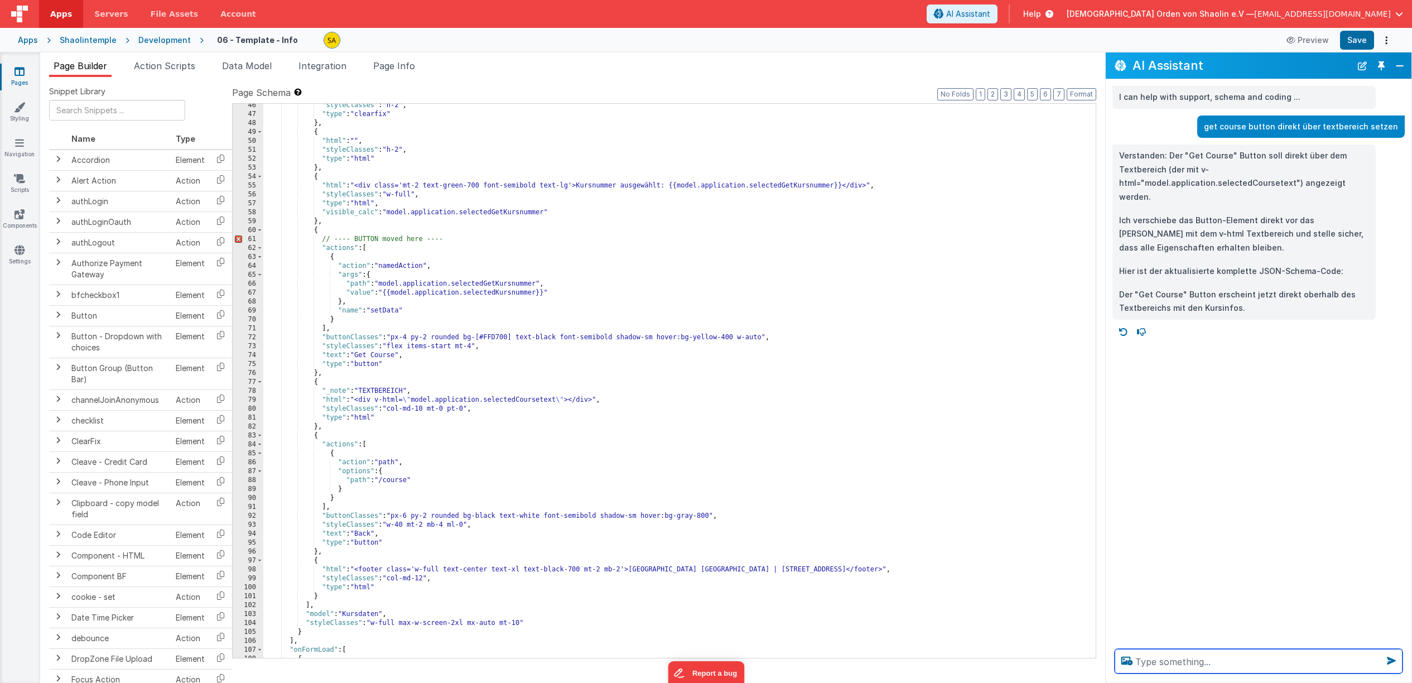
scroll to position [432, 0]
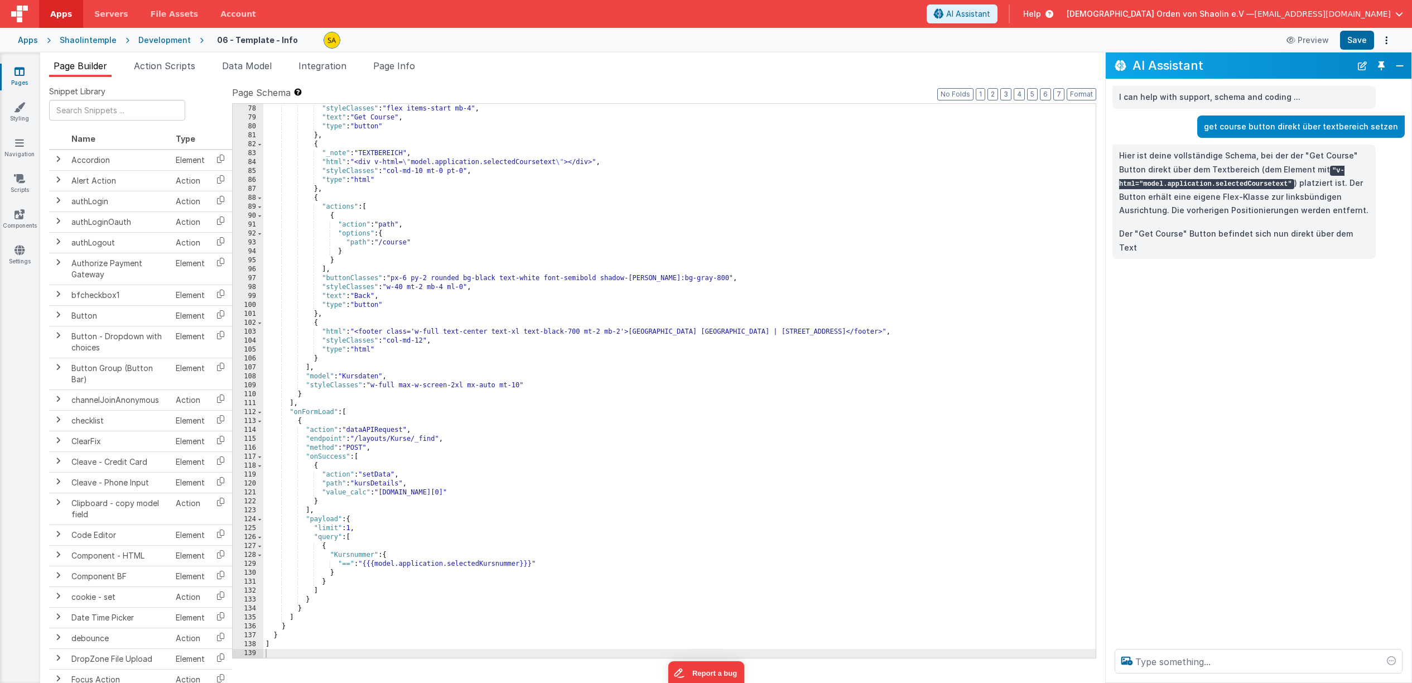
scroll to position [830, 0]
click at [1354, 42] on button "Save" at bounding box center [1357, 40] width 34 height 19
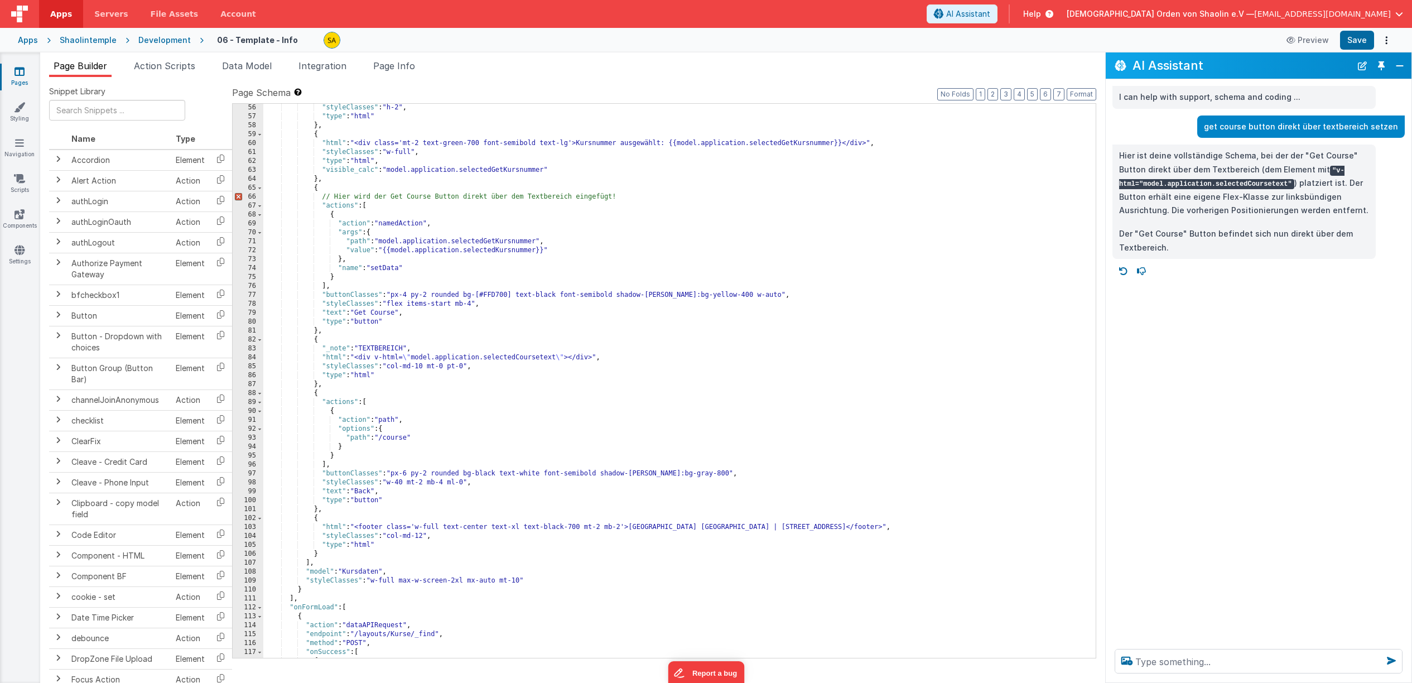
scroll to position [596, 0]
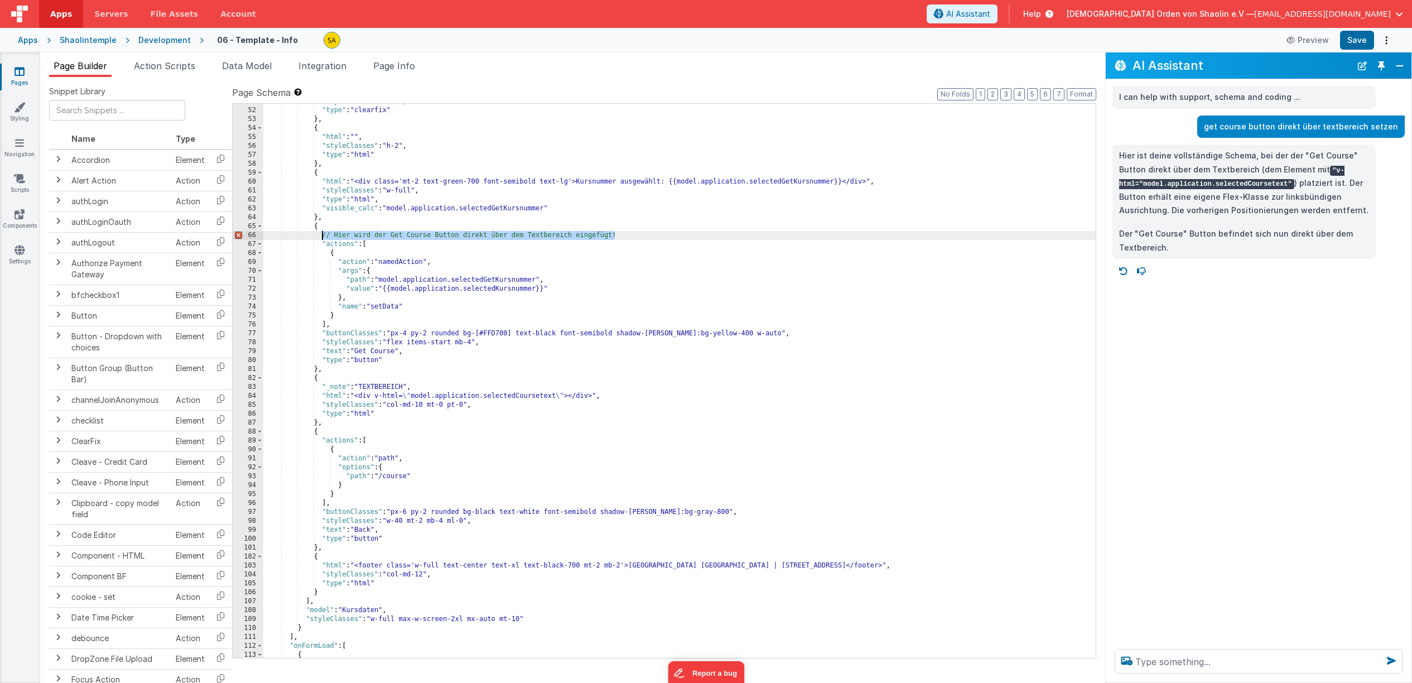
drag, startPoint x: 644, startPoint y: 236, endPoint x: 323, endPoint y: 234, distance: 320.8
click at [323, 234] on div ""styleClasses" : "h-2" , "type" : "clearfix" } , { "html" : "" , "styleClasses"…" at bounding box center [679, 383] width 832 height 572
click at [1352, 42] on button "Save" at bounding box center [1357, 40] width 34 height 19
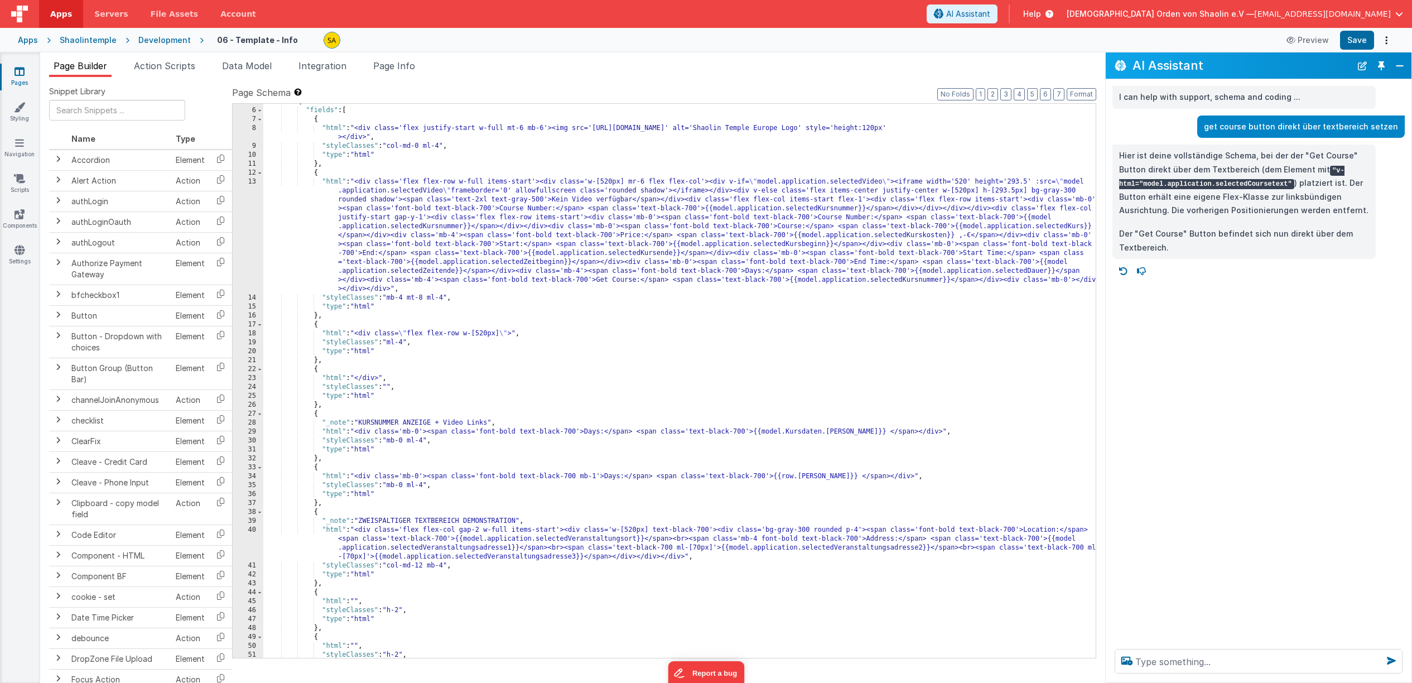
scroll to position [0, 0]
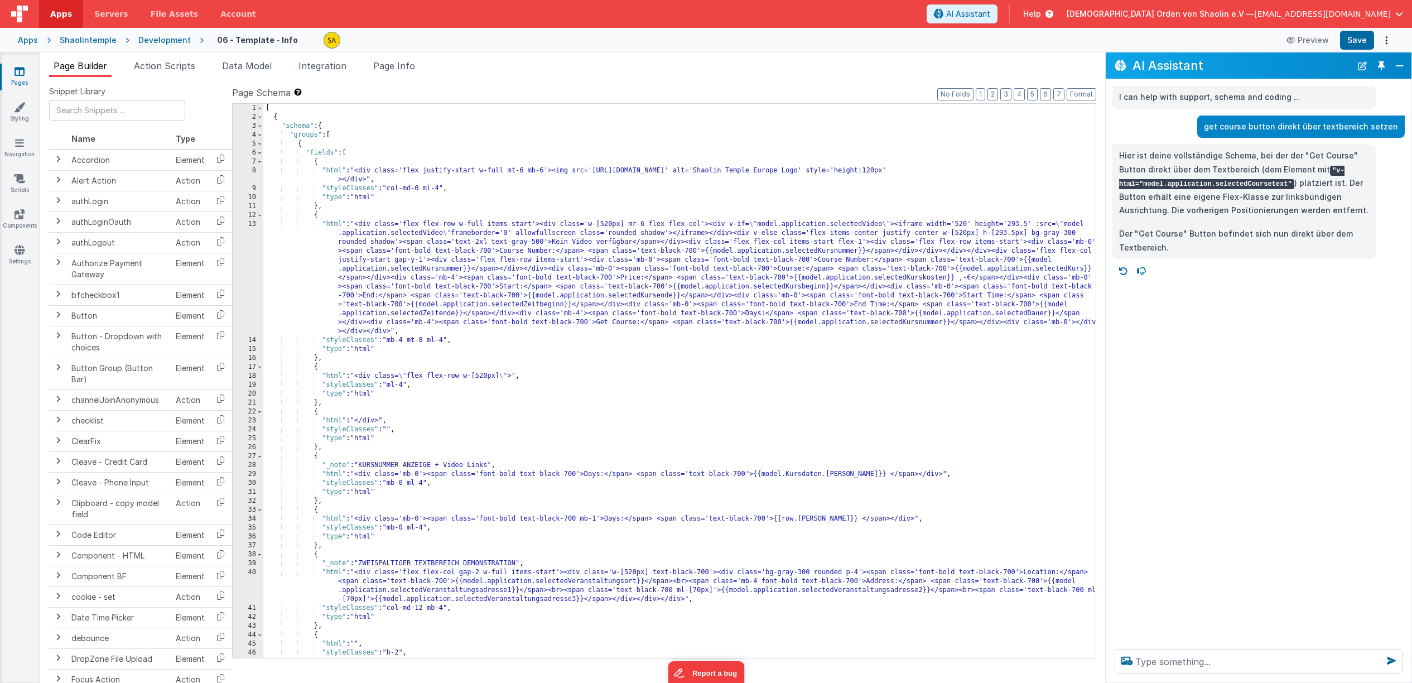
click at [23, 75] on icon at bounding box center [20, 71] width 10 height 11
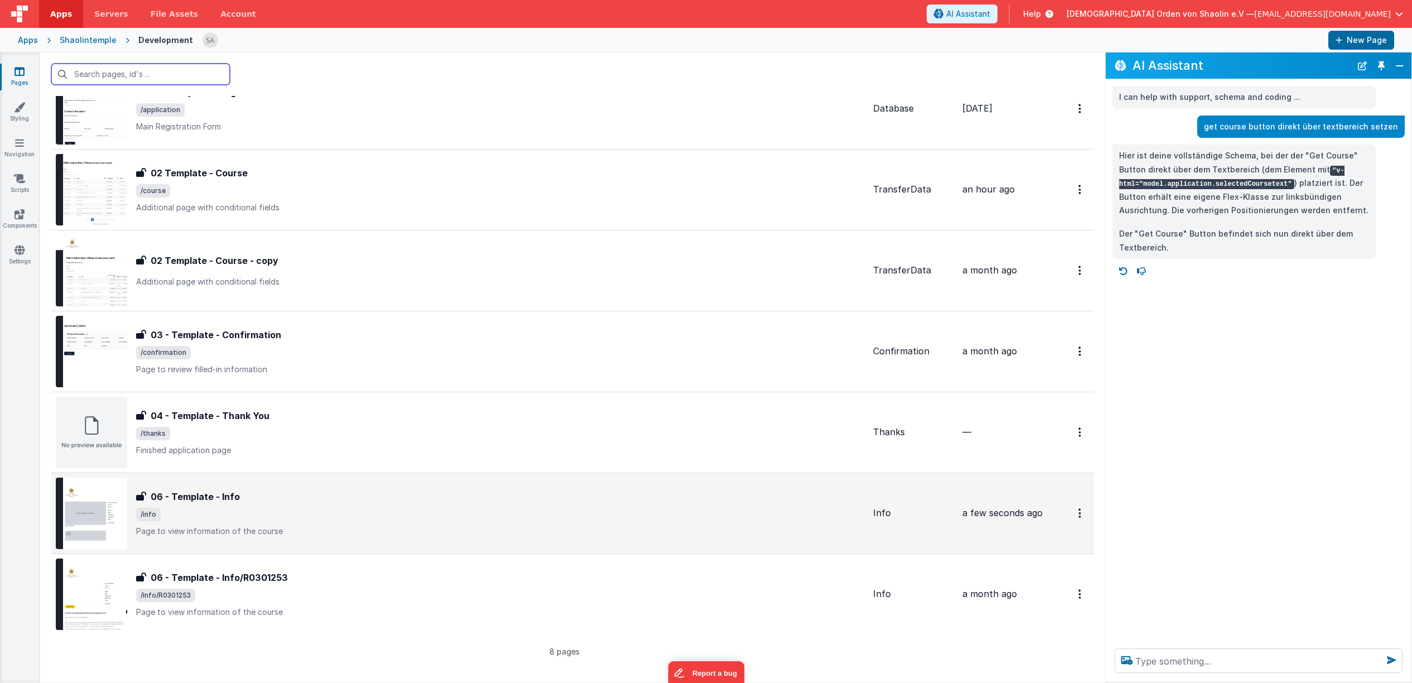
scroll to position [136, 0]
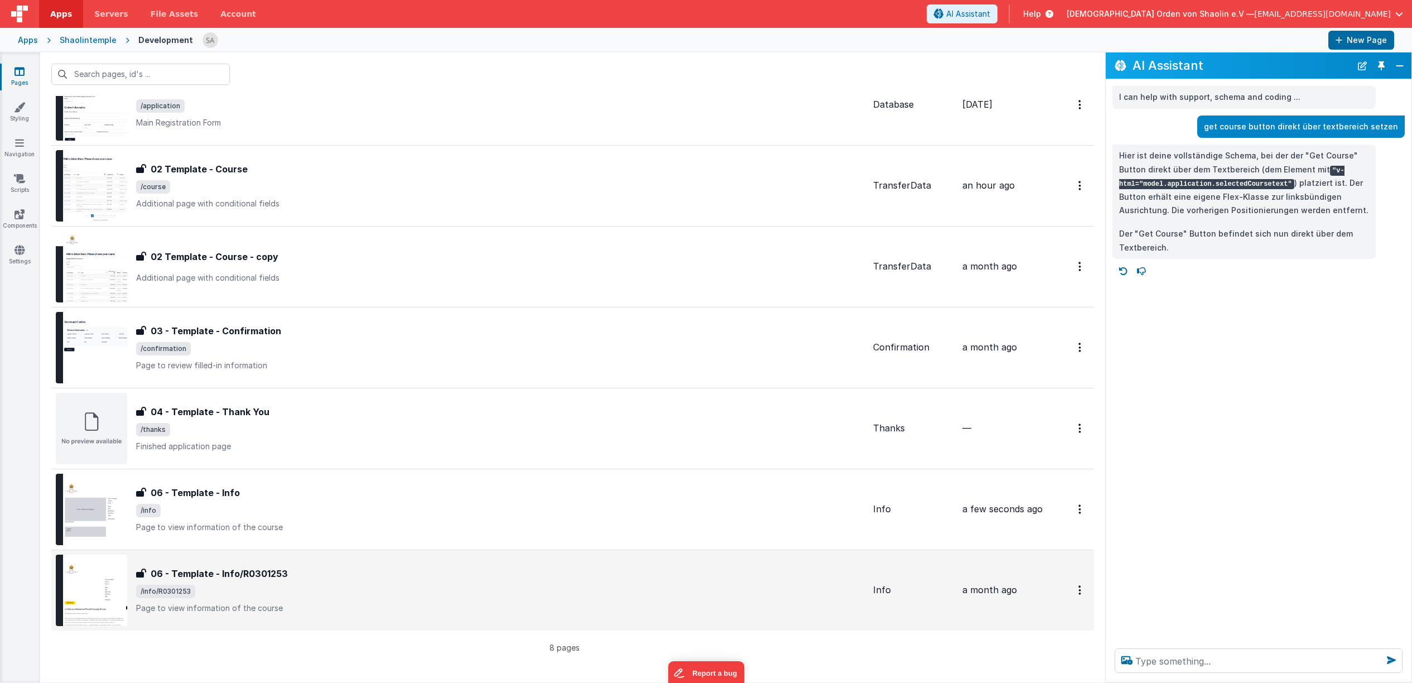
click at [362, 591] on span "/info/R0301253" at bounding box center [500, 591] width 728 height 13
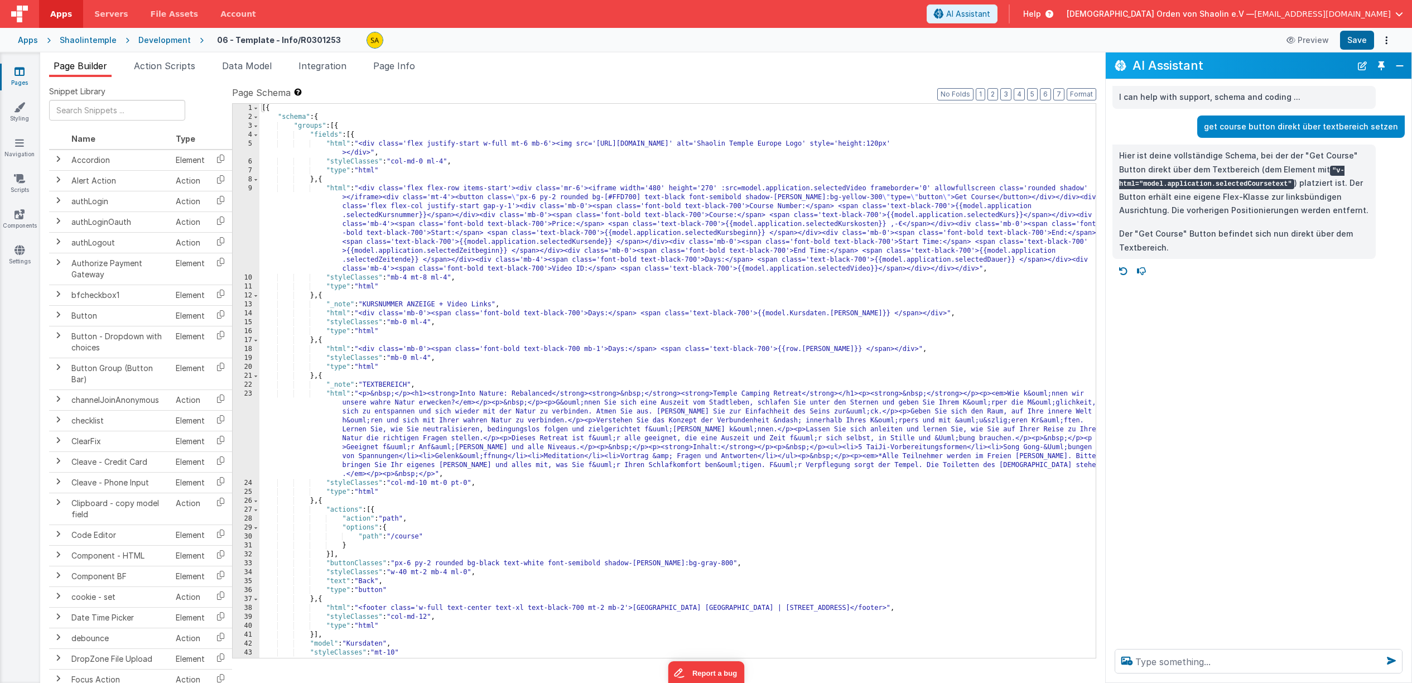
click at [13, 76] on link "Pages" at bounding box center [19, 77] width 40 height 22
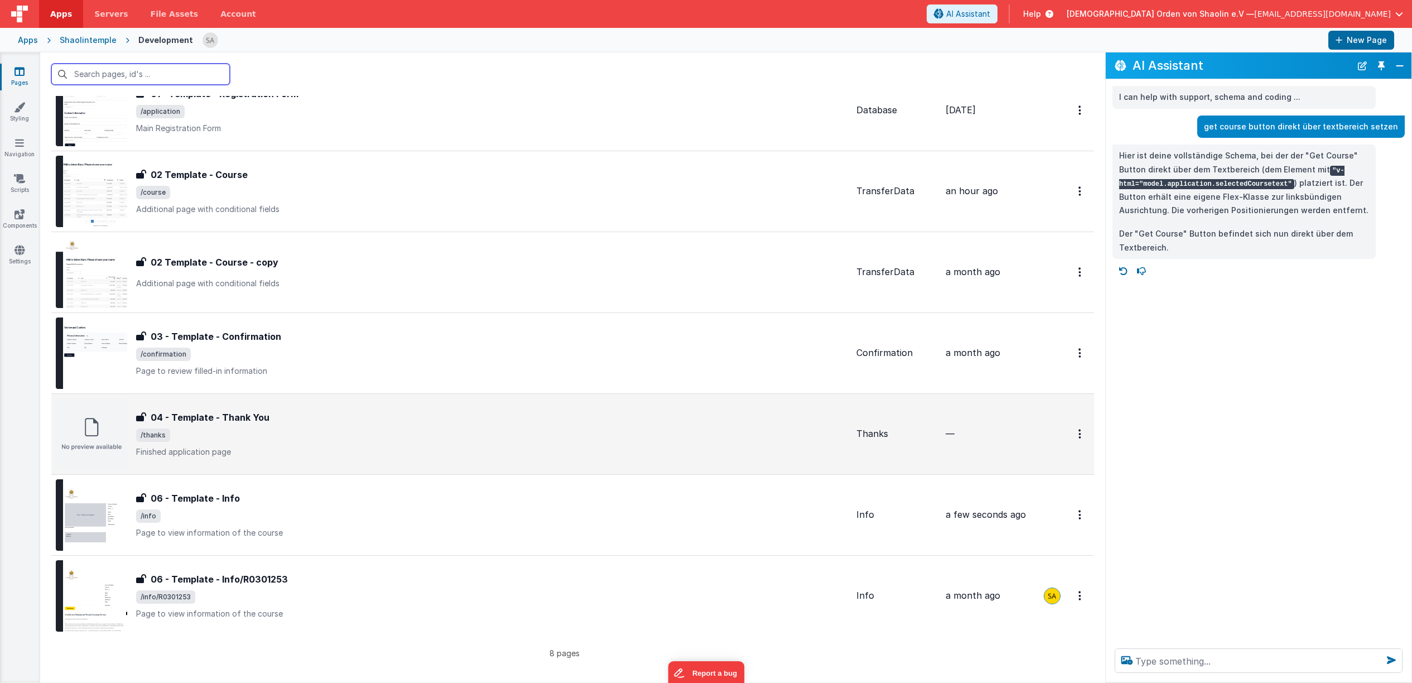
scroll to position [138, 0]
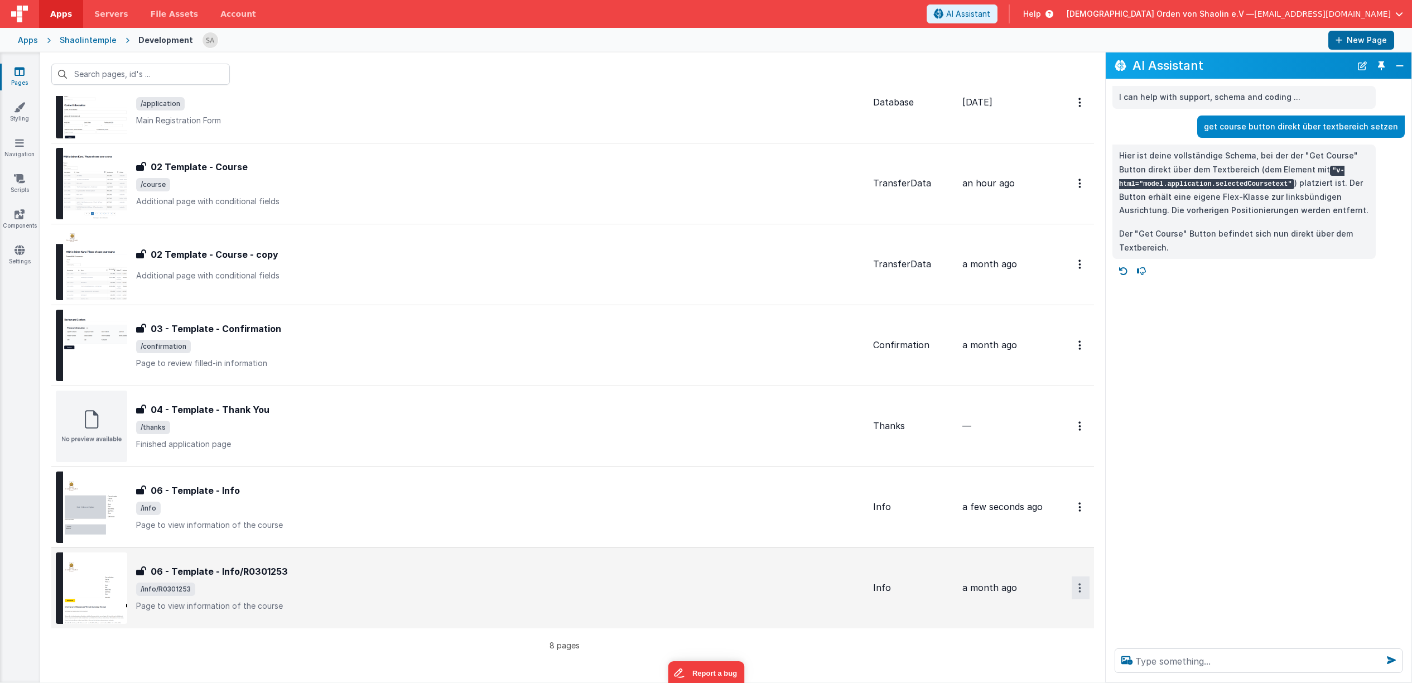
click at [1080, 33] on button "Options" at bounding box center [1081, 21] width 18 height 23
click at [1032, 610] on link "Preview" at bounding box center [1040, 614] width 98 height 20
click at [341, 574] on div "06 - Template - Info/R0301253" at bounding box center [500, 571] width 728 height 13
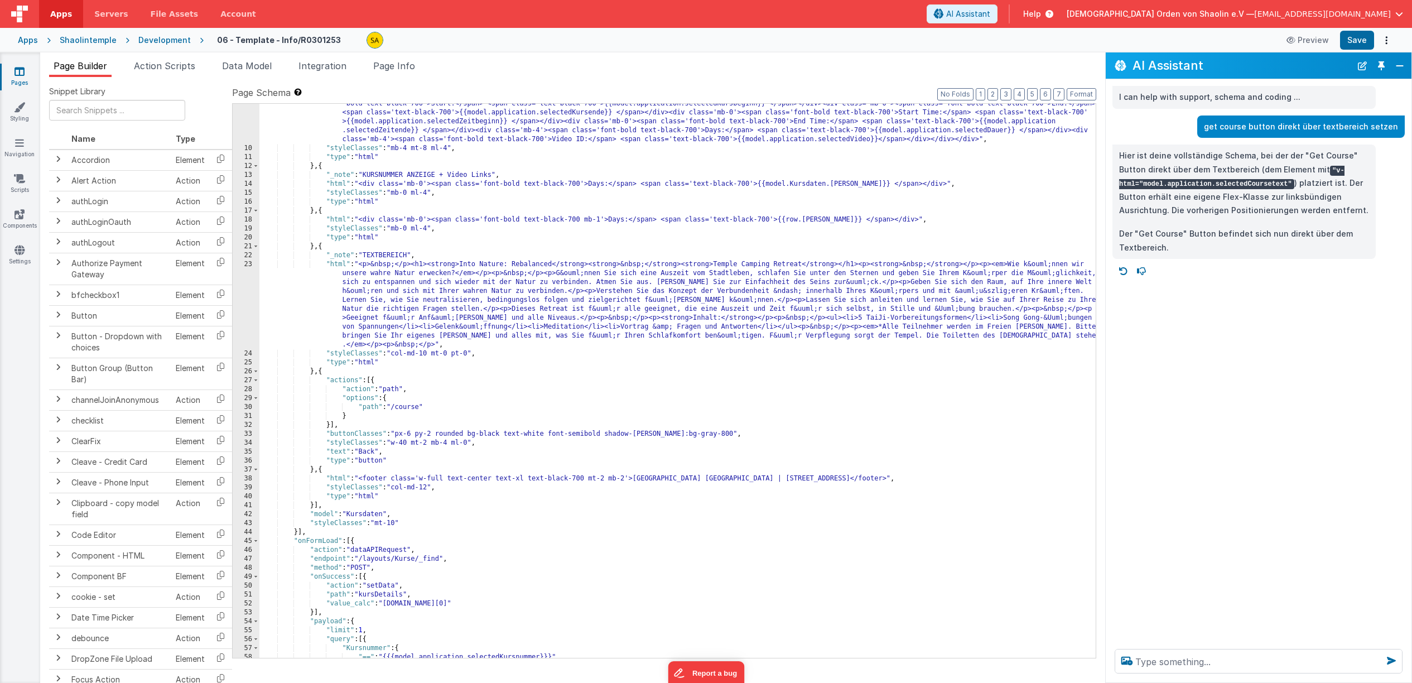
scroll to position [129, 0]
click at [927, 490] on div ""html" : "<div class='flex flex-row items-start'><div class='mr-6'><iframe widt…" at bounding box center [677, 381] width 836 height 652
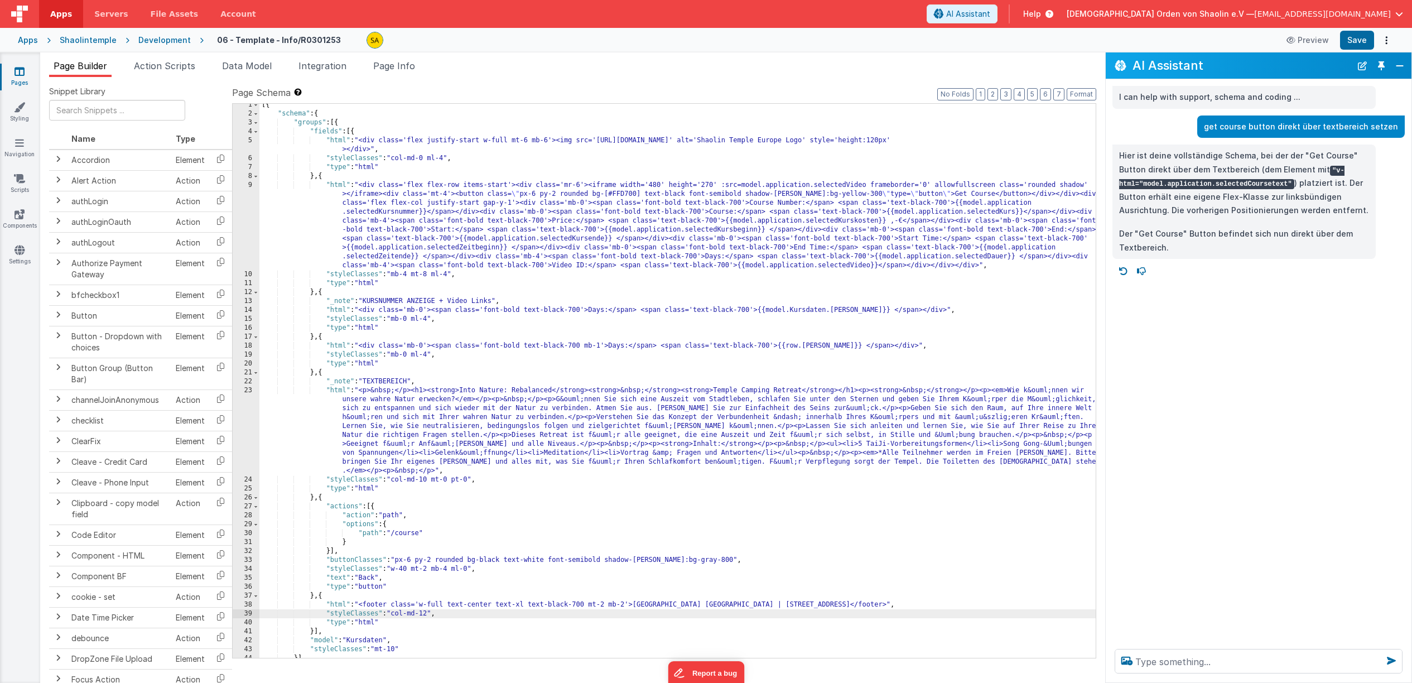
scroll to position [7, 0]
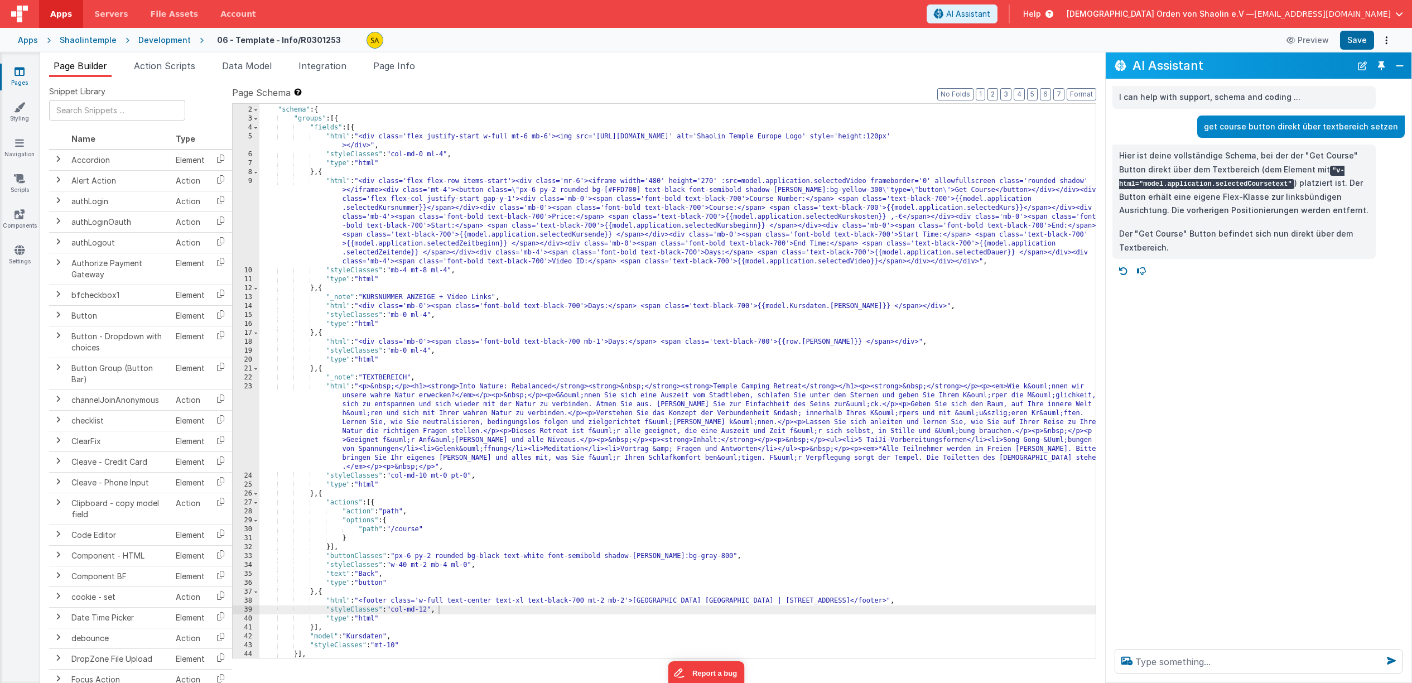
click at [21, 75] on icon at bounding box center [20, 71] width 10 height 11
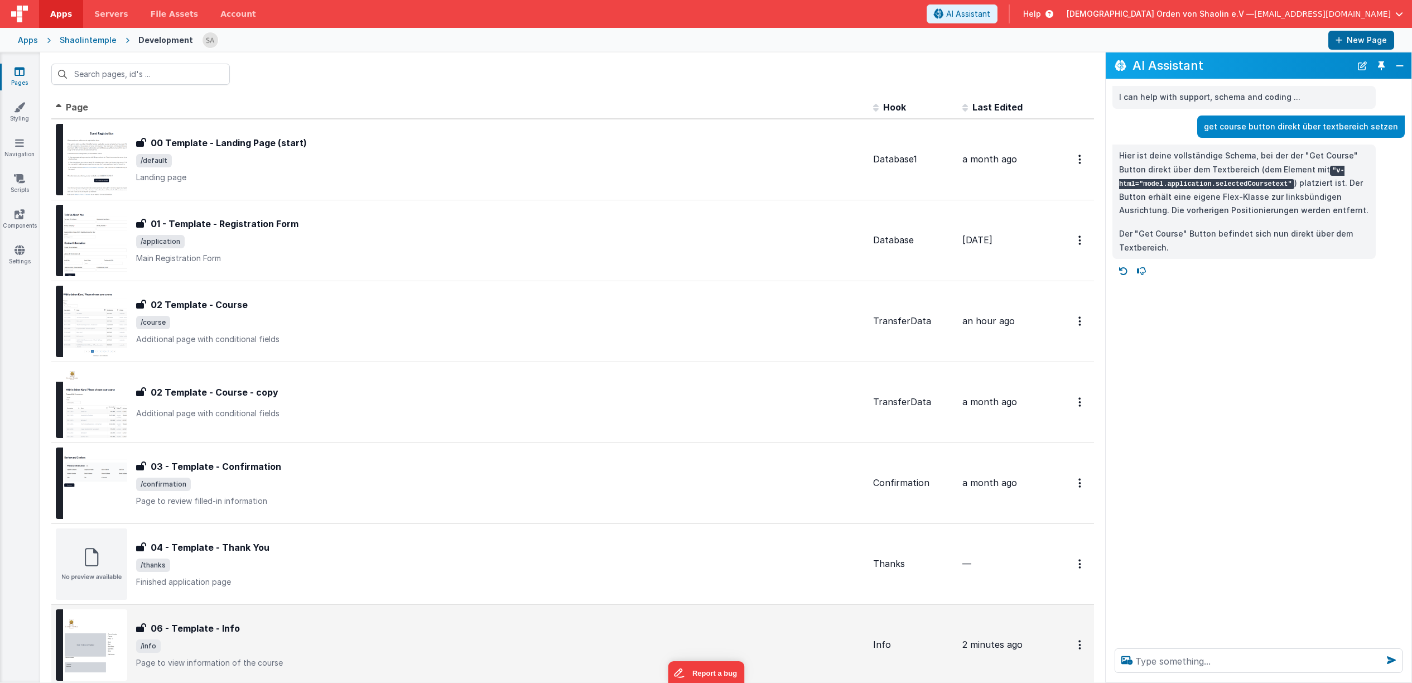
click at [436, 622] on div "06 - Template - Info" at bounding box center [500, 628] width 728 height 13
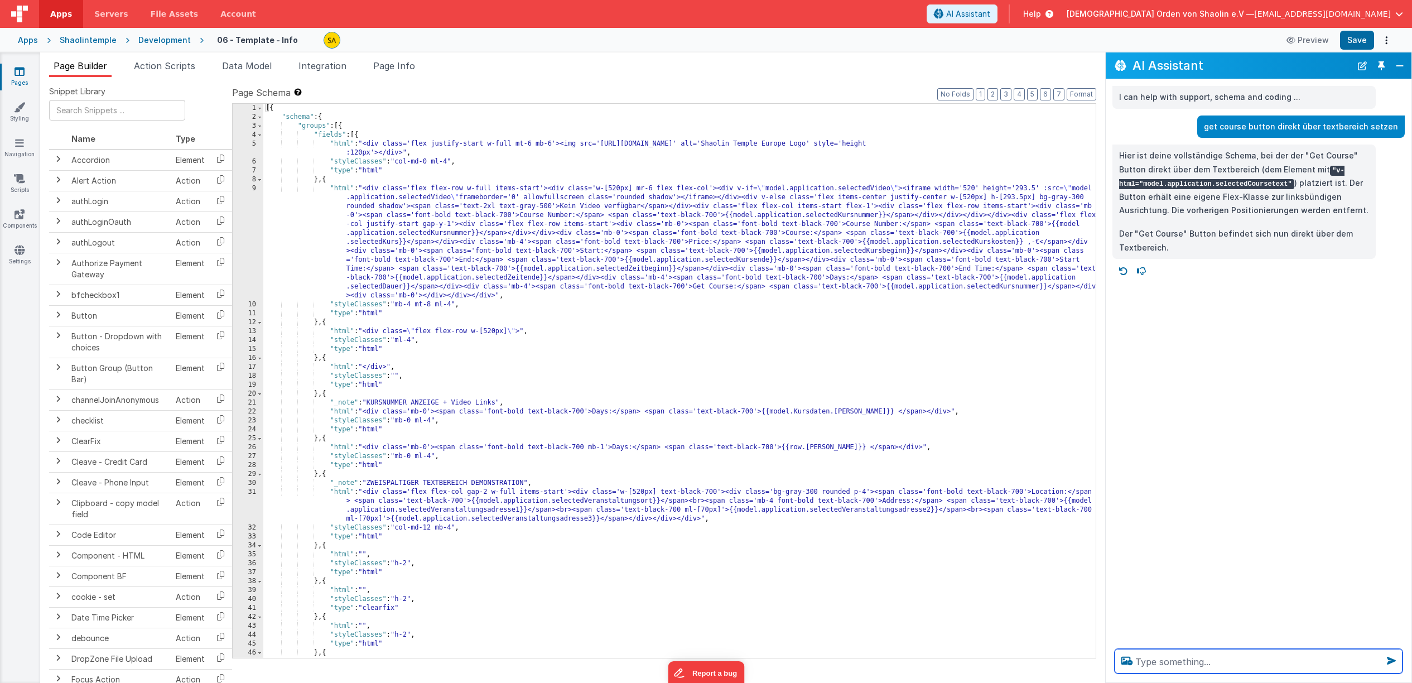
click at [1192, 663] on textarea at bounding box center [1259, 661] width 288 height 25
type textarea "letzte aktion rückgägnig machen"
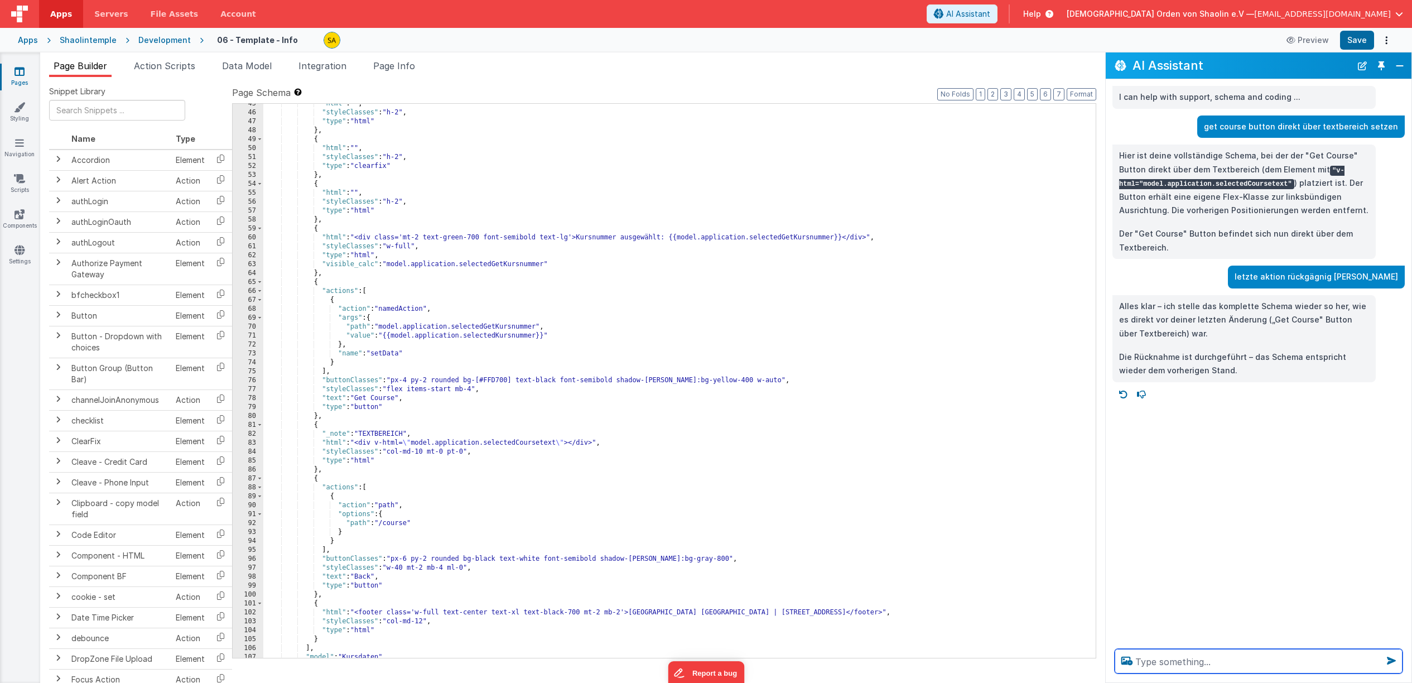
scroll to position [309, 0]
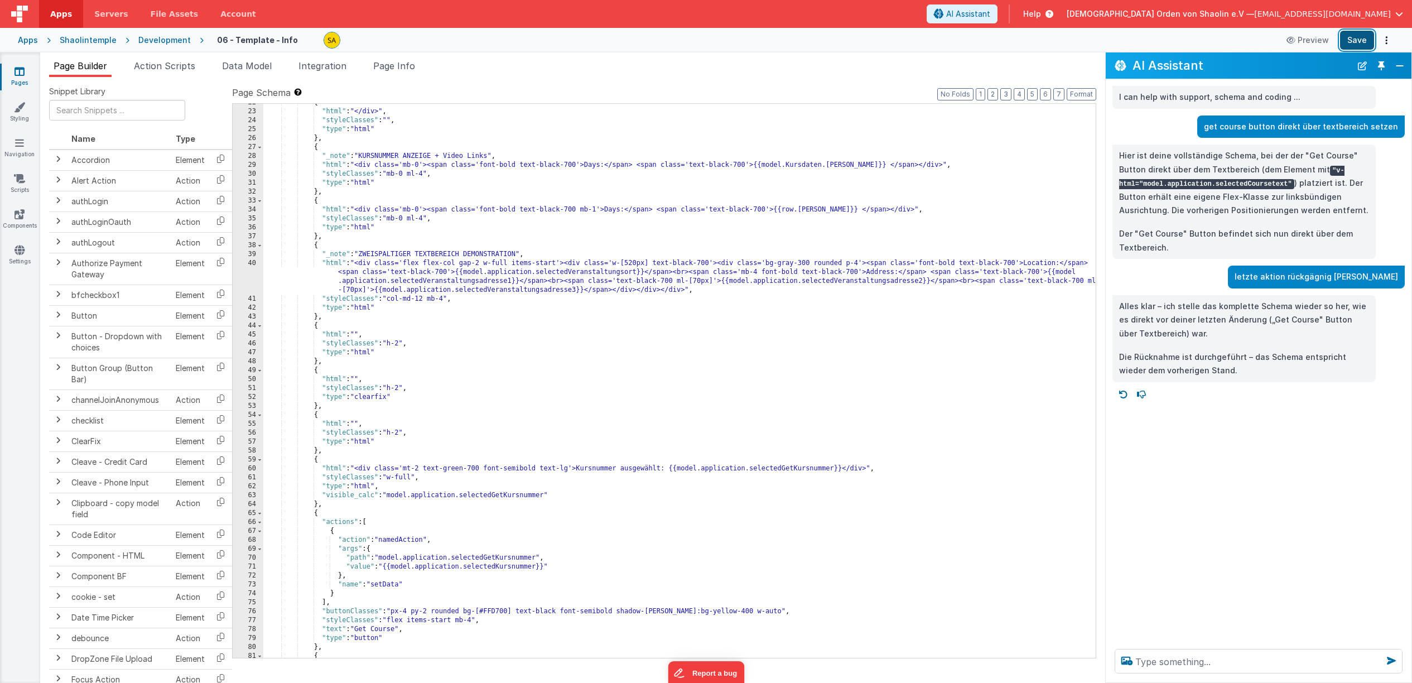
click at [1364, 38] on button "Save" at bounding box center [1357, 40] width 34 height 19
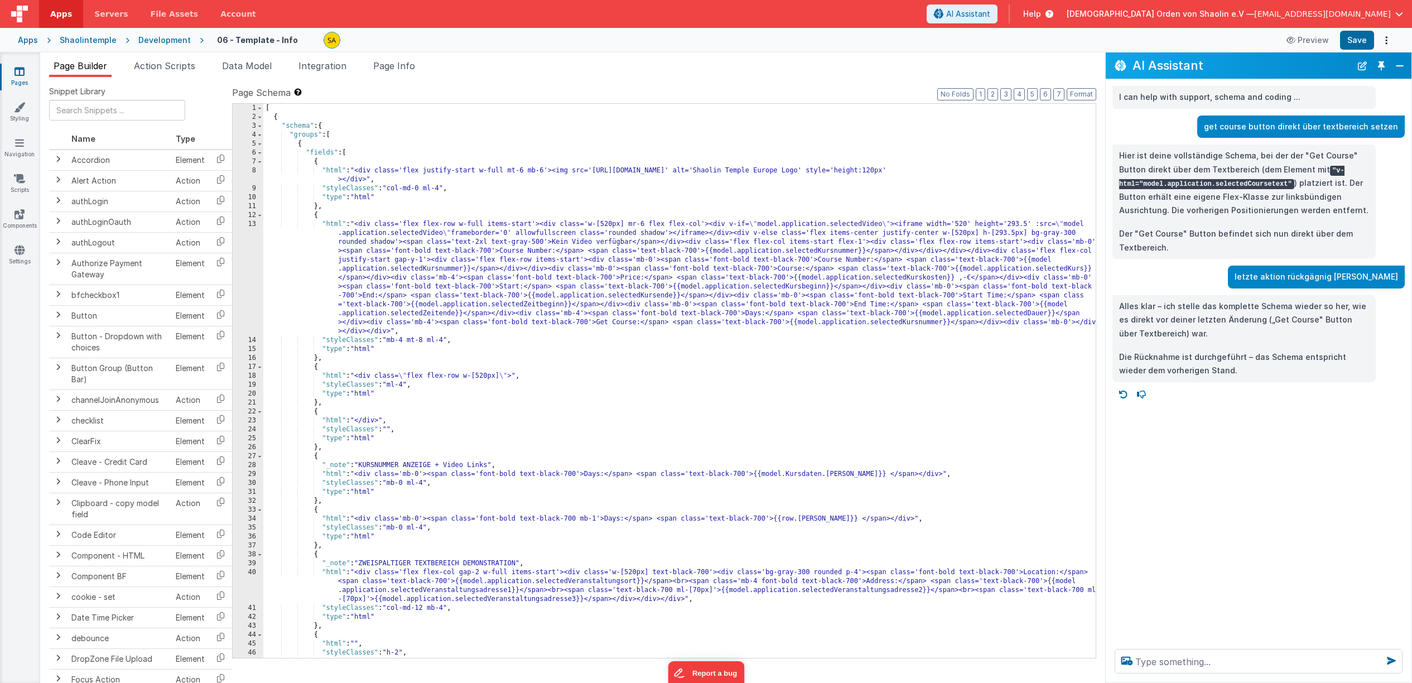
scroll to position [0, 0]
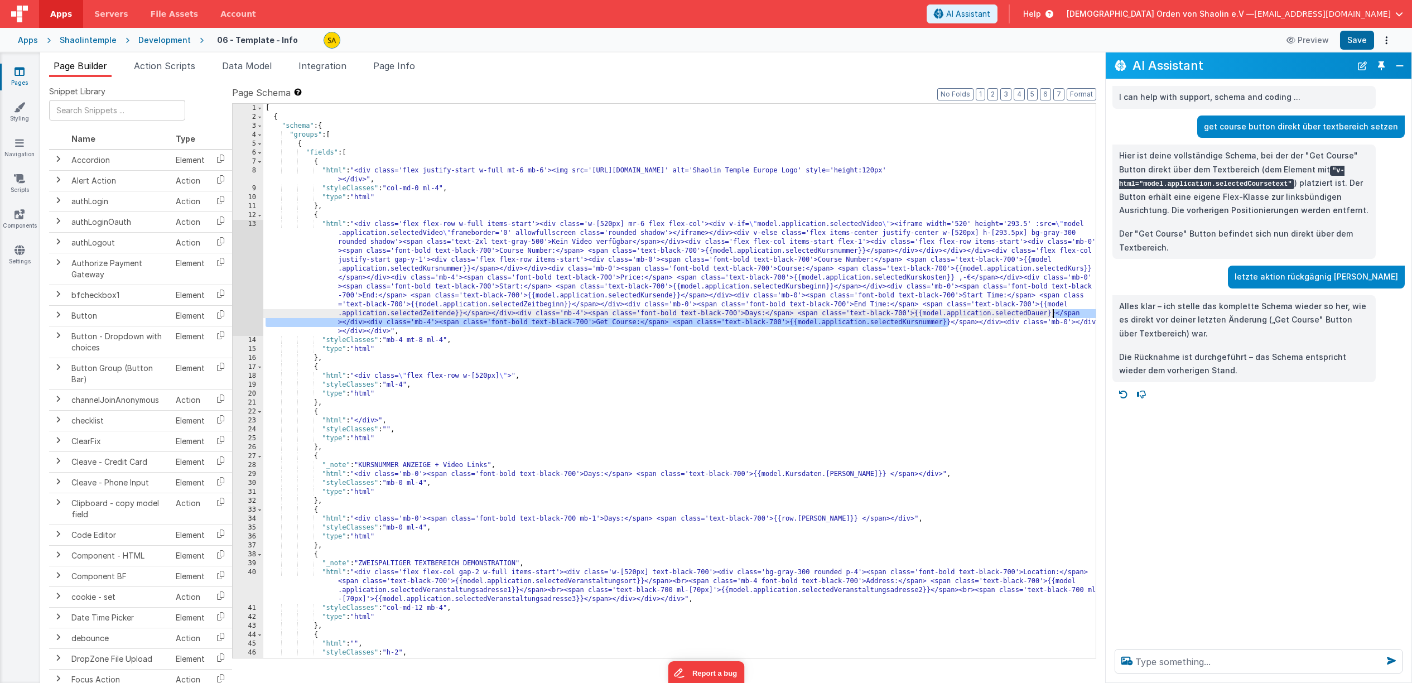
drag, startPoint x: 947, startPoint y: 322, endPoint x: 1101, endPoint y: 380, distance: 164.4
click at [1052, 313] on div "[ { "schema" : { "groups" : [ { "fields" : [ { "html" : "<div class='flex justi…" at bounding box center [679, 390] width 832 height 572
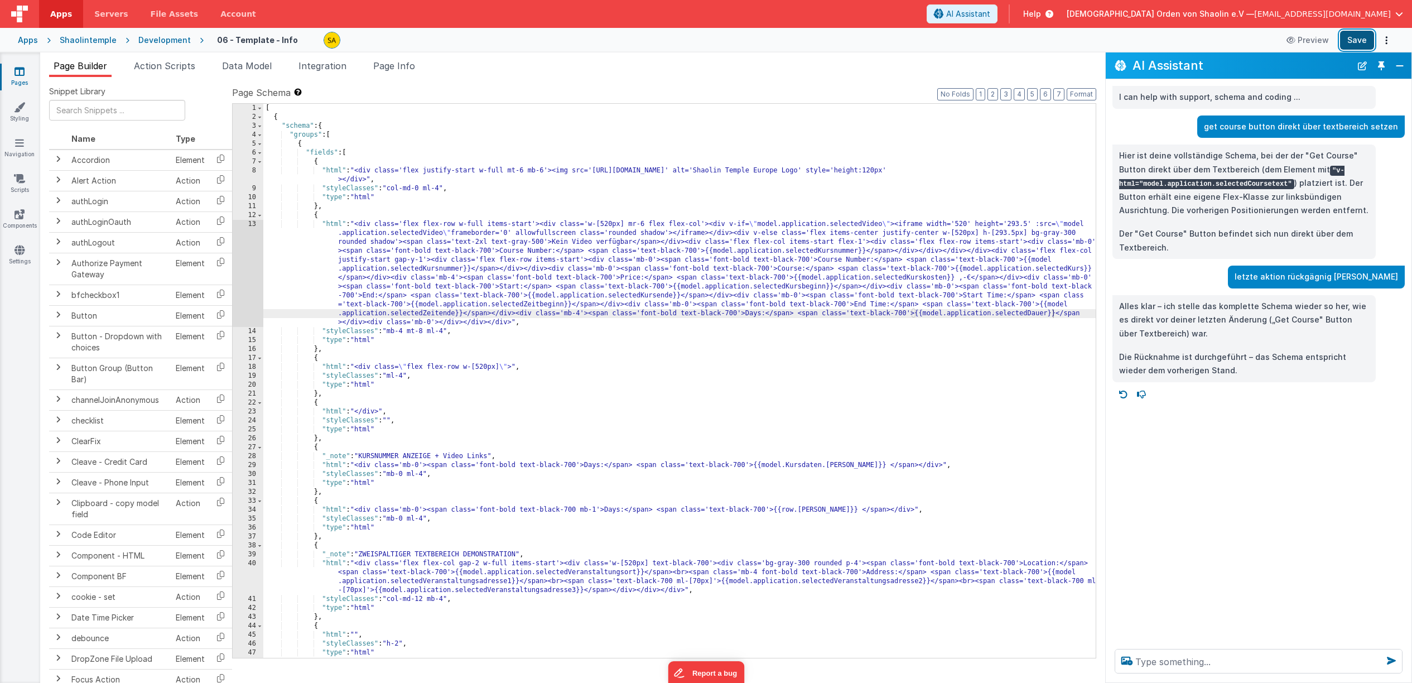
click at [1356, 42] on button "Save" at bounding box center [1357, 40] width 34 height 19
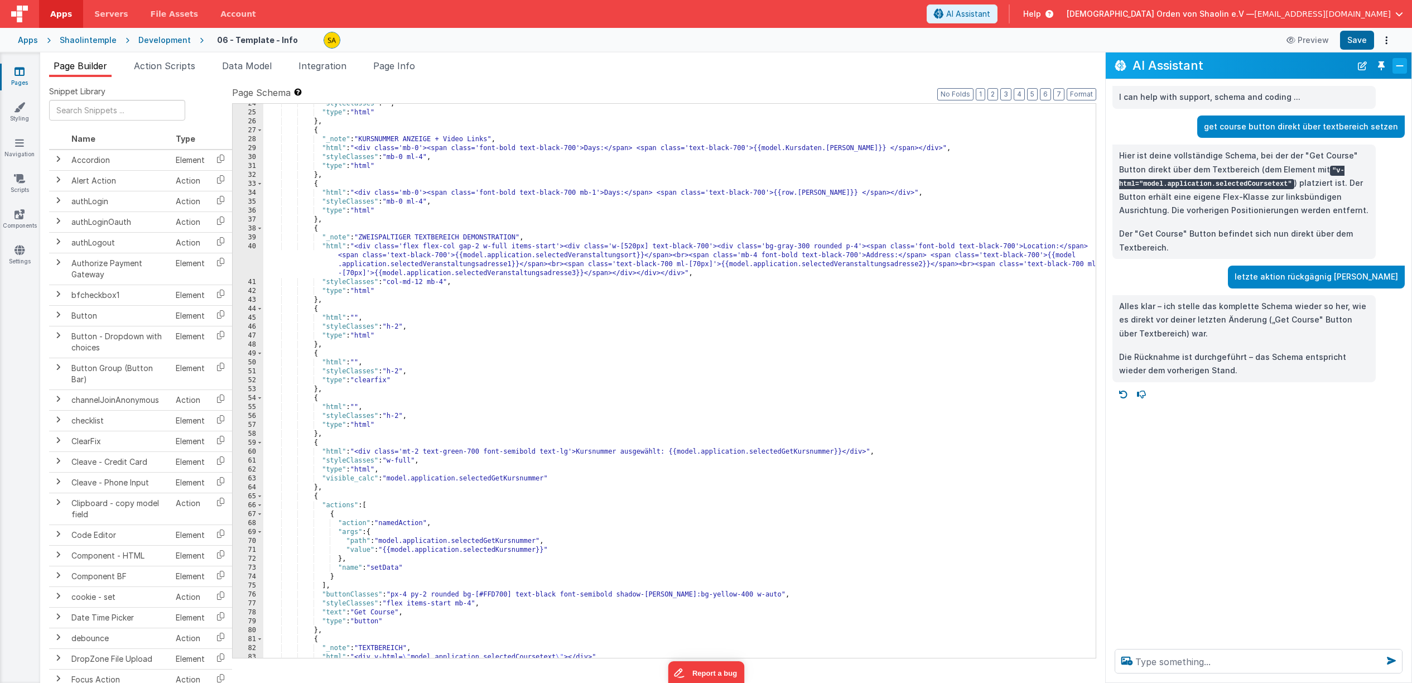
scroll to position [342, 0]
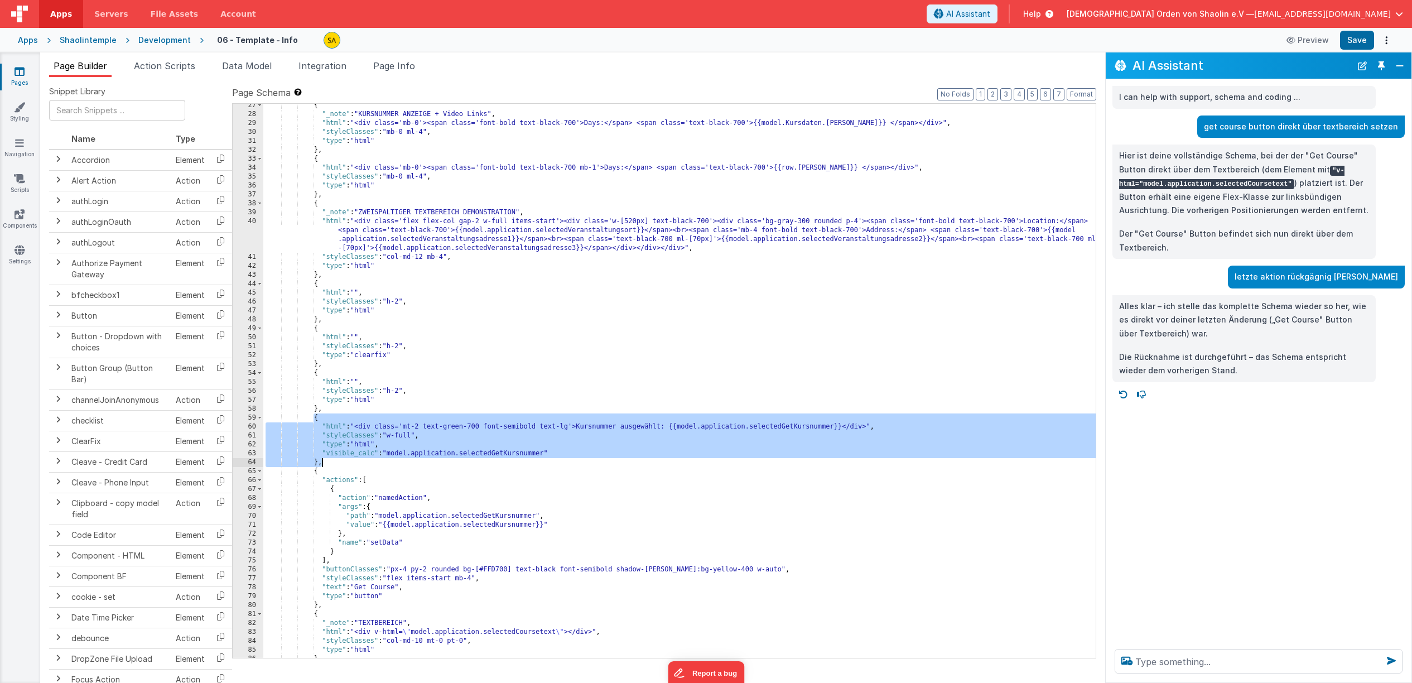
drag, startPoint x: 312, startPoint y: 418, endPoint x: 334, endPoint y: 460, distance: 46.9
click at [334, 460] on div "{ "_note" : "KURSNUMMER ANZEIGE + Video Links" , "html" : "<div class='mb-0'><s…" at bounding box center [679, 387] width 832 height 572
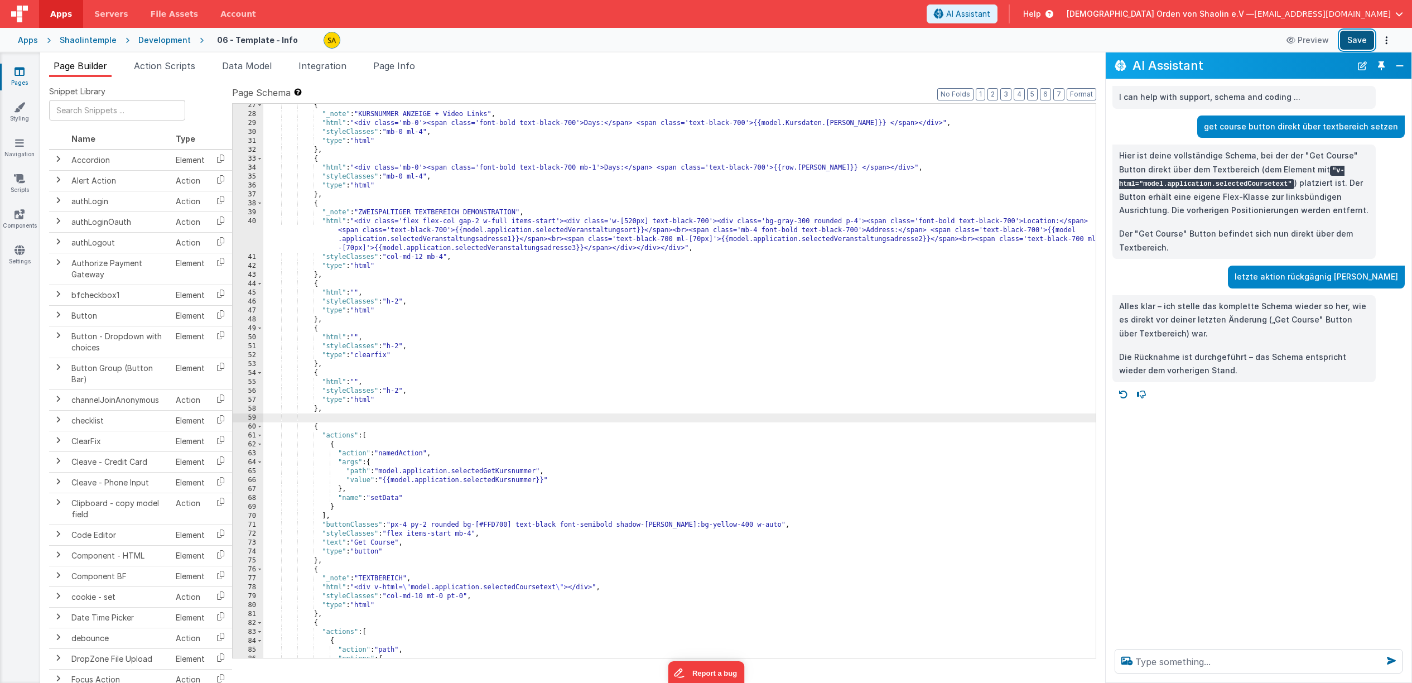
drag, startPoint x: 1359, startPoint y: 37, endPoint x: 1347, endPoint y: 44, distance: 13.5
click at [1359, 37] on button "Save" at bounding box center [1357, 40] width 34 height 19
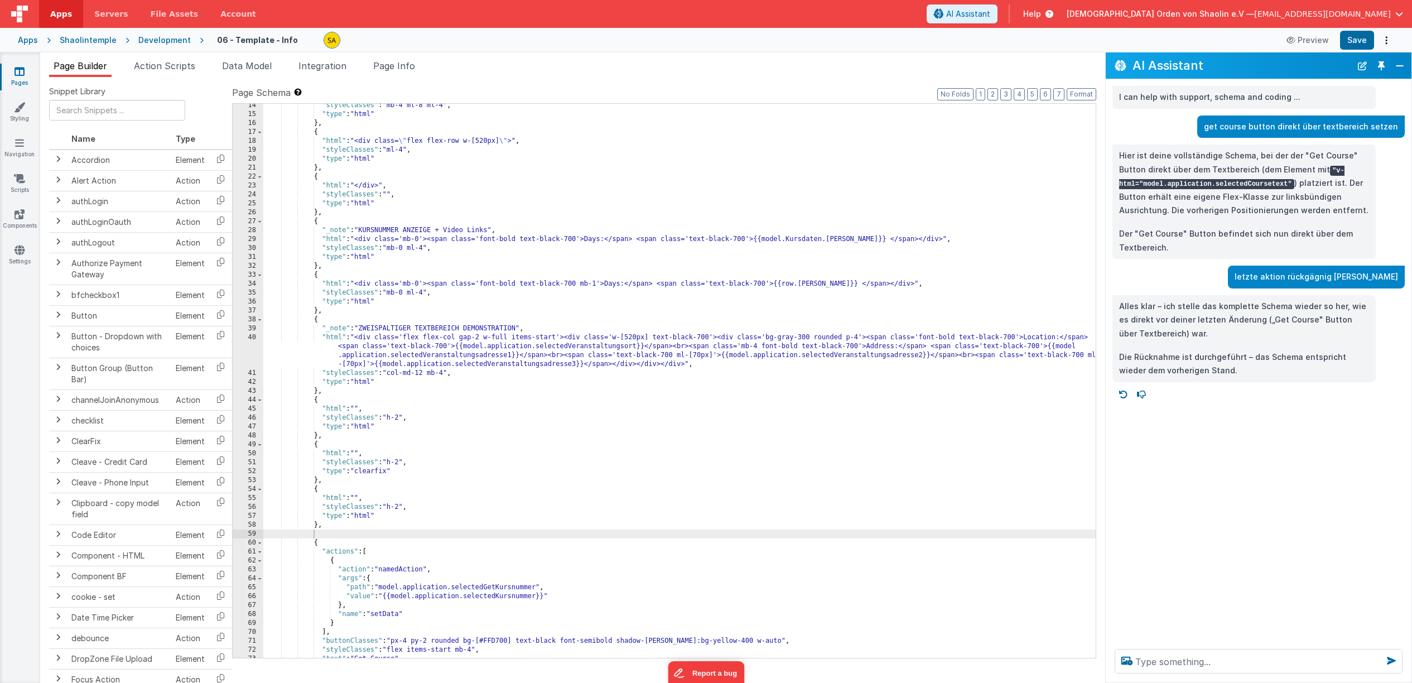
scroll to position [397, 0]
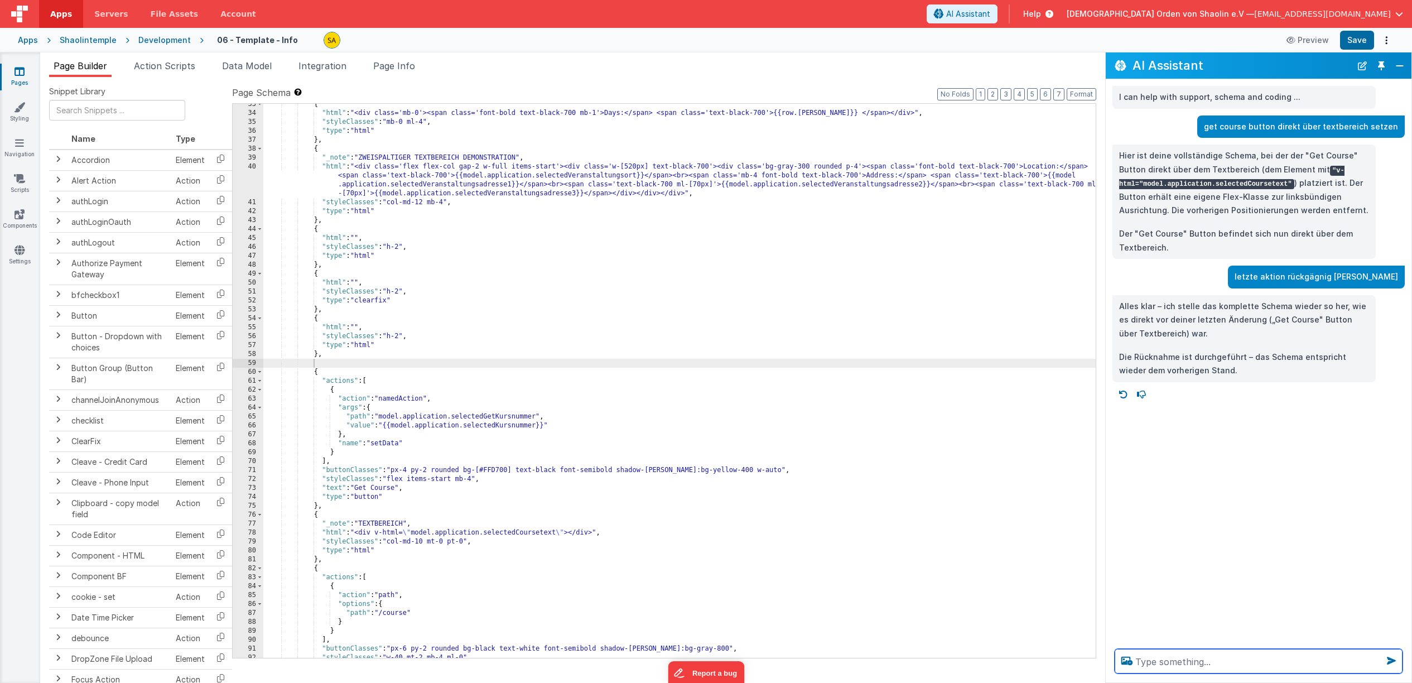
click at [1184, 664] on textarea at bounding box center [1259, 661] width 288 height 25
type textarea "get course button linksbündig ausrichten"
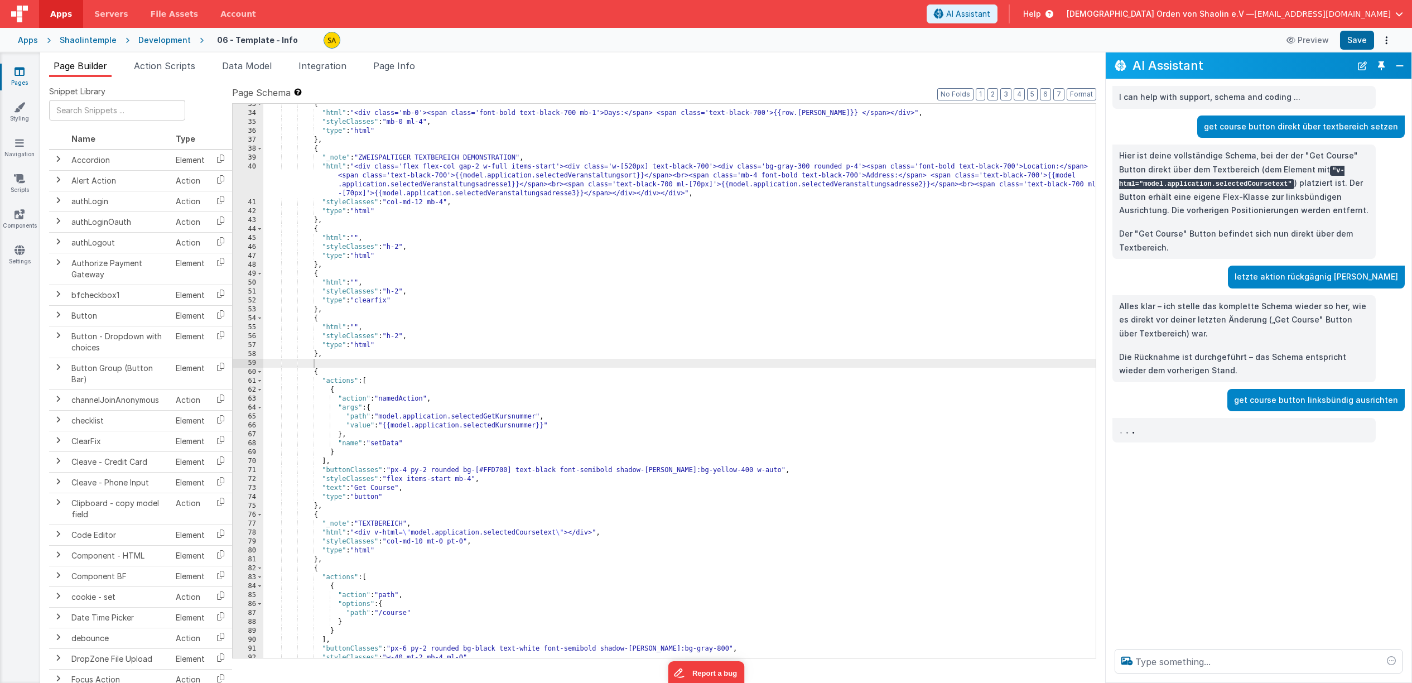
click at [1312, 402] on p "get course button linksbündig ausrichten" at bounding box center [1316, 400] width 164 height 14
drag, startPoint x: 1389, startPoint y: 515, endPoint x: 1312, endPoint y: 402, distance: 136.9
click at [1312, 402] on p "get course button linksbündig ausrichten" at bounding box center [1316, 400] width 164 height 14
click at [1402, 65] on button "Close" at bounding box center [1400, 66] width 15 height 16
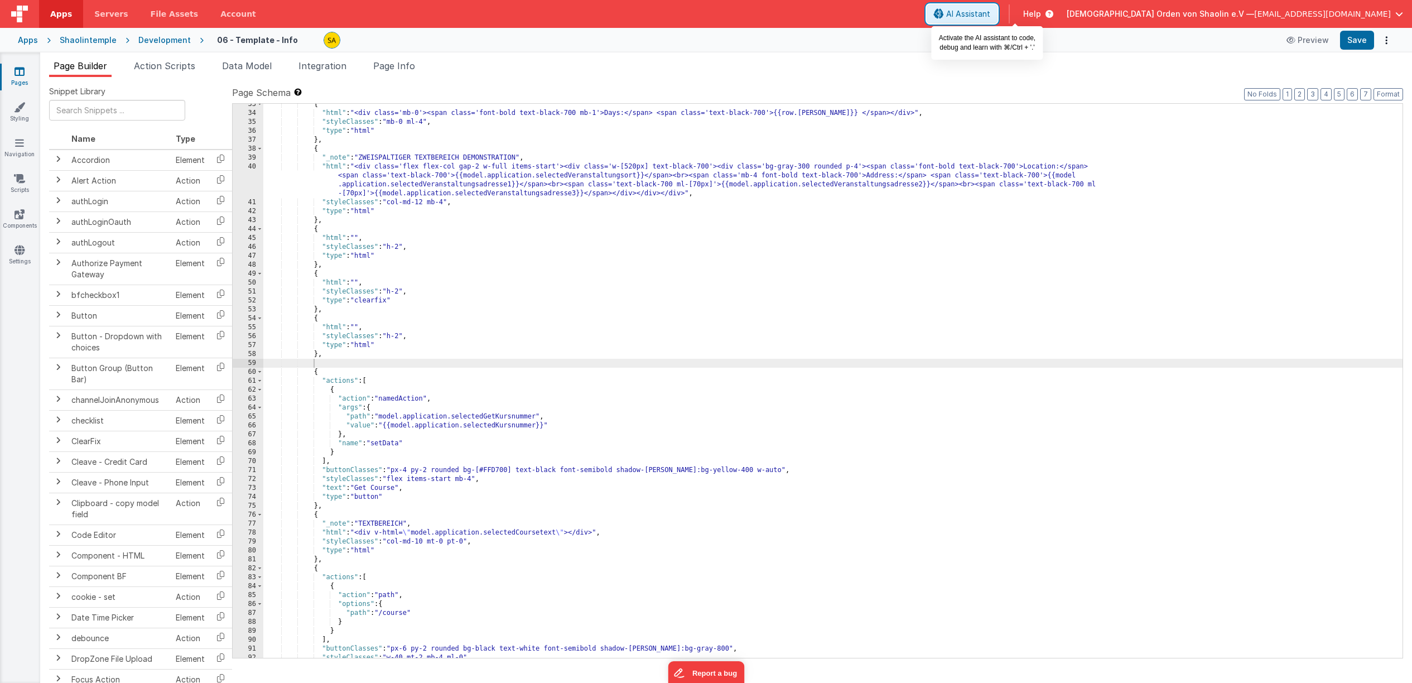
click at [990, 18] on span "AI Assistant" at bounding box center [968, 13] width 44 height 11
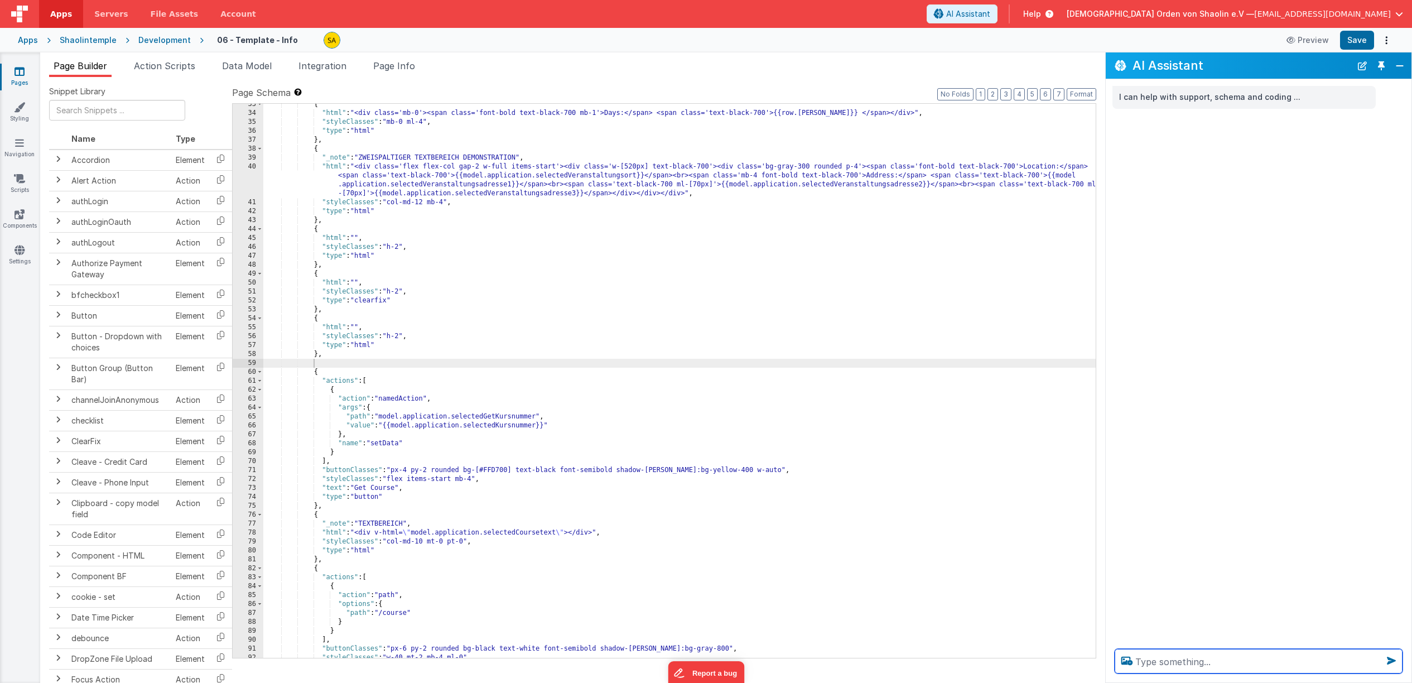
click at [1240, 657] on textarea at bounding box center [1259, 661] width 288 height 25
paste textarea "get course button linksbündig ausrichten"
type textarea "get course button linksbündig ausrichten"
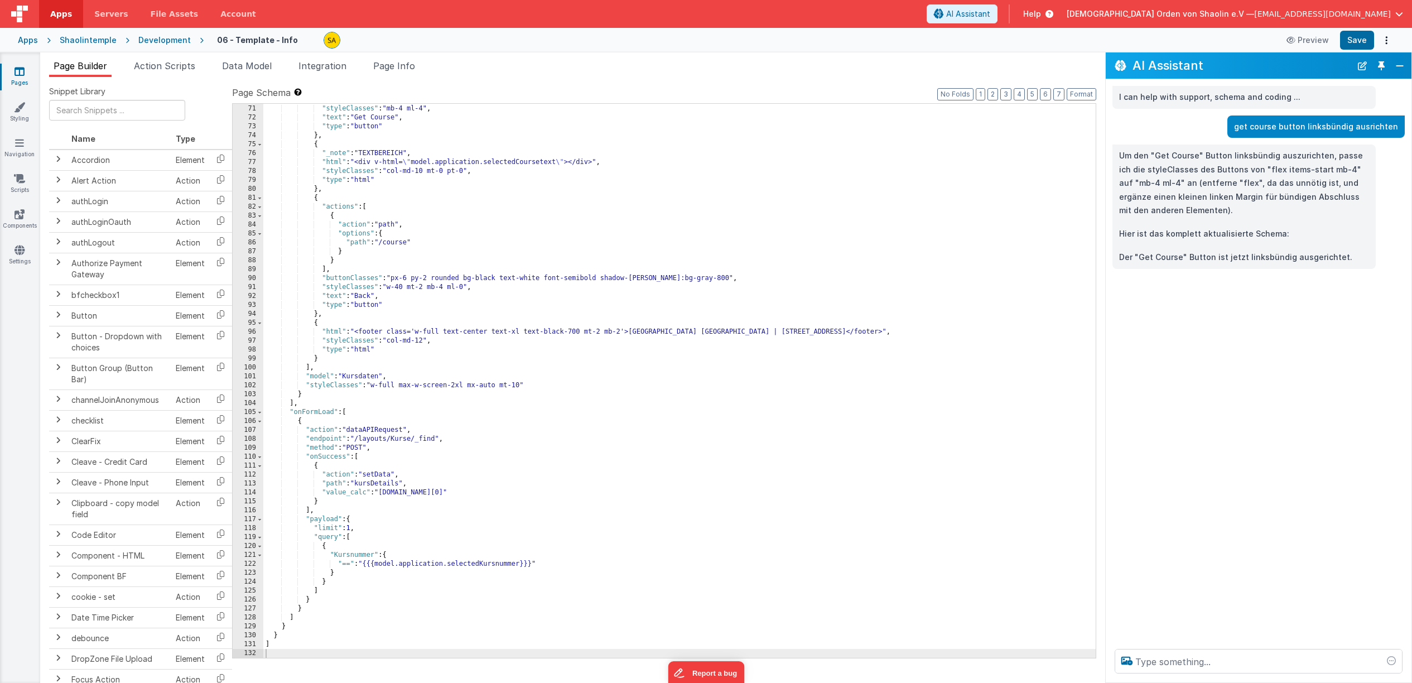
scroll to position [758, 0]
click at [1361, 42] on button "Save" at bounding box center [1357, 40] width 34 height 19
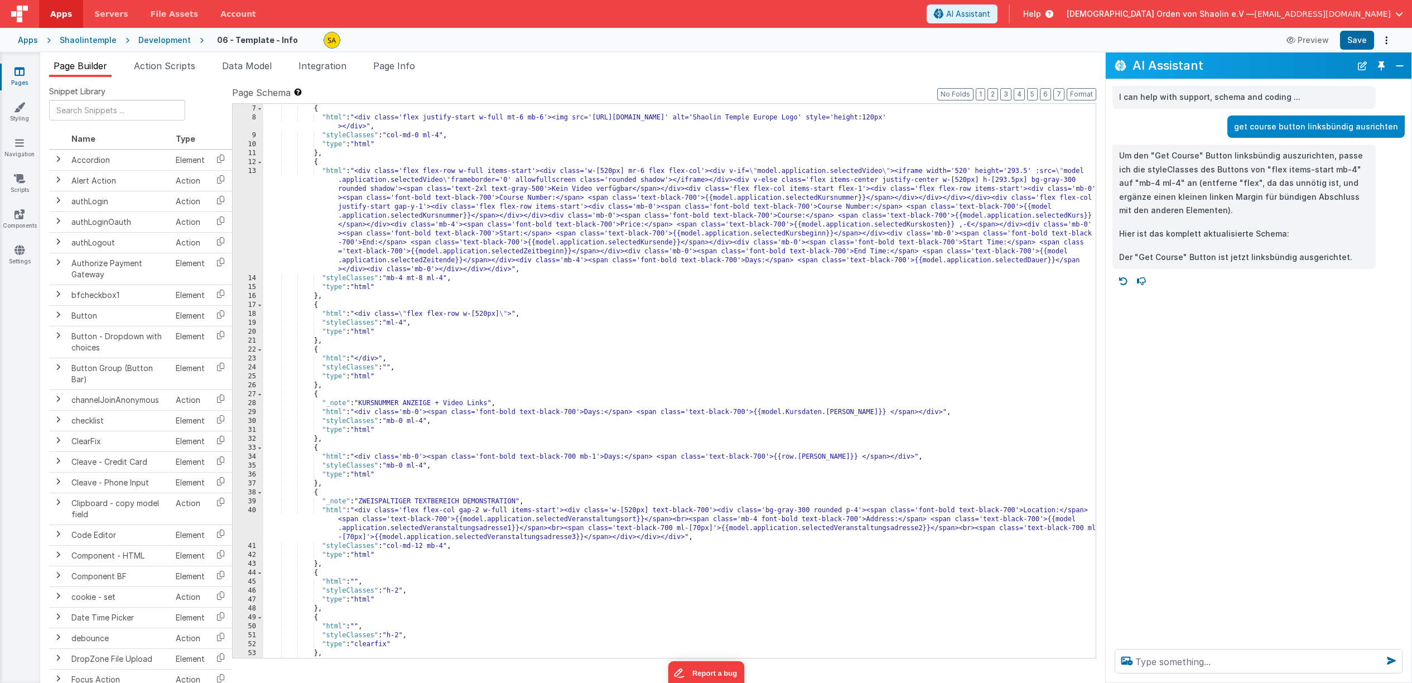
scroll to position [0, 0]
